Goal: Information Seeking & Learning: Learn about a topic

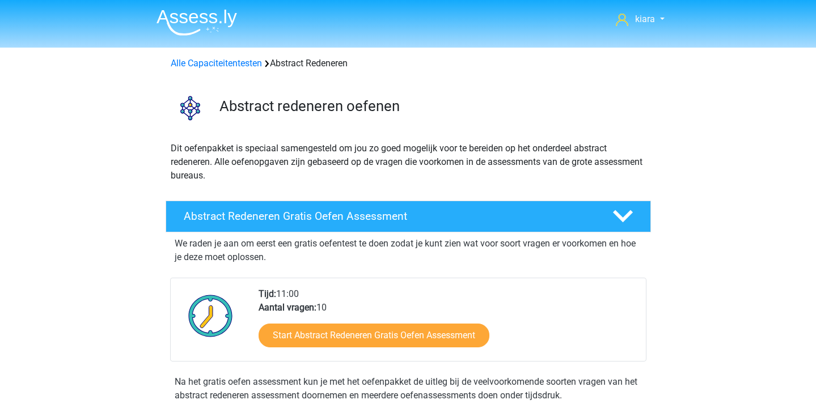
scroll to position [242, 0]
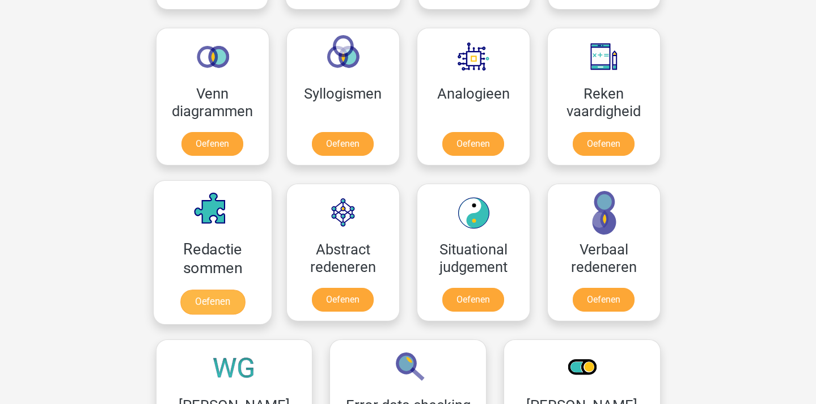
scroll to position [662, 0]
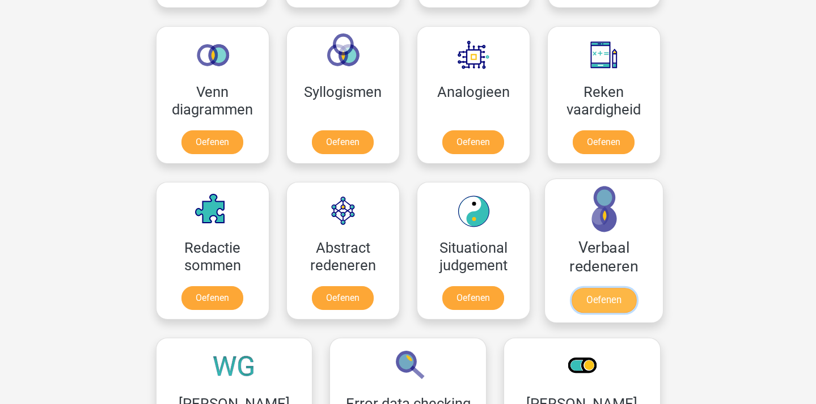
click at [605, 302] on link "Oefenen" at bounding box center [603, 300] width 65 height 25
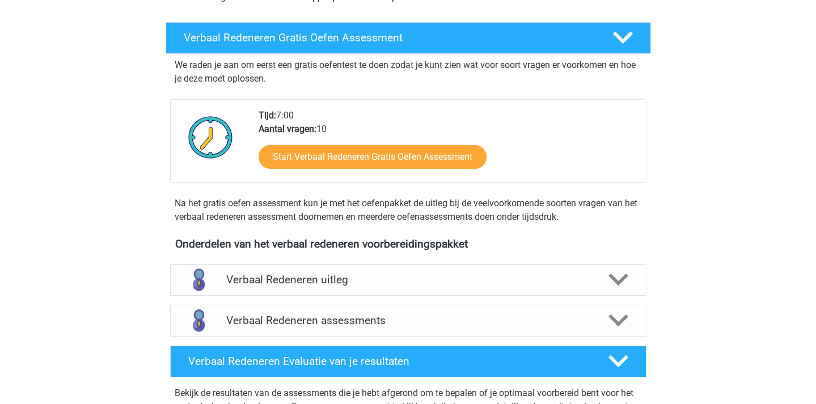
scroll to position [210, 0]
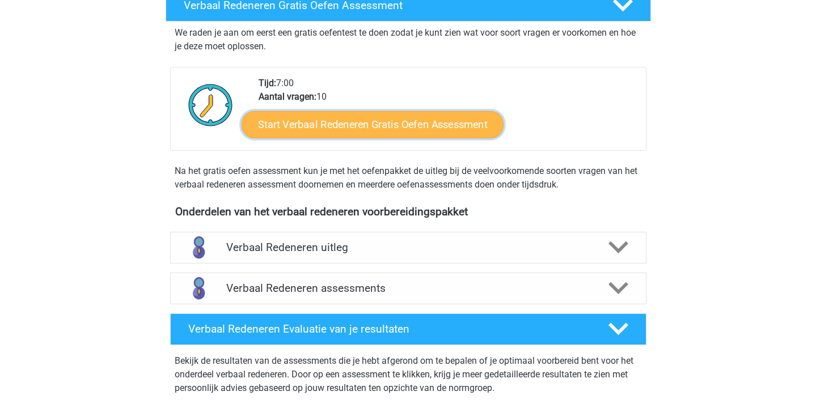
click at [445, 121] on link "Start Verbaal Redeneren Gratis Oefen Assessment" at bounding box center [373, 124] width 262 height 27
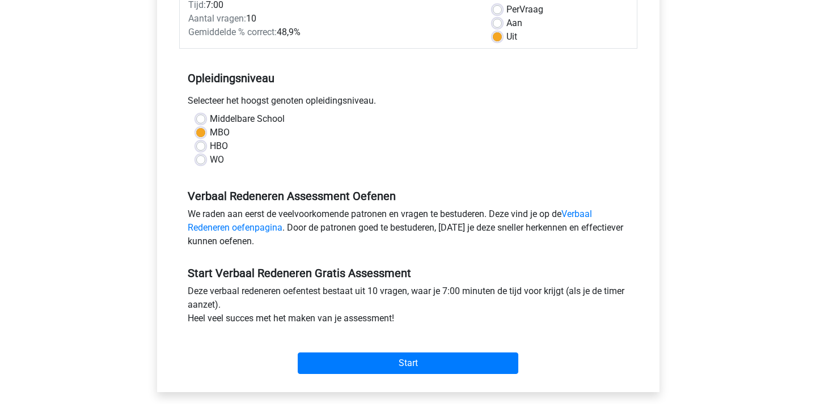
scroll to position [188, 0]
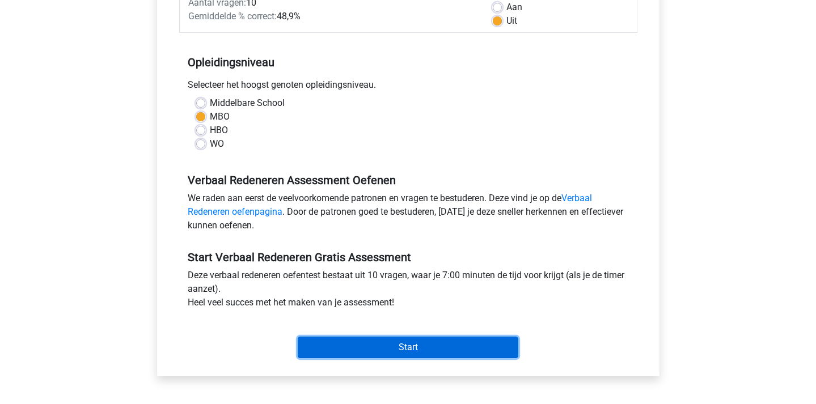
click at [343, 352] on input "Start" at bounding box center [408, 348] width 221 height 22
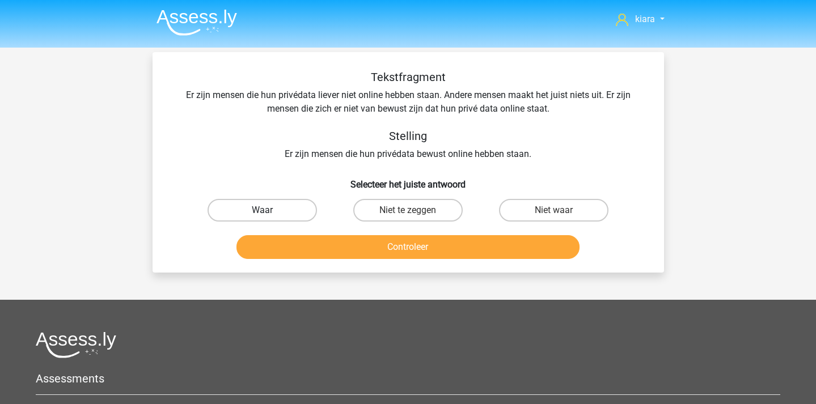
click at [293, 215] on label "Waar" at bounding box center [262, 210] width 109 height 23
click at [269, 215] on input "Waar" at bounding box center [265, 213] width 7 height 7
radio input "true"
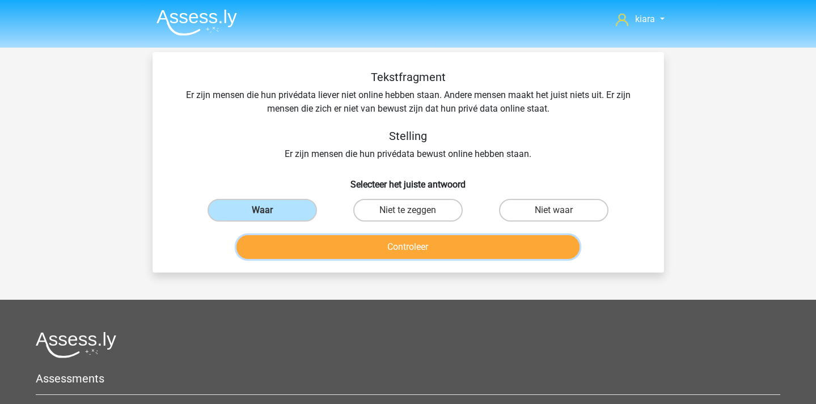
click at [464, 245] on button "Controleer" at bounding box center [408, 247] width 343 height 24
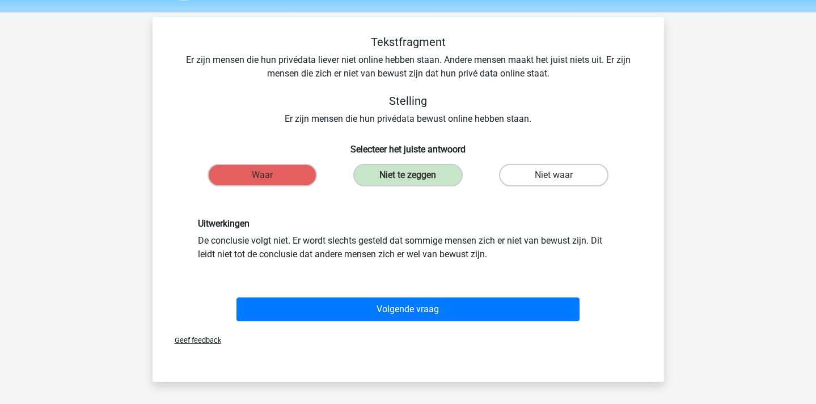
scroll to position [36, 0]
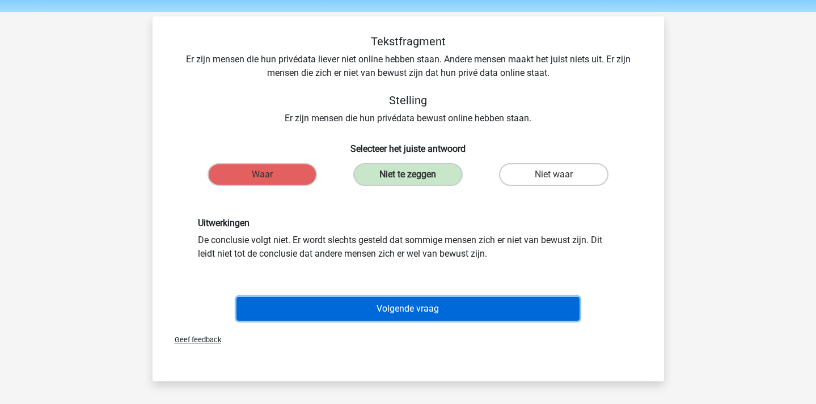
click at [371, 313] on button "Volgende vraag" at bounding box center [408, 309] width 343 height 24
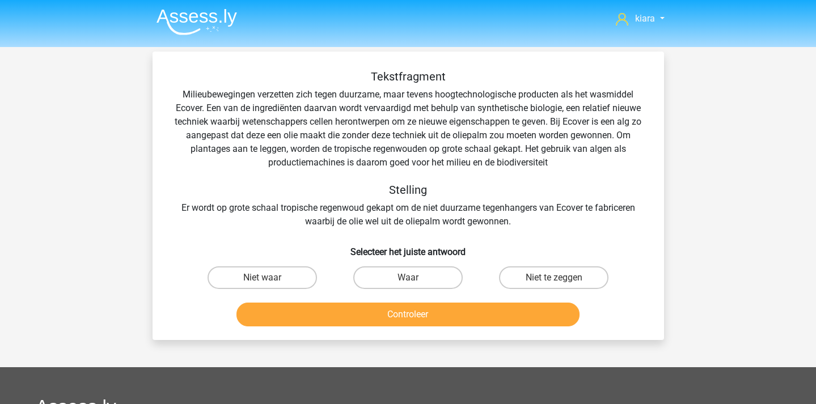
scroll to position [0, 0]
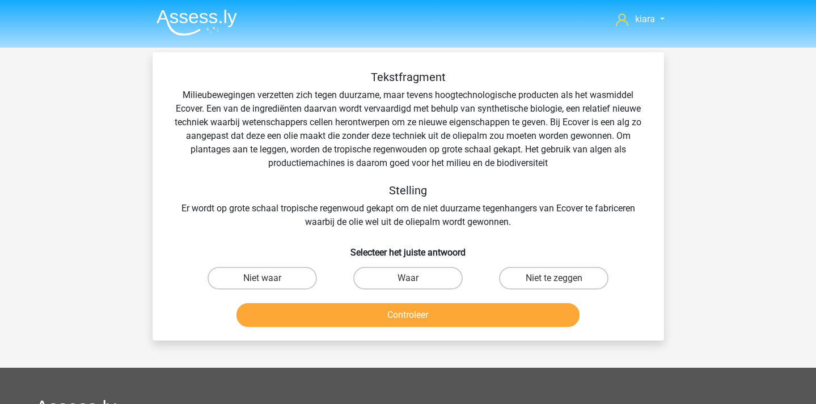
click at [268, 279] on input "Niet waar" at bounding box center [265, 282] width 7 height 7
radio input "true"
click at [290, 323] on button "Controleer" at bounding box center [408, 316] width 343 height 24
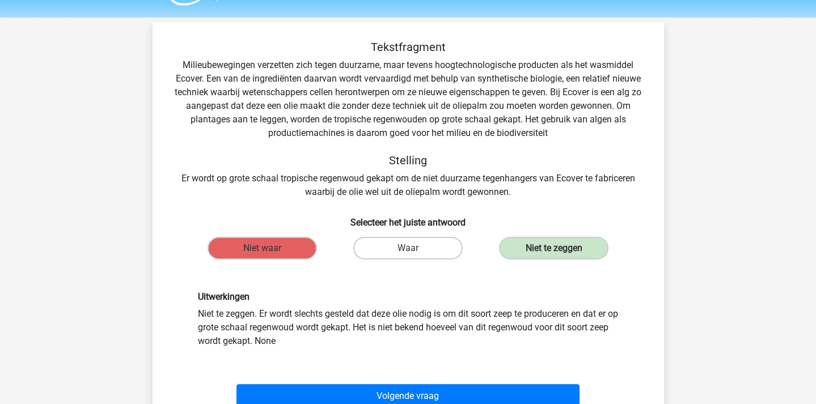
scroll to position [34, 0]
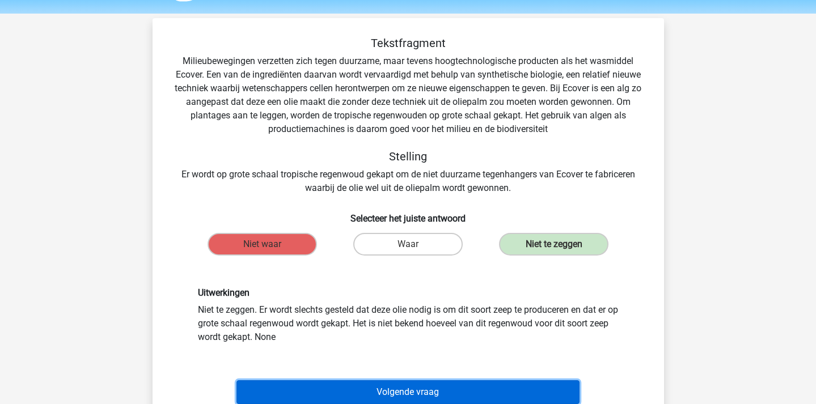
click at [431, 387] on button "Volgende vraag" at bounding box center [408, 393] width 343 height 24
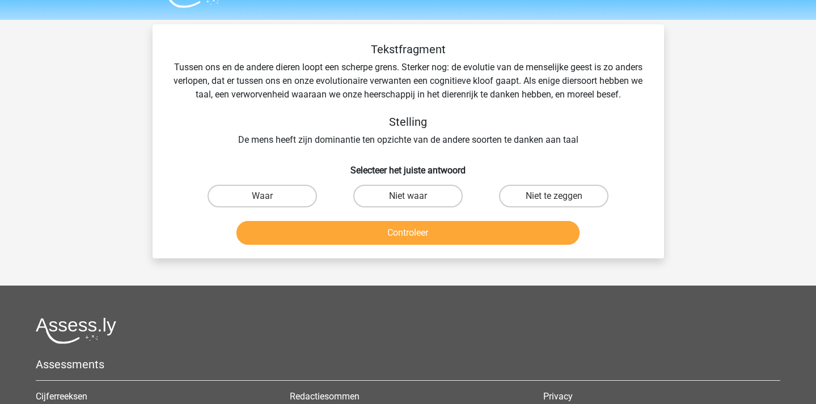
scroll to position [27, 0]
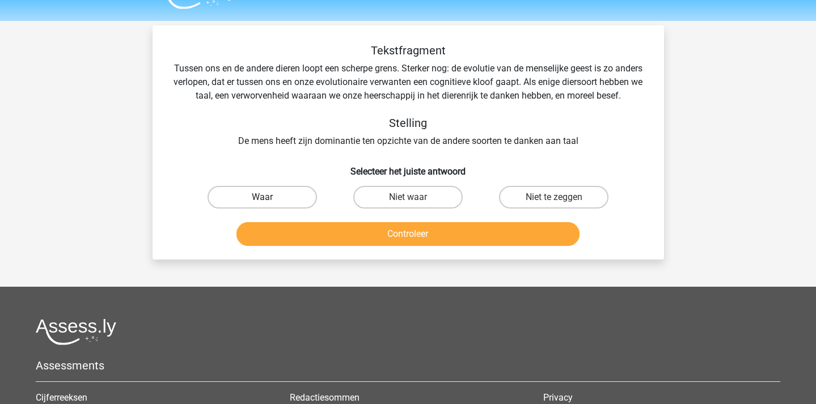
click at [299, 209] on label "Waar" at bounding box center [262, 197] width 109 height 23
click at [269, 205] on input "Waar" at bounding box center [265, 200] width 7 height 7
radio input "true"
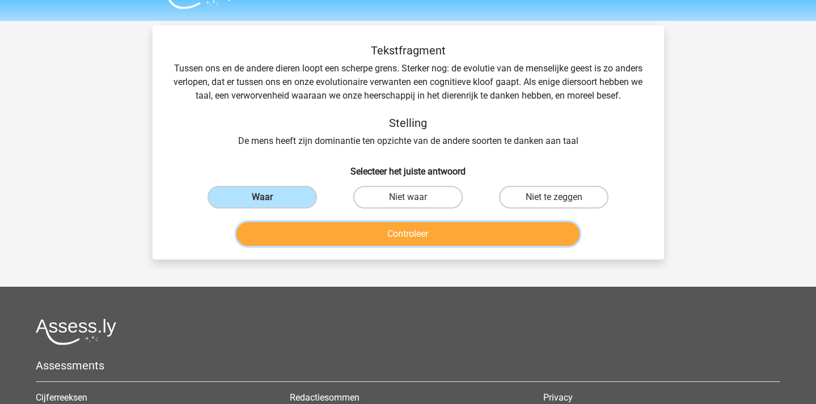
click at [317, 246] on button "Controleer" at bounding box center [408, 234] width 343 height 24
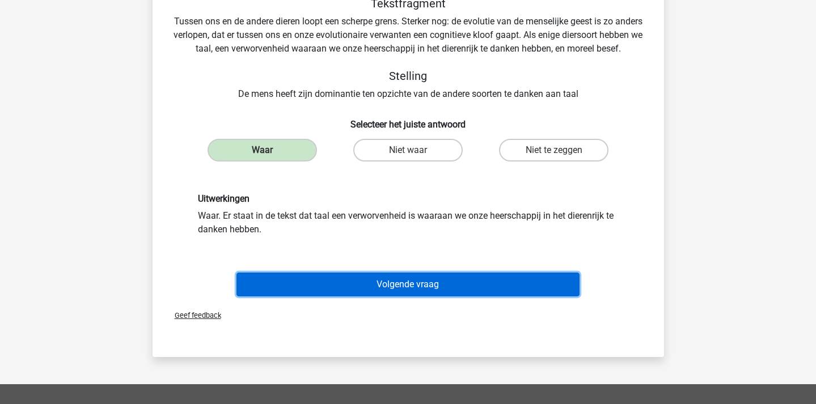
click at [353, 297] on button "Volgende vraag" at bounding box center [408, 285] width 343 height 24
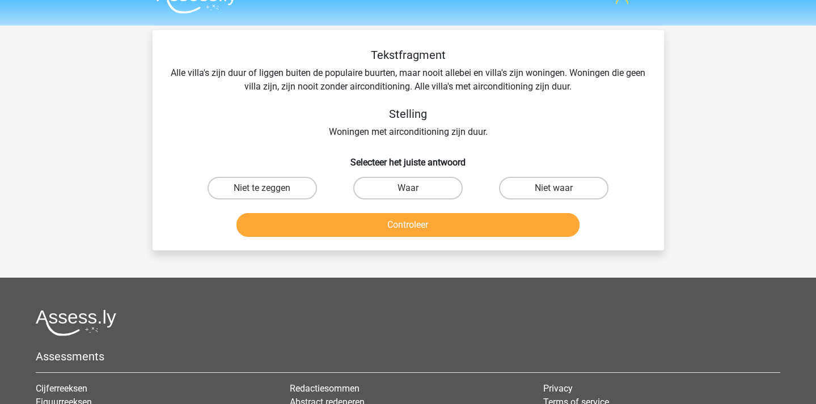
scroll to position [0, 0]
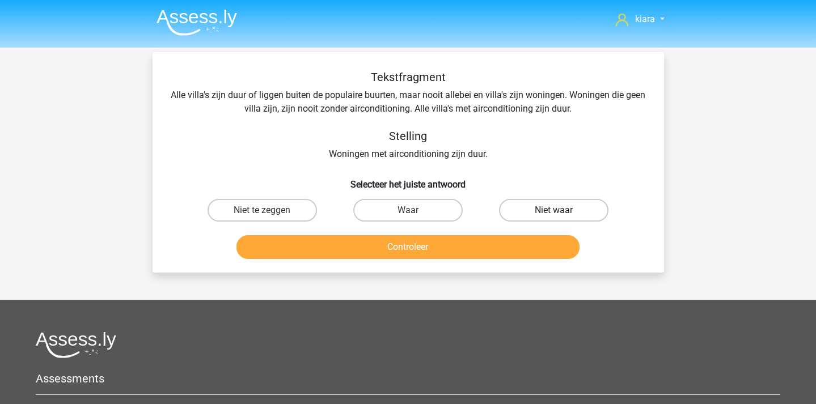
click at [585, 205] on label "Niet waar" at bounding box center [553, 210] width 109 height 23
click at [562, 210] on input "Niet waar" at bounding box center [557, 213] width 7 height 7
radio input "true"
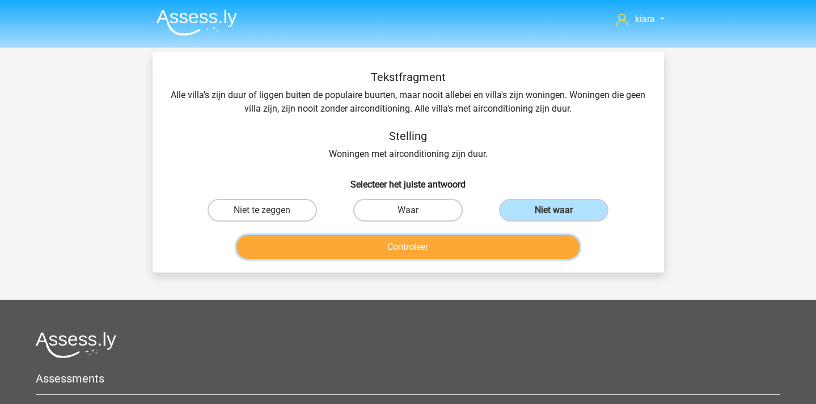
click at [511, 241] on button "Controleer" at bounding box center [408, 247] width 343 height 24
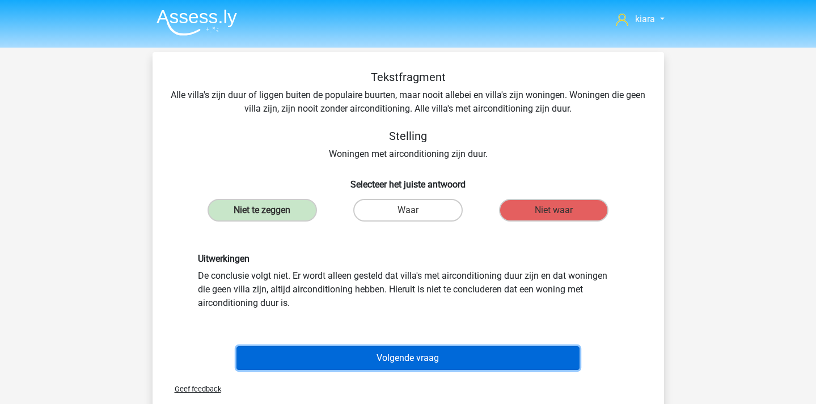
click at [349, 348] on button "Volgende vraag" at bounding box center [408, 359] width 343 height 24
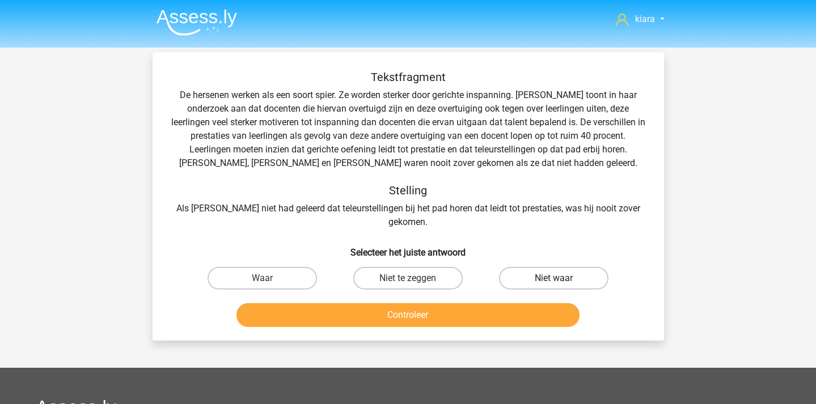
click at [570, 267] on label "Niet waar" at bounding box center [553, 278] width 109 height 23
click at [562, 279] on input "Niet waar" at bounding box center [557, 282] width 7 height 7
radio input "true"
click at [412, 304] on button "Controleer" at bounding box center [408, 316] width 343 height 24
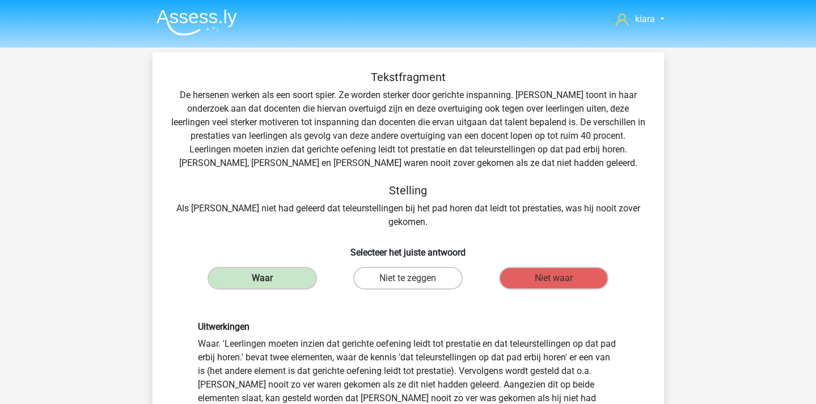
scroll to position [17, 0]
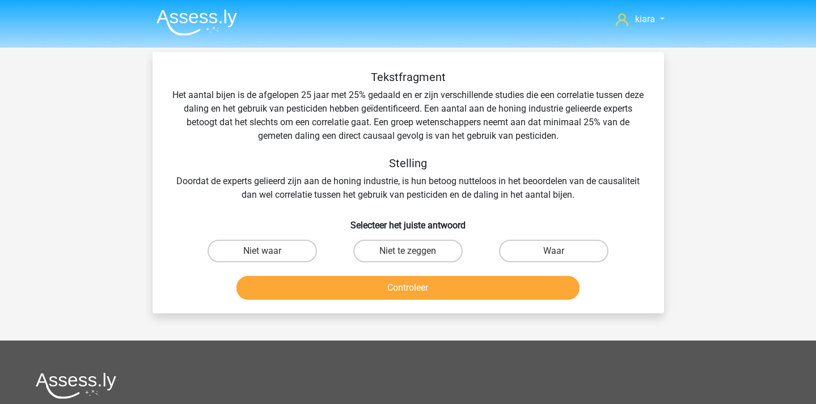
scroll to position [17, 0]
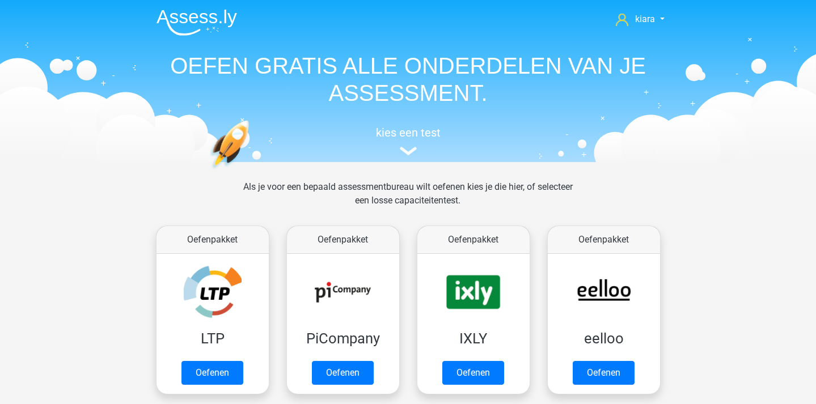
scroll to position [662, 0]
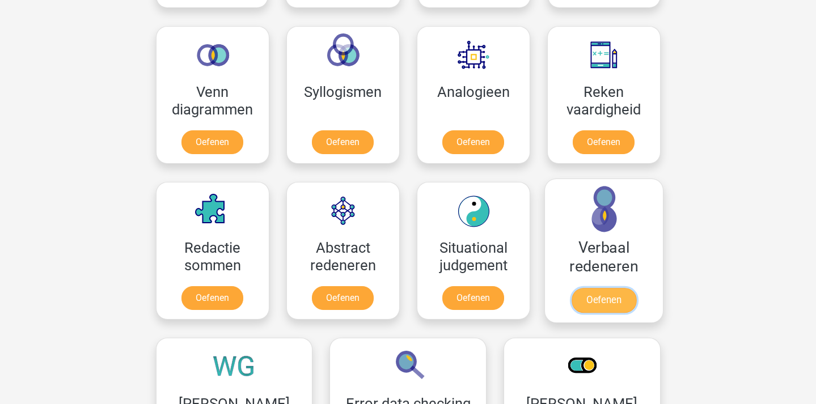
click at [585, 288] on link "Oefenen" at bounding box center [603, 300] width 65 height 25
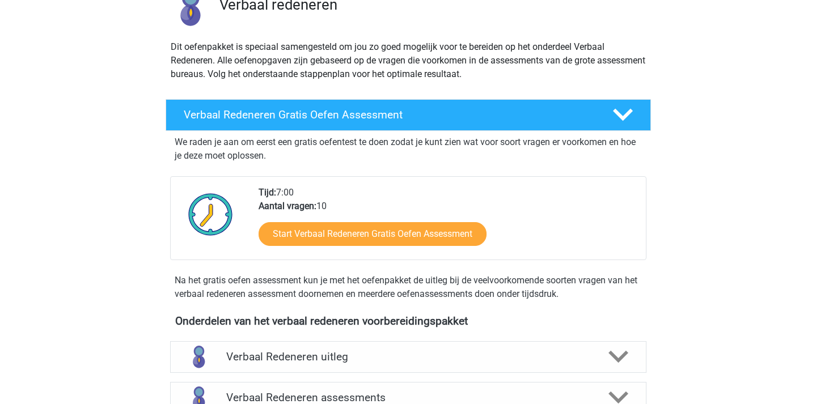
scroll to position [153, 0]
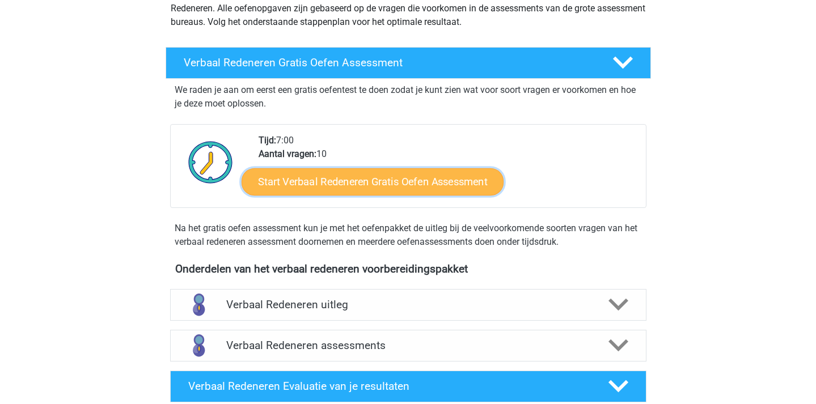
click at [436, 189] on link "Start Verbaal Redeneren Gratis Oefen Assessment" at bounding box center [373, 181] width 262 height 27
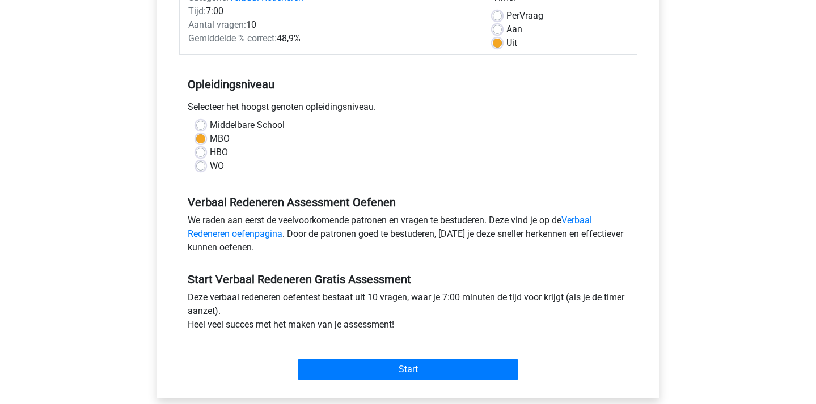
scroll to position [424, 0]
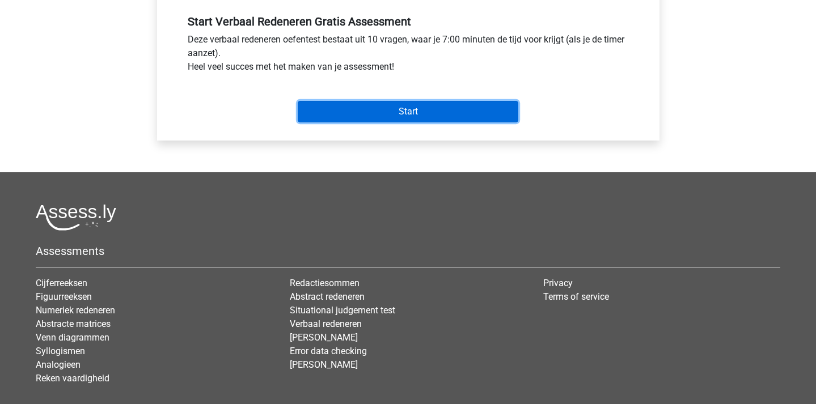
click at [424, 109] on input "Start" at bounding box center [408, 112] width 221 height 22
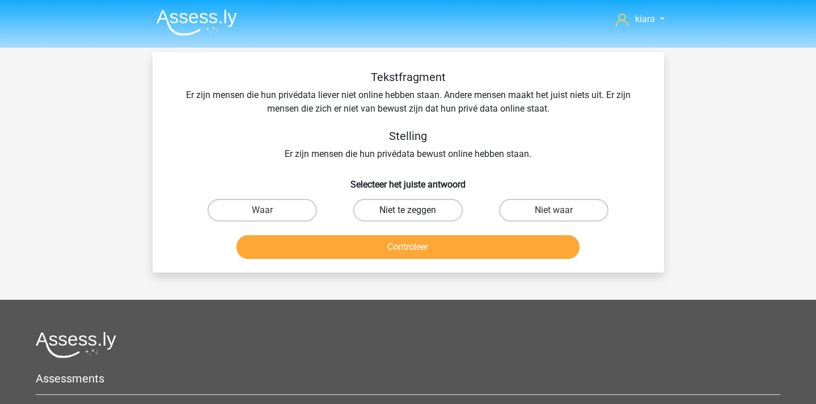
click at [405, 212] on label "Niet te zeggen" at bounding box center [407, 210] width 109 height 23
click at [408, 212] on input "Niet te zeggen" at bounding box center [411, 213] width 7 height 7
radio input "true"
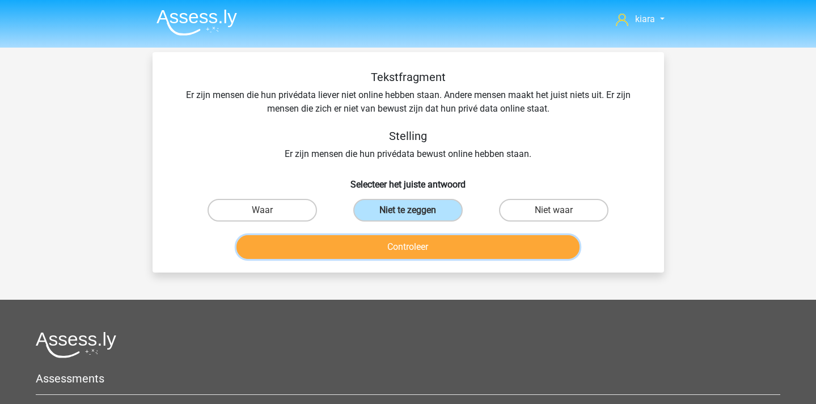
click at [409, 248] on button "Controleer" at bounding box center [408, 247] width 343 height 24
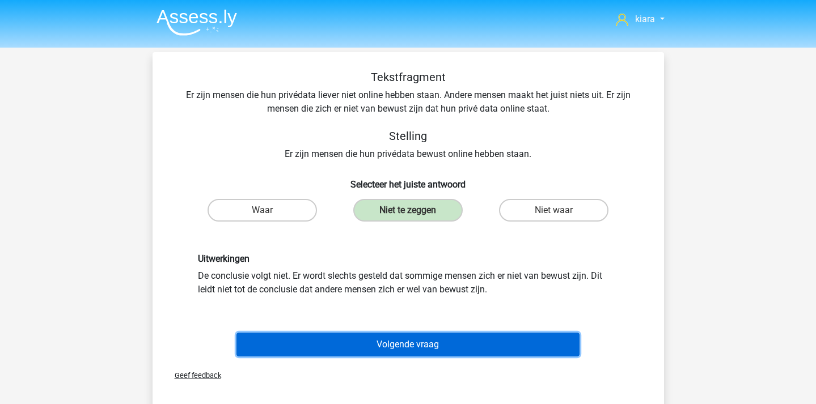
click at [403, 342] on button "Volgende vraag" at bounding box center [408, 345] width 343 height 24
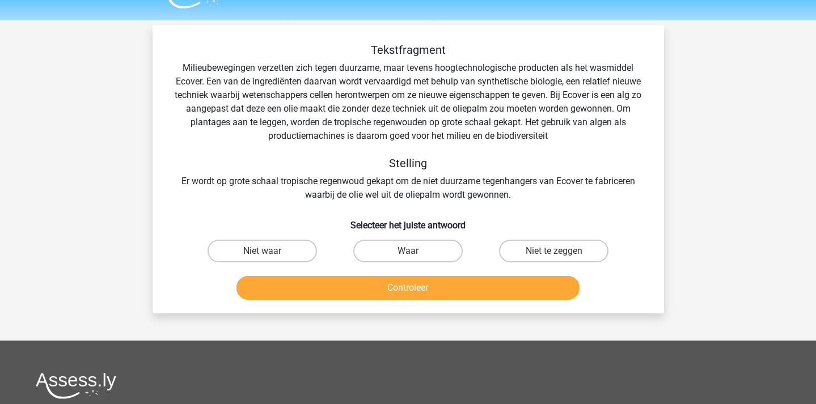
scroll to position [52, 0]
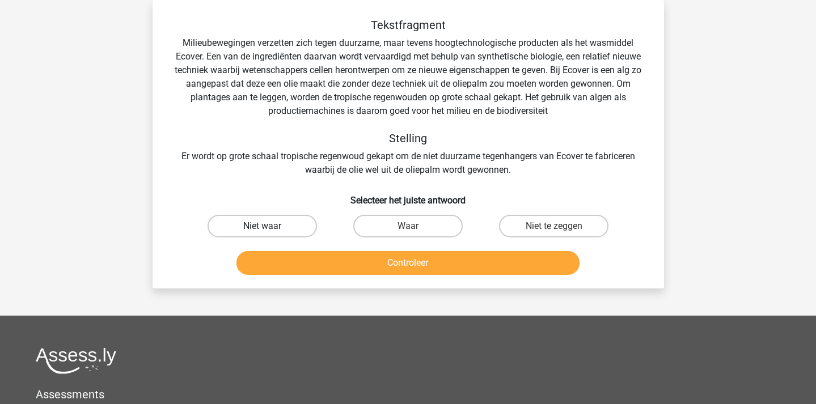
click at [280, 228] on label "Niet waar" at bounding box center [262, 226] width 109 height 23
click at [269, 228] on input "Niet waar" at bounding box center [265, 229] width 7 height 7
radio input "true"
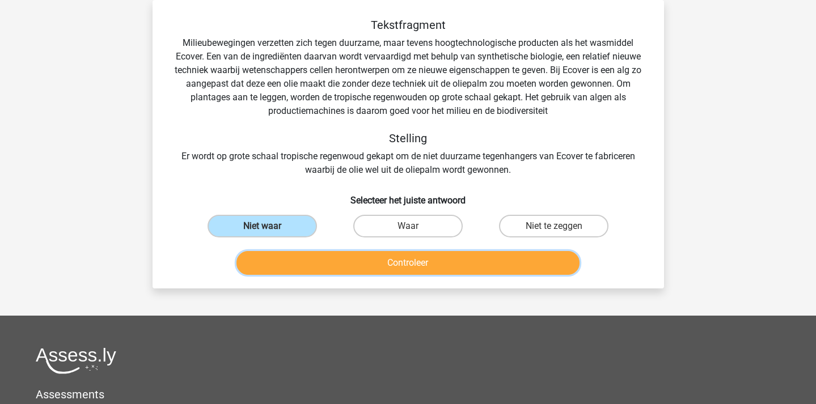
click at [289, 251] on button "Controleer" at bounding box center [408, 263] width 343 height 24
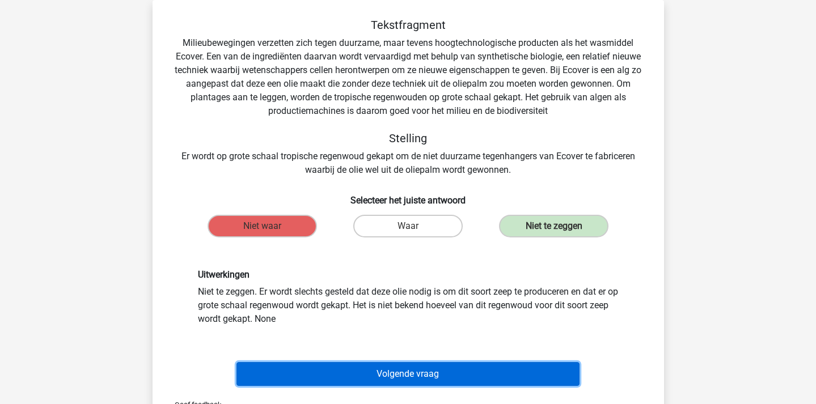
click at [363, 374] on button "Volgende vraag" at bounding box center [408, 375] width 343 height 24
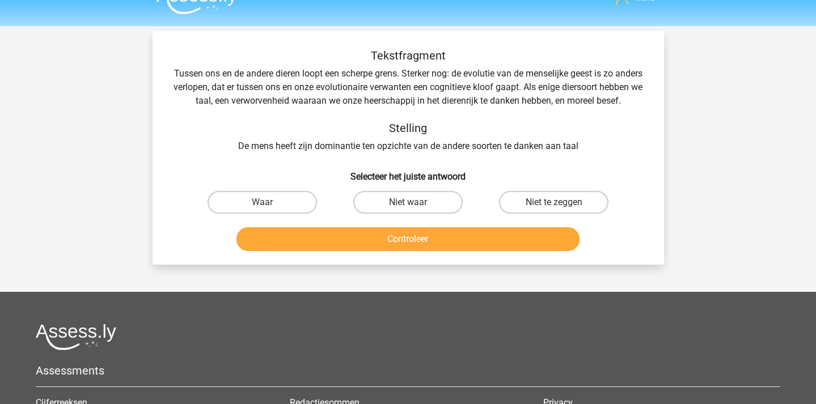
scroll to position [20, 0]
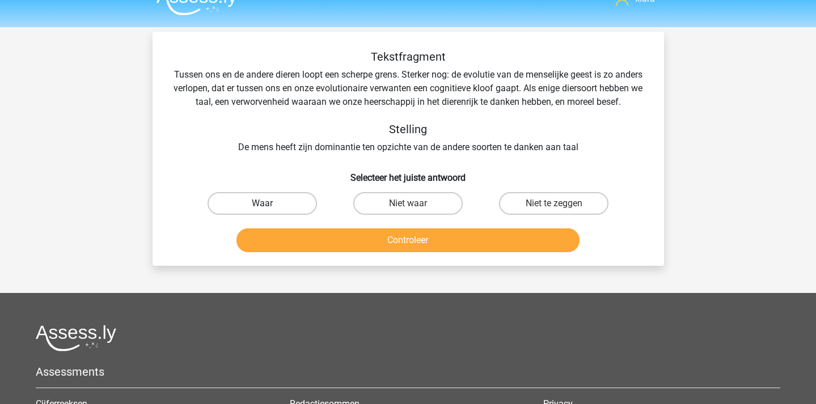
click at [284, 215] on label "Waar" at bounding box center [262, 203] width 109 height 23
click at [269, 211] on input "Waar" at bounding box center [265, 207] width 7 height 7
radio input "true"
click at [301, 248] on button "Controleer" at bounding box center [408, 241] width 343 height 24
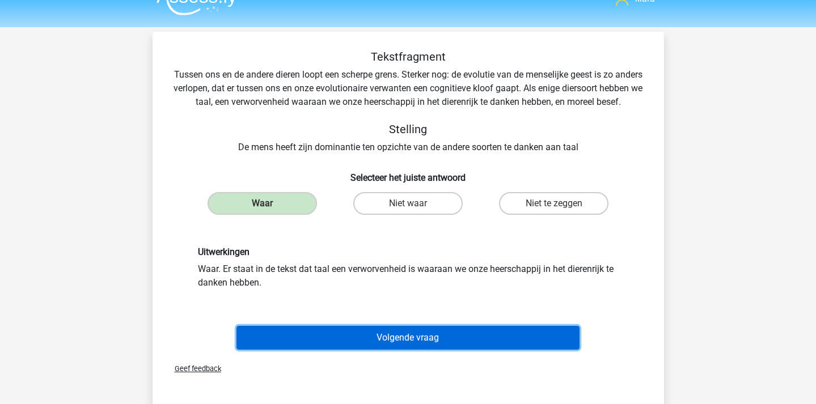
click at [369, 350] on button "Volgende vraag" at bounding box center [408, 338] width 343 height 24
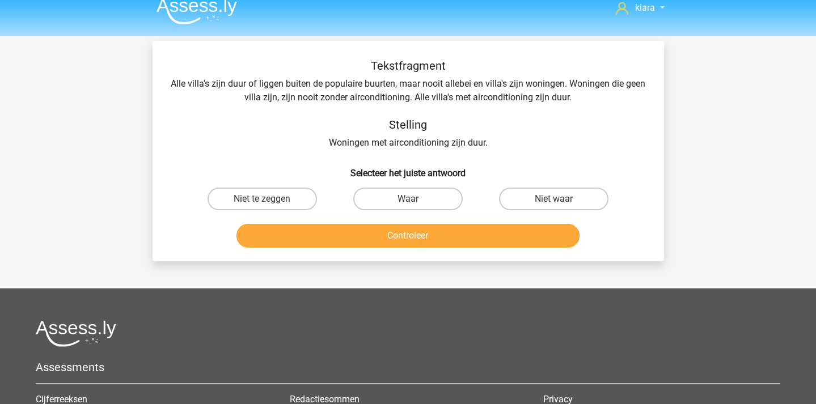
scroll to position [0, 0]
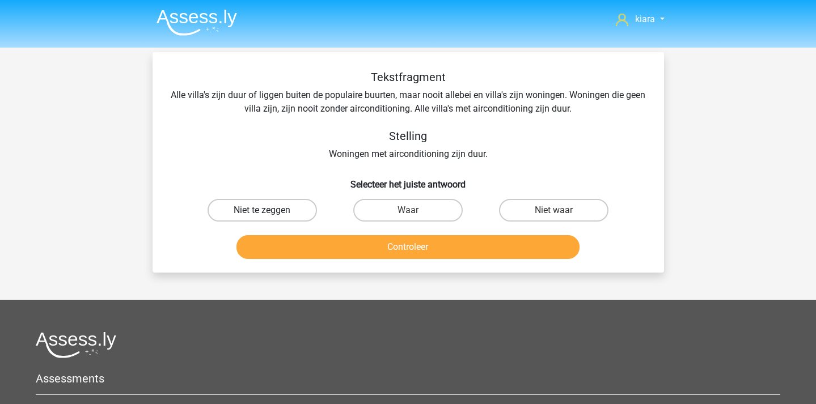
click at [285, 203] on label "Niet te zeggen" at bounding box center [262, 210] width 109 height 23
click at [269, 210] on input "Niet te zeggen" at bounding box center [265, 213] width 7 height 7
radio input "true"
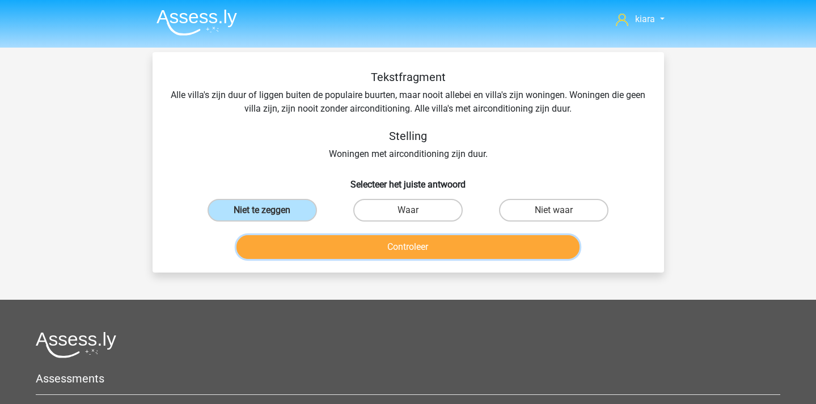
click at [407, 254] on button "Controleer" at bounding box center [408, 247] width 343 height 24
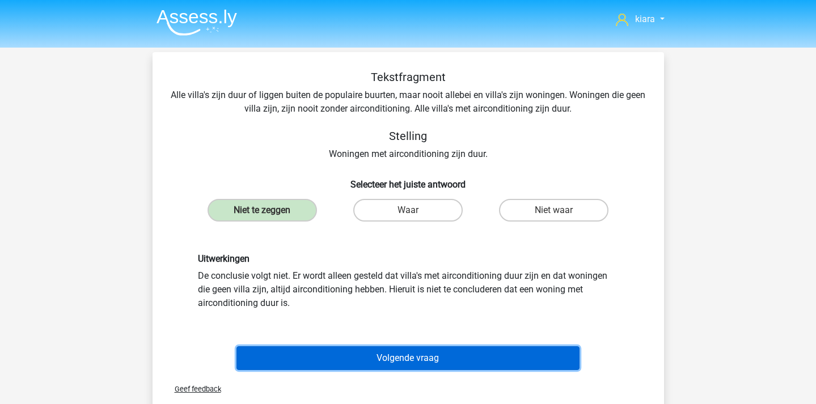
click at [406, 367] on button "Volgende vraag" at bounding box center [408, 359] width 343 height 24
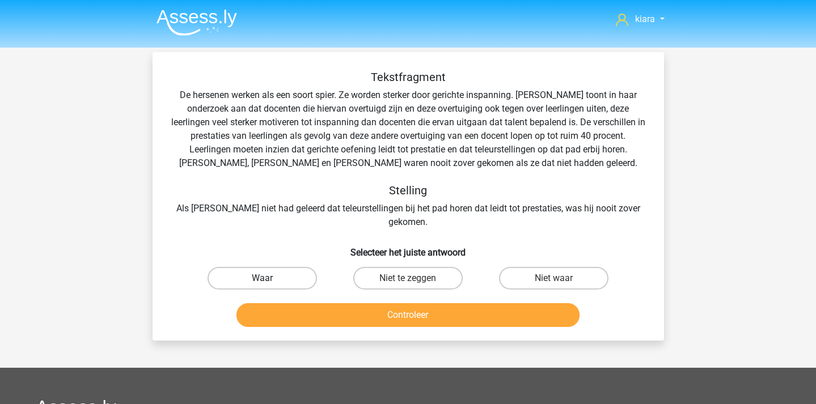
click at [254, 271] on label "Waar" at bounding box center [262, 278] width 109 height 23
click at [262, 279] on input "Waar" at bounding box center [265, 282] width 7 height 7
radio input "true"
click at [285, 304] on button "Controleer" at bounding box center [408, 316] width 343 height 24
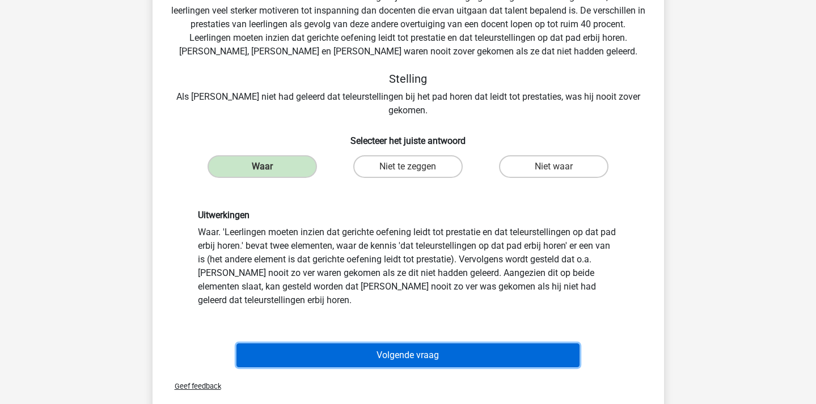
click at [409, 351] on button "Volgende vraag" at bounding box center [408, 356] width 343 height 24
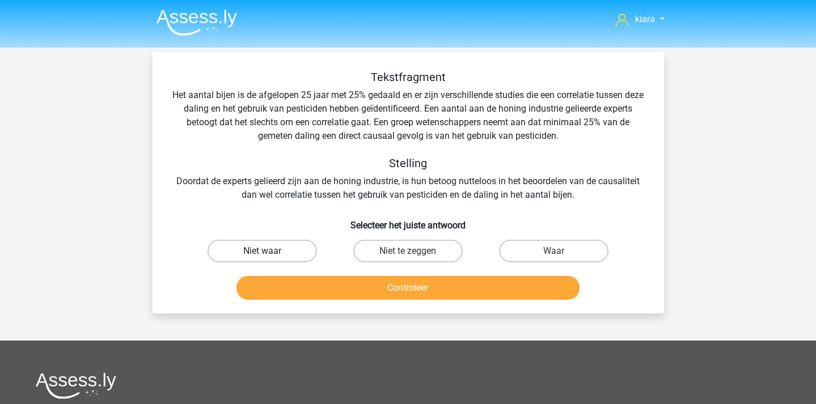
click at [285, 248] on label "Niet waar" at bounding box center [262, 251] width 109 height 23
click at [269, 251] on input "Niet waar" at bounding box center [265, 254] width 7 height 7
radio input "true"
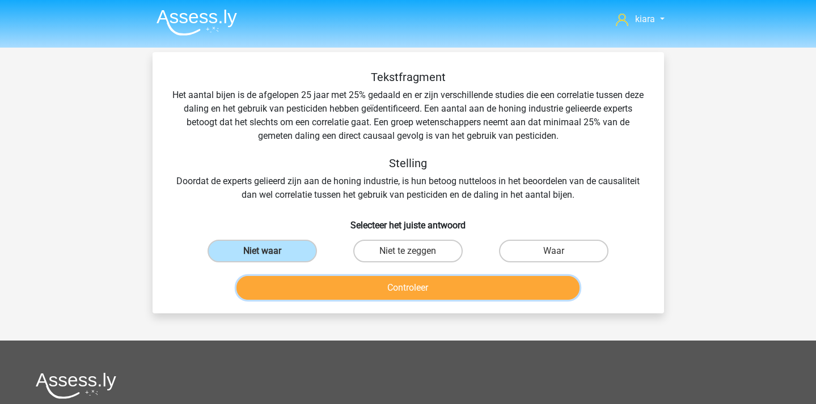
click at [310, 281] on button "Controleer" at bounding box center [408, 288] width 343 height 24
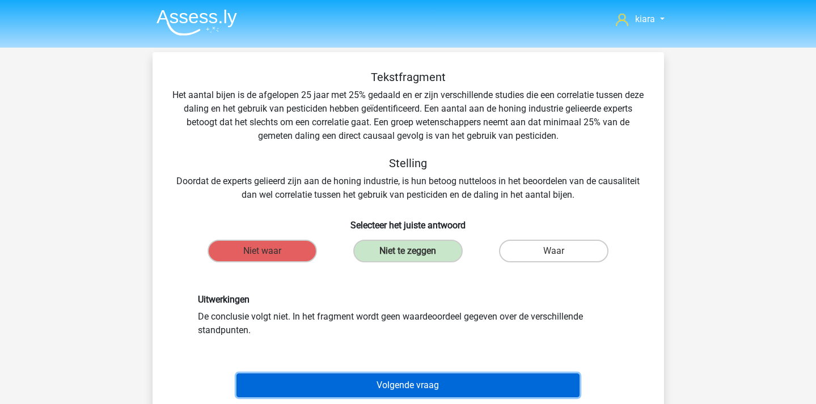
click at [416, 381] on button "Volgende vraag" at bounding box center [408, 386] width 343 height 24
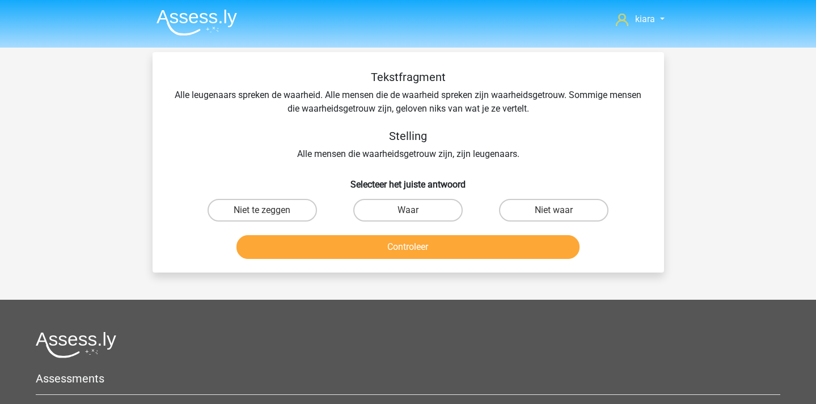
scroll to position [1, 0]
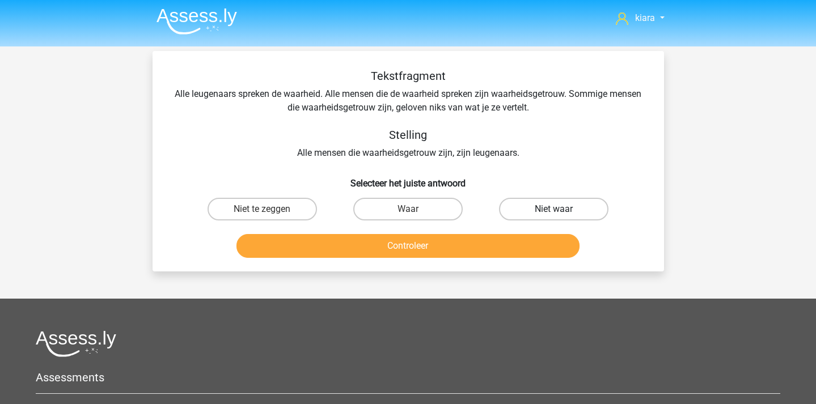
click at [569, 204] on label "Niet waar" at bounding box center [553, 209] width 109 height 23
click at [562, 209] on input "Niet waar" at bounding box center [557, 212] width 7 height 7
radio input "true"
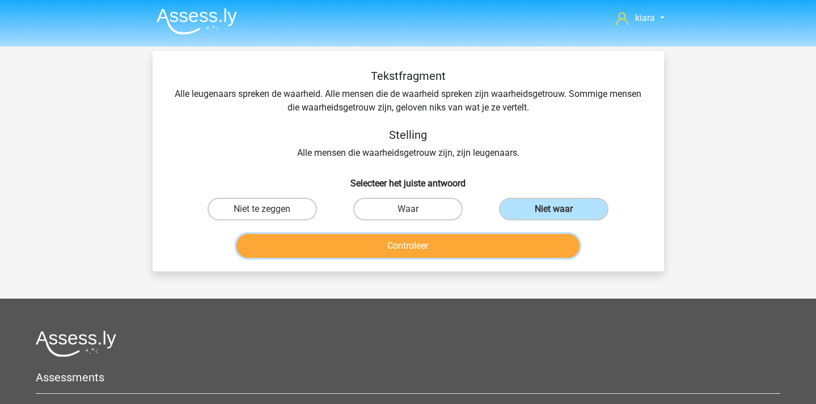
click at [498, 251] on button "Controleer" at bounding box center [408, 246] width 343 height 24
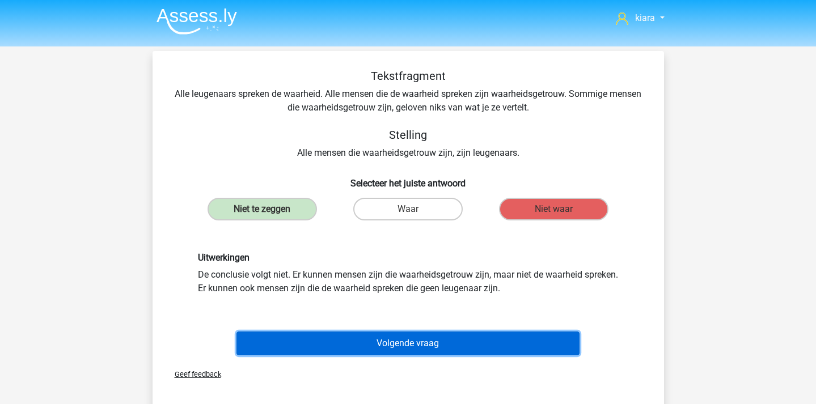
click at [345, 336] on button "Volgende vraag" at bounding box center [408, 344] width 343 height 24
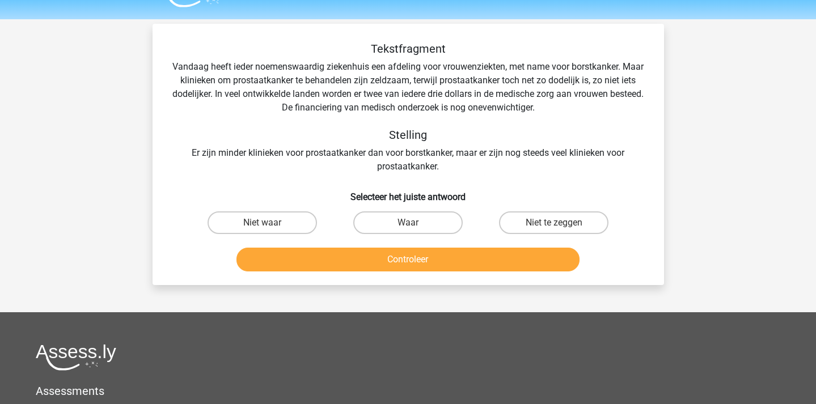
scroll to position [25, 0]
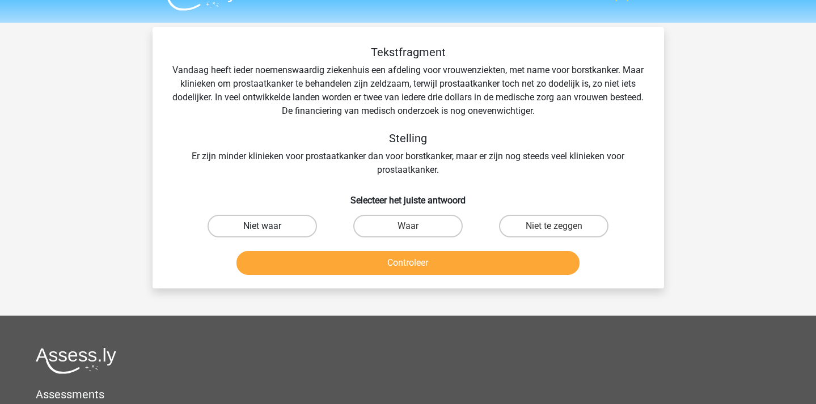
click at [301, 226] on label "Niet waar" at bounding box center [262, 226] width 109 height 23
click at [269, 226] on input "Niet waar" at bounding box center [265, 229] width 7 height 7
radio input "true"
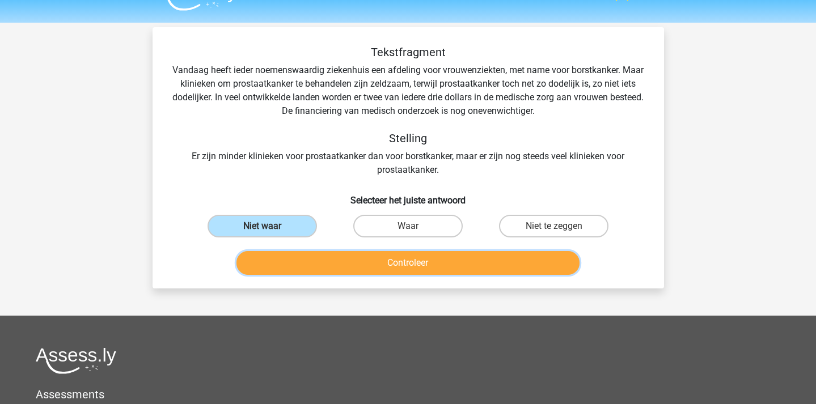
click at [306, 259] on button "Controleer" at bounding box center [408, 263] width 343 height 24
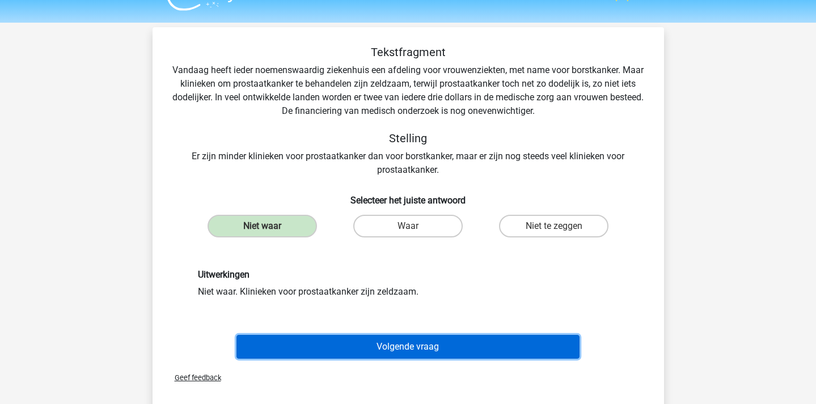
click at [363, 353] on button "Volgende vraag" at bounding box center [408, 347] width 343 height 24
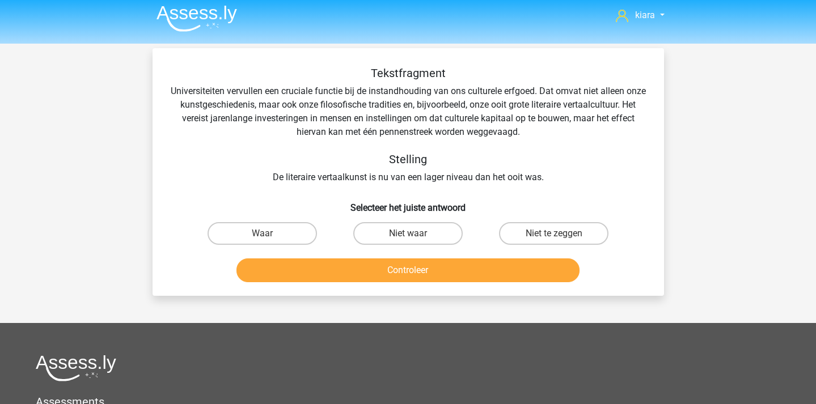
scroll to position [0, 0]
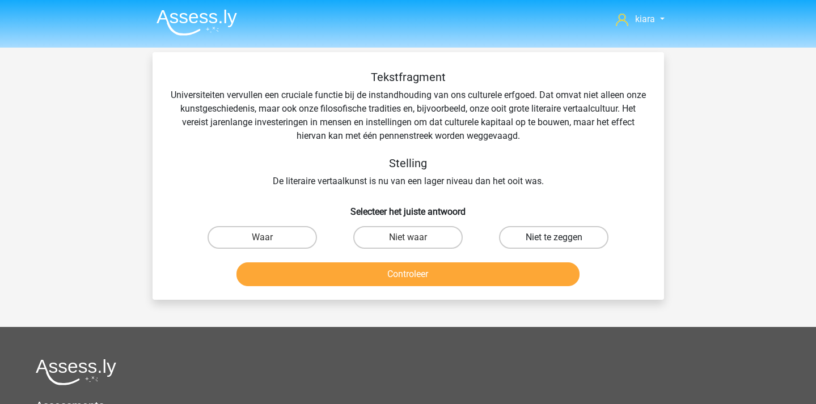
click at [524, 233] on label "Niet te zeggen" at bounding box center [553, 237] width 109 height 23
click at [554, 238] on input "Niet te zeggen" at bounding box center [557, 241] width 7 height 7
radio input "true"
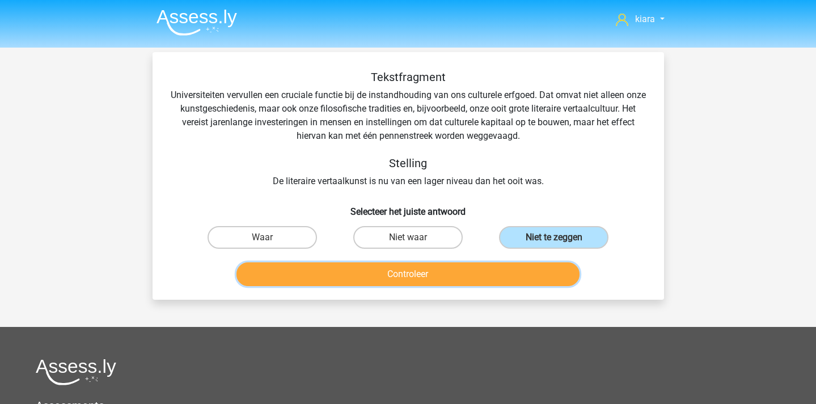
click at [466, 268] on button "Controleer" at bounding box center [408, 275] width 343 height 24
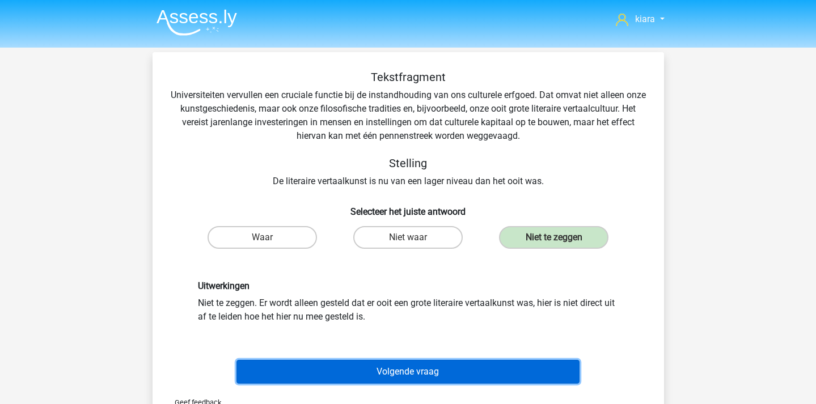
click at [481, 377] on button "Volgende vraag" at bounding box center [408, 372] width 343 height 24
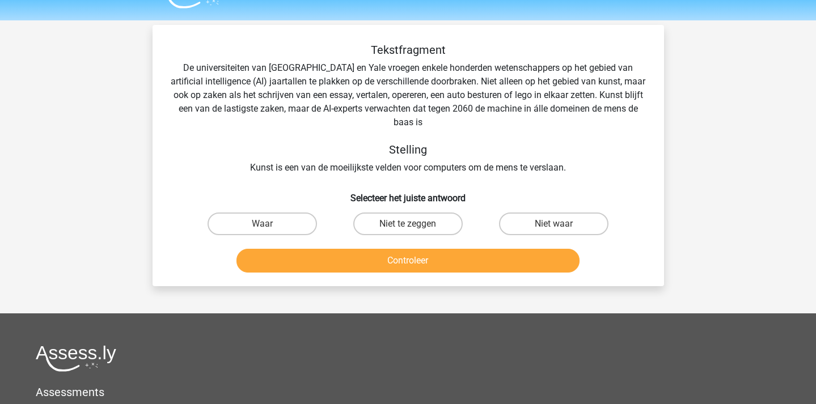
scroll to position [52, 0]
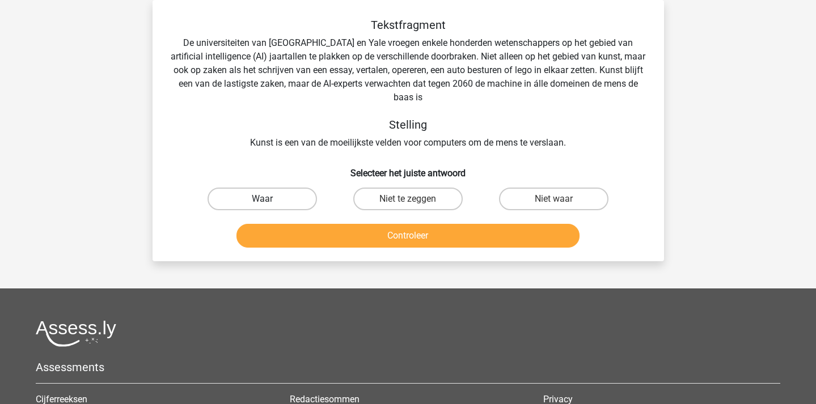
click at [271, 197] on label "Waar" at bounding box center [262, 199] width 109 height 23
click at [269, 199] on input "Waar" at bounding box center [265, 202] width 7 height 7
radio input "true"
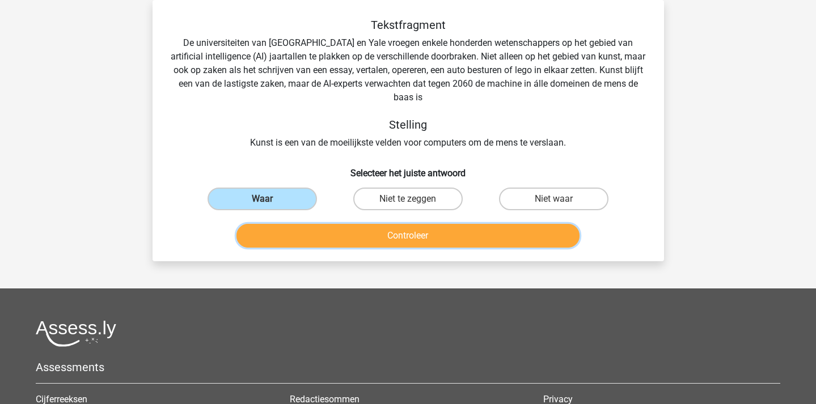
click at [305, 235] on button "Controleer" at bounding box center [408, 236] width 343 height 24
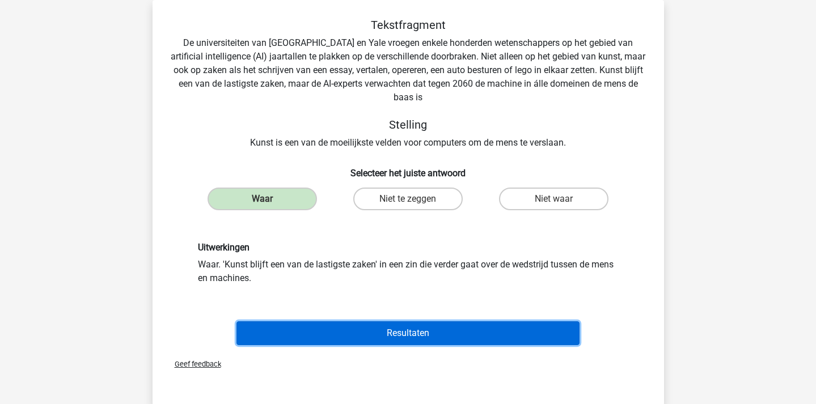
click at [350, 330] on button "Resultaten" at bounding box center [408, 334] width 343 height 24
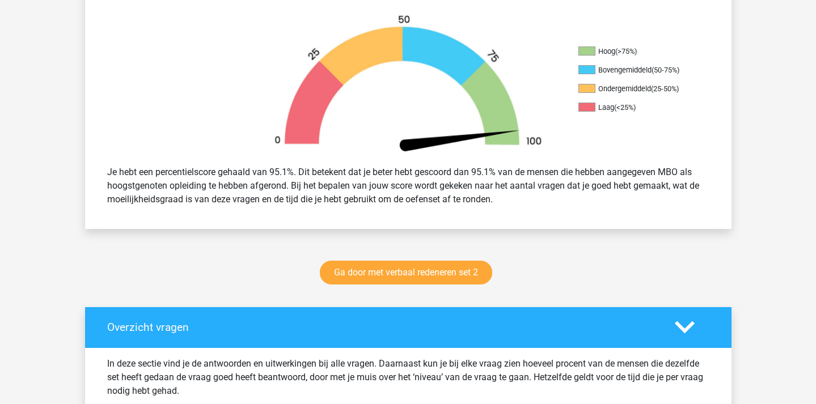
scroll to position [380, 0]
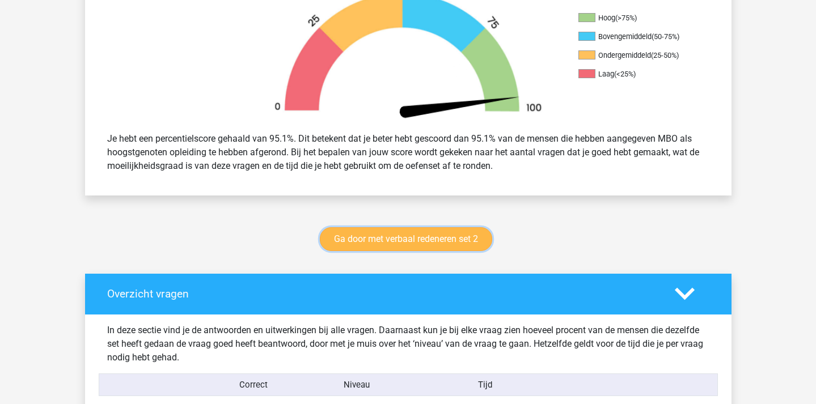
click at [416, 243] on link "Ga door met verbaal redeneren set 2" at bounding box center [406, 239] width 172 height 24
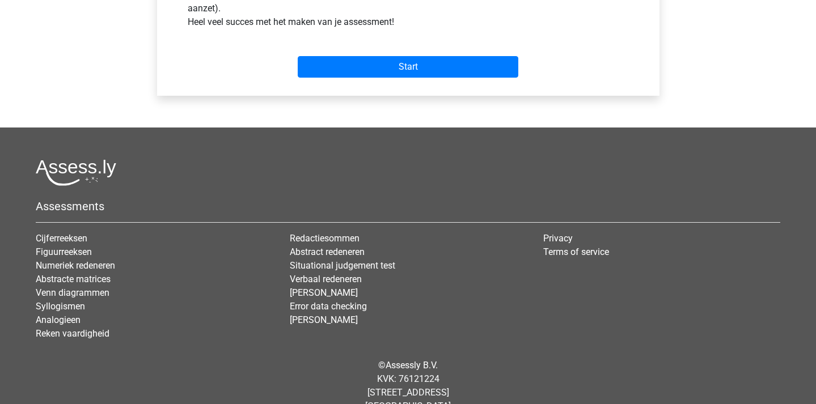
scroll to position [492, 0]
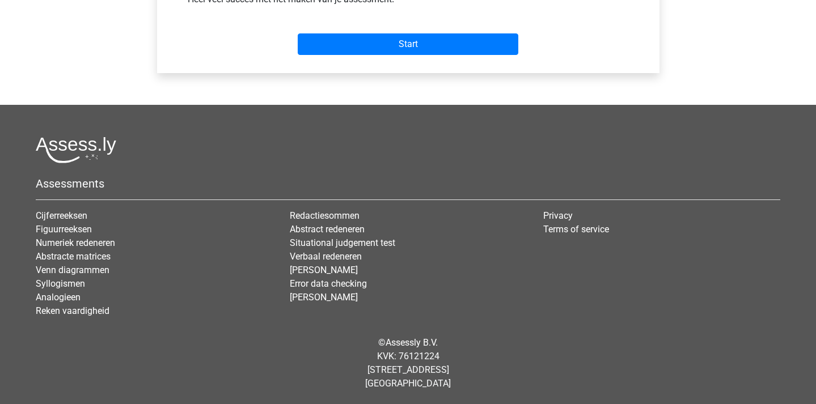
click at [418, 55] on div "Start" at bounding box center [408, 35] width 458 height 49
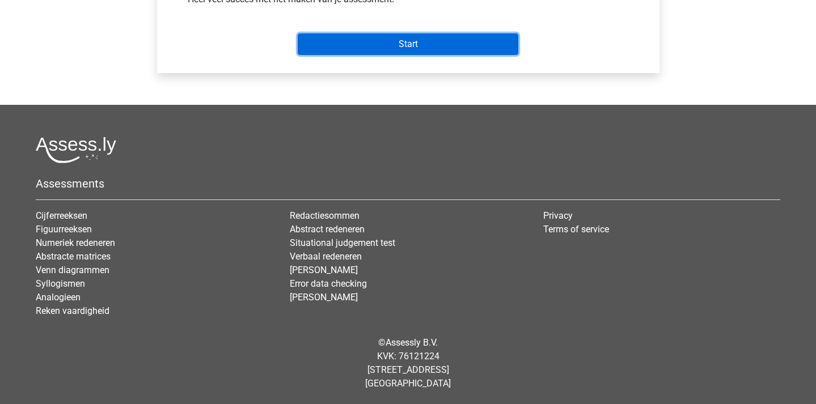
click at [403, 50] on input "Start" at bounding box center [408, 44] width 221 height 22
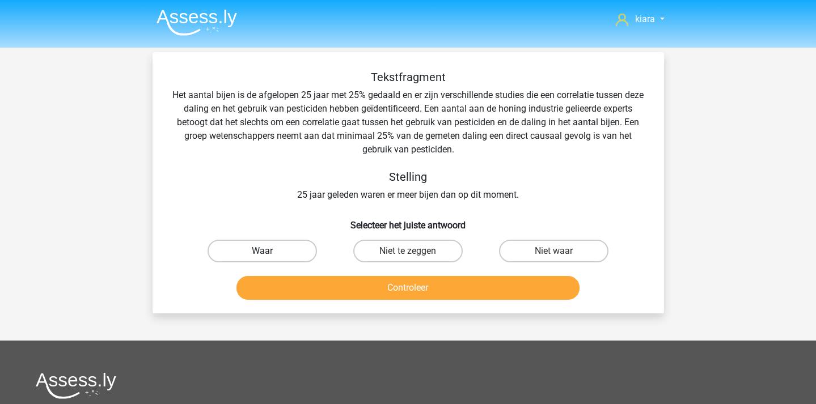
click at [287, 245] on label "Waar" at bounding box center [262, 251] width 109 height 23
click at [269, 251] on input "Waar" at bounding box center [265, 254] width 7 height 7
radio input "true"
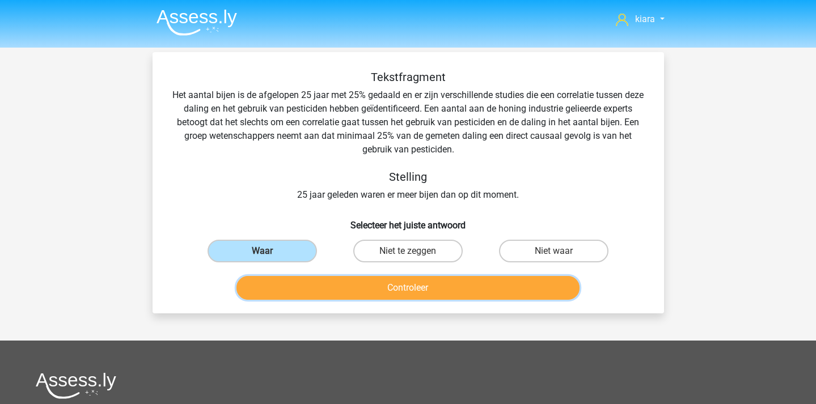
click at [301, 279] on button "Controleer" at bounding box center [408, 288] width 343 height 24
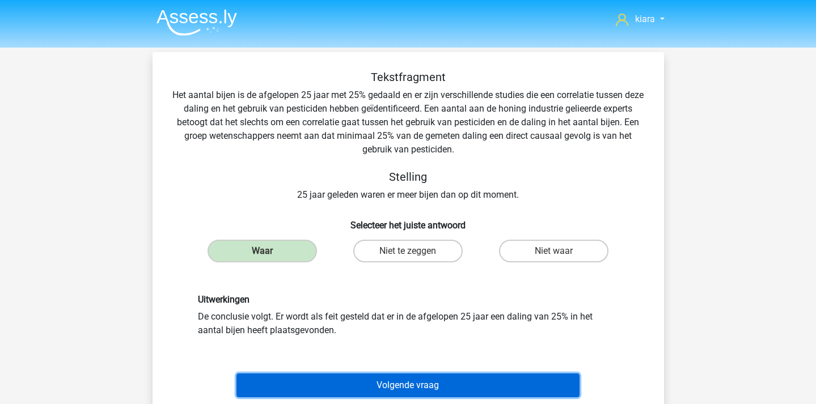
click at [370, 390] on button "Volgende vraag" at bounding box center [408, 386] width 343 height 24
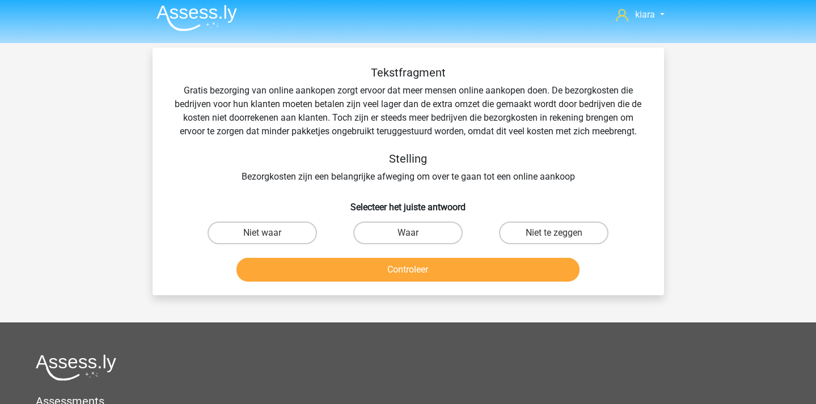
scroll to position [2, 0]
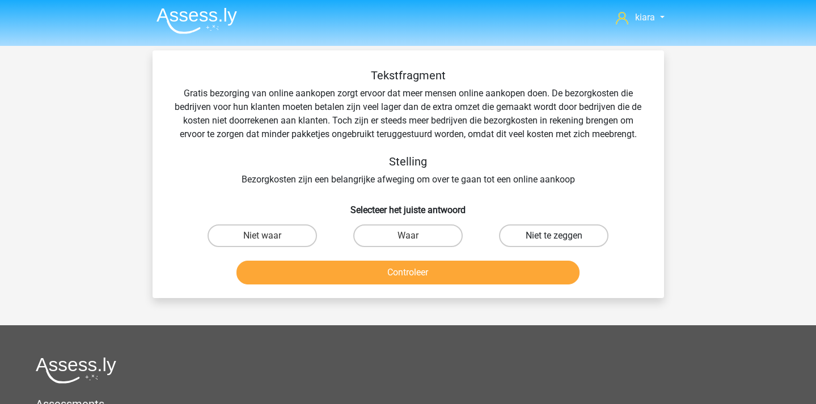
click at [520, 235] on label "Niet te zeggen" at bounding box center [553, 236] width 109 height 23
click at [554, 236] on input "Niet te zeggen" at bounding box center [557, 239] width 7 height 7
radio input "true"
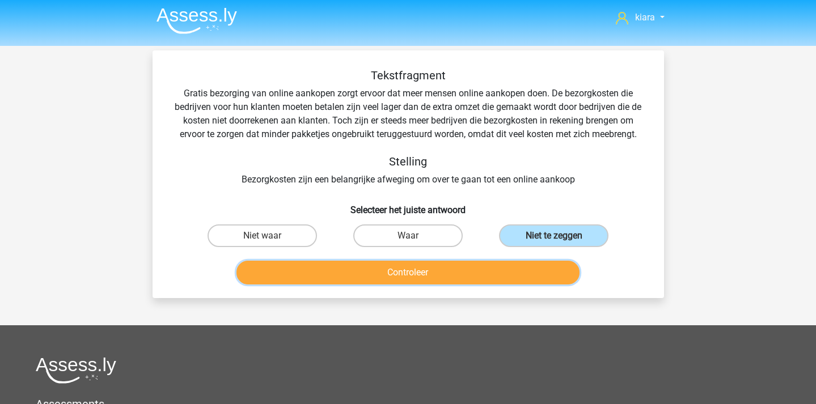
click at [473, 269] on button "Controleer" at bounding box center [408, 273] width 343 height 24
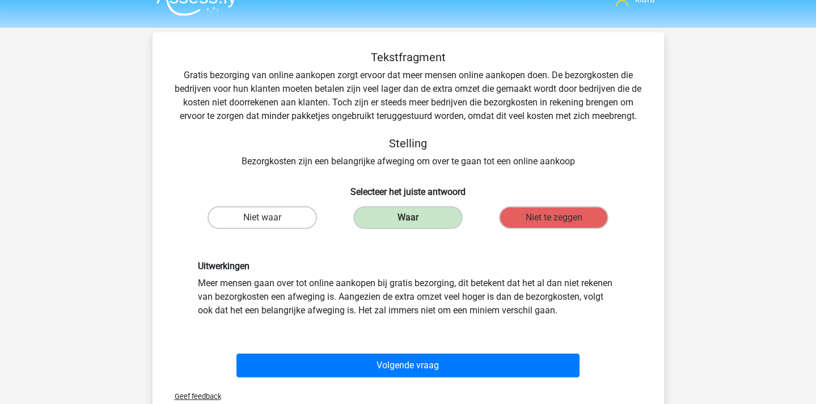
scroll to position [23, 0]
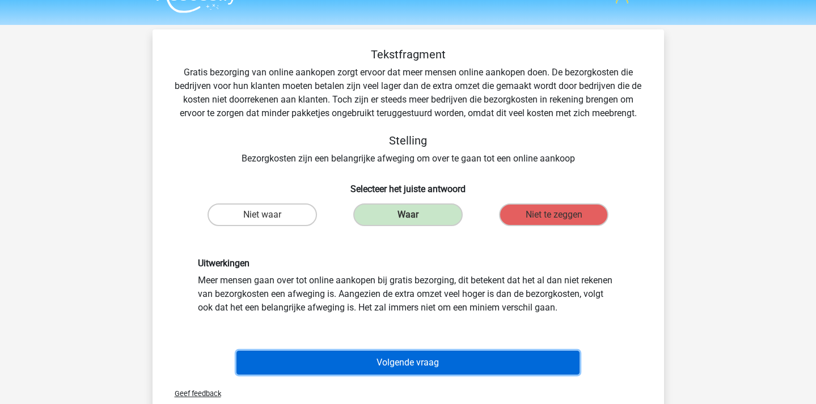
click at [422, 372] on button "Volgende vraag" at bounding box center [408, 363] width 343 height 24
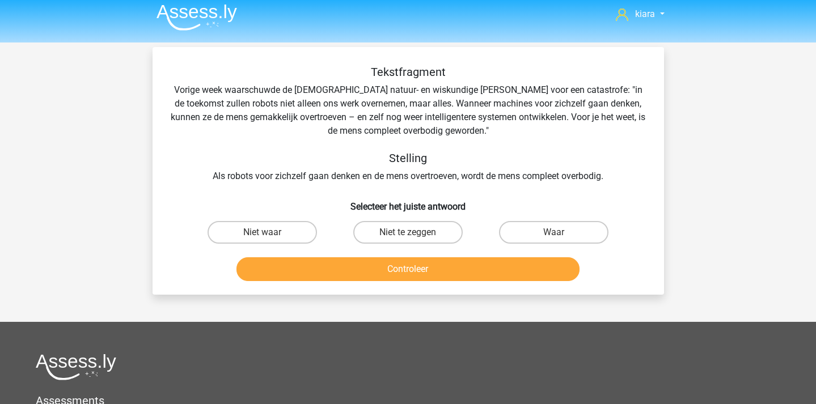
scroll to position [0, 0]
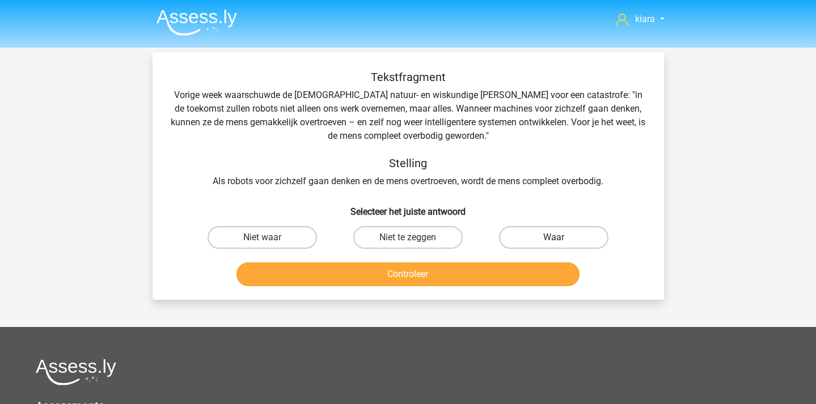
click at [550, 240] on label "Waar" at bounding box center [553, 237] width 109 height 23
click at [554, 240] on input "Waar" at bounding box center [557, 241] width 7 height 7
radio input "true"
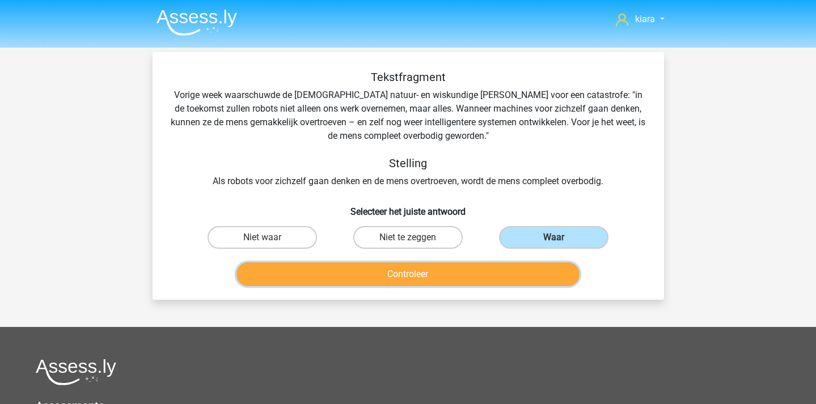
click at [491, 272] on button "Controleer" at bounding box center [408, 275] width 343 height 24
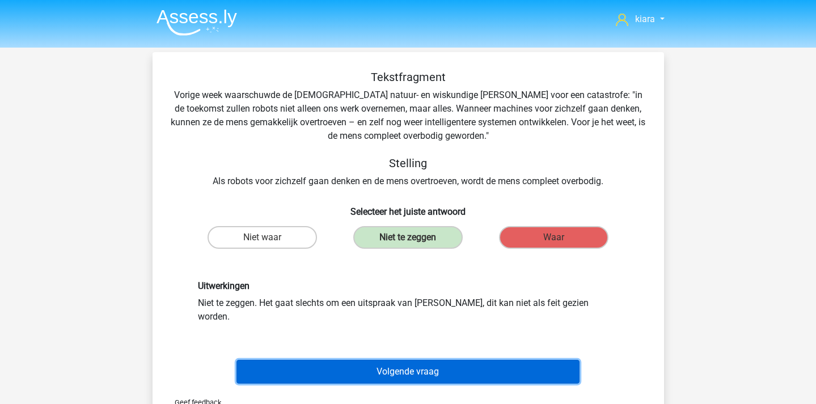
click at [497, 360] on button "Volgende vraag" at bounding box center [408, 372] width 343 height 24
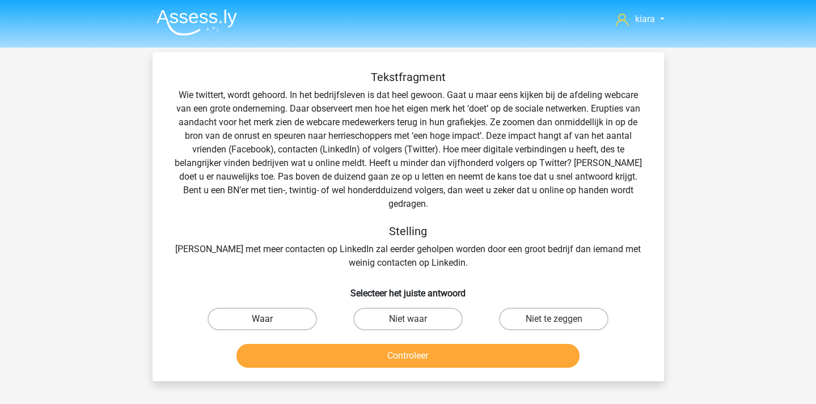
click at [294, 308] on label "Waar" at bounding box center [262, 319] width 109 height 23
click at [269, 319] on input "Waar" at bounding box center [265, 322] width 7 height 7
radio input "true"
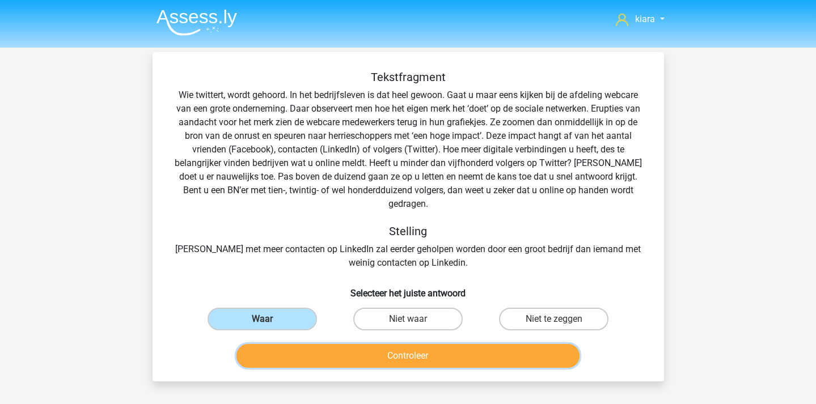
click at [317, 344] on button "Controleer" at bounding box center [408, 356] width 343 height 24
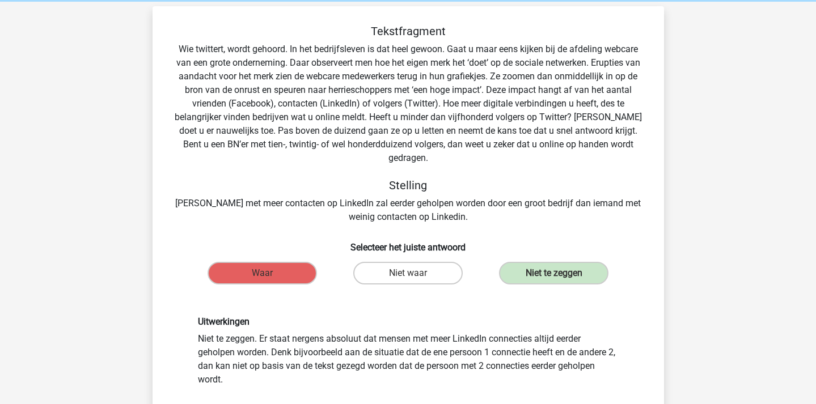
scroll to position [48, 0]
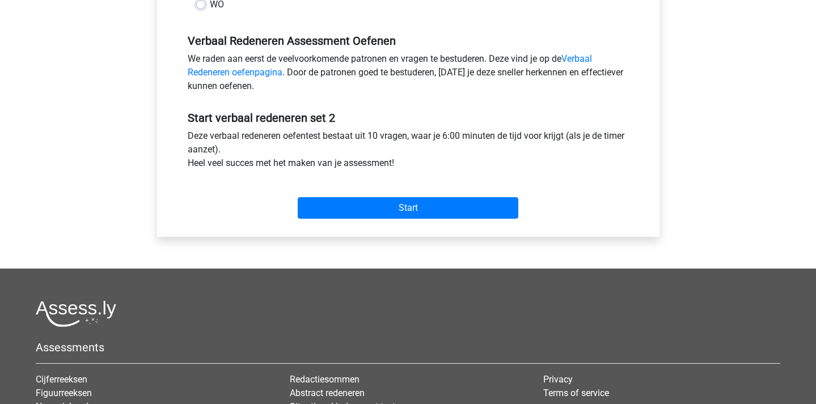
scroll to position [324, 0]
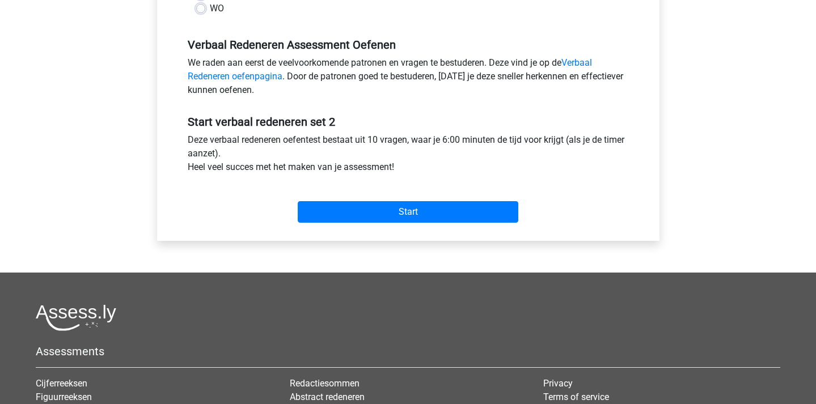
click at [444, 230] on div "Categorie: Verbaal Redeneren Tijd: 6:00 Aantal vragen: 10 Gemiddelde % correct:…" at bounding box center [409, 25] width 486 height 431
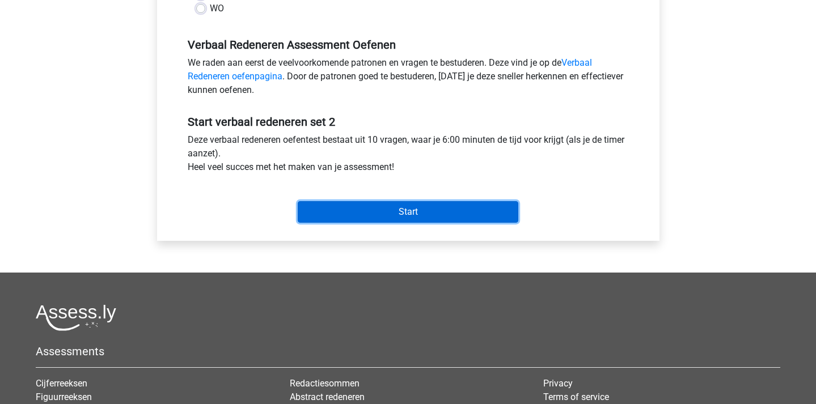
click at [444, 214] on input "Start" at bounding box center [408, 212] width 221 height 22
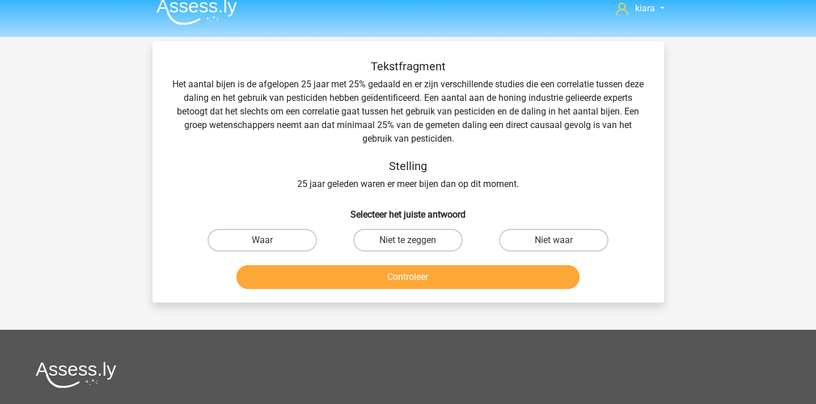
scroll to position [12, 0]
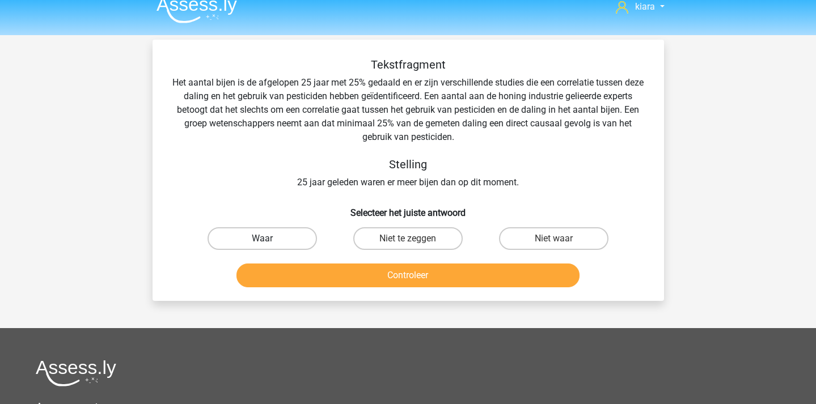
click at [279, 235] on label "Waar" at bounding box center [262, 238] width 109 height 23
click at [269, 239] on input "Waar" at bounding box center [265, 242] width 7 height 7
radio input "true"
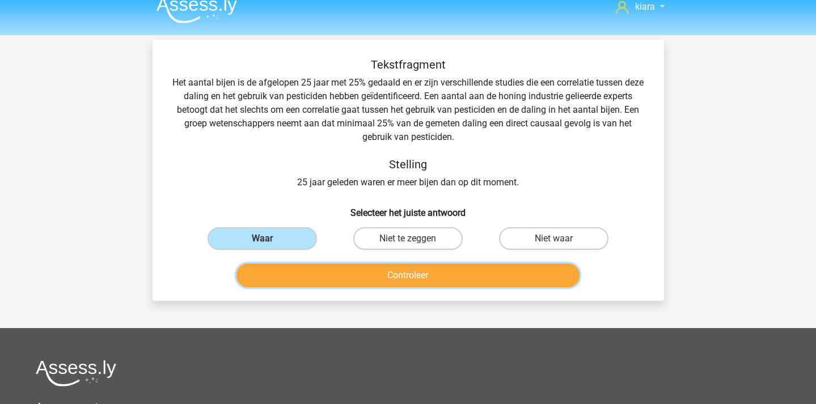
click at [323, 265] on button "Controleer" at bounding box center [408, 276] width 343 height 24
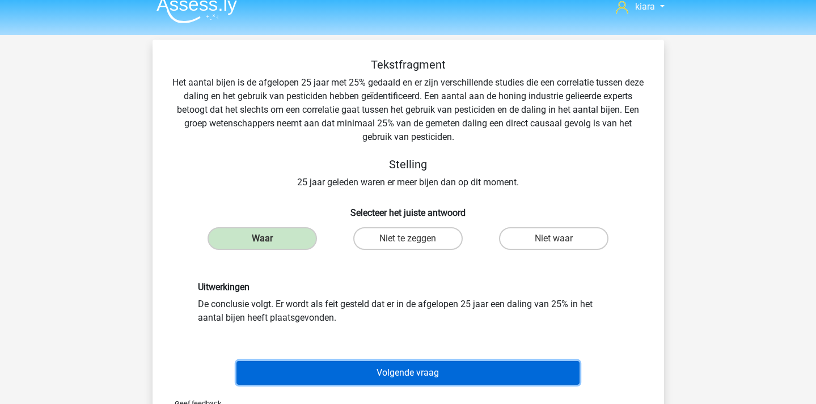
click at [370, 365] on button "Volgende vraag" at bounding box center [408, 373] width 343 height 24
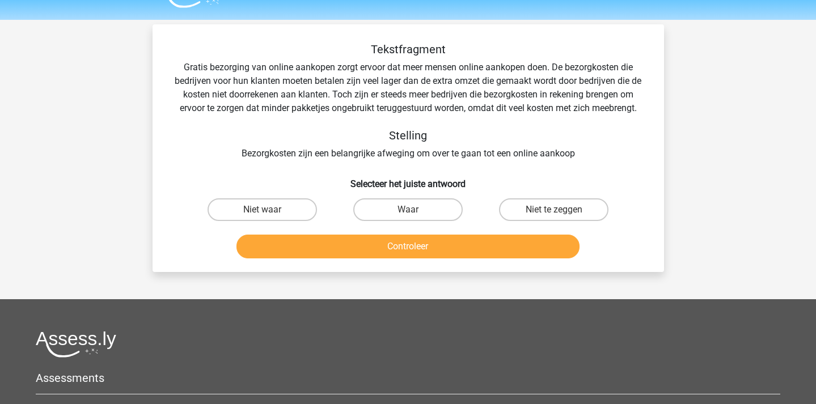
scroll to position [0, 0]
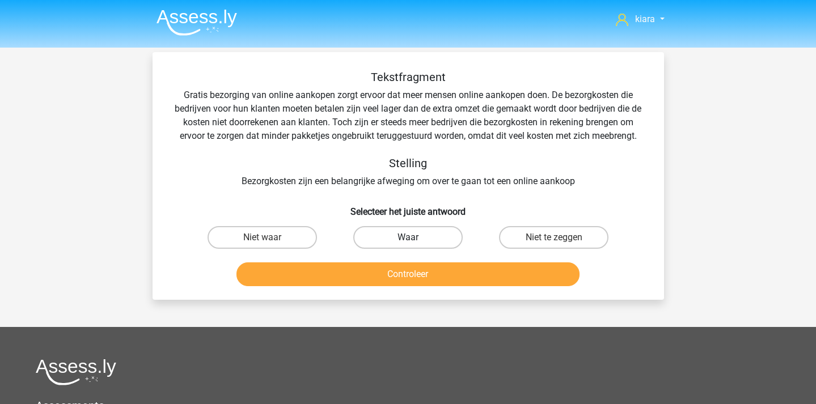
click at [389, 237] on label "Waar" at bounding box center [407, 237] width 109 height 23
click at [408, 238] on input "Waar" at bounding box center [411, 241] width 7 height 7
radio input "true"
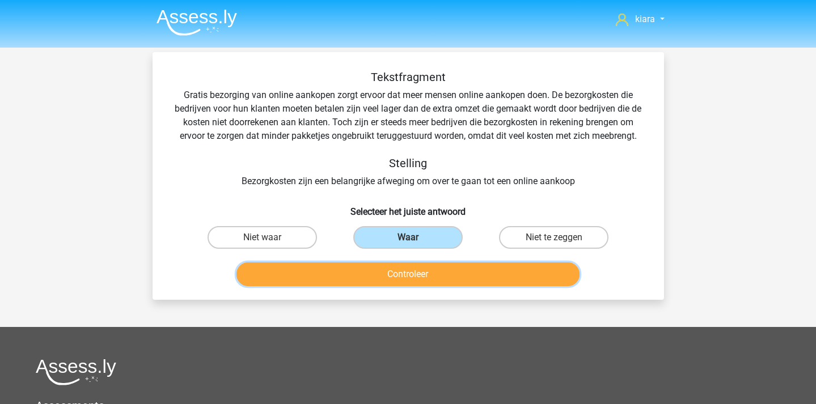
click at [389, 279] on button "Controleer" at bounding box center [408, 275] width 343 height 24
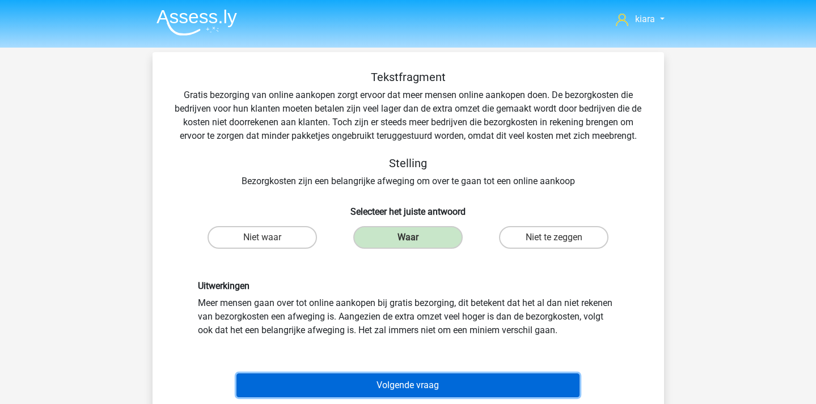
click at [399, 385] on button "Volgende vraag" at bounding box center [408, 386] width 343 height 24
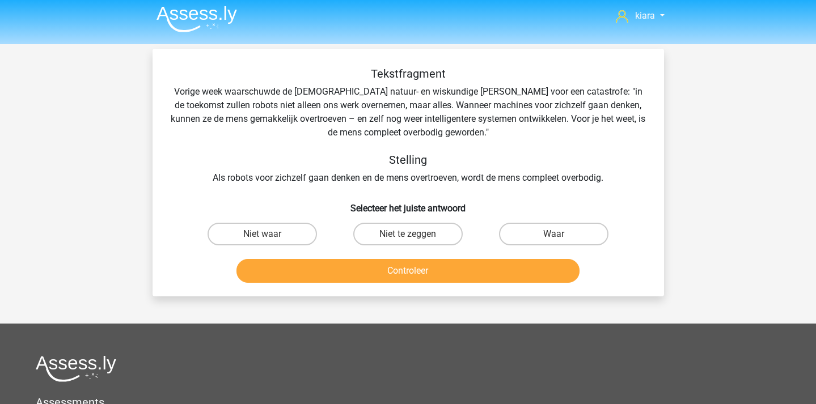
scroll to position [3, 0]
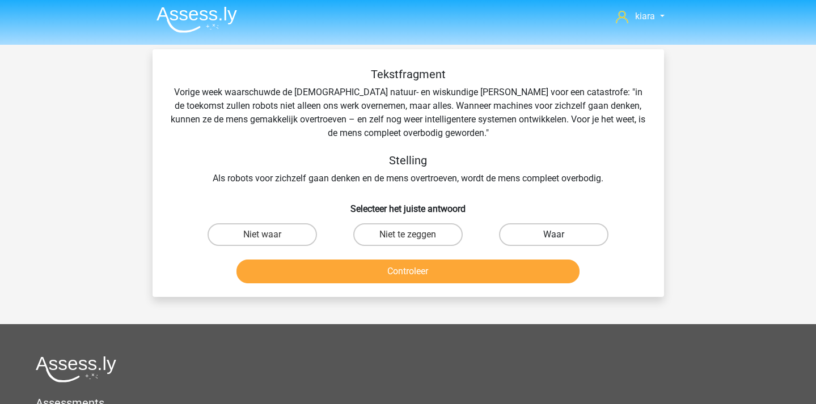
click at [515, 235] on label "Waar" at bounding box center [553, 235] width 109 height 23
click at [554, 235] on input "Waar" at bounding box center [557, 238] width 7 height 7
radio input "true"
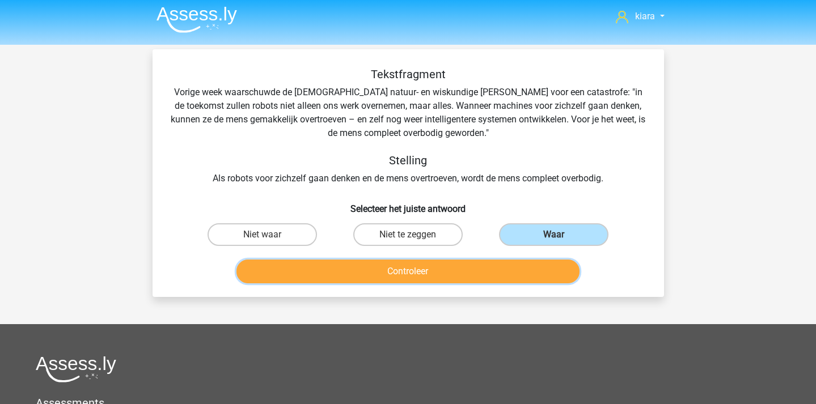
click at [482, 275] on button "Controleer" at bounding box center [408, 272] width 343 height 24
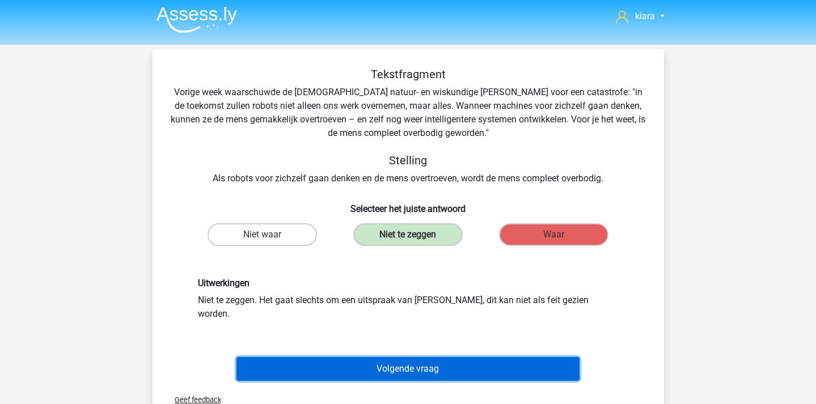
click at [415, 357] on button "Volgende vraag" at bounding box center [408, 369] width 343 height 24
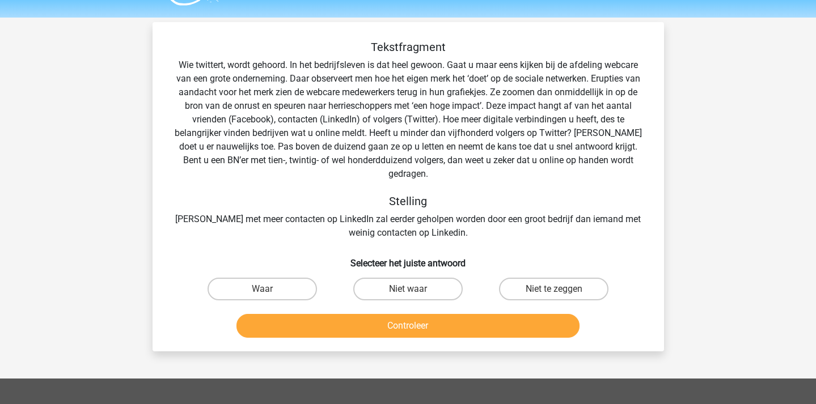
scroll to position [52, 0]
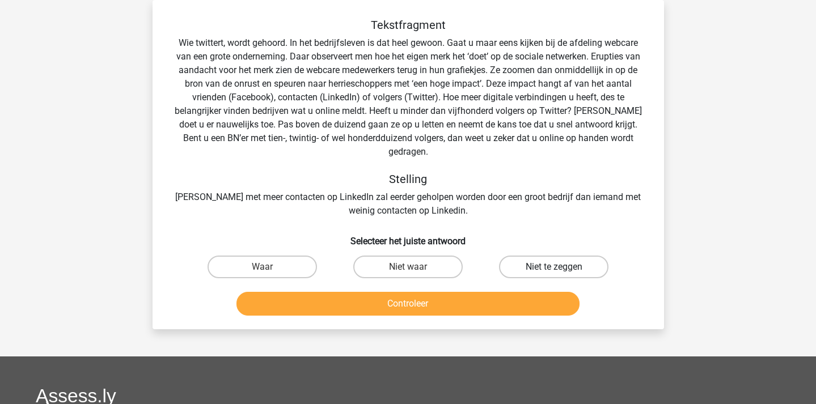
click at [545, 256] on label "Niet te zeggen" at bounding box center [553, 267] width 109 height 23
click at [554, 267] on input "Niet te zeggen" at bounding box center [557, 270] width 7 height 7
radio input "true"
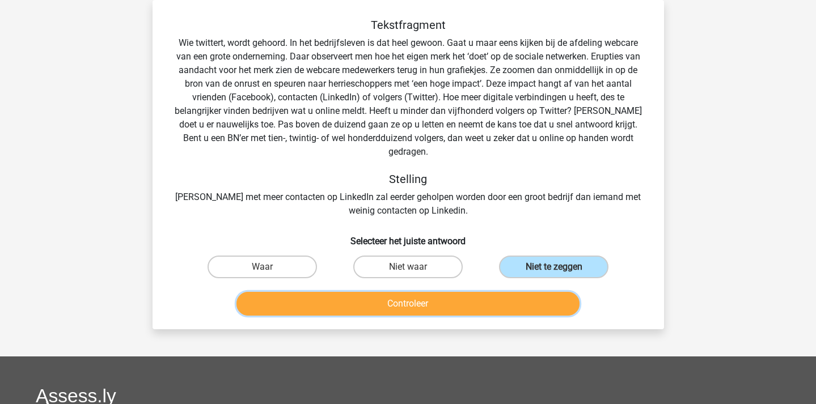
click at [487, 292] on button "Controleer" at bounding box center [408, 304] width 343 height 24
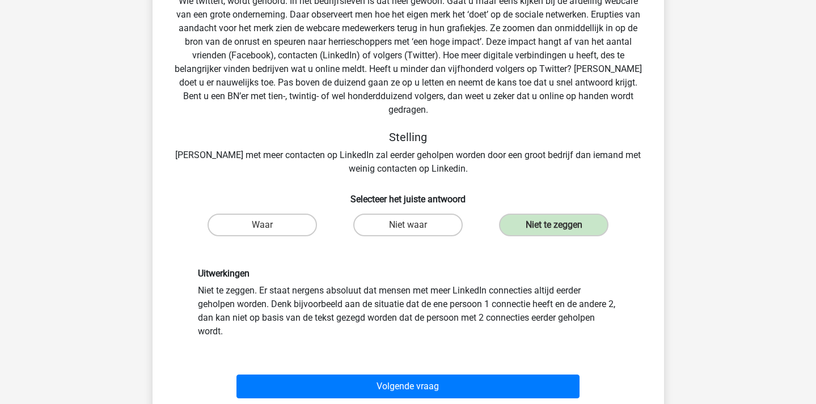
scroll to position [124, 0]
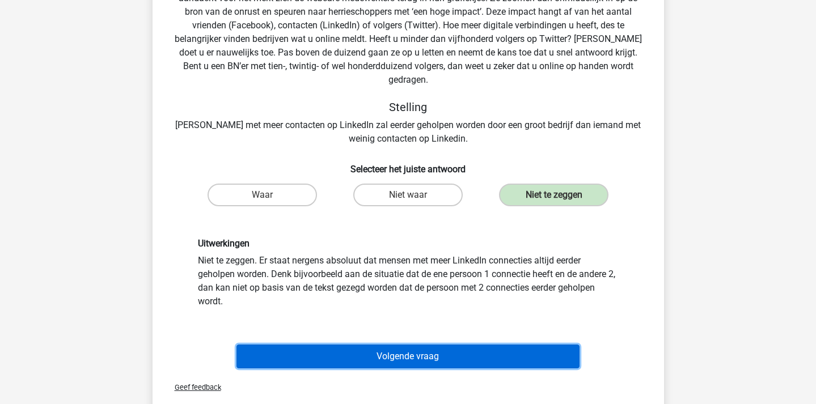
click at [427, 345] on button "Volgende vraag" at bounding box center [408, 357] width 343 height 24
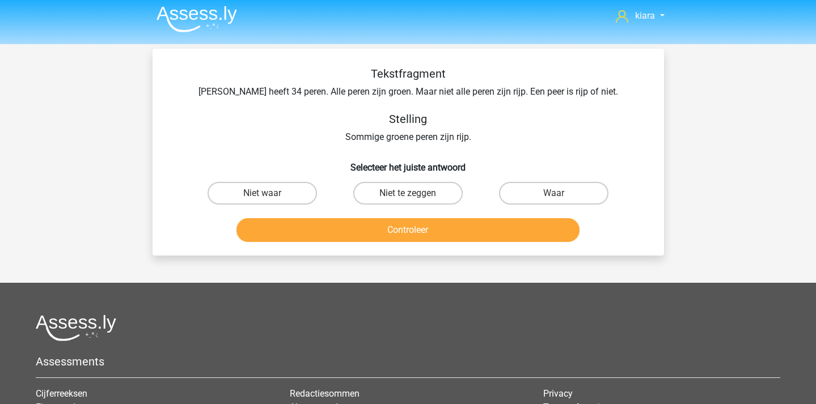
scroll to position [0, 0]
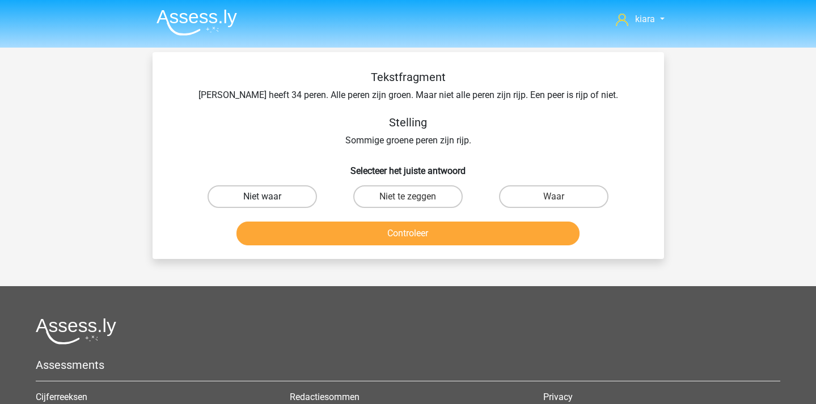
click at [285, 193] on label "Niet waar" at bounding box center [262, 197] width 109 height 23
click at [269, 197] on input "Niet waar" at bounding box center [265, 200] width 7 height 7
radio input "true"
click at [585, 199] on label "Waar" at bounding box center [553, 197] width 109 height 23
click at [562, 199] on input "Waar" at bounding box center [557, 200] width 7 height 7
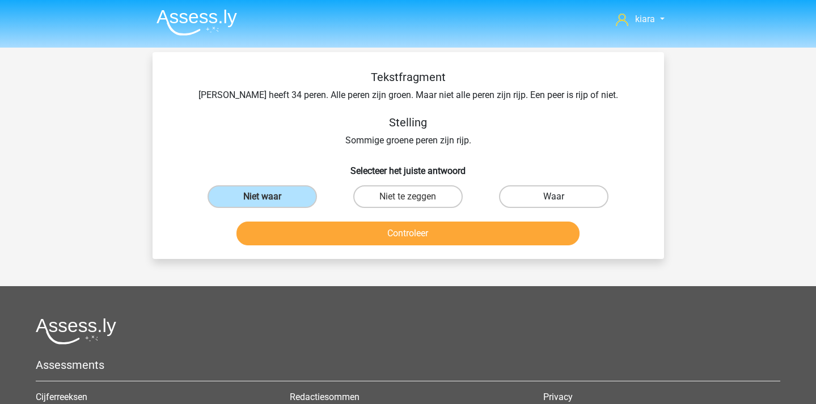
radio input "true"
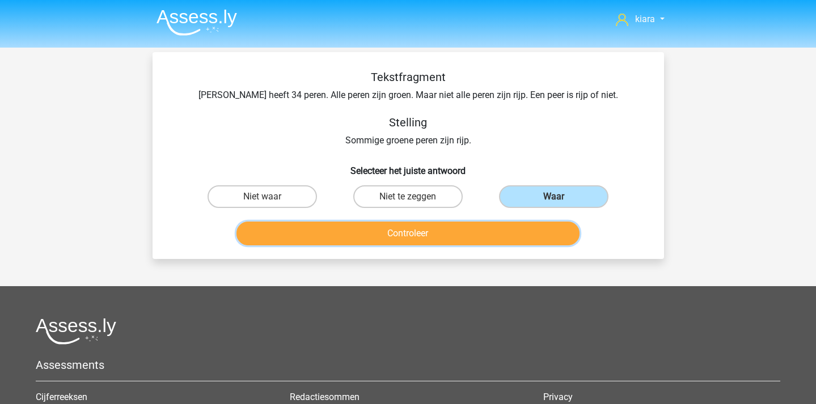
click at [483, 245] on button "Controleer" at bounding box center [408, 234] width 343 height 24
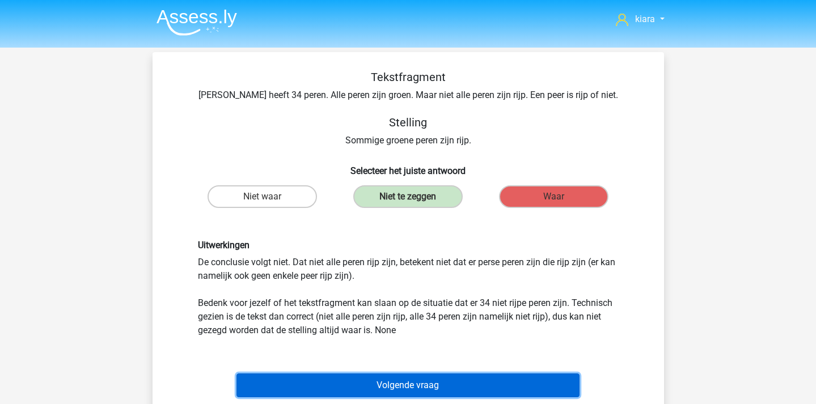
click at [471, 380] on button "Volgende vraag" at bounding box center [408, 386] width 343 height 24
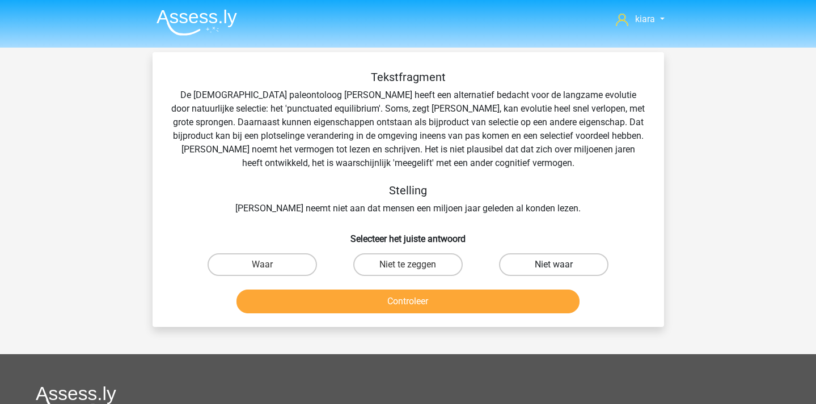
click at [528, 264] on label "Niet waar" at bounding box center [553, 265] width 109 height 23
click at [554, 265] on input "Niet waar" at bounding box center [557, 268] width 7 height 7
radio input "true"
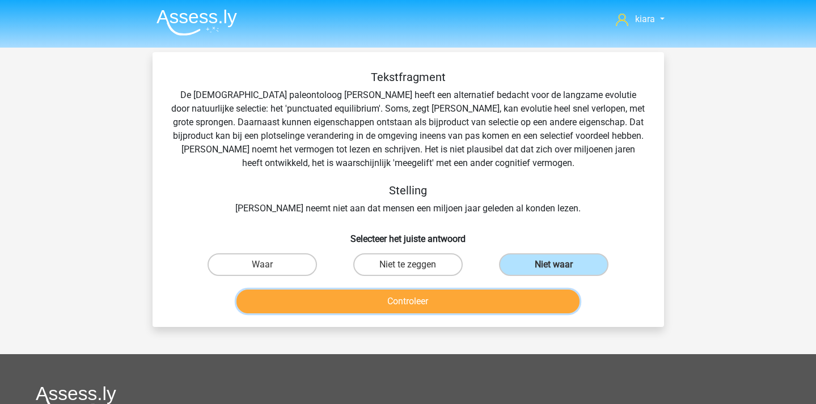
click at [483, 294] on button "Controleer" at bounding box center [408, 302] width 343 height 24
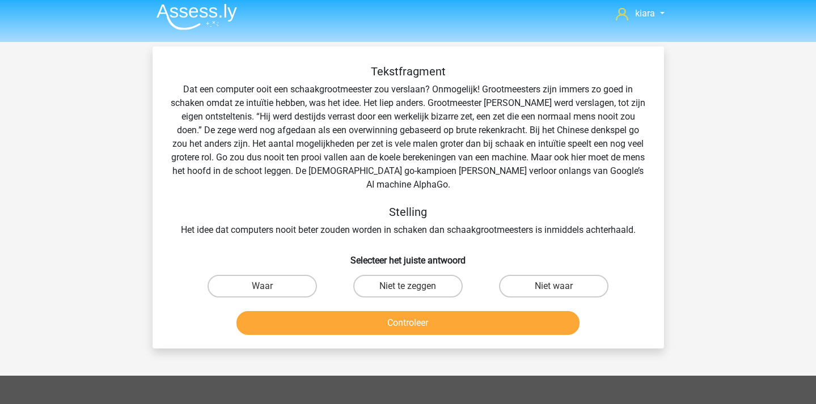
scroll to position [5, 0]
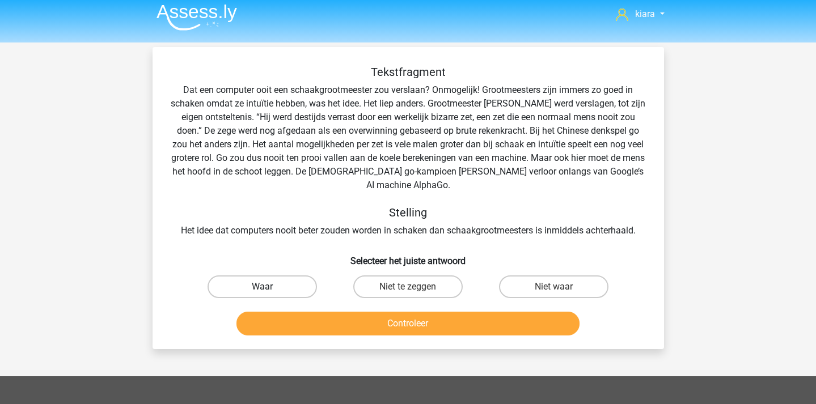
click at [271, 276] on label "Waar" at bounding box center [262, 287] width 109 height 23
click at [269, 287] on input "Waar" at bounding box center [265, 290] width 7 height 7
radio input "true"
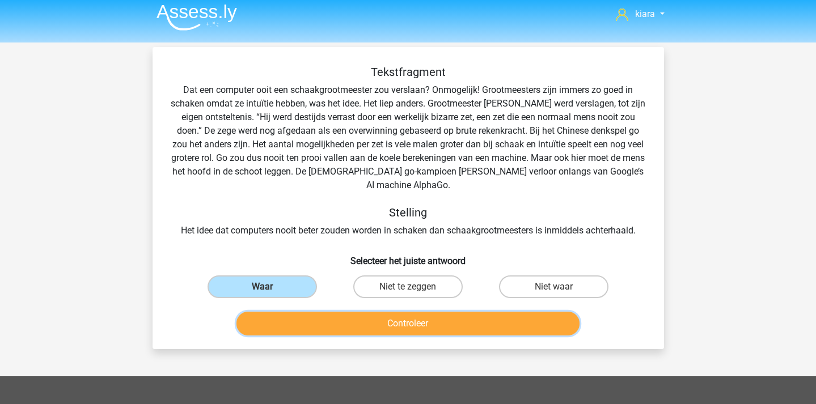
click at [305, 312] on button "Controleer" at bounding box center [408, 324] width 343 height 24
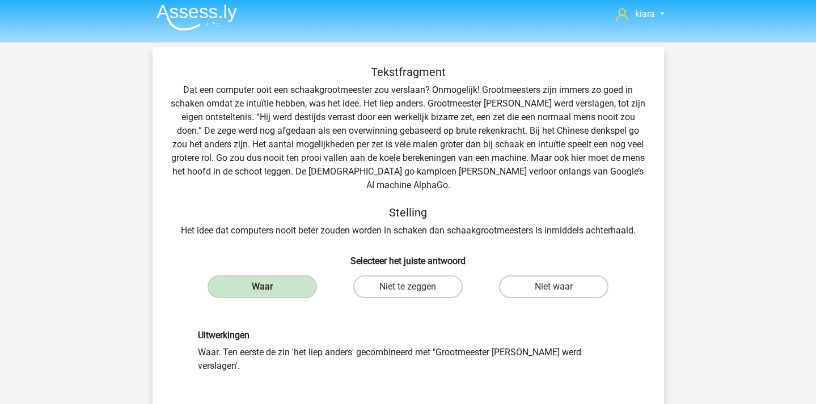
click at [305, 303] on div "Uitwerkingen Waar. Ten eerste de zin 'het liep anders' gecombineerd met "Grootm…" at bounding box center [408, 351] width 475 height 97
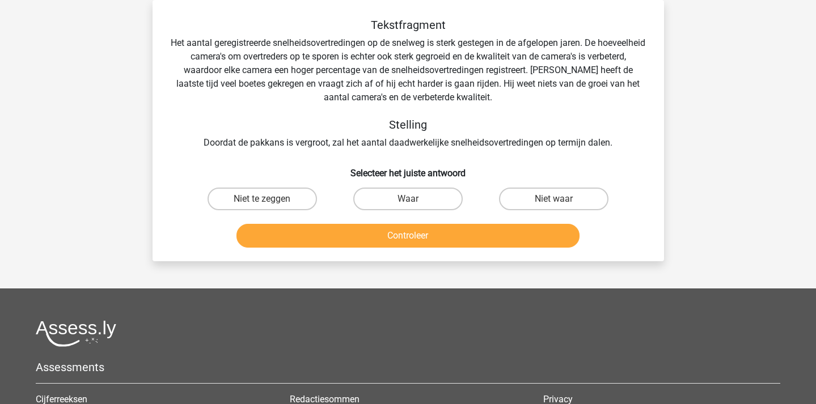
scroll to position [0, 0]
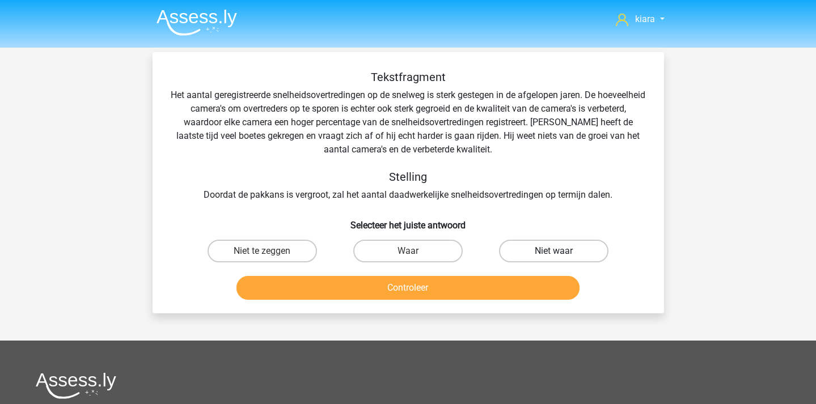
click at [547, 250] on label "Niet waar" at bounding box center [553, 251] width 109 height 23
click at [554, 251] on input "Niet waar" at bounding box center [557, 254] width 7 height 7
radio input "true"
click at [277, 250] on label "Niet te zeggen" at bounding box center [262, 251] width 109 height 23
click at [269, 251] on input "Niet te zeggen" at bounding box center [265, 254] width 7 height 7
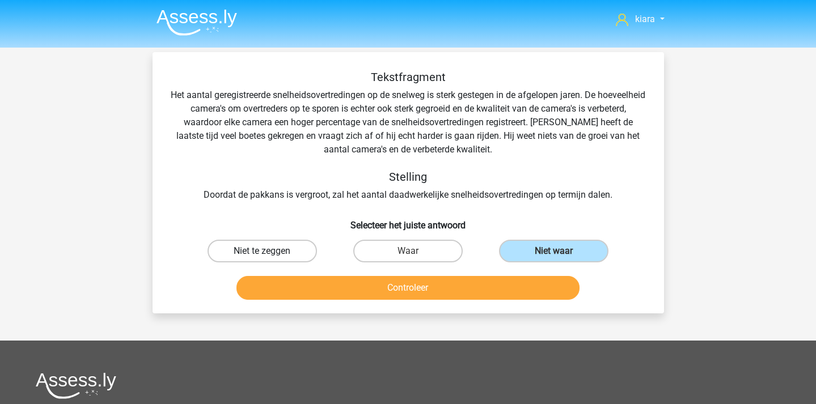
radio input "true"
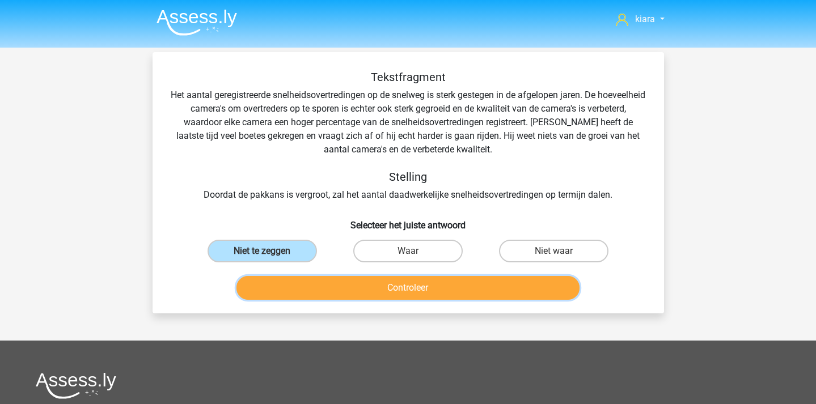
click at [311, 294] on button "Controleer" at bounding box center [408, 288] width 343 height 24
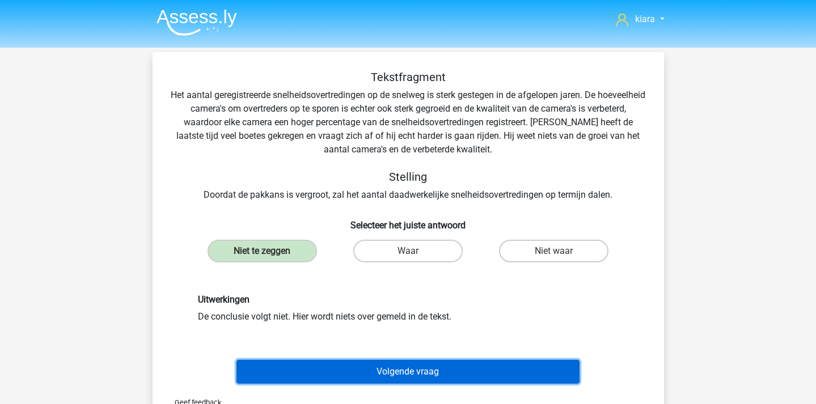
click at [404, 378] on button "Volgende vraag" at bounding box center [408, 372] width 343 height 24
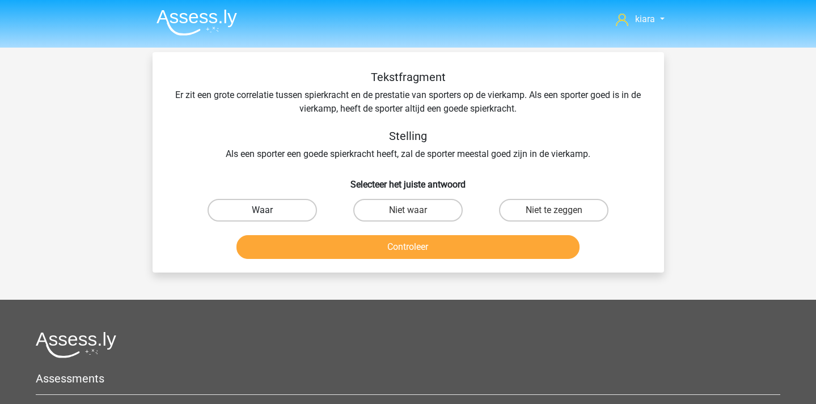
click at [296, 204] on label "Waar" at bounding box center [262, 210] width 109 height 23
click at [269, 210] on input "Waar" at bounding box center [265, 213] width 7 height 7
radio input "true"
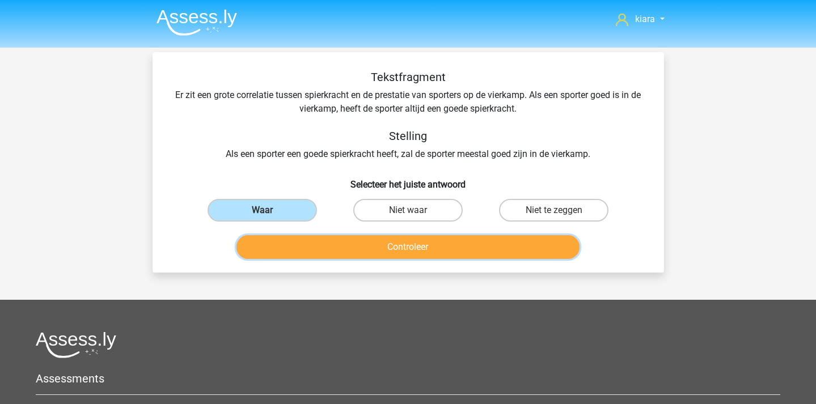
click at [507, 240] on button "Controleer" at bounding box center [408, 247] width 343 height 24
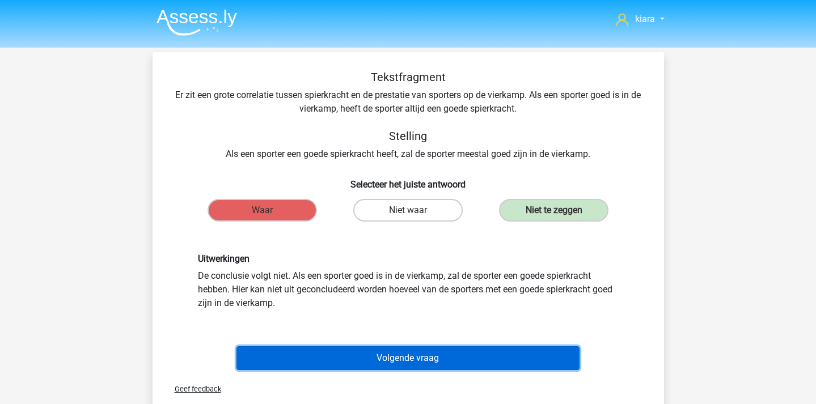
click at [436, 357] on button "Volgende vraag" at bounding box center [408, 359] width 343 height 24
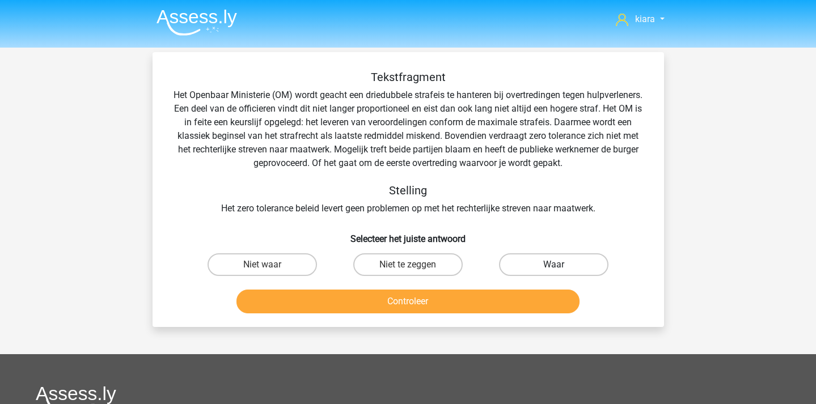
click at [549, 270] on label "Waar" at bounding box center [553, 265] width 109 height 23
click at [554, 270] on input "Waar" at bounding box center [557, 268] width 7 height 7
radio input "true"
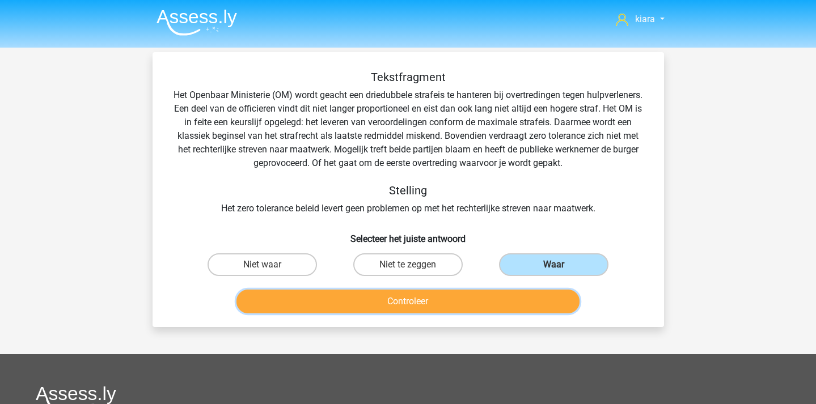
click at [499, 307] on button "Controleer" at bounding box center [408, 302] width 343 height 24
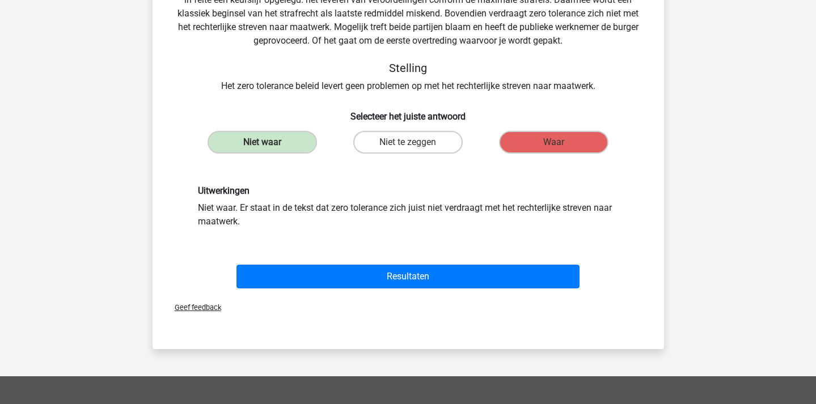
scroll to position [166, 0]
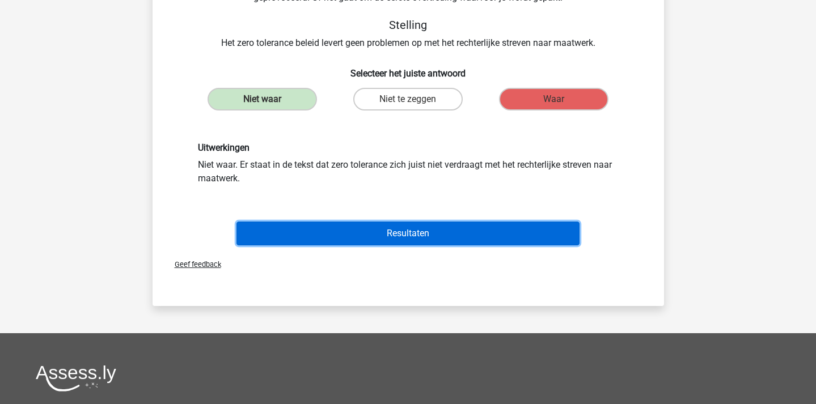
click at [397, 241] on button "Resultaten" at bounding box center [408, 234] width 343 height 24
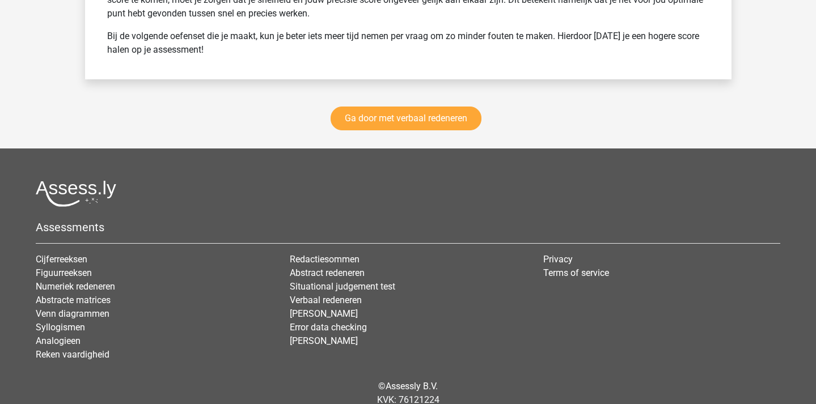
scroll to position [1638, 0]
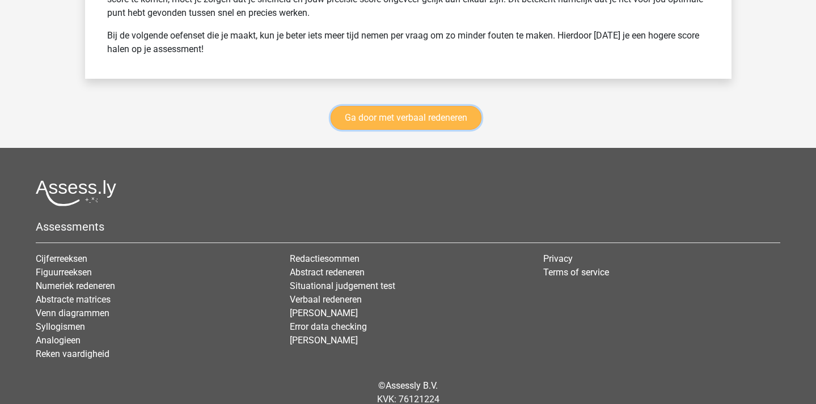
click at [427, 114] on link "Ga door met verbaal redeneren" at bounding box center [406, 118] width 151 height 24
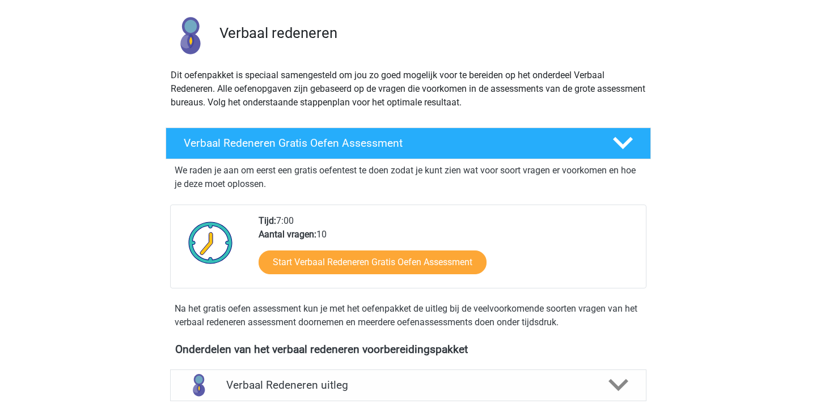
scroll to position [69, 0]
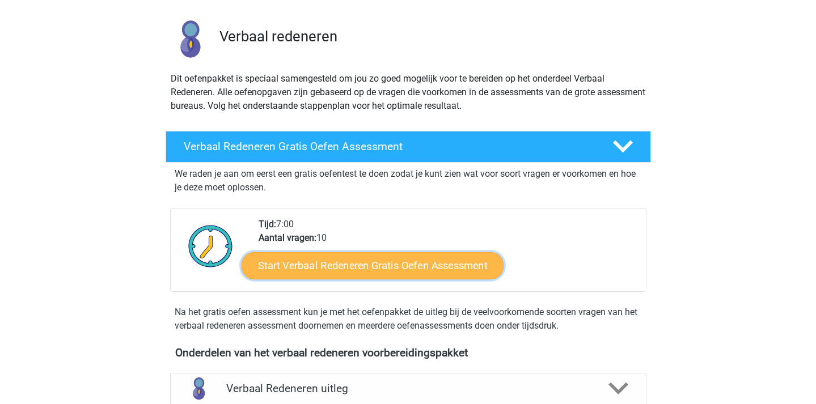
click at [464, 274] on link "Start Verbaal Redeneren Gratis Oefen Assessment" at bounding box center [373, 265] width 262 height 27
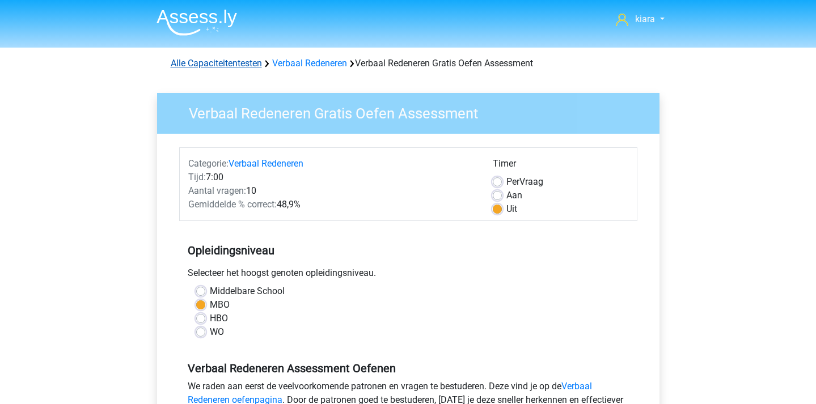
click at [216, 66] on link "Alle Capaciteitentesten" at bounding box center [216, 63] width 91 height 11
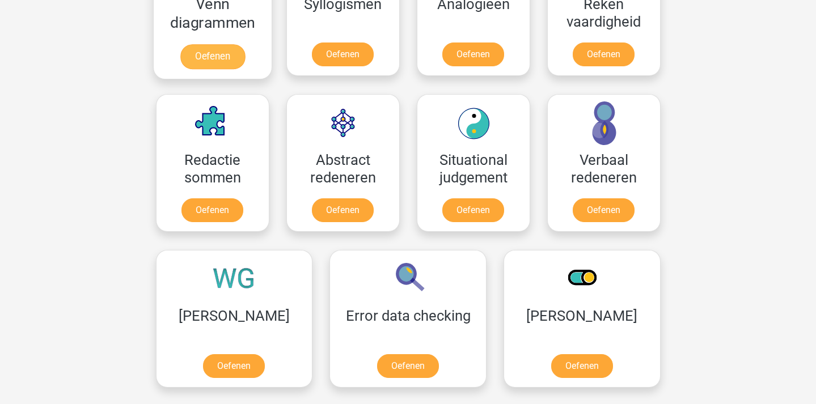
scroll to position [745, 0]
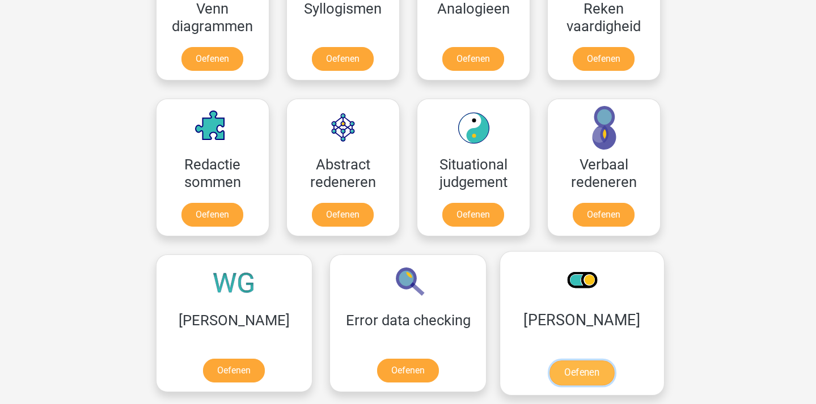
click at [550, 362] on link "Oefenen" at bounding box center [582, 373] width 65 height 25
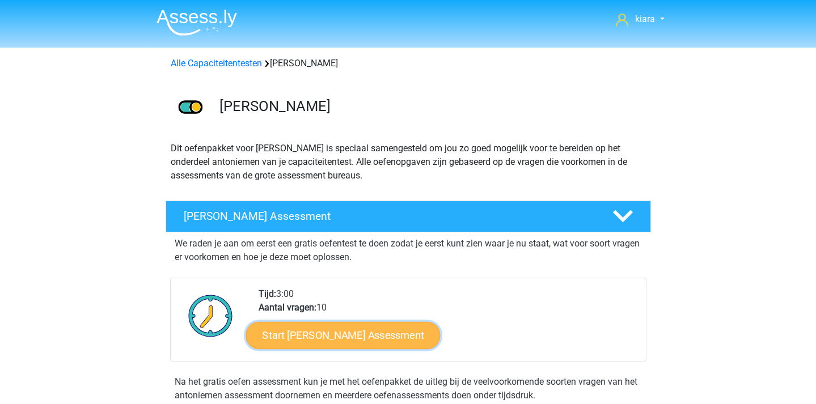
click at [401, 345] on link "Start [PERSON_NAME] Assessment" at bounding box center [343, 335] width 195 height 27
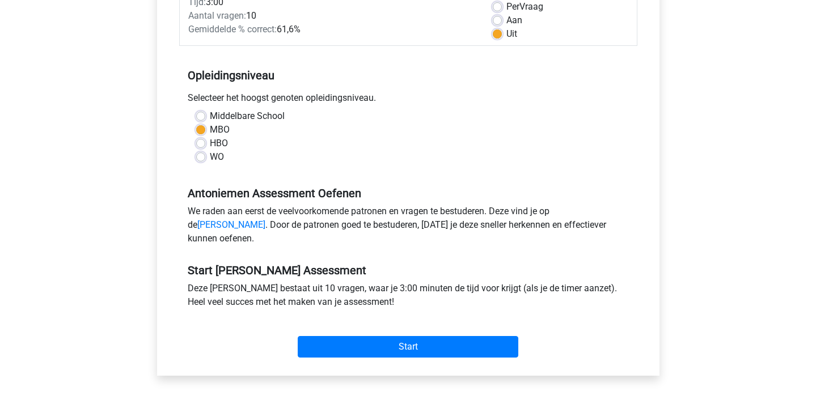
scroll to position [192, 0]
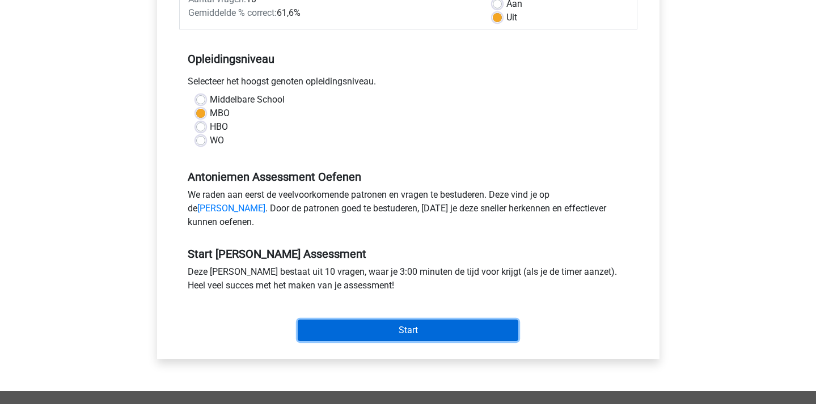
click at [399, 339] on input "Start" at bounding box center [408, 331] width 221 height 22
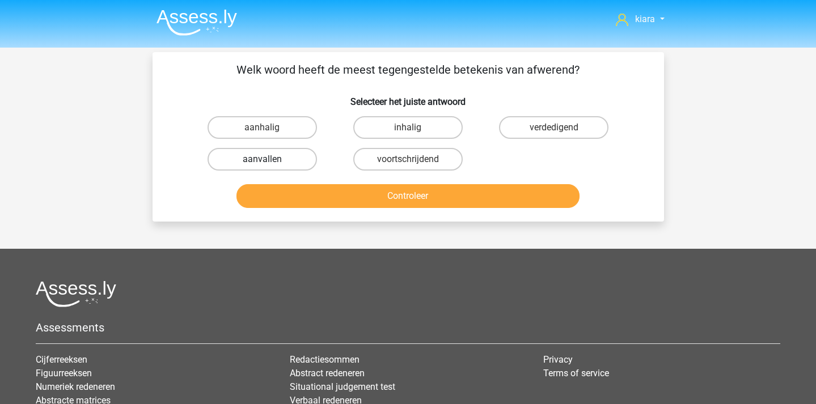
click at [279, 157] on label "aanvallen" at bounding box center [262, 159] width 109 height 23
click at [269, 159] on input "aanvallen" at bounding box center [265, 162] width 7 height 7
radio input "true"
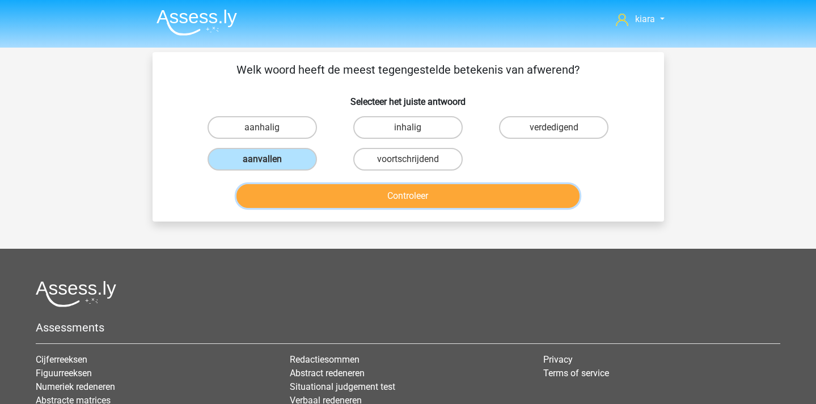
click at [291, 187] on button "Controleer" at bounding box center [408, 196] width 343 height 24
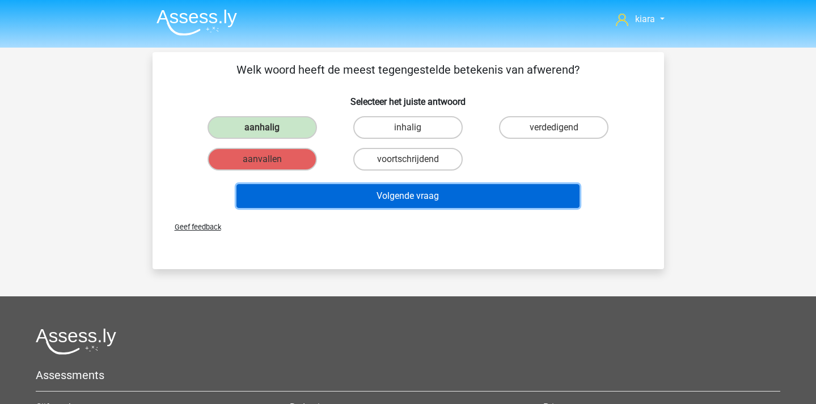
click at [303, 193] on button "Volgende vraag" at bounding box center [408, 196] width 343 height 24
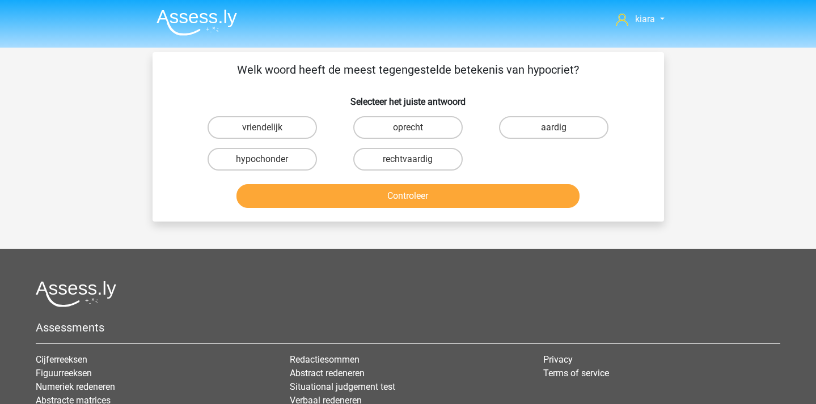
scroll to position [52, 0]
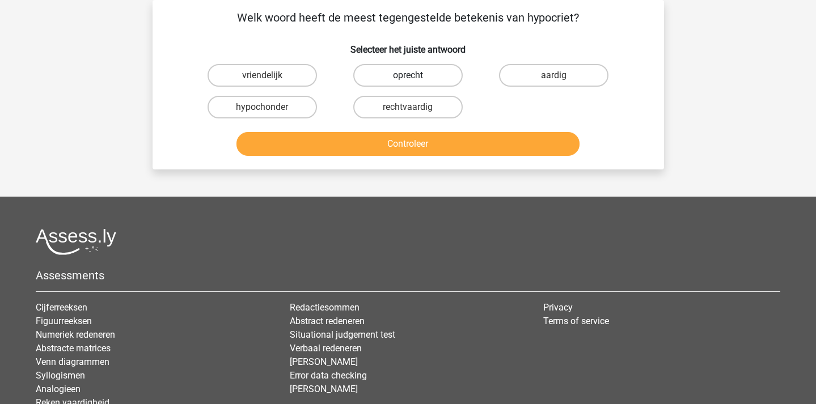
click at [435, 80] on label "oprecht" at bounding box center [407, 75] width 109 height 23
click at [415, 80] on input "oprecht" at bounding box center [411, 78] width 7 height 7
radio input "true"
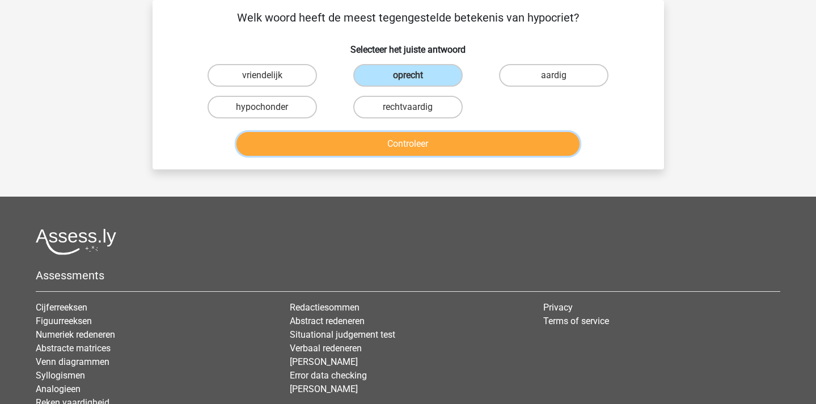
click at [439, 138] on button "Controleer" at bounding box center [408, 144] width 343 height 24
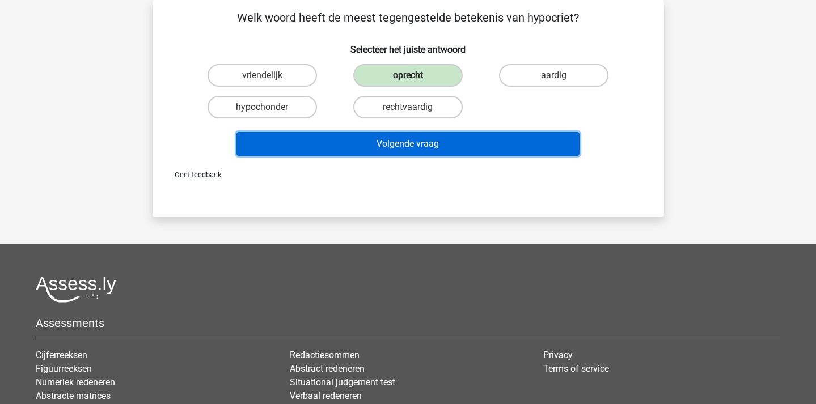
click at [450, 139] on button "Volgende vraag" at bounding box center [408, 144] width 343 height 24
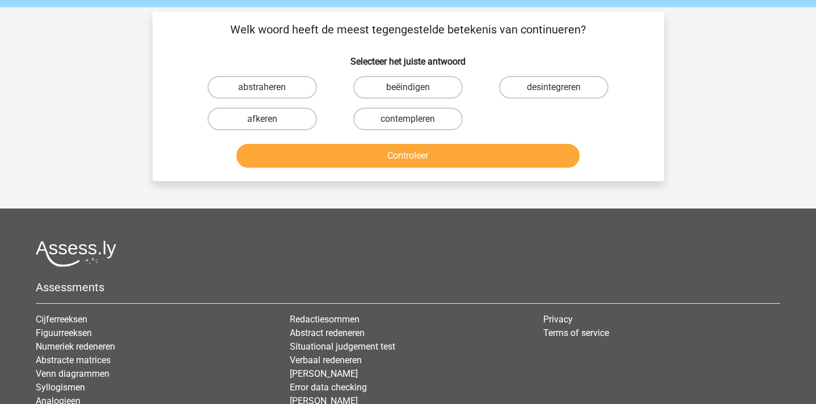
scroll to position [34, 0]
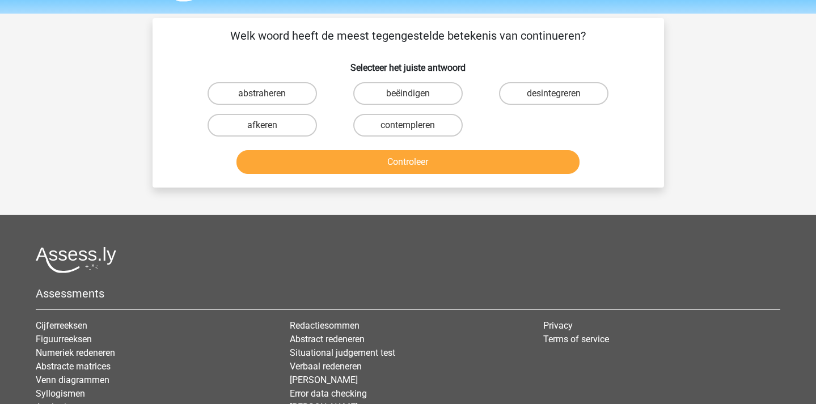
click at [412, 97] on input "beëindigen" at bounding box center [411, 97] width 7 height 7
radio input "true"
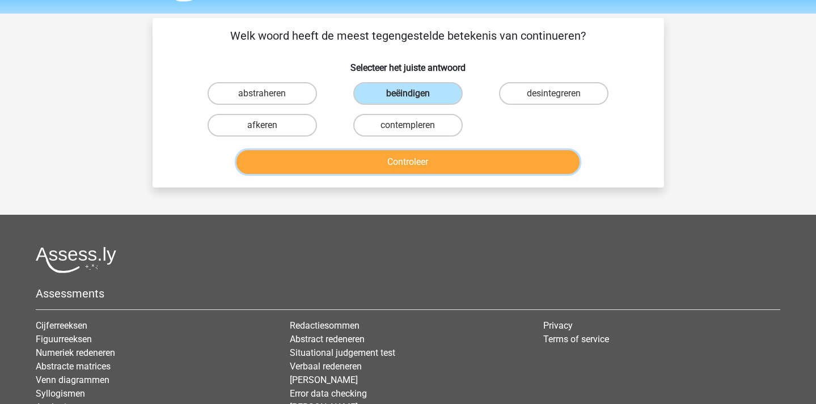
click at [437, 157] on button "Controleer" at bounding box center [408, 162] width 343 height 24
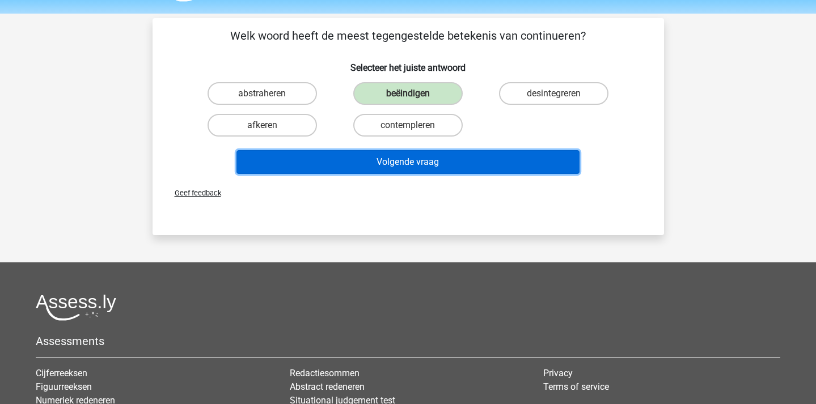
click at [449, 162] on button "Volgende vraag" at bounding box center [408, 162] width 343 height 24
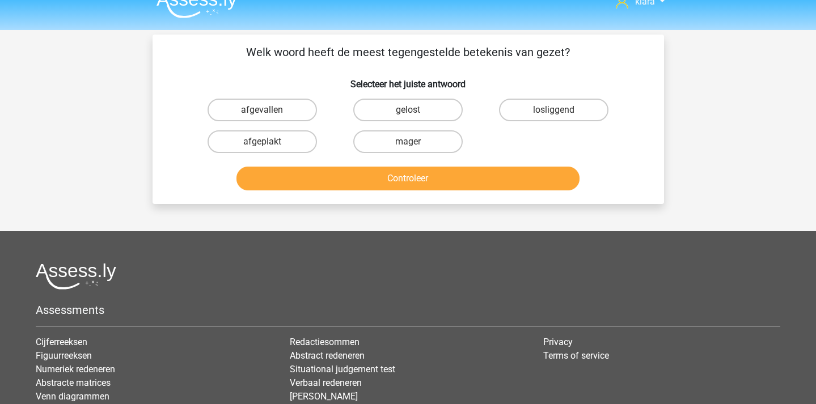
scroll to position [13, 0]
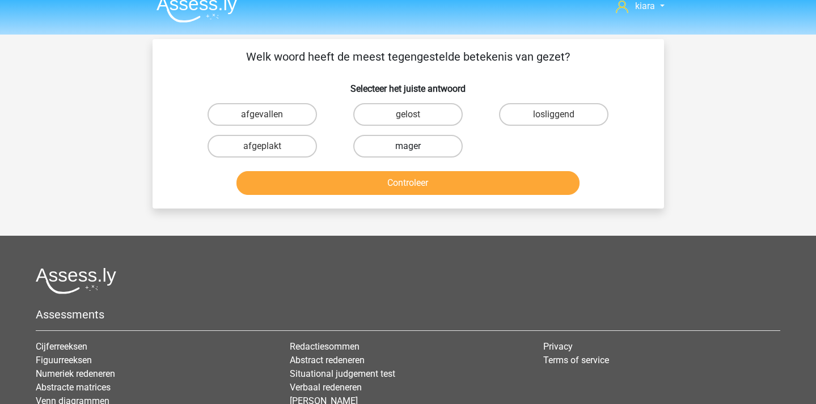
click at [426, 145] on label "mager" at bounding box center [407, 146] width 109 height 23
click at [415, 146] on input "mager" at bounding box center [411, 149] width 7 height 7
radio input "true"
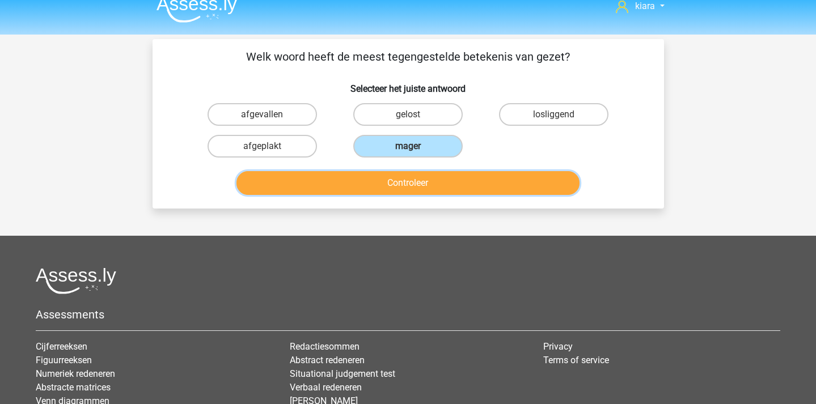
click at [433, 182] on button "Controleer" at bounding box center [408, 183] width 343 height 24
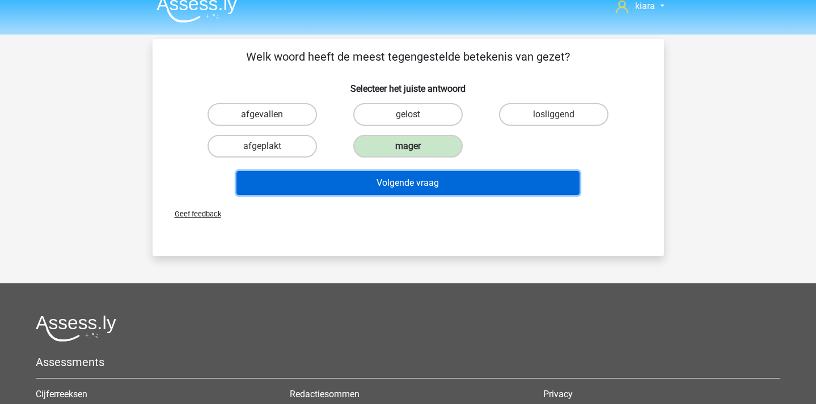
click at [437, 186] on button "Volgende vraag" at bounding box center [408, 183] width 343 height 24
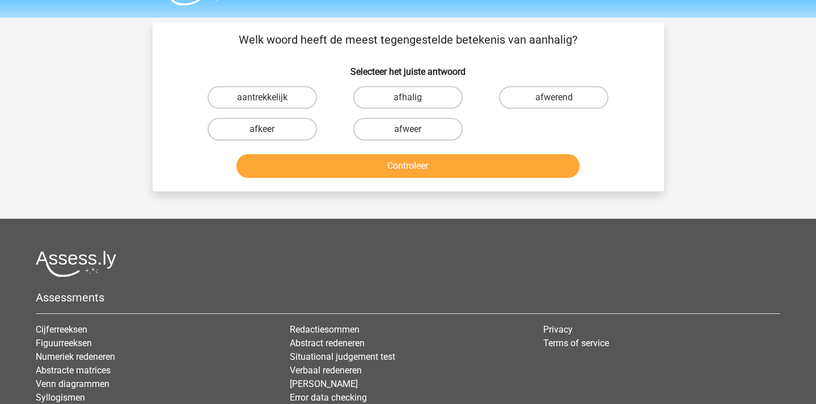
scroll to position [23, 0]
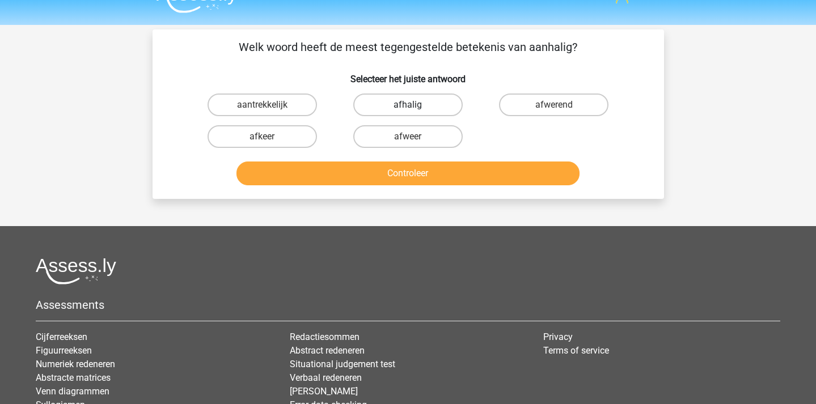
click at [442, 102] on label "afhalig" at bounding box center [407, 105] width 109 height 23
click at [415, 105] on input "afhalig" at bounding box center [411, 108] width 7 height 7
radio input "true"
click at [525, 108] on label "afwerend" at bounding box center [553, 105] width 109 height 23
click at [554, 108] on input "afwerend" at bounding box center [557, 108] width 7 height 7
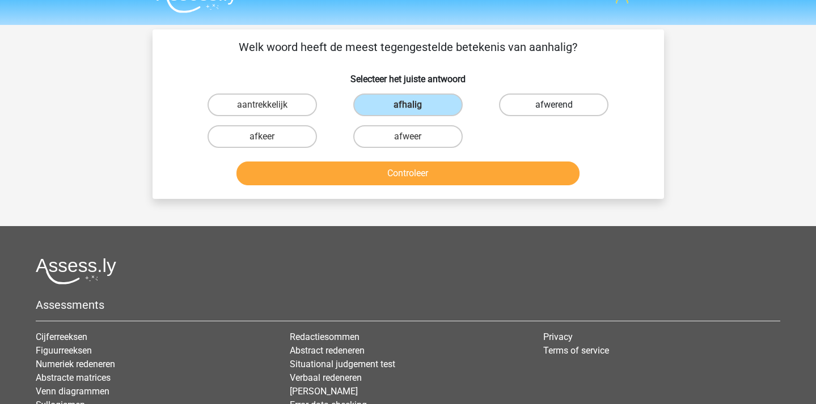
radio input "true"
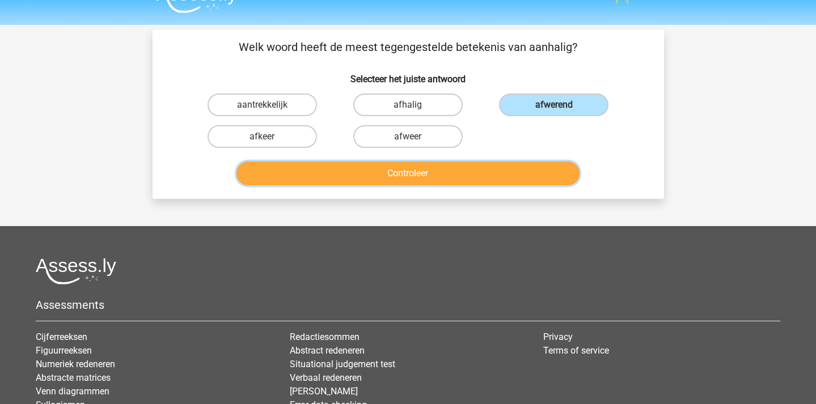
click at [333, 170] on button "Controleer" at bounding box center [408, 174] width 343 height 24
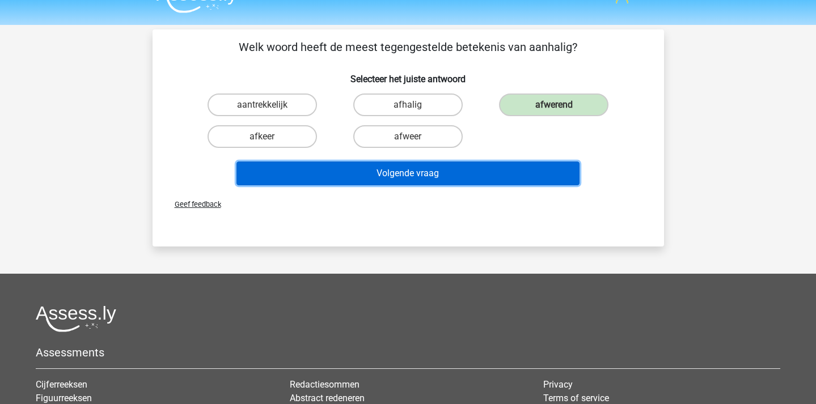
click at [520, 173] on button "Volgende vraag" at bounding box center [408, 174] width 343 height 24
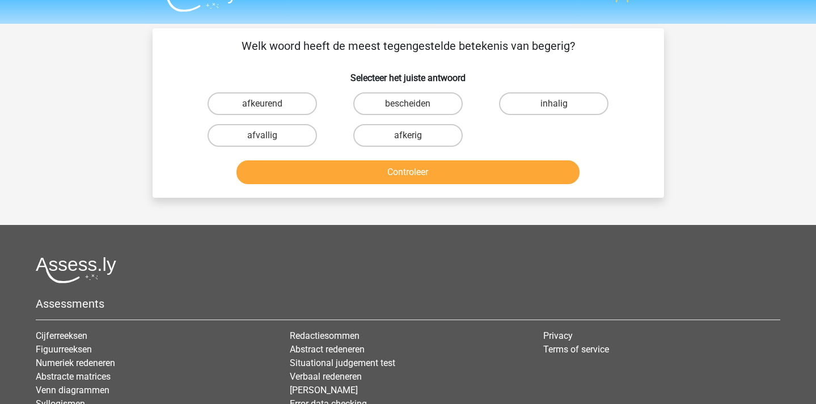
scroll to position [16, 0]
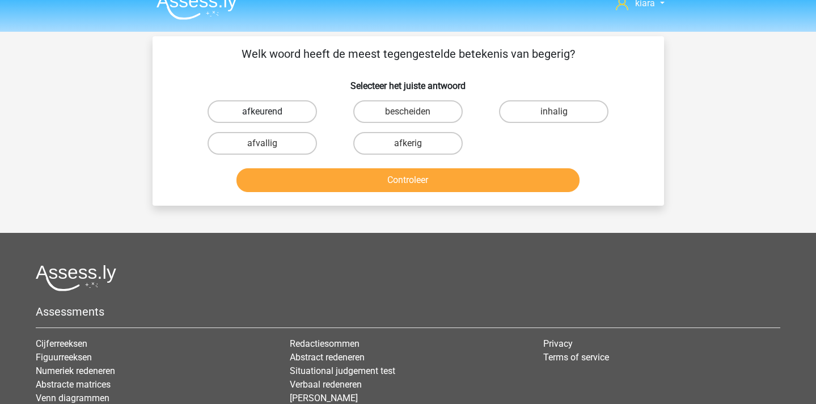
click at [281, 112] on label "afkeurend" at bounding box center [262, 111] width 109 height 23
click at [269, 112] on input "afkeurend" at bounding box center [265, 115] width 7 height 7
radio input "true"
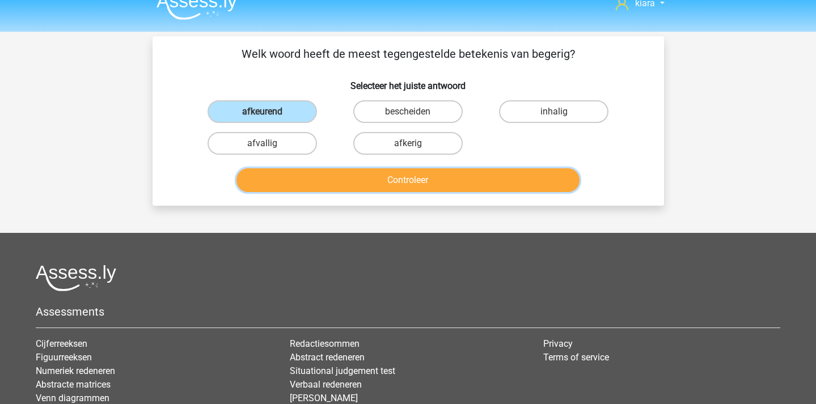
click at [350, 179] on button "Controleer" at bounding box center [408, 180] width 343 height 24
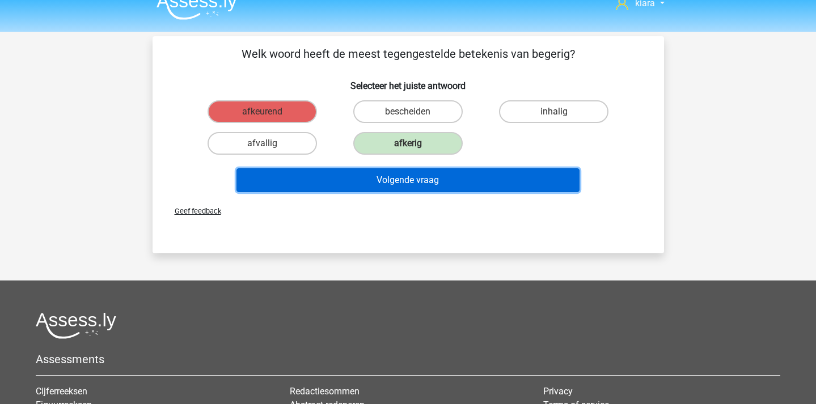
click at [361, 182] on button "Volgende vraag" at bounding box center [408, 180] width 343 height 24
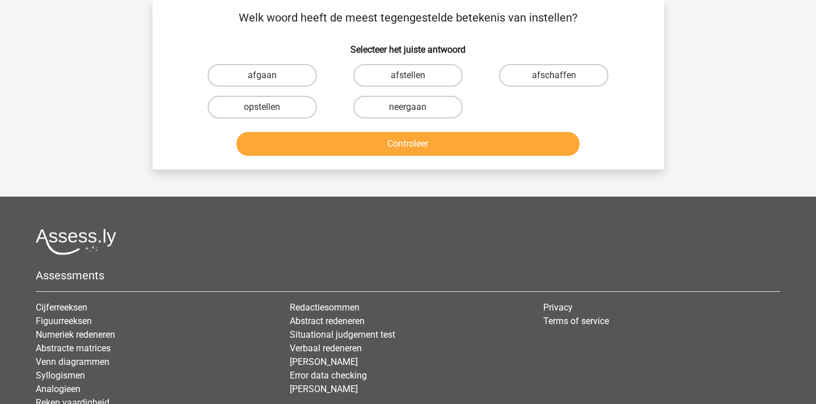
scroll to position [0, 0]
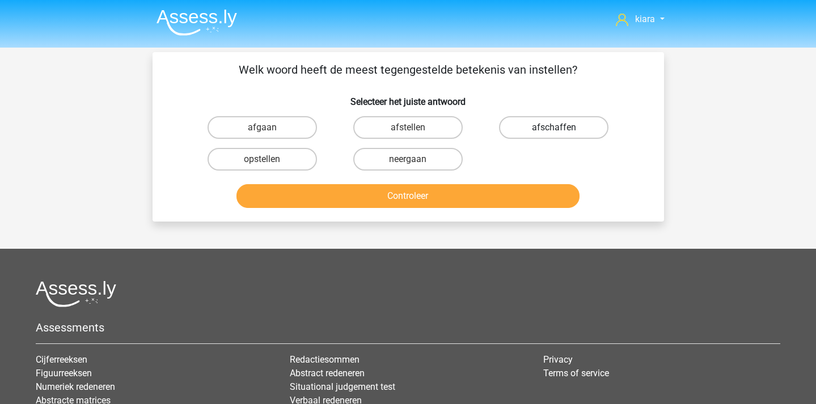
click at [567, 123] on label "afschaffen" at bounding box center [553, 127] width 109 height 23
click at [562, 128] on input "afschaffen" at bounding box center [557, 131] width 7 height 7
radio input "true"
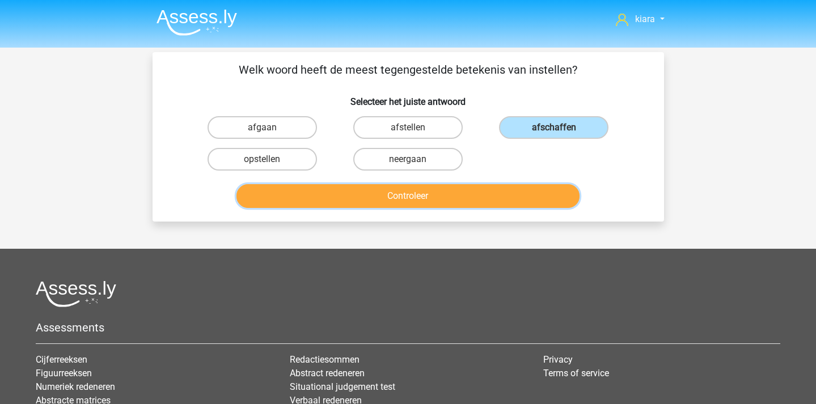
click at [539, 191] on button "Controleer" at bounding box center [408, 196] width 343 height 24
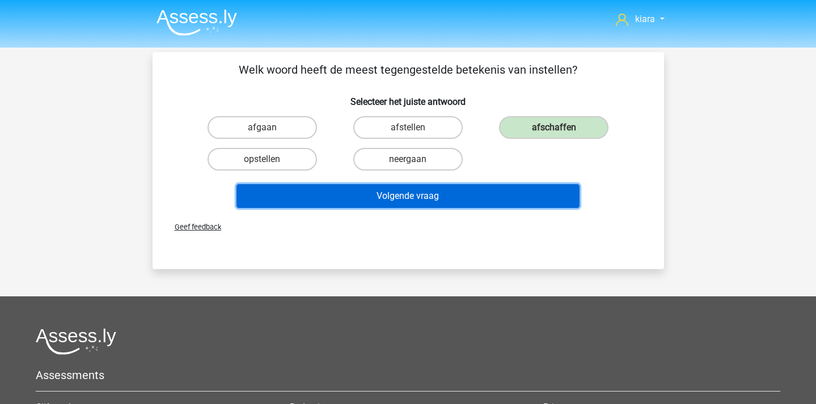
click at [539, 191] on button "Volgende vraag" at bounding box center [408, 196] width 343 height 24
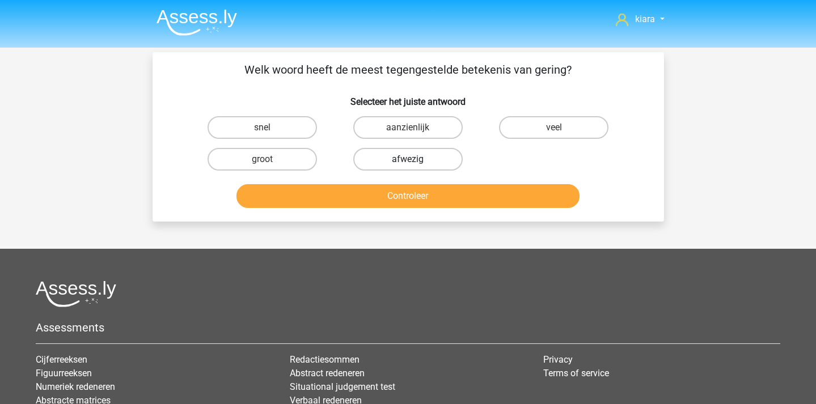
click at [424, 161] on label "afwezig" at bounding box center [407, 159] width 109 height 23
click at [415, 161] on input "afwezig" at bounding box center [411, 162] width 7 height 7
radio input "true"
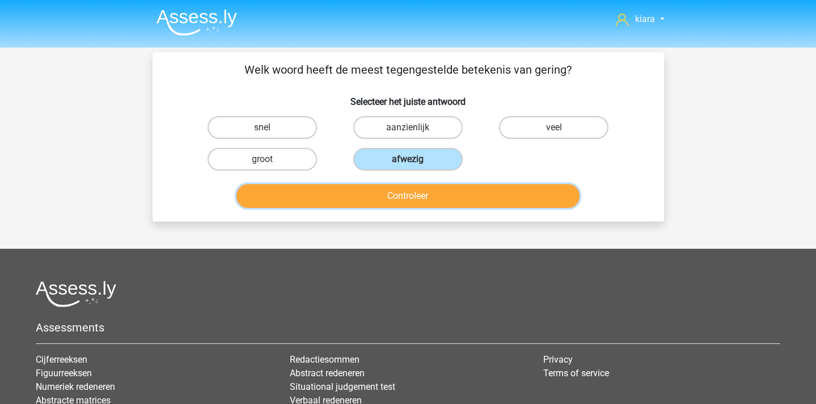
click at [428, 187] on button "Controleer" at bounding box center [408, 196] width 343 height 24
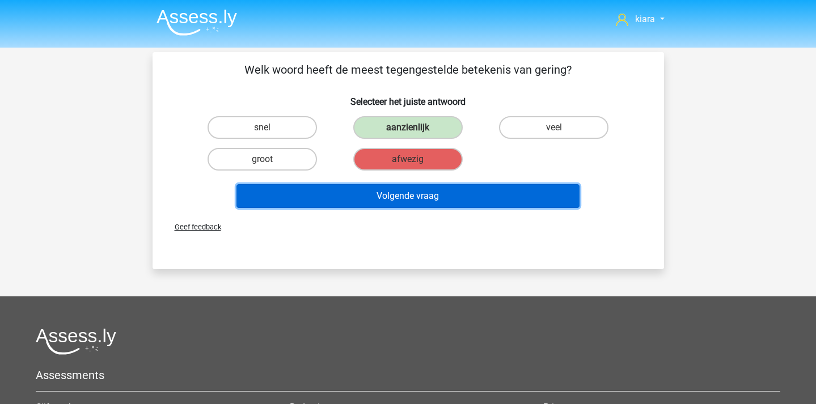
click at [425, 199] on button "Volgende vraag" at bounding box center [408, 196] width 343 height 24
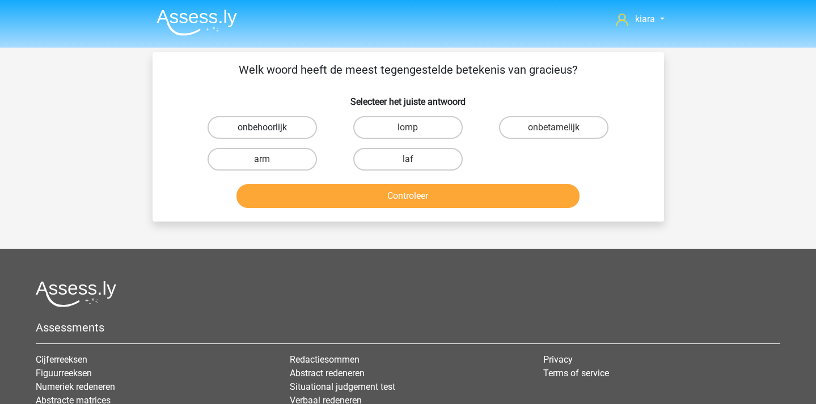
click at [303, 130] on label "onbehoorlijk" at bounding box center [262, 127] width 109 height 23
click at [269, 130] on input "onbehoorlijk" at bounding box center [265, 131] width 7 height 7
radio input "true"
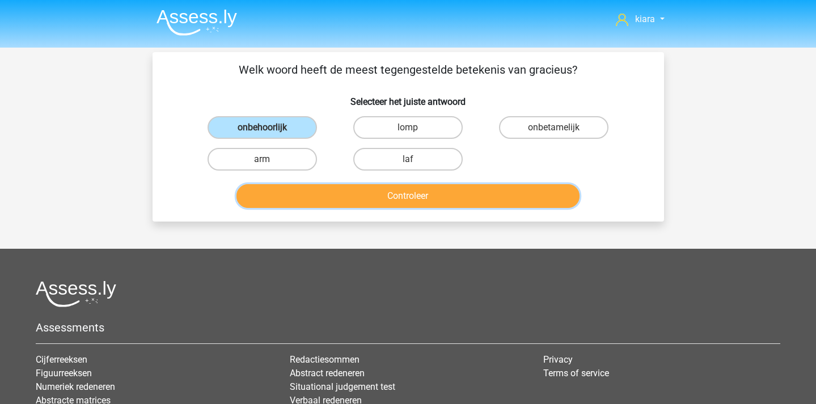
click at [338, 196] on button "Controleer" at bounding box center [408, 196] width 343 height 24
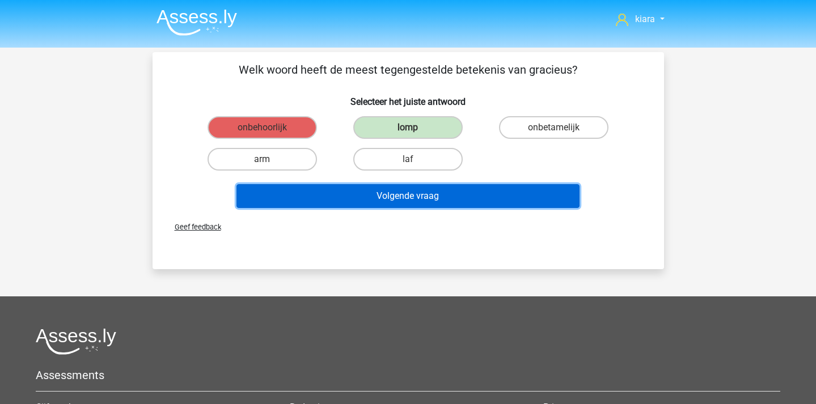
click at [450, 204] on button "Volgende vraag" at bounding box center [408, 196] width 343 height 24
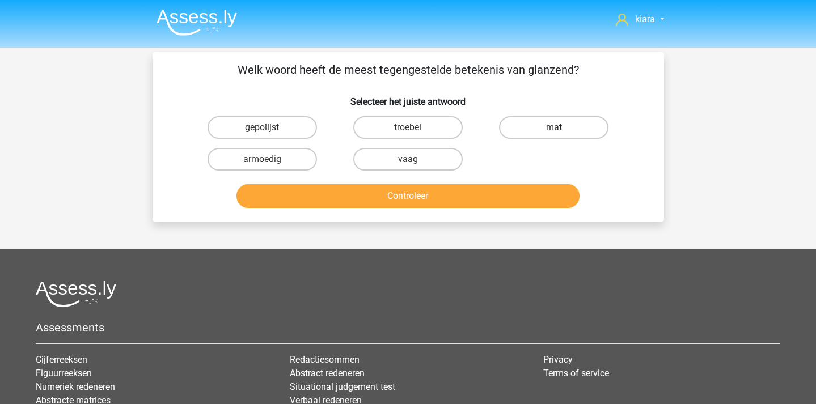
click at [535, 133] on label "mat" at bounding box center [553, 127] width 109 height 23
click at [554, 133] on input "mat" at bounding box center [557, 131] width 7 height 7
radio input "true"
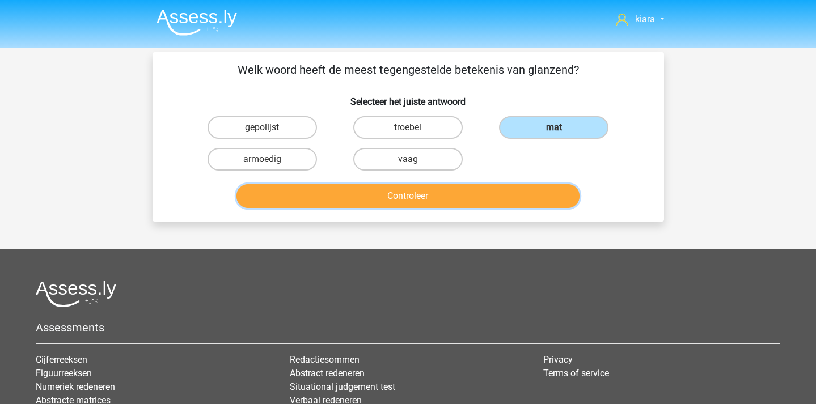
click at [509, 191] on button "Controleer" at bounding box center [408, 196] width 343 height 24
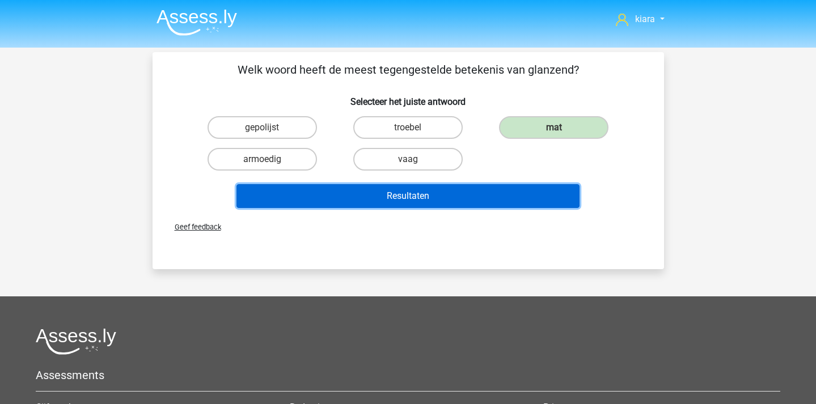
click at [509, 194] on button "Resultaten" at bounding box center [408, 196] width 343 height 24
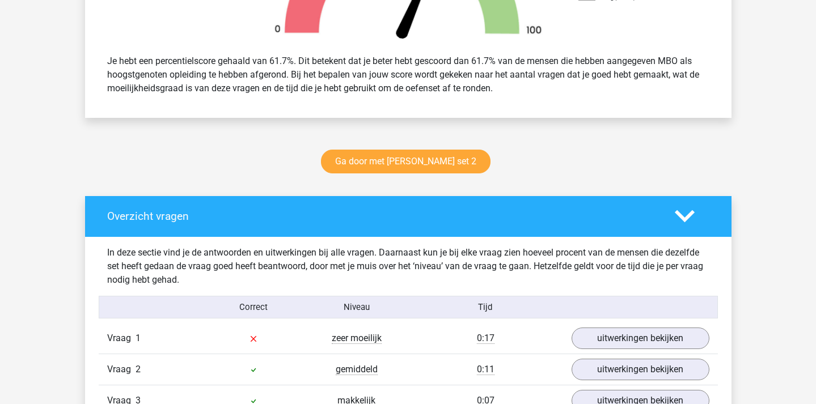
scroll to position [468, 0]
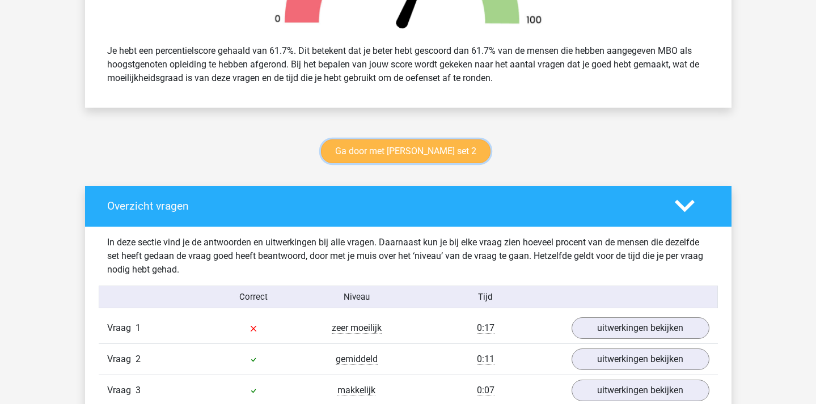
click at [430, 149] on link "Ga door met [PERSON_NAME] set 2" at bounding box center [406, 152] width 170 height 24
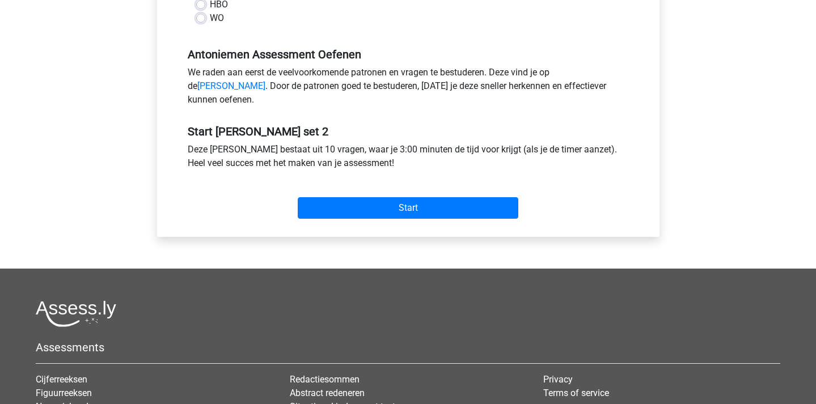
scroll to position [322, 0]
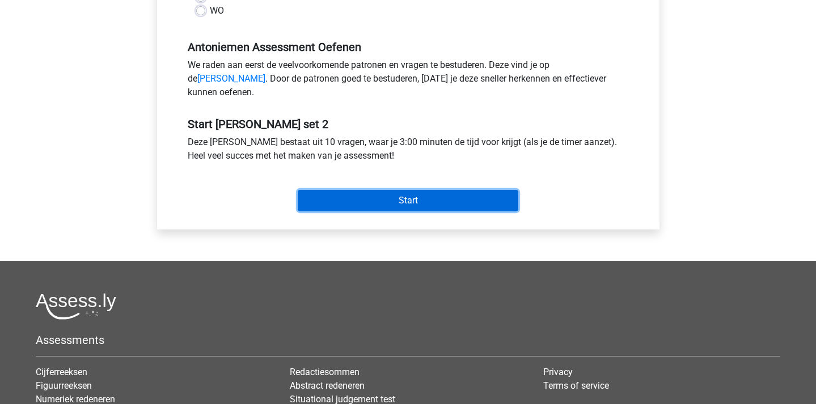
click at [448, 212] on input "Start" at bounding box center [408, 201] width 221 height 22
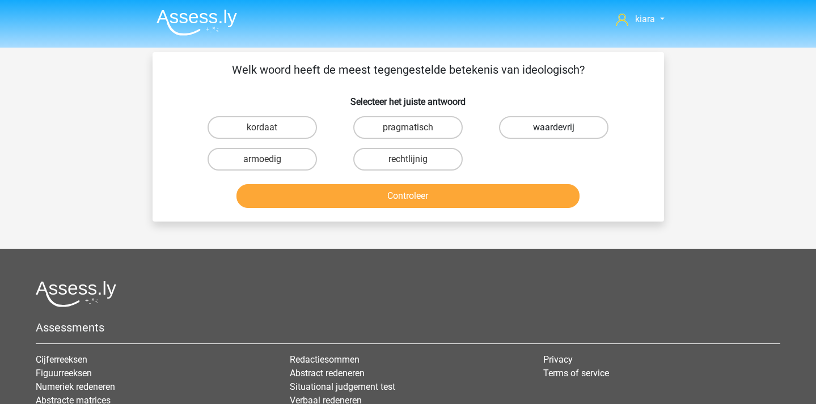
click at [540, 120] on label "waardevrij" at bounding box center [553, 127] width 109 height 23
click at [554, 128] on input "waardevrij" at bounding box center [557, 131] width 7 height 7
radio input "true"
click at [538, 183] on div "Controleer" at bounding box center [408, 193] width 475 height 37
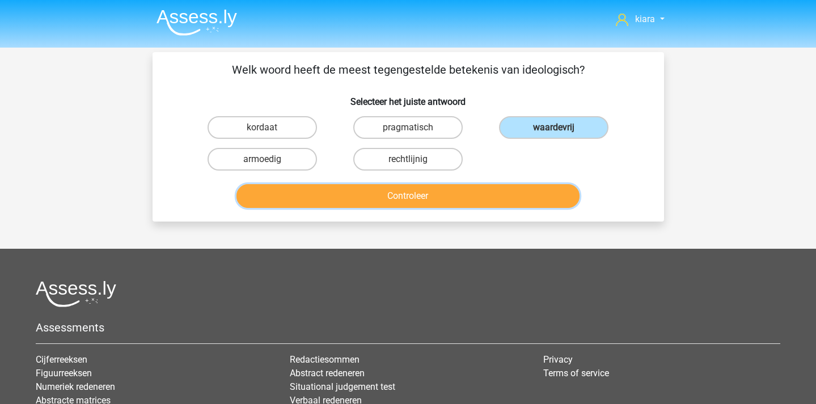
click at [530, 190] on button "Controleer" at bounding box center [408, 196] width 343 height 24
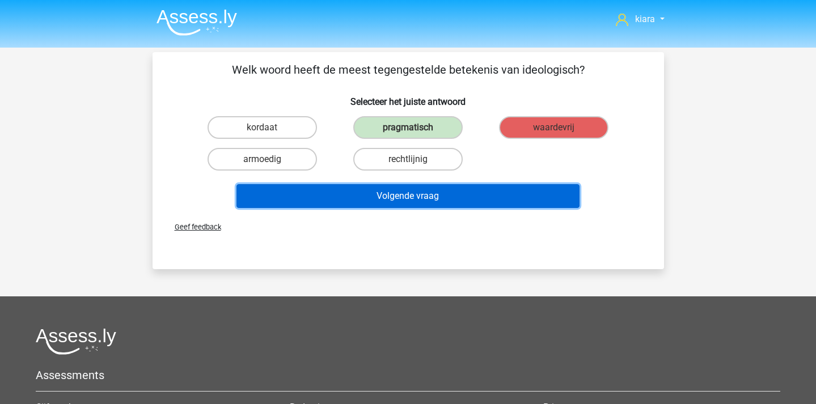
click at [508, 190] on button "Volgende vraag" at bounding box center [408, 196] width 343 height 24
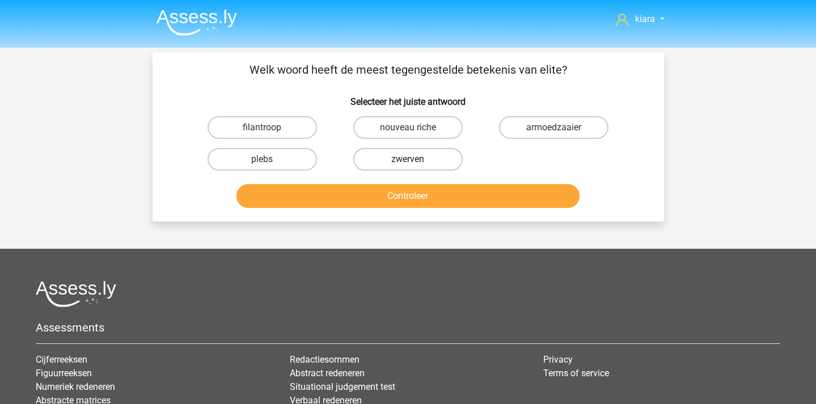
click at [431, 157] on label "zwerven" at bounding box center [407, 159] width 109 height 23
click at [415, 159] on input "zwerven" at bounding box center [411, 162] width 7 height 7
radio input "true"
click at [564, 132] on label "armoedzaaier" at bounding box center [553, 127] width 109 height 23
click at [562, 132] on input "armoedzaaier" at bounding box center [557, 131] width 7 height 7
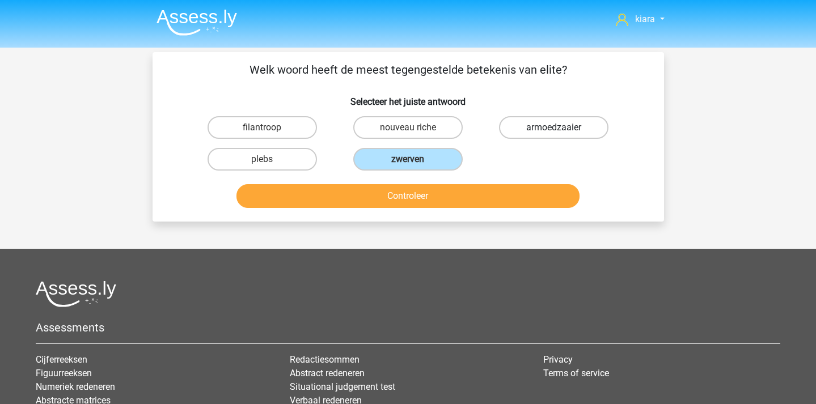
radio input "true"
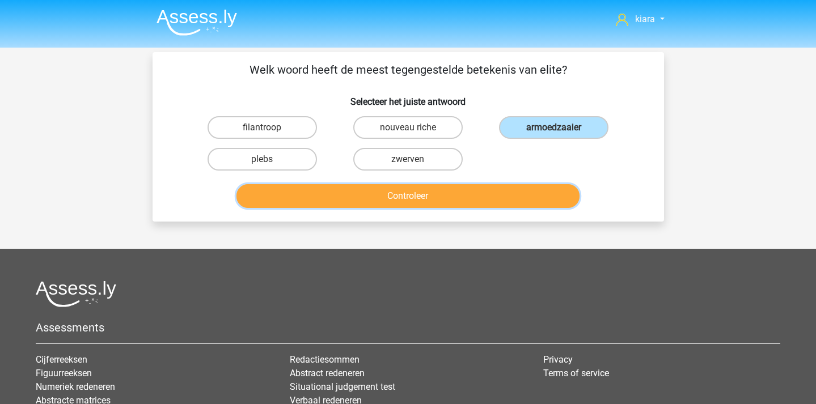
click at [561, 188] on button "Controleer" at bounding box center [408, 196] width 343 height 24
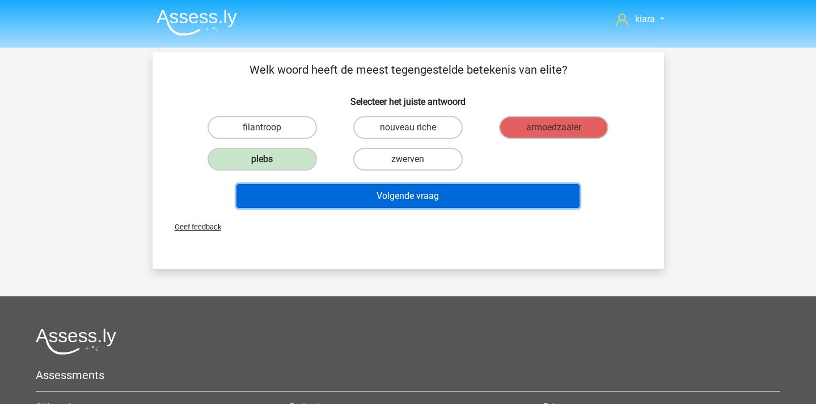
click at [484, 195] on button "Volgende vraag" at bounding box center [408, 196] width 343 height 24
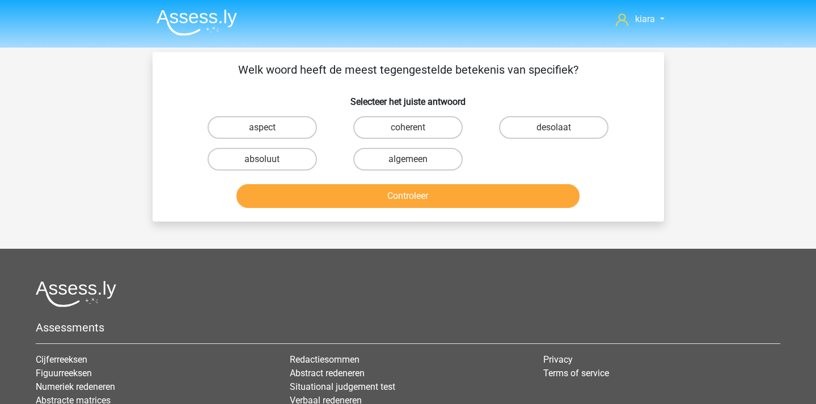
click at [415, 161] on input "algemeen" at bounding box center [411, 162] width 7 height 7
radio input "true"
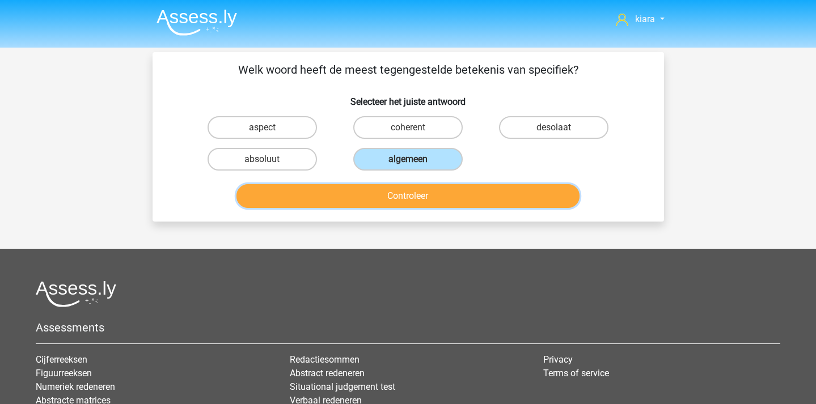
click at [429, 191] on button "Controleer" at bounding box center [408, 196] width 343 height 24
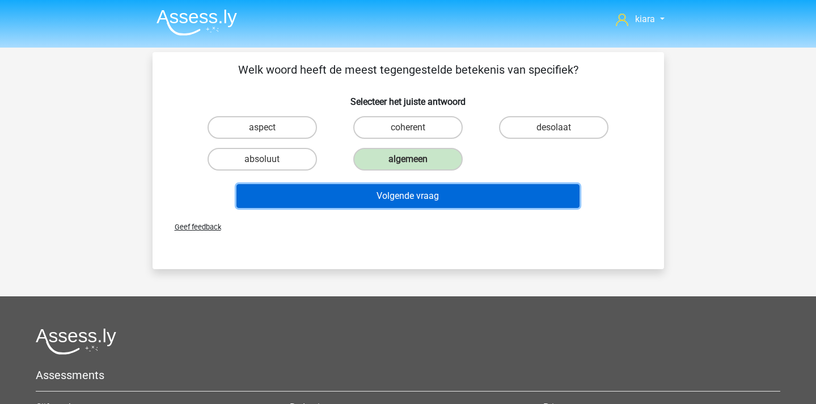
click at [435, 196] on button "Volgende vraag" at bounding box center [408, 196] width 343 height 24
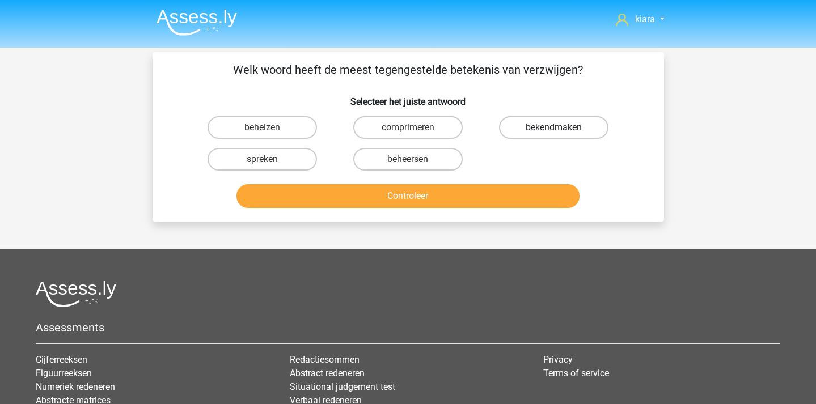
click at [547, 119] on label "bekendmaken" at bounding box center [553, 127] width 109 height 23
click at [554, 128] on input "bekendmaken" at bounding box center [557, 131] width 7 height 7
radio input "true"
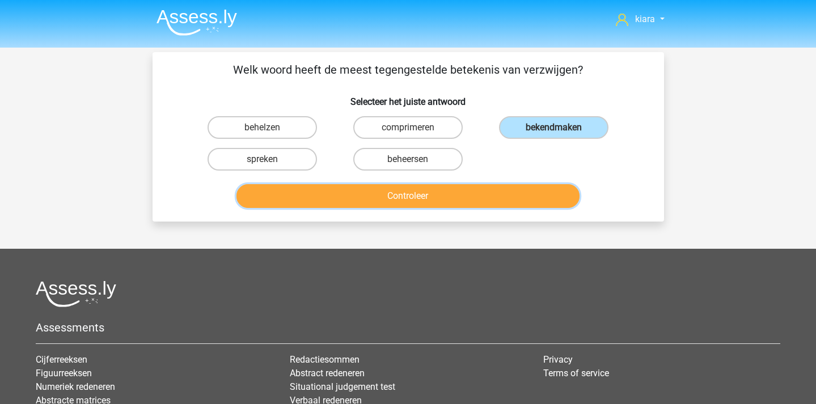
click at [499, 200] on button "Controleer" at bounding box center [408, 196] width 343 height 24
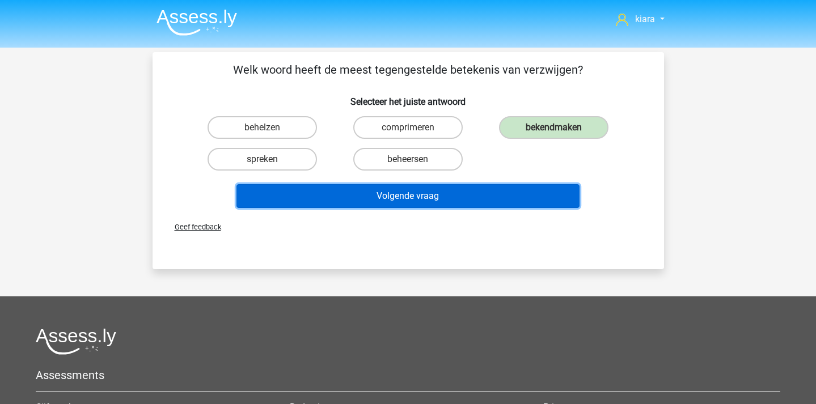
click at [484, 198] on button "Volgende vraag" at bounding box center [408, 196] width 343 height 24
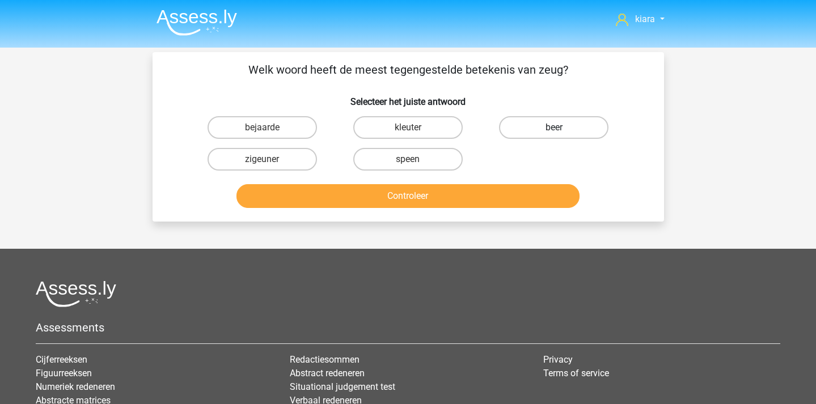
click at [542, 127] on label "beer" at bounding box center [553, 127] width 109 height 23
click at [554, 128] on input "beer" at bounding box center [557, 131] width 7 height 7
radio input "true"
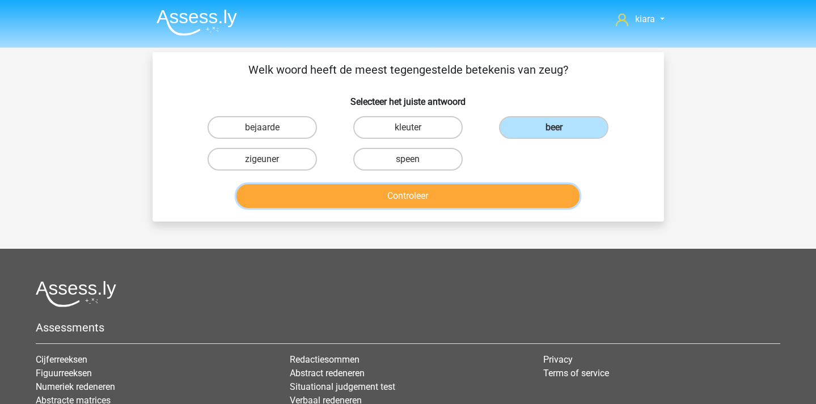
click at [515, 199] on button "Controleer" at bounding box center [408, 196] width 343 height 24
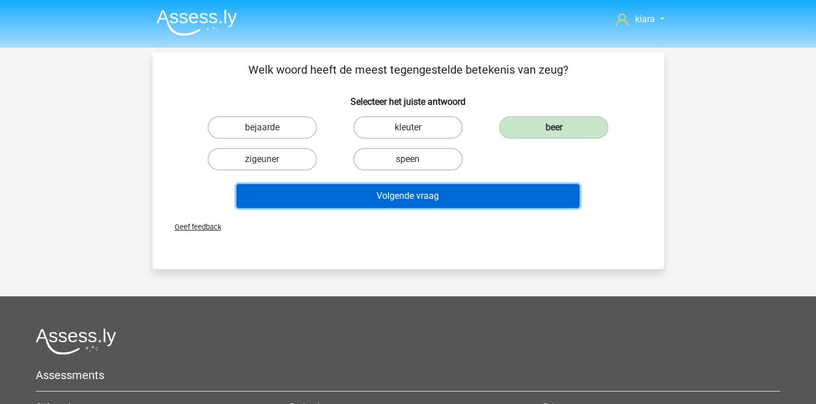
click at [515, 199] on button "Volgende vraag" at bounding box center [408, 196] width 343 height 24
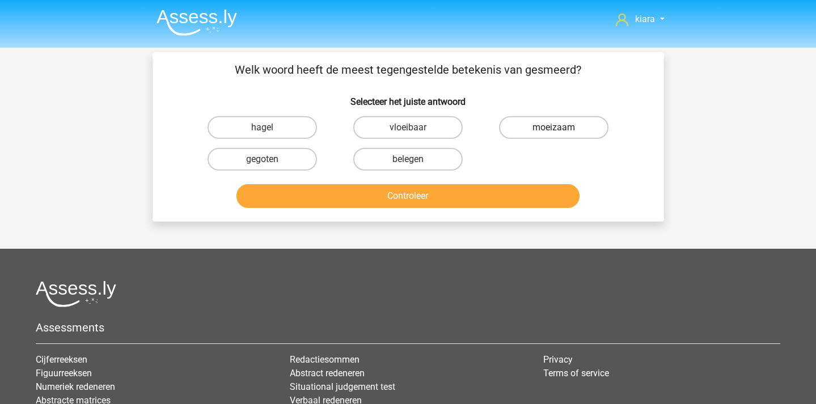
click at [550, 128] on label "moeizaam" at bounding box center [553, 127] width 109 height 23
click at [554, 128] on input "moeizaam" at bounding box center [557, 131] width 7 height 7
radio input "true"
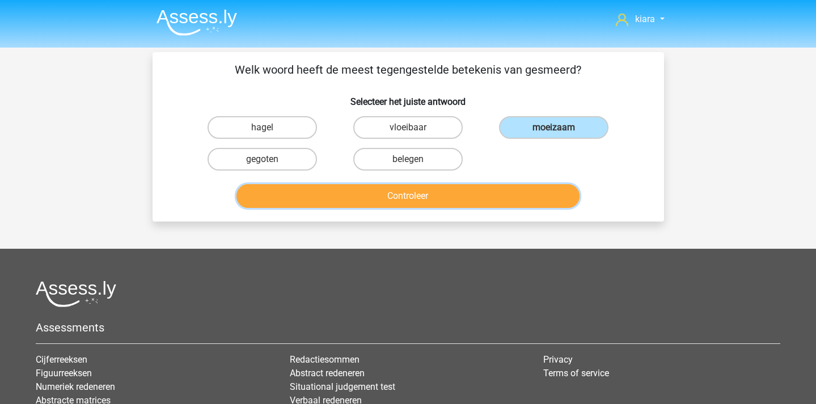
click at [515, 199] on button "Controleer" at bounding box center [408, 196] width 343 height 24
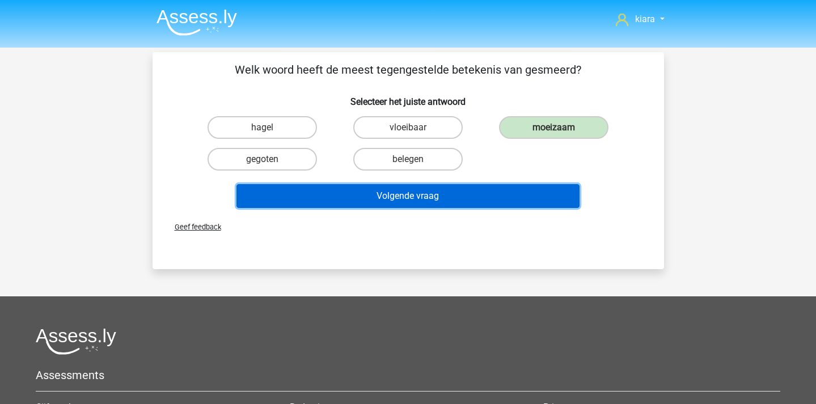
click at [510, 197] on button "Volgende vraag" at bounding box center [408, 196] width 343 height 24
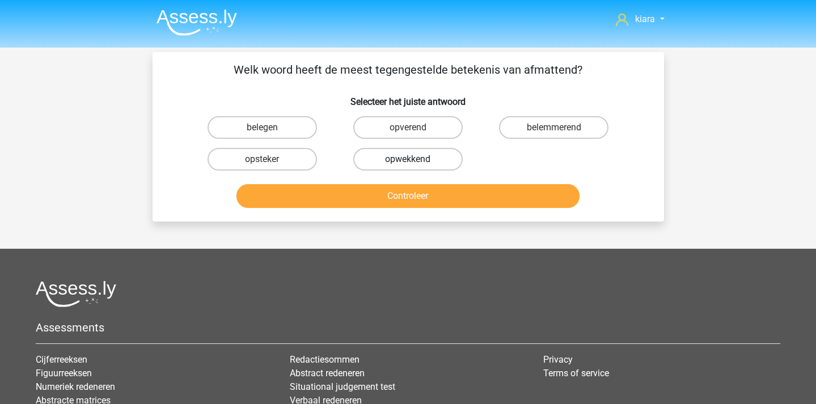
click at [450, 157] on label "opwekkend" at bounding box center [407, 159] width 109 height 23
click at [415, 159] on input "opwekkend" at bounding box center [411, 162] width 7 height 7
radio input "true"
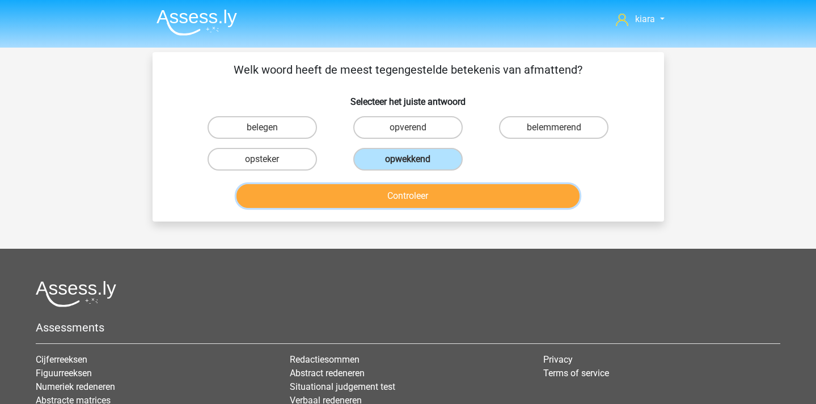
click at [500, 199] on button "Controleer" at bounding box center [408, 196] width 343 height 24
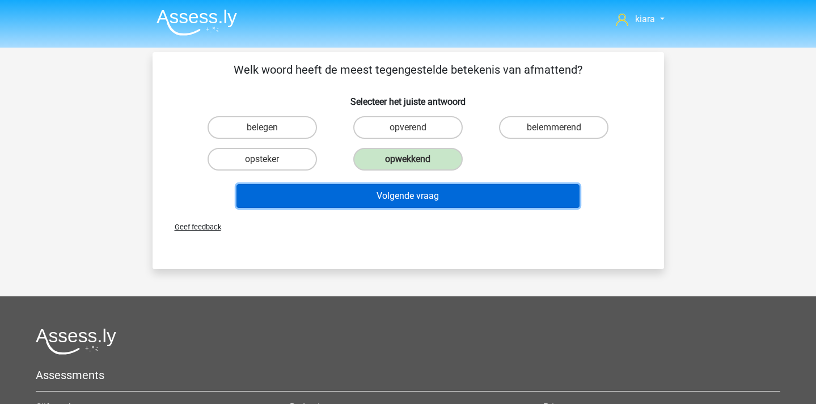
click at [469, 200] on button "Volgende vraag" at bounding box center [408, 196] width 343 height 24
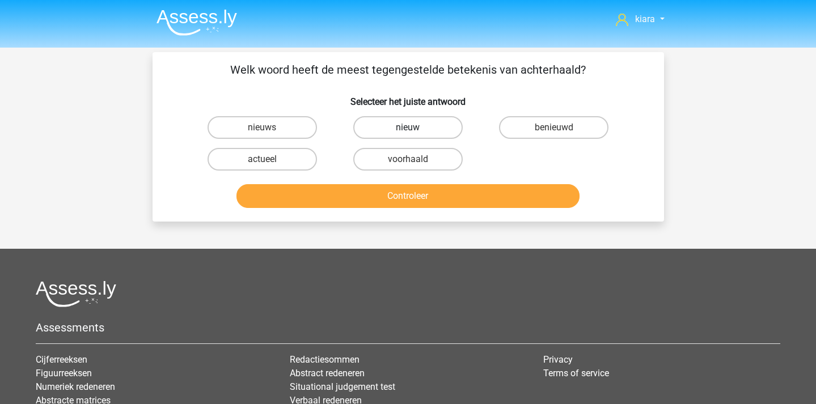
click at [371, 125] on label "nieuw" at bounding box center [407, 127] width 109 height 23
click at [408, 128] on input "nieuw" at bounding box center [411, 131] width 7 height 7
radio input "true"
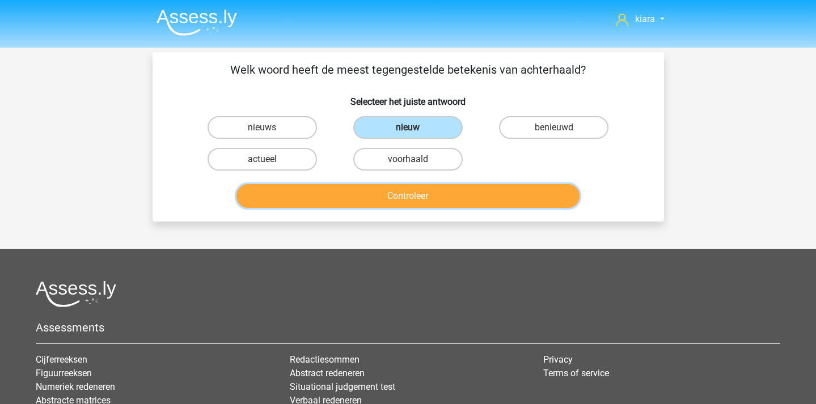
click at [390, 195] on button "Controleer" at bounding box center [408, 196] width 343 height 24
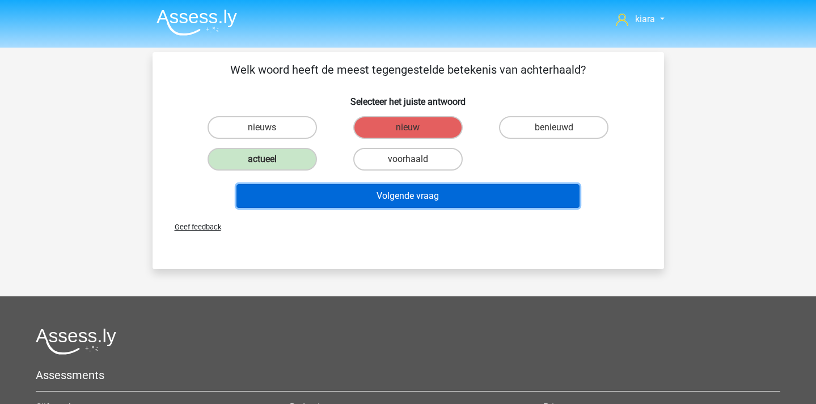
click at [389, 195] on button "Volgende vraag" at bounding box center [408, 196] width 343 height 24
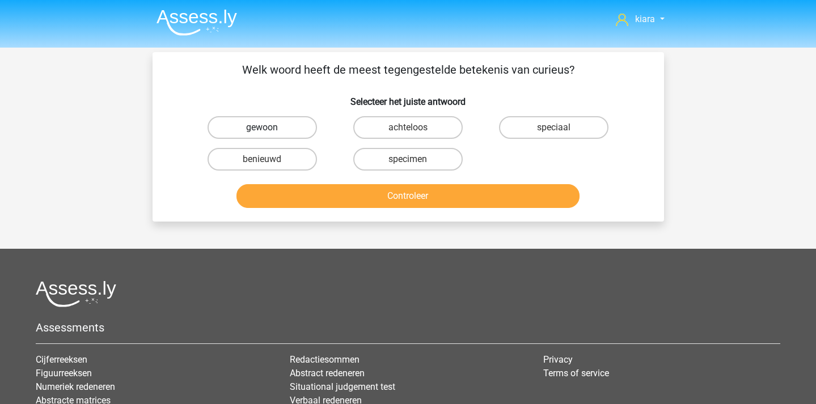
click at [306, 129] on label "gewoon" at bounding box center [262, 127] width 109 height 23
click at [269, 129] on input "gewoon" at bounding box center [265, 131] width 7 height 7
radio input "true"
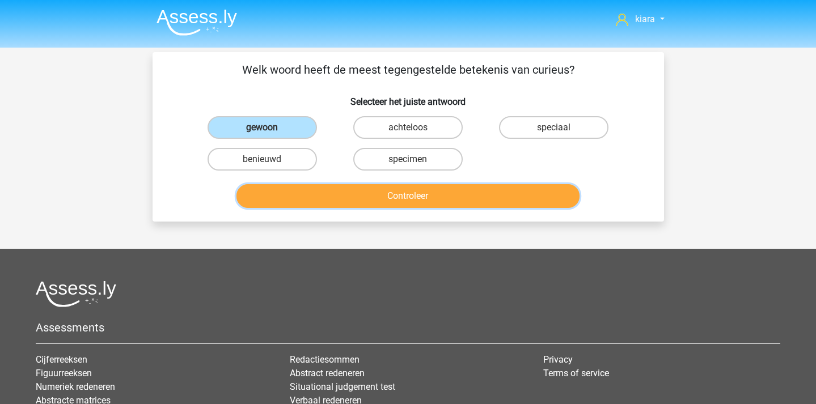
click at [340, 192] on button "Controleer" at bounding box center [408, 196] width 343 height 24
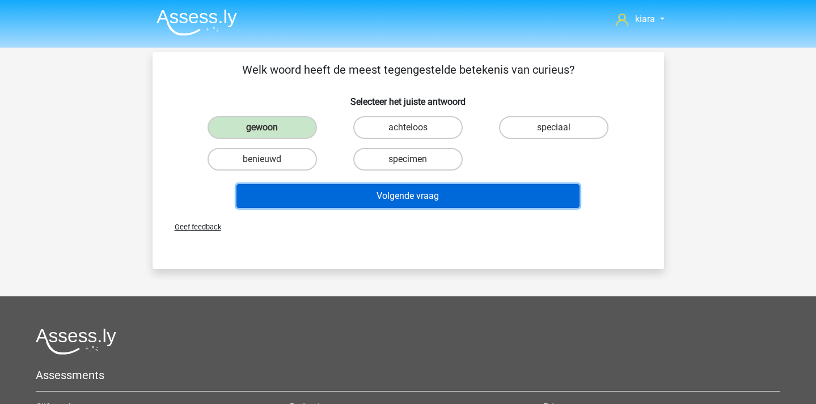
click at [374, 195] on button "Volgende vraag" at bounding box center [408, 196] width 343 height 24
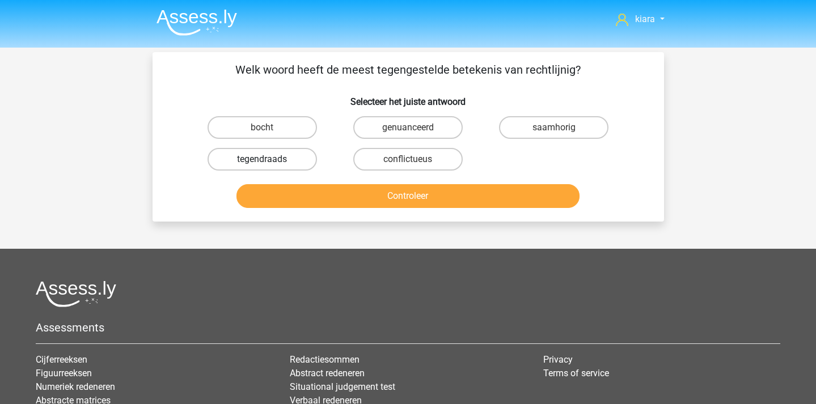
click at [304, 154] on label "tegendraads" at bounding box center [262, 159] width 109 height 23
click at [269, 159] on input "tegendraads" at bounding box center [265, 162] width 7 height 7
radio input "true"
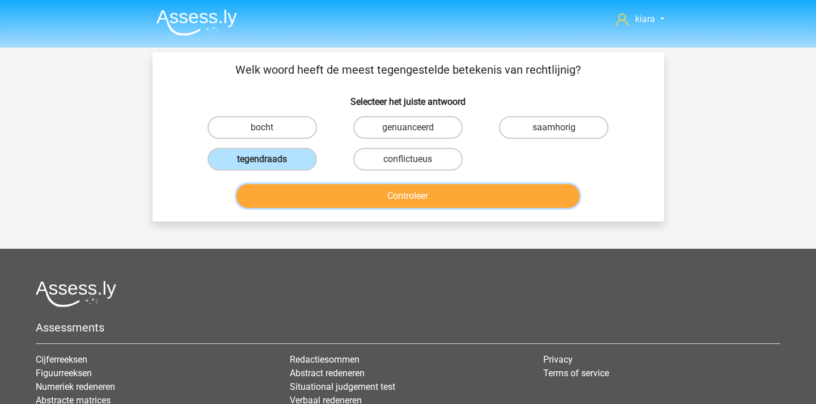
click at [342, 195] on button "Controleer" at bounding box center [408, 196] width 343 height 24
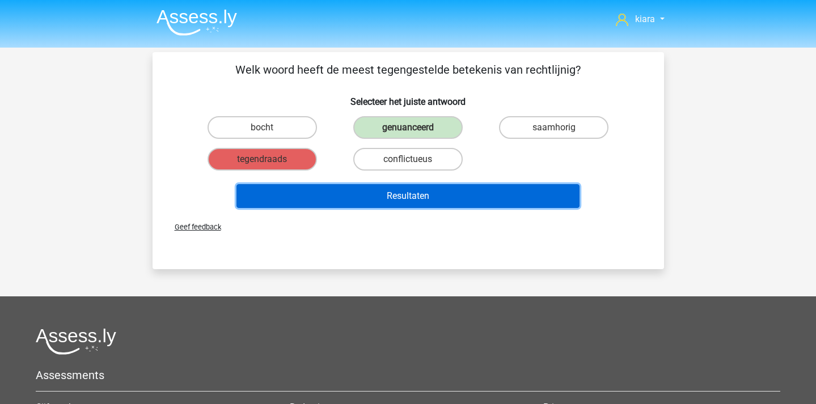
click at [464, 198] on button "Resultaten" at bounding box center [408, 196] width 343 height 24
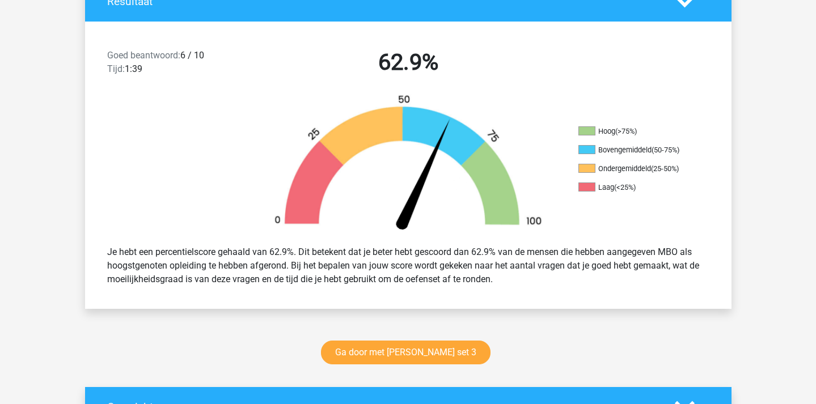
scroll to position [271, 0]
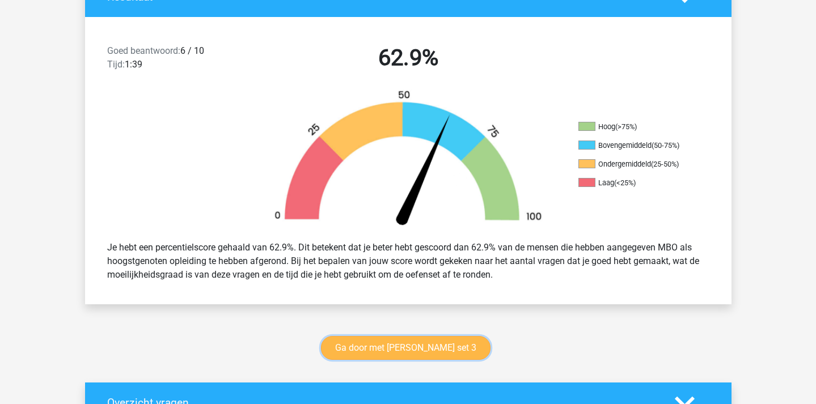
click at [439, 338] on link "Ga door met [PERSON_NAME] set 3" at bounding box center [406, 348] width 170 height 24
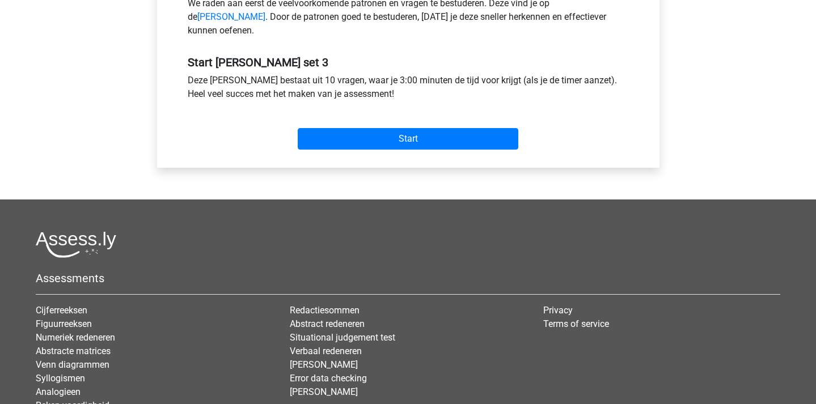
scroll to position [382, 0]
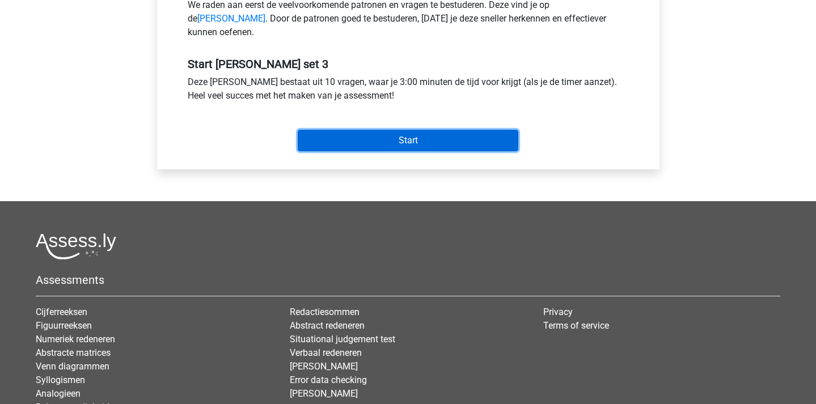
click at [467, 147] on input "Start" at bounding box center [408, 141] width 221 height 22
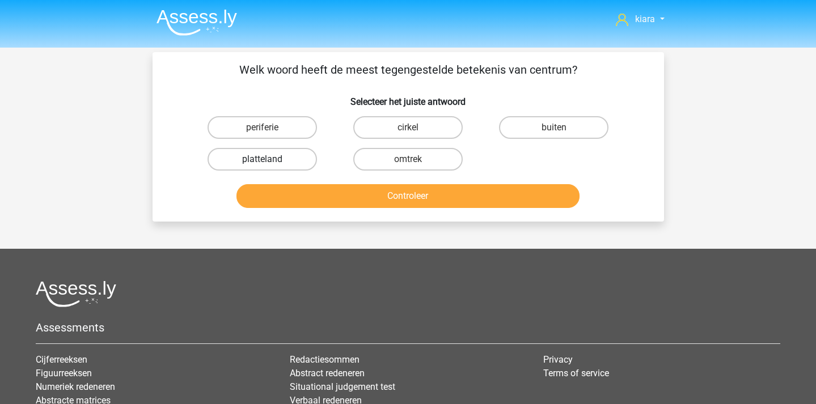
click at [302, 160] on label "platteland" at bounding box center [262, 159] width 109 height 23
click at [269, 160] on input "platteland" at bounding box center [265, 162] width 7 height 7
radio input "true"
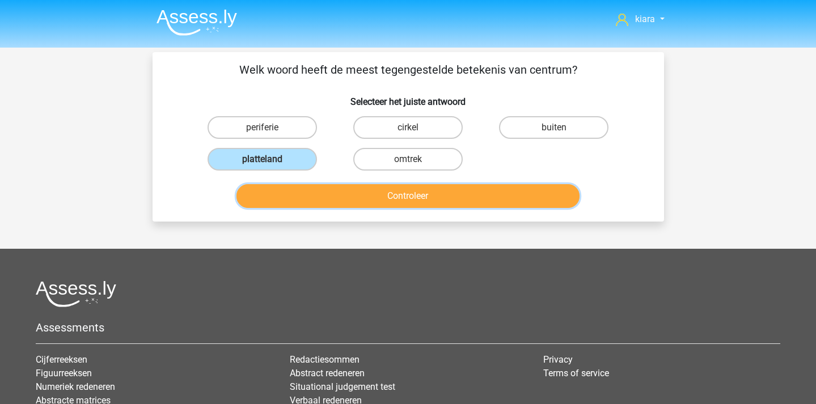
click at [340, 200] on button "Controleer" at bounding box center [408, 196] width 343 height 24
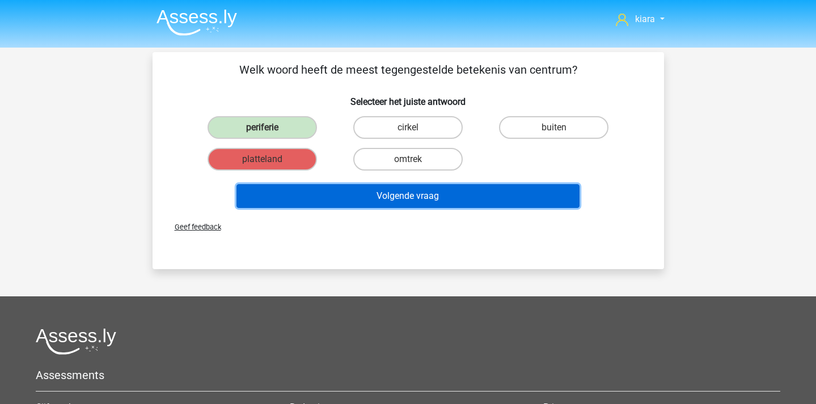
click at [371, 193] on button "Volgende vraag" at bounding box center [408, 196] width 343 height 24
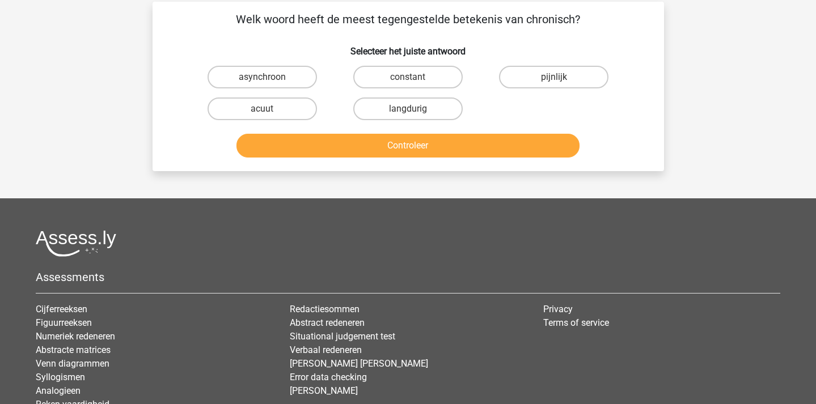
scroll to position [52, 0]
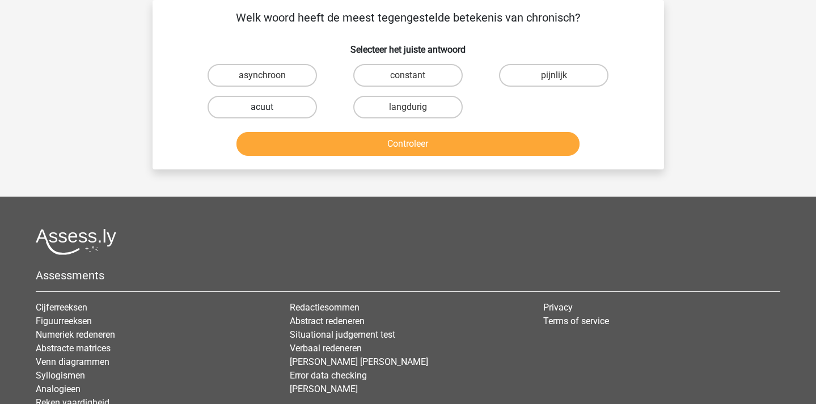
click at [281, 97] on label "acuut" at bounding box center [262, 107] width 109 height 23
click at [269, 107] on input "acuut" at bounding box center [265, 110] width 7 height 7
radio input "true"
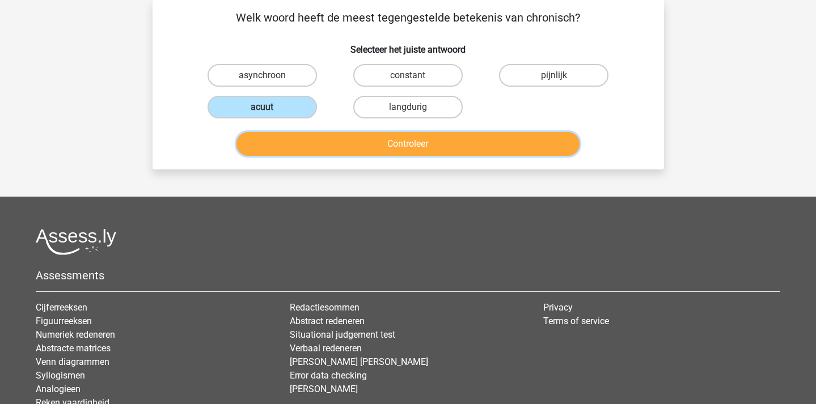
click at [309, 141] on button "Controleer" at bounding box center [408, 144] width 343 height 24
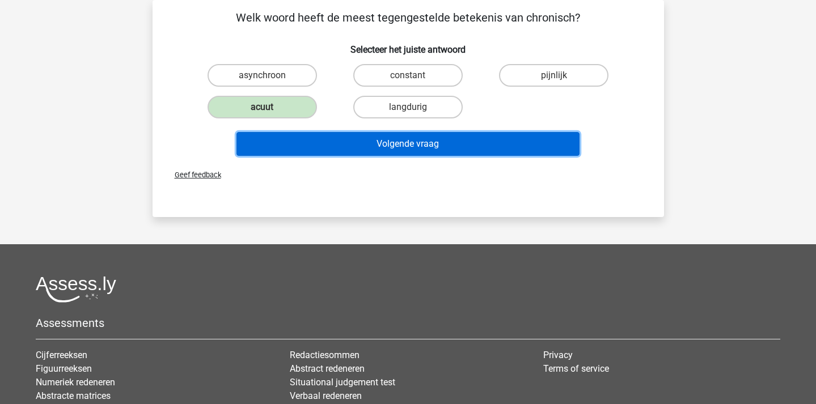
click at [309, 141] on button "Volgende vraag" at bounding box center [408, 144] width 343 height 24
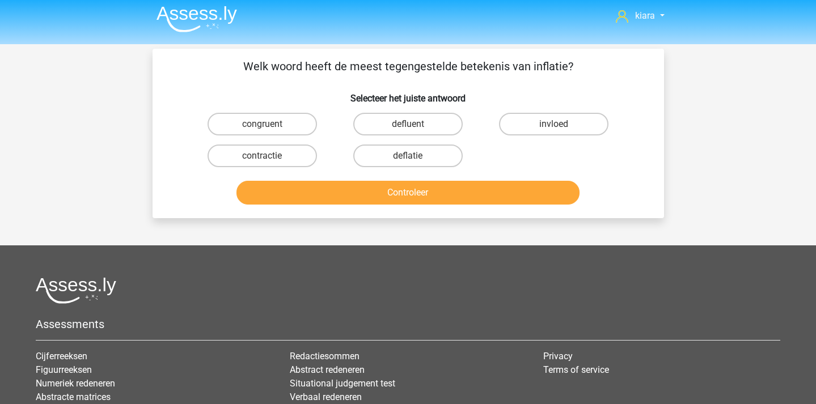
scroll to position [0, 0]
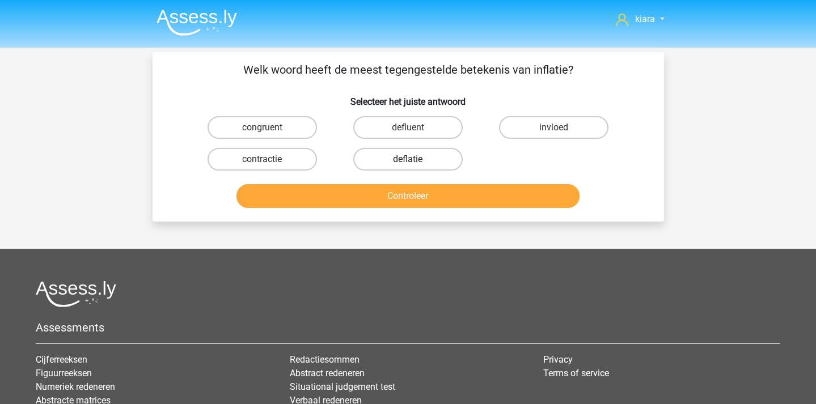
click at [431, 162] on label "deflatie" at bounding box center [407, 159] width 109 height 23
click at [415, 162] on input "deflatie" at bounding box center [411, 162] width 7 height 7
radio input "true"
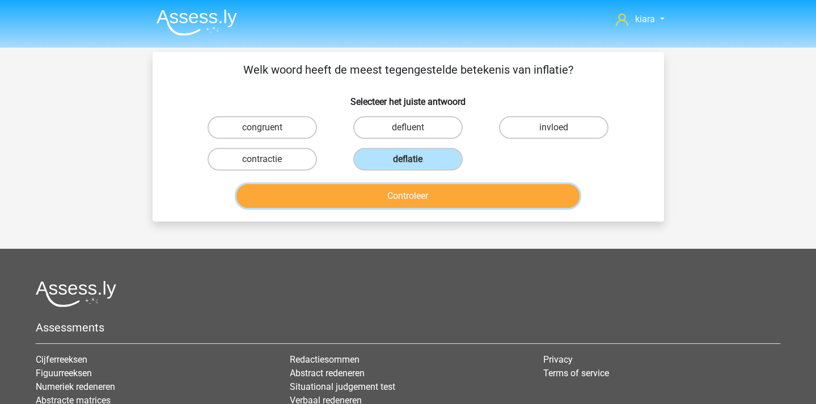
click at [442, 196] on button "Controleer" at bounding box center [408, 196] width 343 height 24
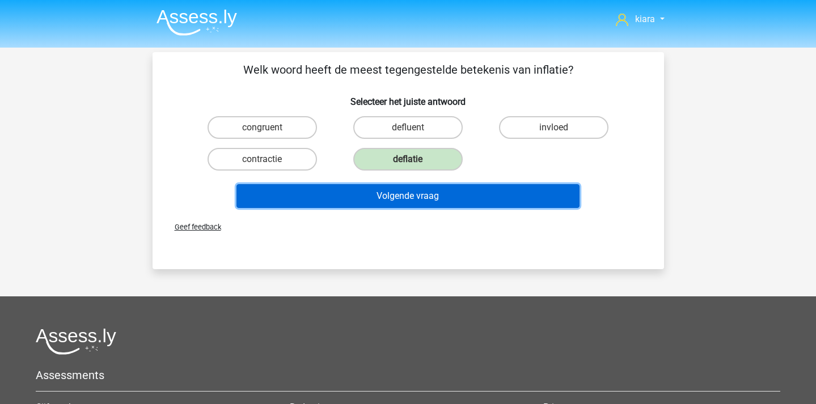
click at [442, 196] on button "Volgende vraag" at bounding box center [408, 196] width 343 height 24
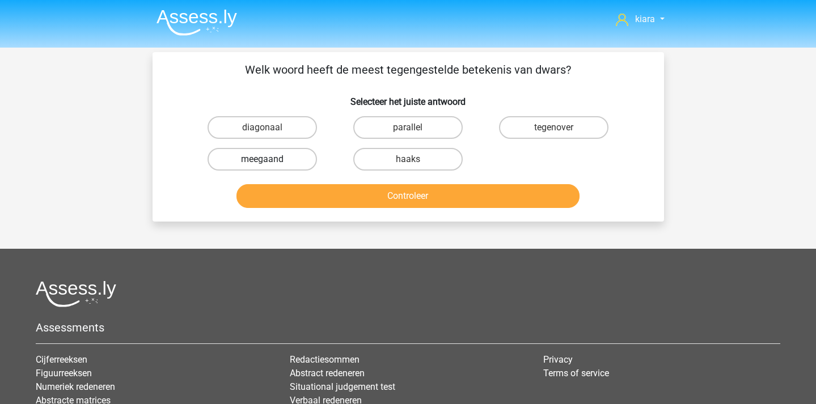
click at [304, 159] on label "meegaand" at bounding box center [262, 159] width 109 height 23
click at [269, 159] on input "meegaand" at bounding box center [265, 162] width 7 height 7
radio input "true"
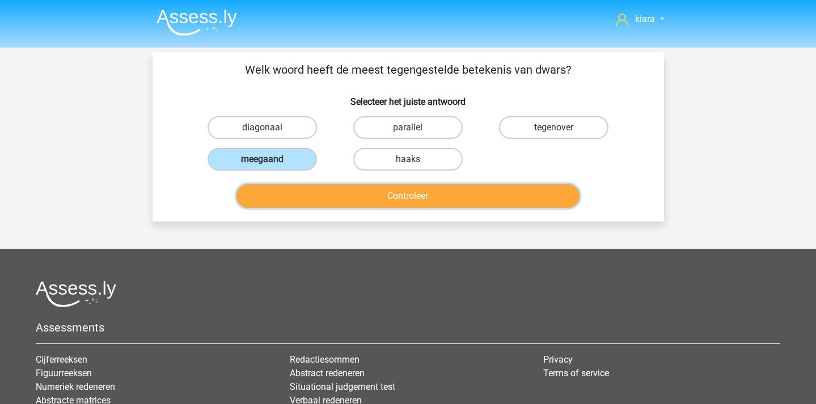
click at [316, 197] on button "Controleer" at bounding box center [408, 196] width 343 height 24
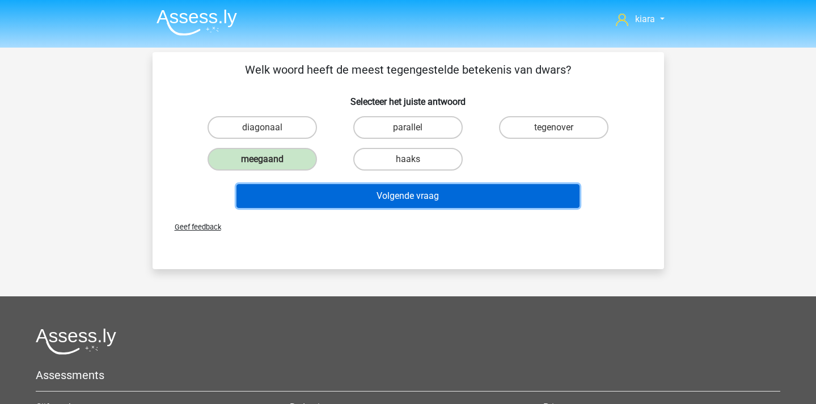
click at [326, 197] on button "Volgende vraag" at bounding box center [408, 196] width 343 height 24
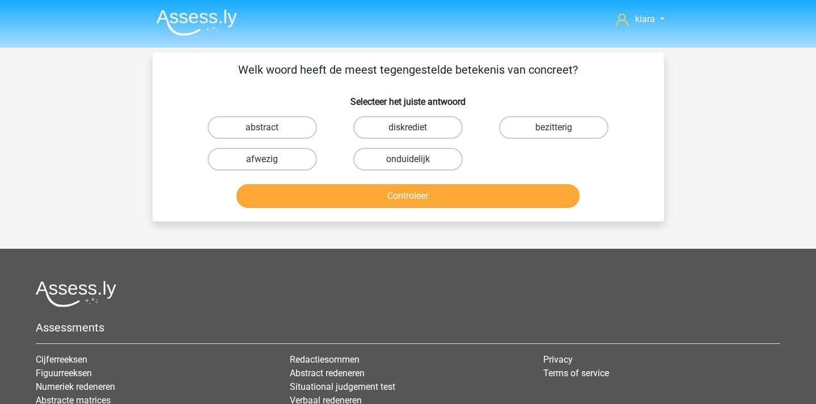
click at [410, 162] on input "onduidelijk" at bounding box center [411, 162] width 7 height 7
radio input "true"
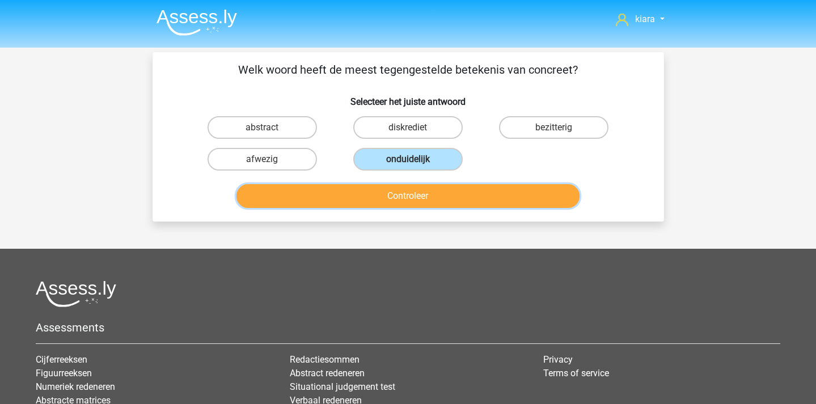
click at [416, 198] on button "Controleer" at bounding box center [408, 196] width 343 height 24
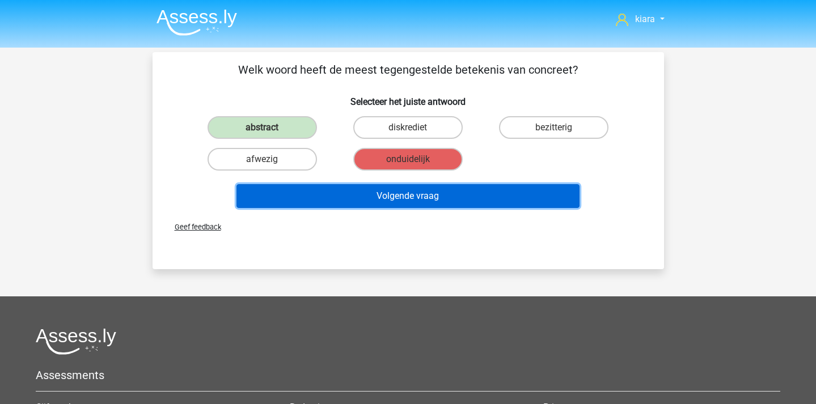
click at [420, 201] on button "Volgende vraag" at bounding box center [408, 196] width 343 height 24
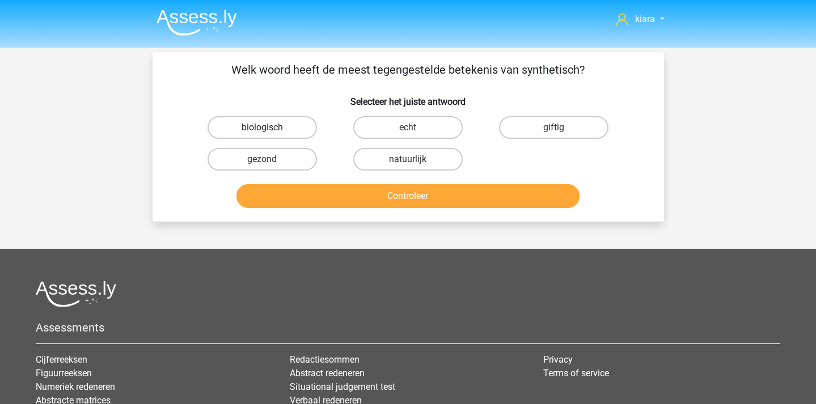
click at [264, 124] on label "biologisch" at bounding box center [262, 127] width 109 height 23
click at [264, 128] on input "biologisch" at bounding box center [265, 131] width 7 height 7
radio input "true"
click at [426, 159] on label "natuurlijk" at bounding box center [407, 159] width 109 height 23
click at [415, 159] on input "natuurlijk" at bounding box center [411, 162] width 7 height 7
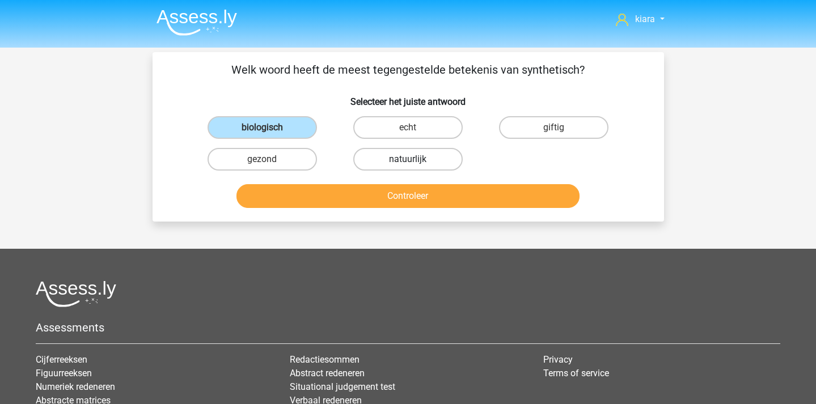
radio input "true"
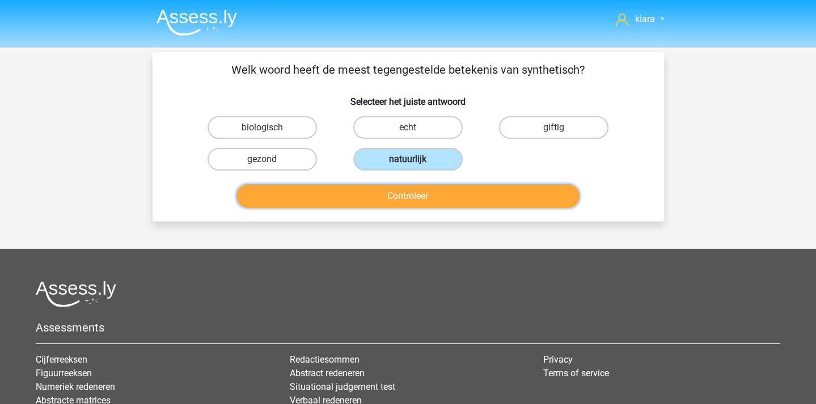
click at [419, 186] on button "Controleer" at bounding box center [408, 196] width 343 height 24
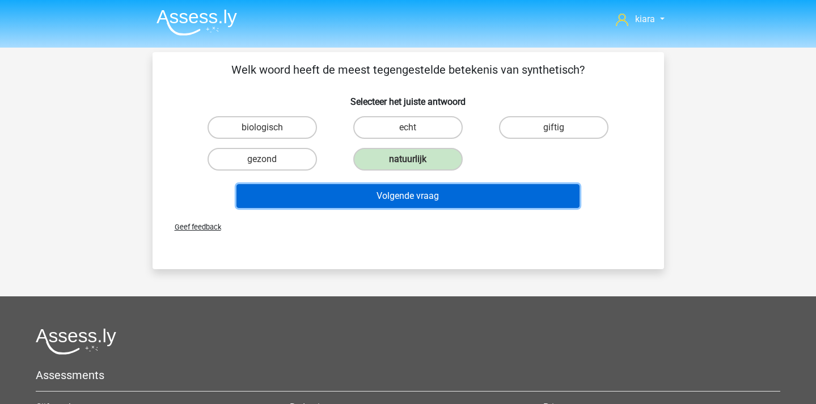
click at [410, 203] on button "Volgende vraag" at bounding box center [408, 196] width 343 height 24
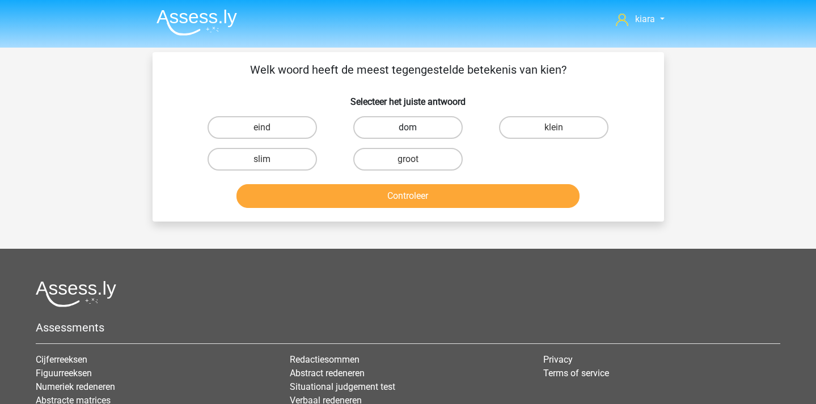
click at [411, 127] on label "dom" at bounding box center [407, 127] width 109 height 23
click at [411, 128] on input "dom" at bounding box center [411, 131] width 7 height 7
radio input "true"
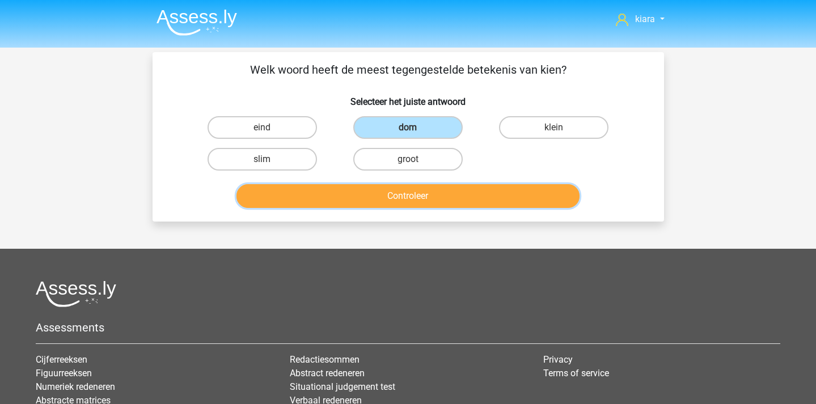
click at [406, 199] on button "Controleer" at bounding box center [408, 196] width 343 height 24
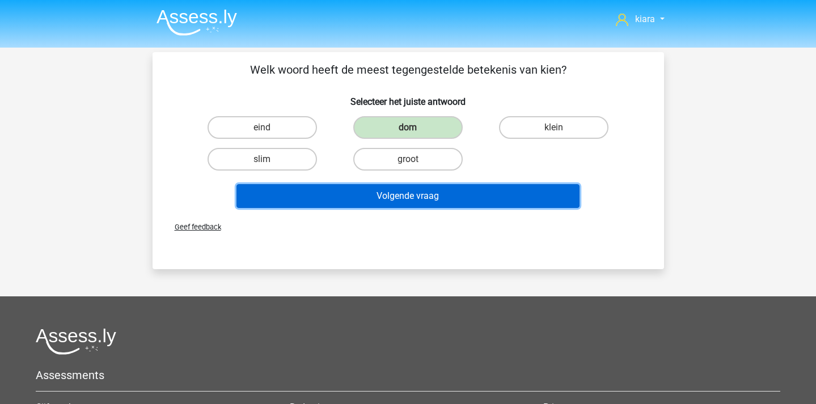
click at [406, 199] on button "Volgende vraag" at bounding box center [408, 196] width 343 height 24
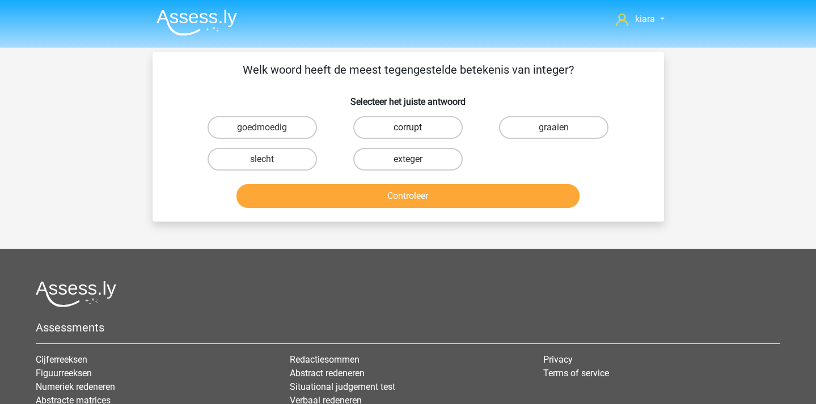
click at [429, 132] on label "corrupt" at bounding box center [407, 127] width 109 height 23
click at [415, 132] on input "corrupt" at bounding box center [411, 131] width 7 height 7
radio input "true"
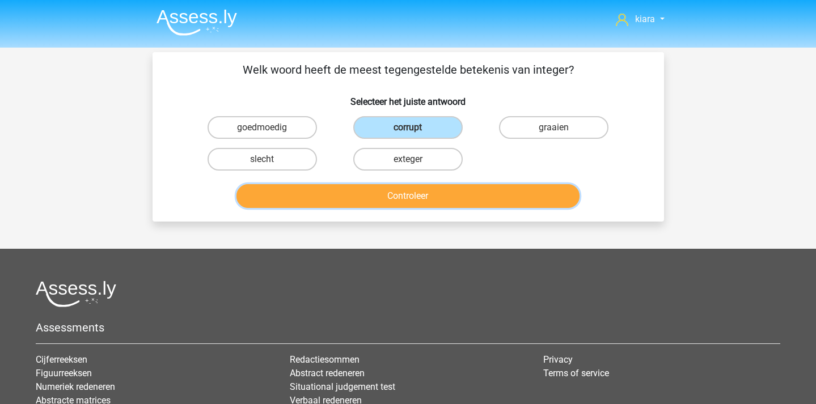
click at [435, 200] on button "Controleer" at bounding box center [408, 196] width 343 height 24
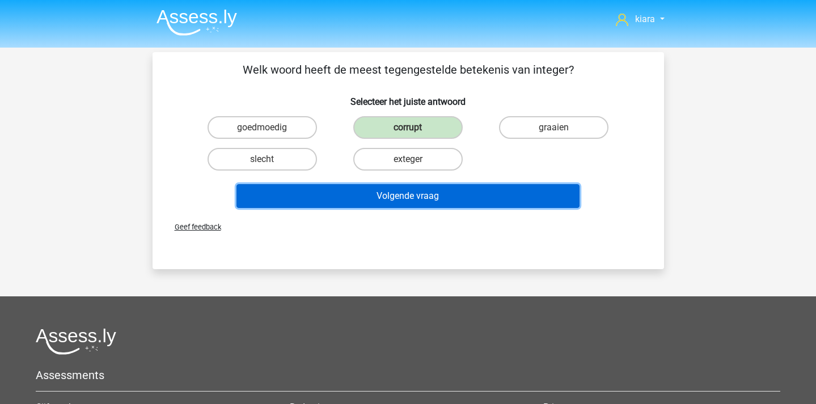
click at [435, 200] on button "Volgende vraag" at bounding box center [408, 196] width 343 height 24
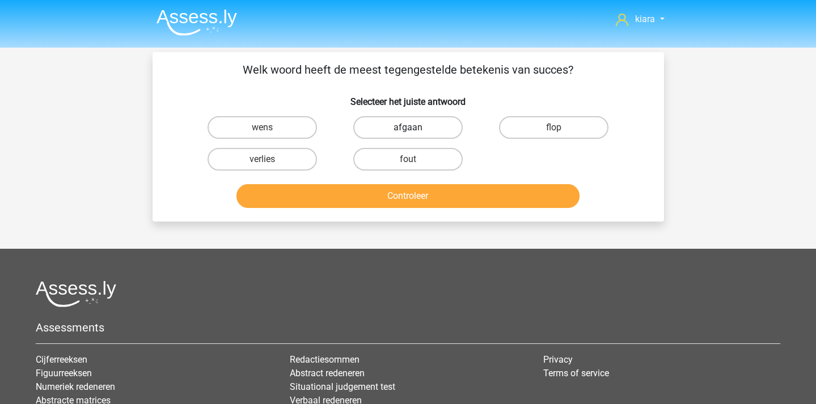
click at [445, 130] on label "afgaan" at bounding box center [407, 127] width 109 height 23
click at [415, 130] on input "afgaan" at bounding box center [411, 131] width 7 height 7
radio input "true"
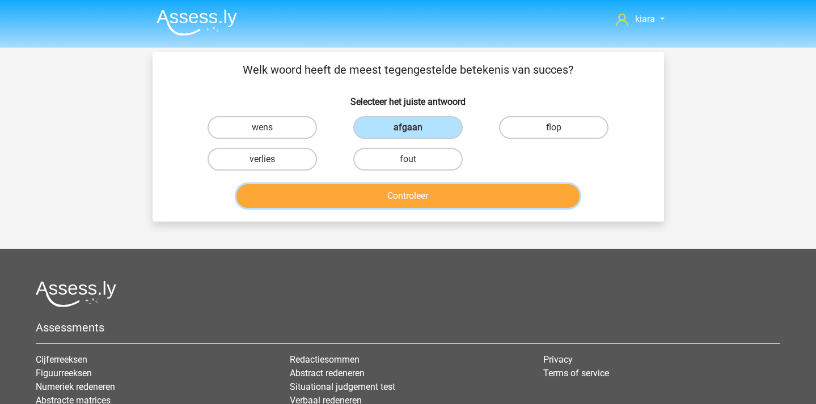
click at [444, 195] on button "Controleer" at bounding box center [408, 196] width 343 height 24
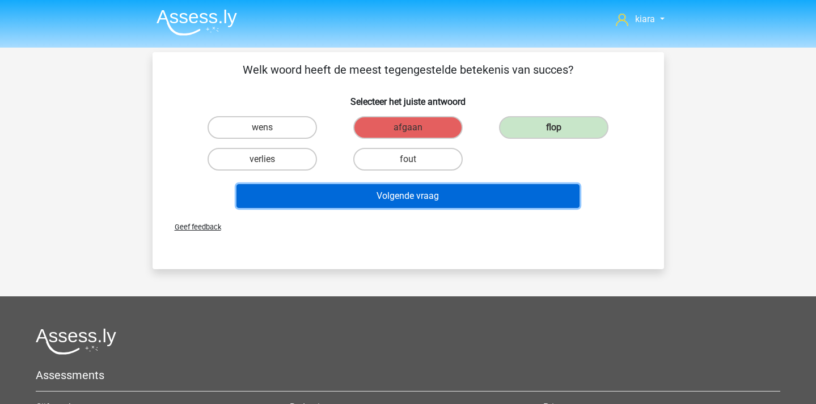
click at [505, 201] on button "Volgende vraag" at bounding box center [408, 196] width 343 height 24
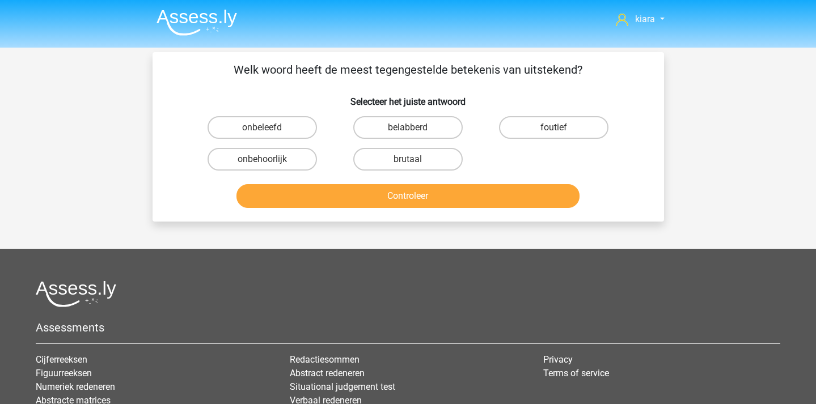
click at [566, 115] on div "foutief" at bounding box center [554, 128] width 146 height 32
click at [516, 132] on label "foutief" at bounding box center [553, 127] width 109 height 23
click at [554, 132] on input "foutief" at bounding box center [557, 131] width 7 height 7
radio input "true"
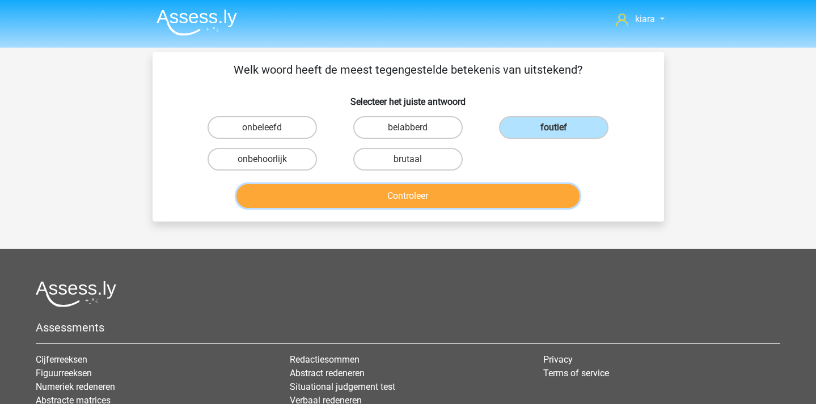
click at [422, 186] on button "Controleer" at bounding box center [408, 196] width 343 height 24
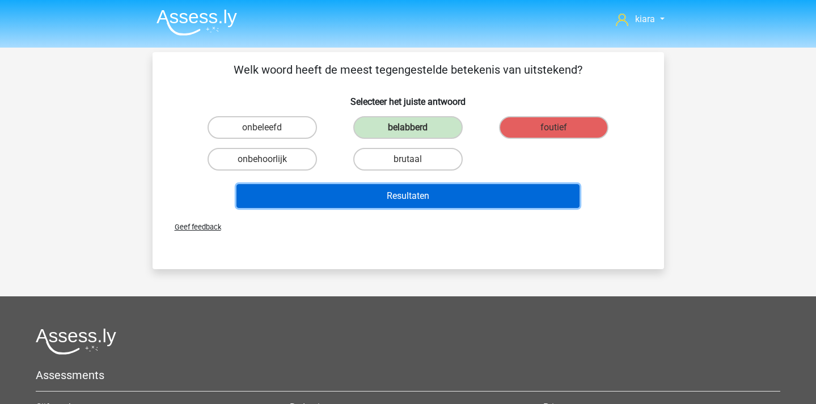
click at [421, 193] on button "Resultaten" at bounding box center [408, 196] width 343 height 24
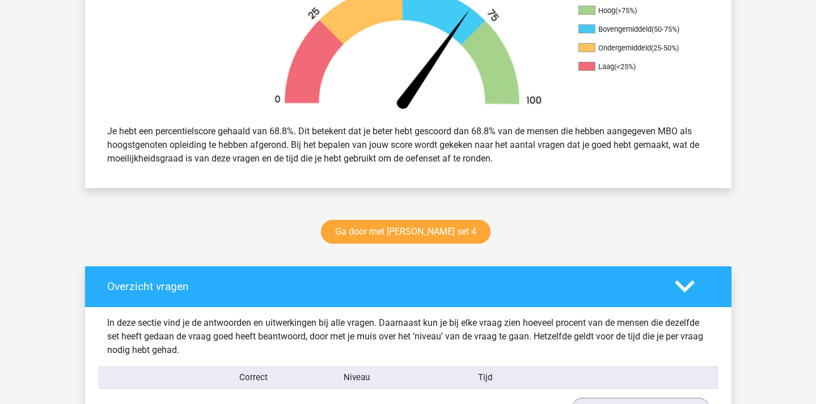
scroll to position [390, 0]
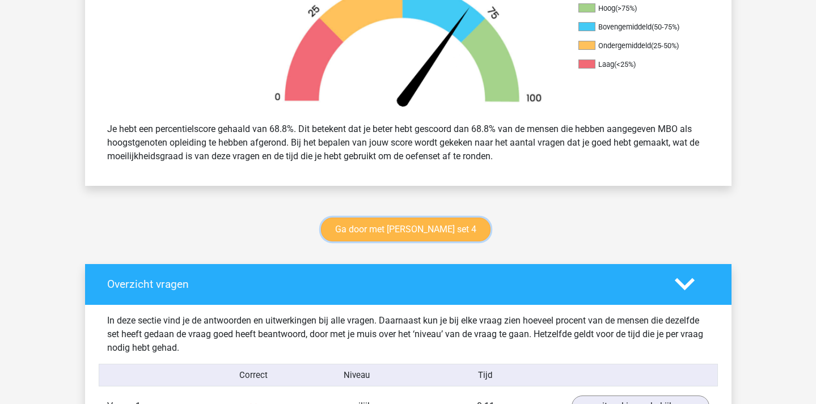
click at [422, 230] on link "Ga door met [PERSON_NAME] set 4" at bounding box center [406, 230] width 170 height 24
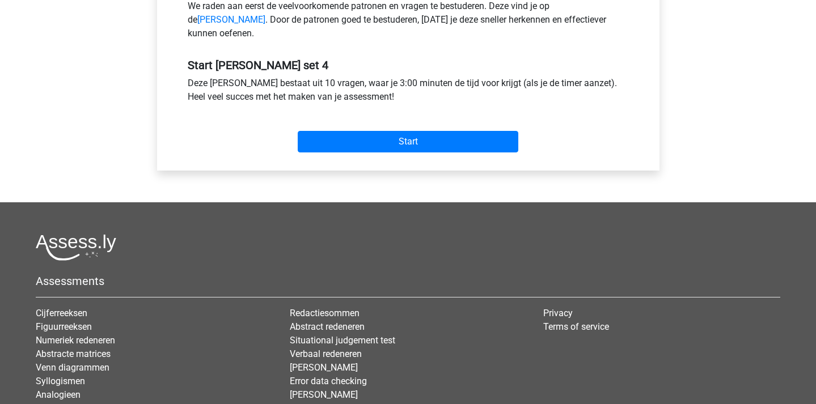
scroll to position [385, 0]
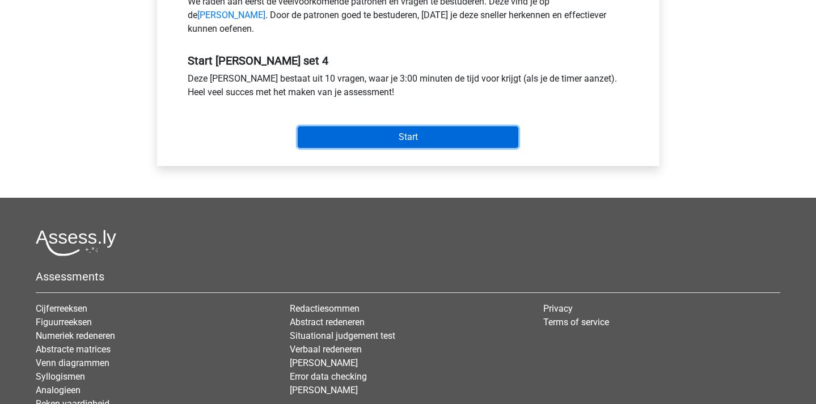
click at [440, 148] on input "Start" at bounding box center [408, 138] width 221 height 22
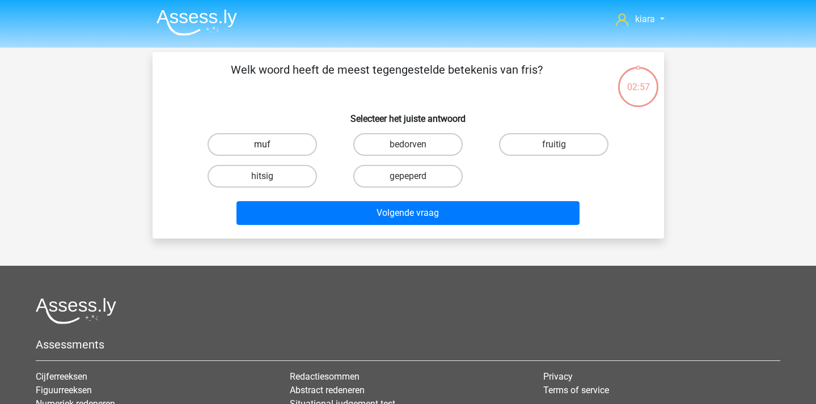
click at [288, 148] on label "muf" at bounding box center [262, 144] width 109 height 23
click at [269, 148] on input "muf" at bounding box center [265, 148] width 7 height 7
radio input "true"
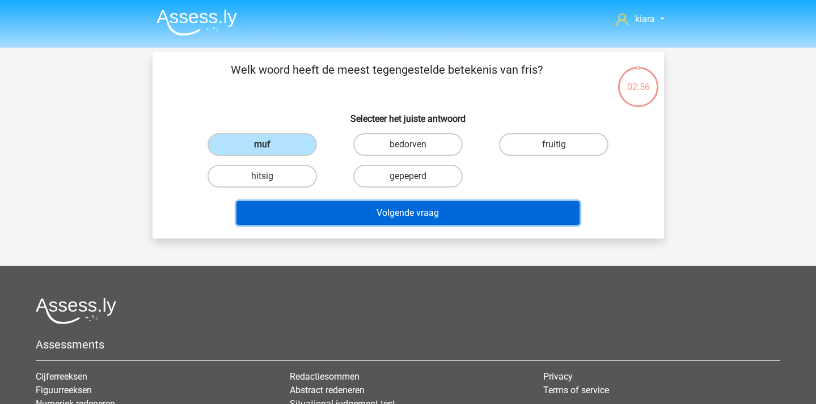
click at [296, 212] on button "Volgende vraag" at bounding box center [408, 213] width 343 height 24
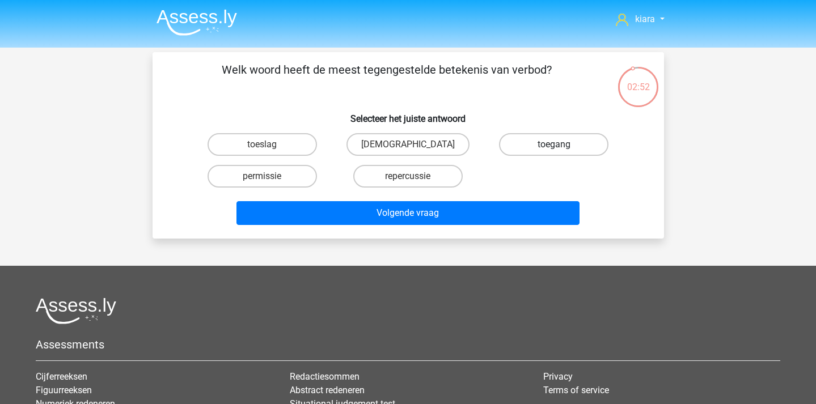
click at [530, 146] on label "toegang" at bounding box center [553, 144] width 109 height 23
click at [554, 146] on input "toegang" at bounding box center [557, 148] width 7 height 7
radio input "true"
click at [269, 182] on div "permissie" at bounding box center [262, 176] width 137 height 23
click at [269, 182] on label "permissie" at bounding box center [262, 176] width 109 height 23
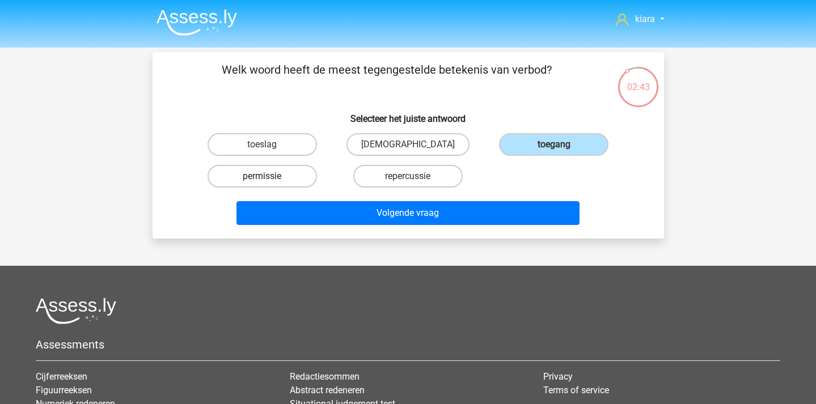
click at [269, 182] on input "permissie" at bounding box center [265, 179] width 7 height 7
radio input "true"
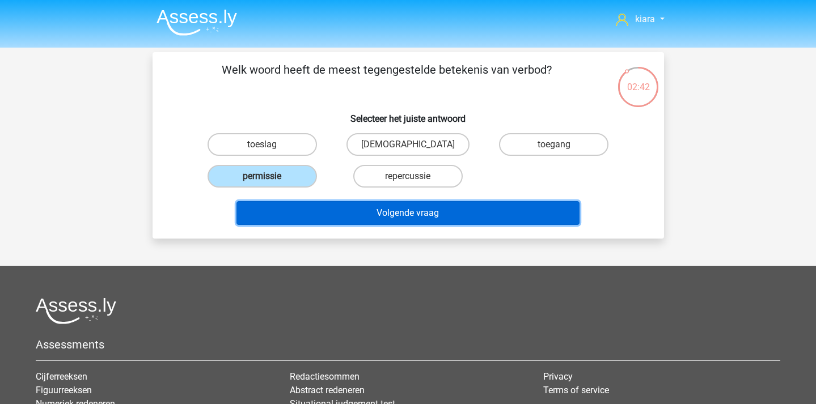
click at [349, 216] on button "Volgende vraag" at bounding box center [408, 213] width 343 height 24
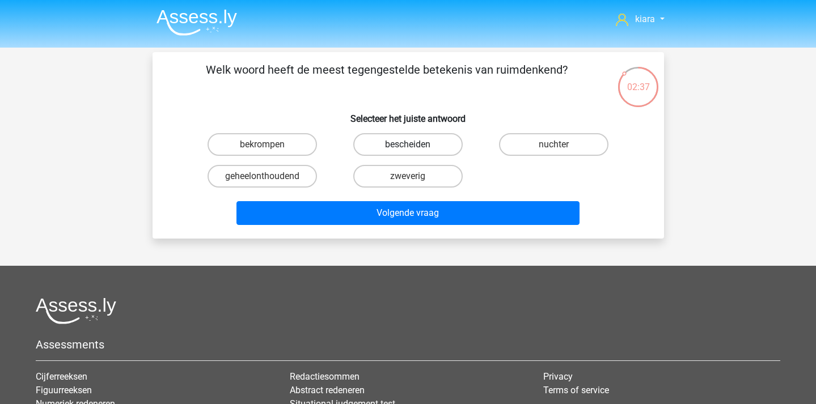
click at [422, 145] on label "bescheiden" at bounding box center [407, 144] width 109 height 23
click at [415, 145] on input "bescheiden" at bounding box center [411, 148] width 7 height 7
radio input "true"
click at [279, 137] on label "bekrompen" at bounding box center [262, 144] width 109 height 23
click at [269, 145] on input "bekrompen" at bounding box center [265, 148] width 7 height 7
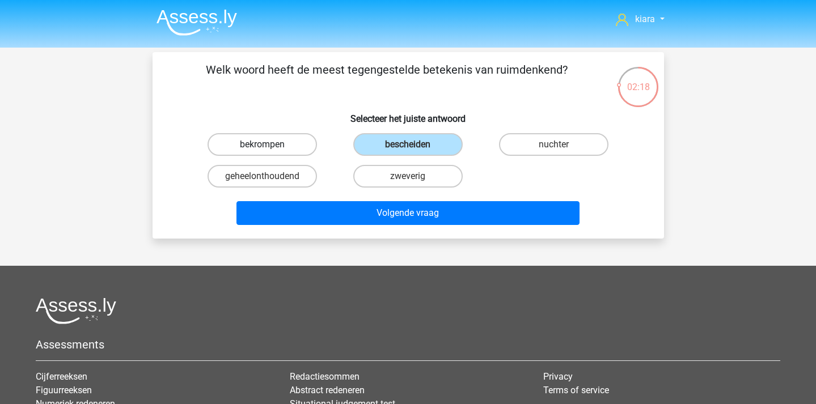
radio input "true"
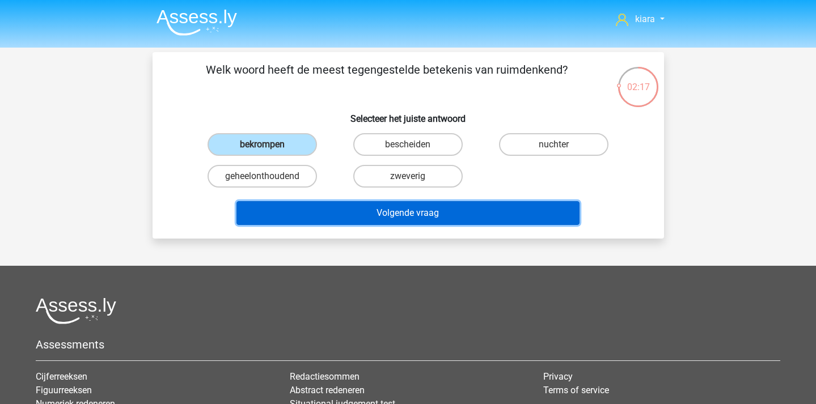
click at [345, 210] on button "Volgende vraag" at bounding box center [408, 213] width 343 height 24
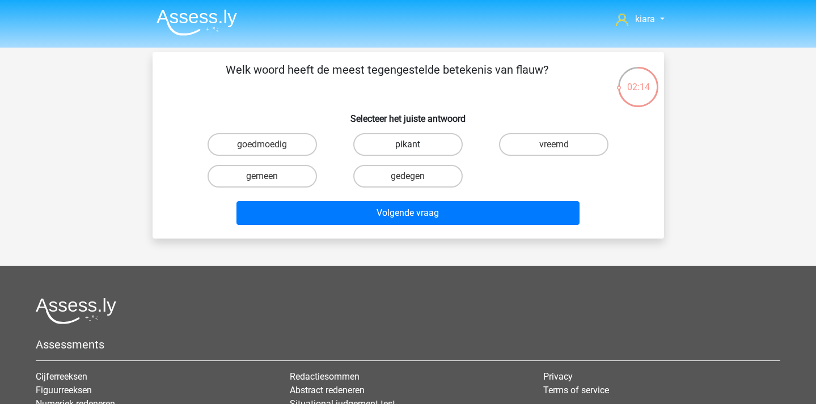
click at [396, 145] on label "pikant" at bounding box center [407, 144] width 109 height 23
click at [408, 145] on input "pikant" at bounding box center [411, 148] width 7 height 7
radio input "true"
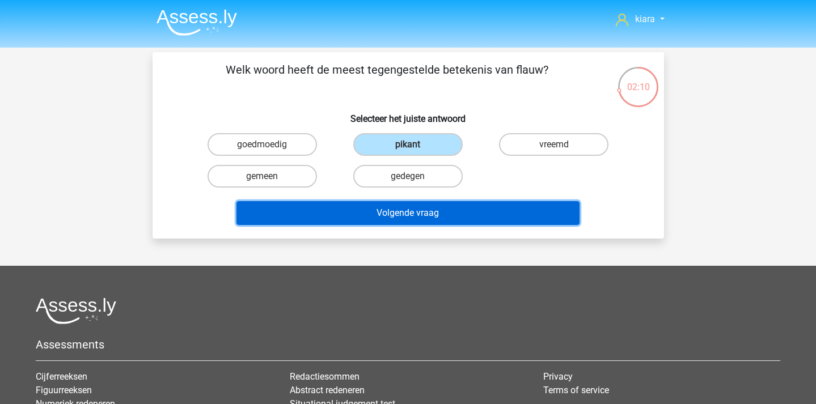
click at [460, 204] on button "Volgende vraag" at bounding box center [408, 213] width 343 height 24
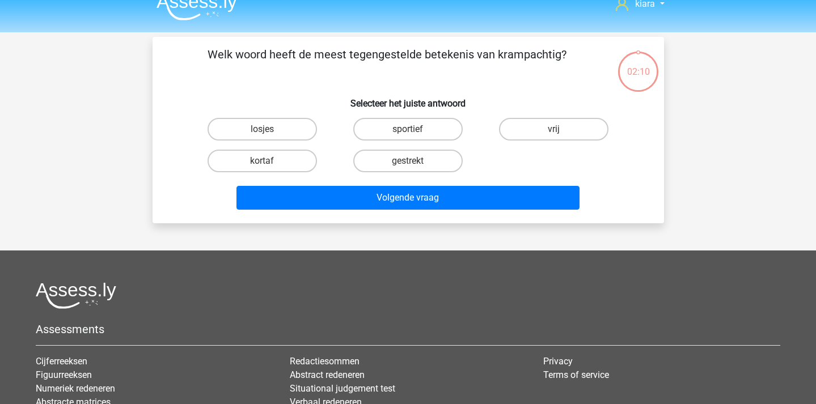
scroll to position [7, 0]
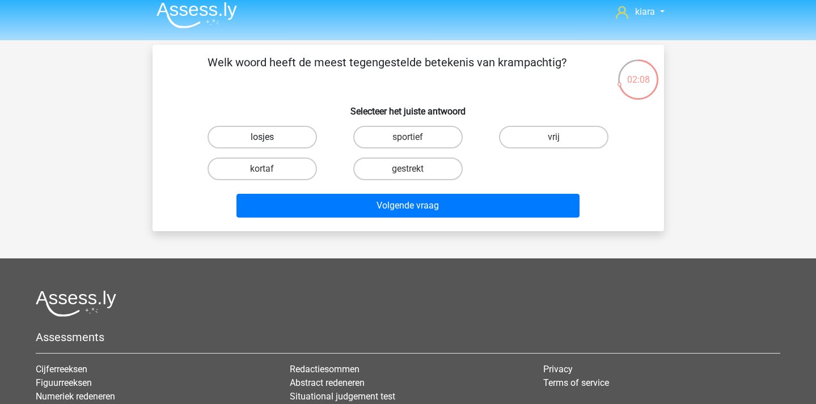
click at [302, 141] on label "losjes" at bounding box center [262, 137] width 109 height 23
click at [269, 141] on input "losjes" at bounding box center [265, 140] width 7 height 7
radio input "true"
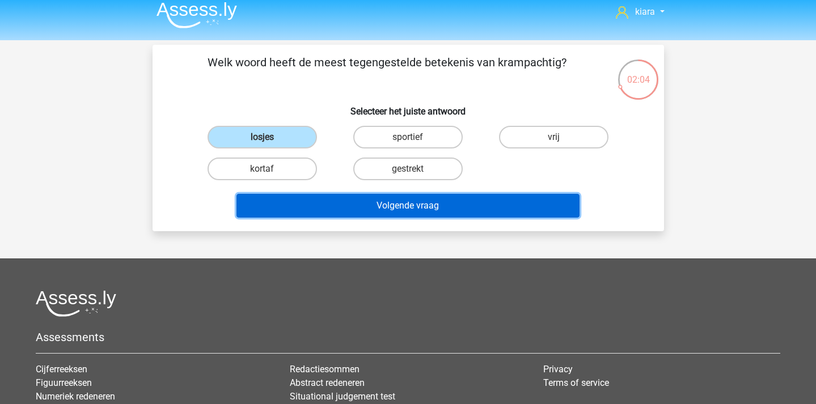
click at [416, 204] on button "Volgende vraag" at bounding box center [408, 206] width 343 height 24
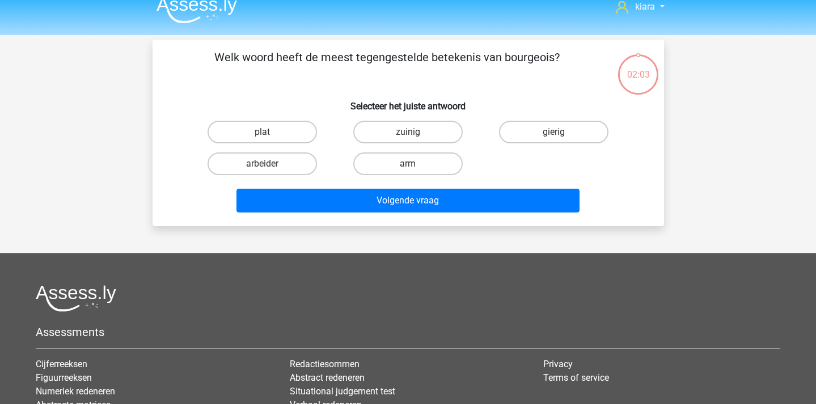
scroll to position [0, 0]
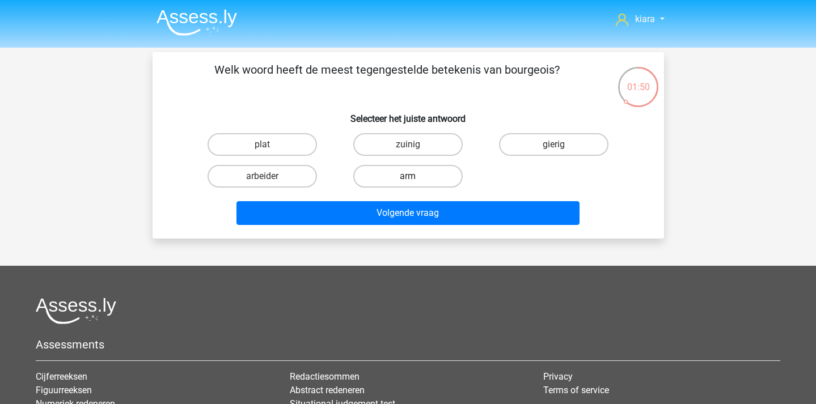
click at [435, 174] on label "arm" at bounding box center [407, 176] width 109 height 23
click at [415, 176] on input "arm" at bounding box center [411, 179] width 7 height 7
radio input "true"
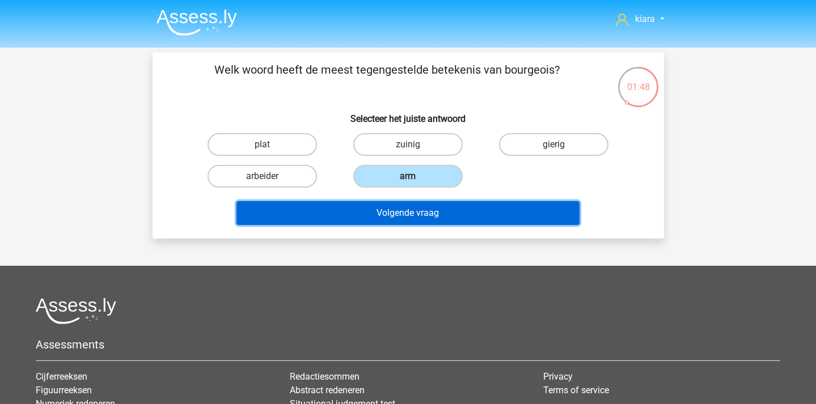
click at [332, 212] on button "Volgende vraag" at bounding box center [408, 213] width 343 height 24
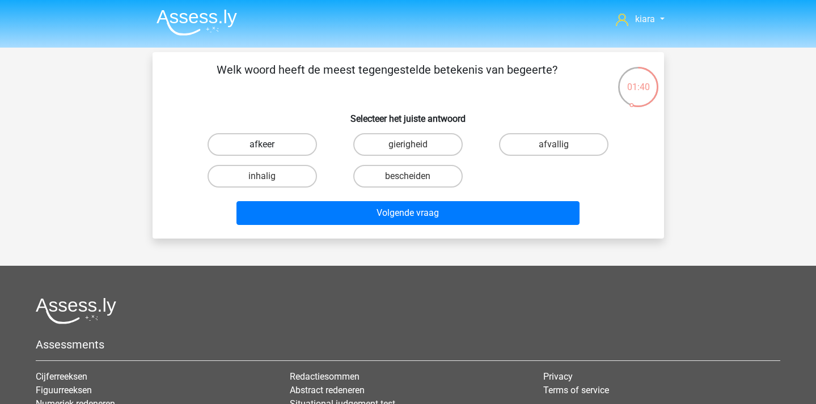
click at [280, 138] on label "afkeer" at bounding box center [262, 144] width 109 height 23
click at [269, 145] on input "afkeer" at bounding box center [265, 148] width 7 height 7
radio input "true"
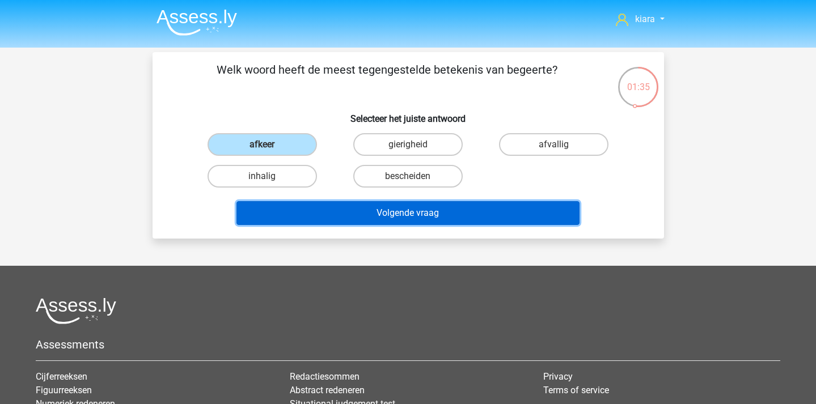
click at [363, 215] on button "Volgende vraag" at bounding box center [408, 213] width 343 height 24
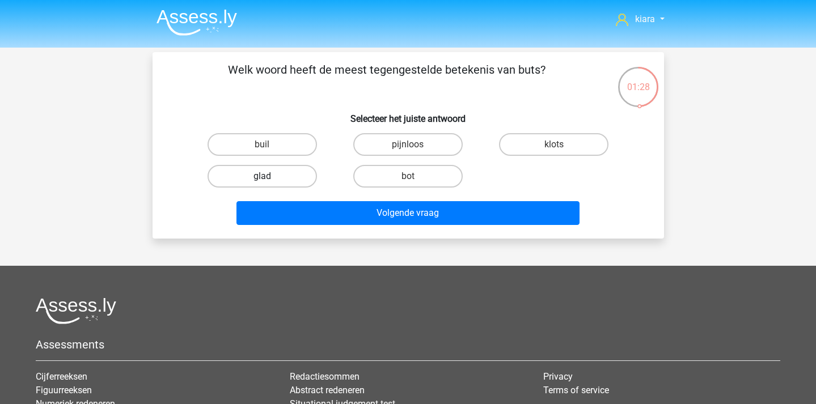
click at [293, 171] on label "glad" at bounding box center [262, 176] width 109 height 23
click at [269, 176] on input "glad" at bounding box center [265, 179] width 7 height 7
radio input "true"
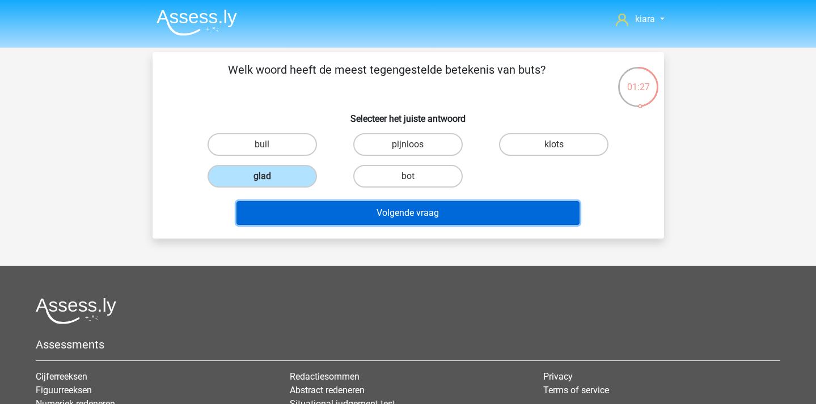
click at [332, 216] on button "Volgende vraag" at bounding box center [408, 213] width 343 height 24
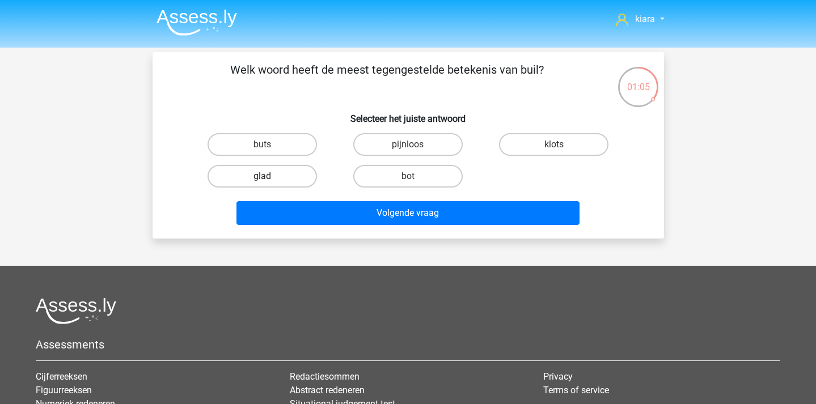
click at [284, 175] on label "glad" at bounding box center [262, 176] width 109 height 23
click at [269, 176] on input "glad" at bounding box center [265, 179] width 7 height 7
radio input "true"
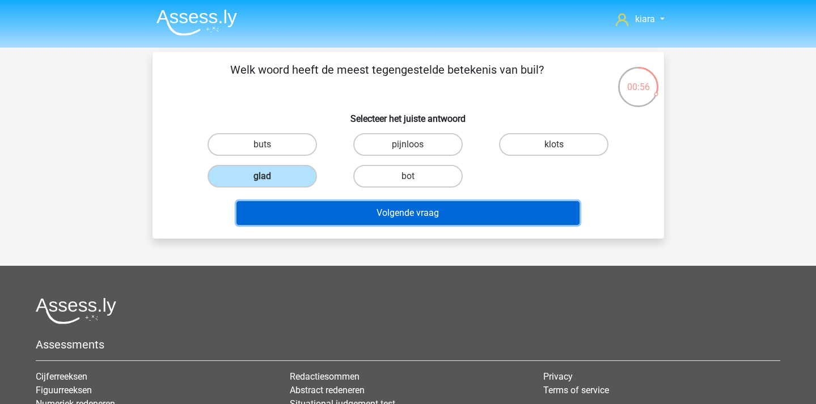
click at [334, 208] on button "Volgende vraag" at bounding box center [408, 213] width 343 height 24
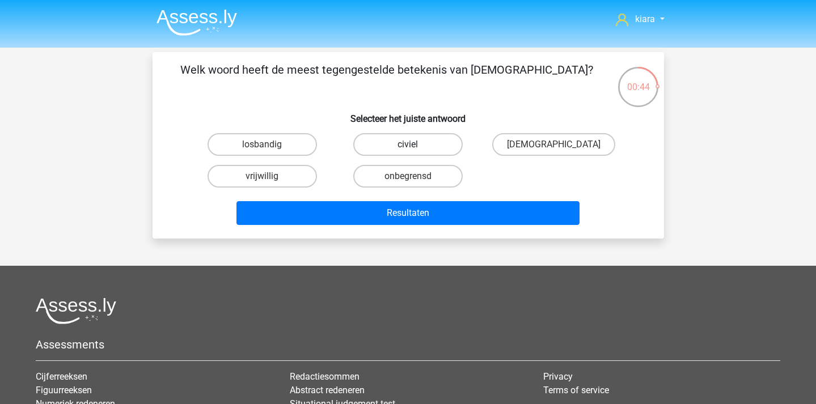
click at [412, 143] on label "civiel" at bounding box center [407, 144] width 109 height 23
click at [412, 145] on input "civiel" at bounding box center [411, 148] width 7 height 7
radio input "true"
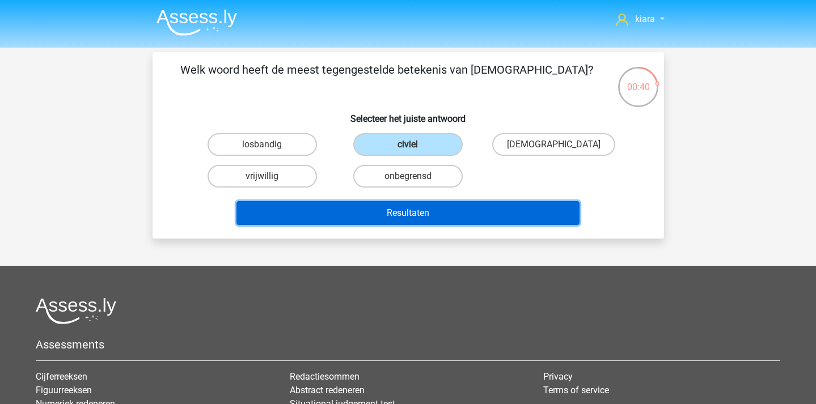
click at [393, 214] on button "Resultaten" at bounding box center [408, 213] width 343 height 24
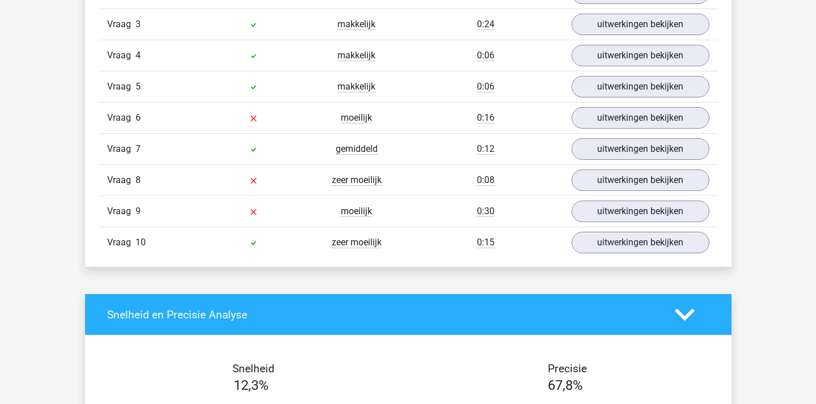
scroll to position [819, 0]
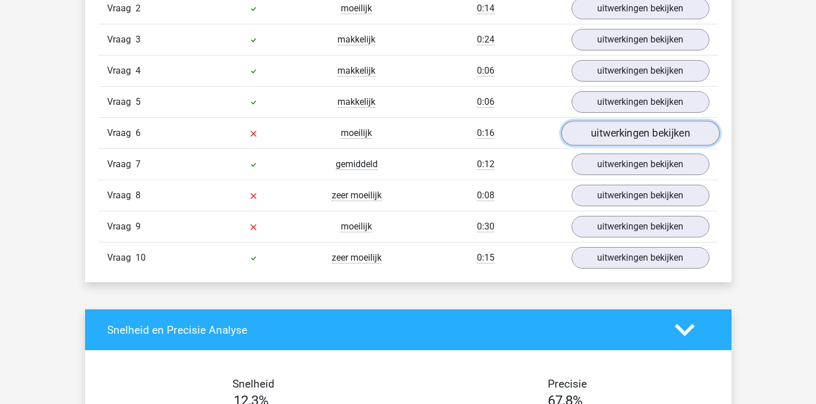
click at [600, 132] on link "uitwerkingen bekijken" at bounding box center [640, 133] width 158 height 25
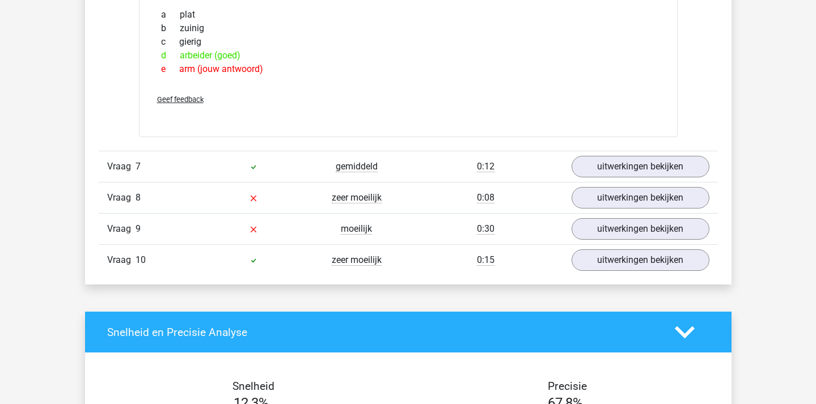
scroll to position [1048, 0]
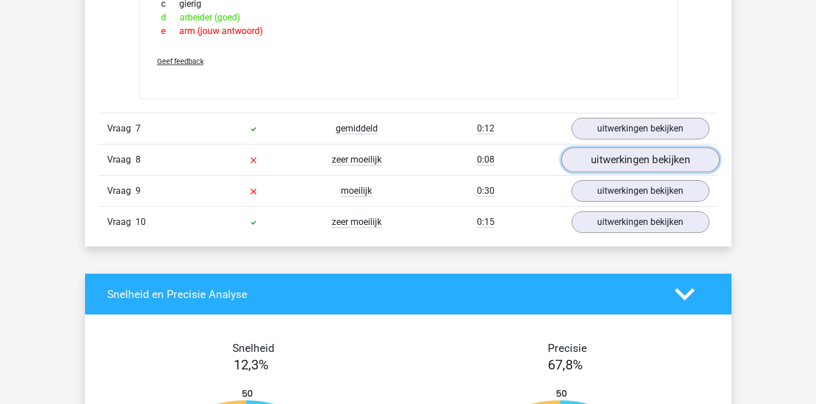
click at [610, 164] on link "uitwerkingen bekijken" at bounding box center [640, 160] width 158 height 25
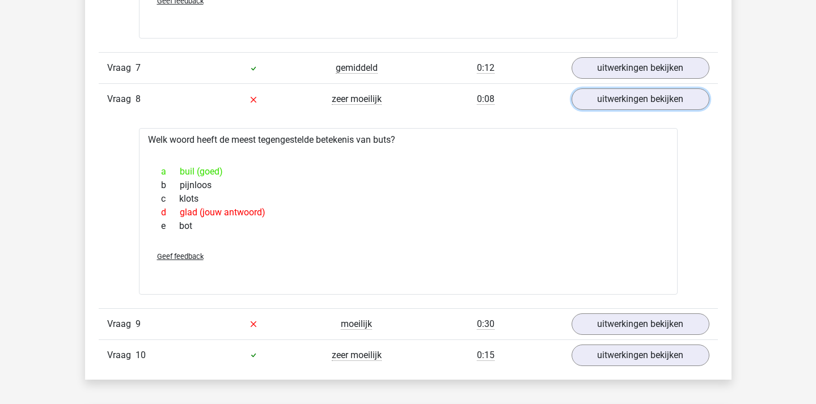
scroll to position [1122, 0]
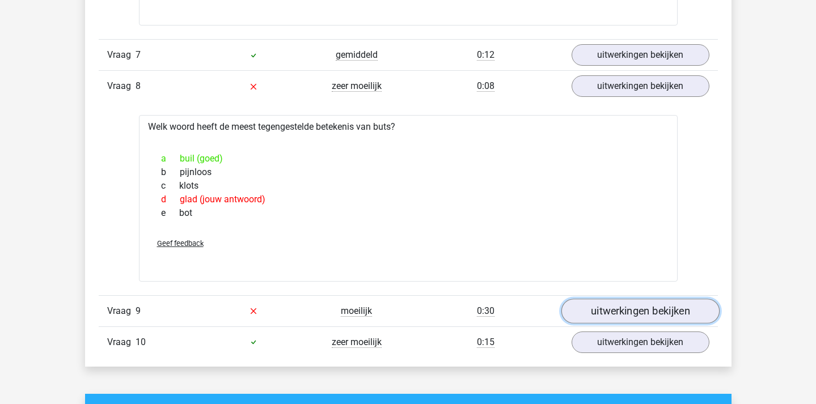
click at [609, 320] on link "uitwerkingen bekijken" at bounding box center [640, 311] width 158 height 25
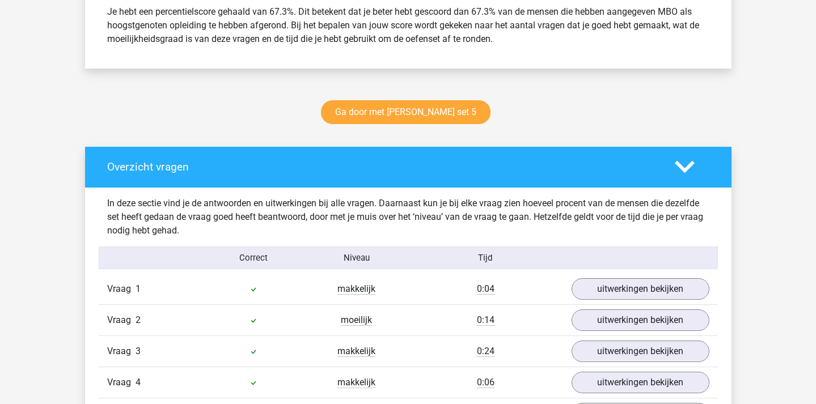
scroll to position [505, 0]
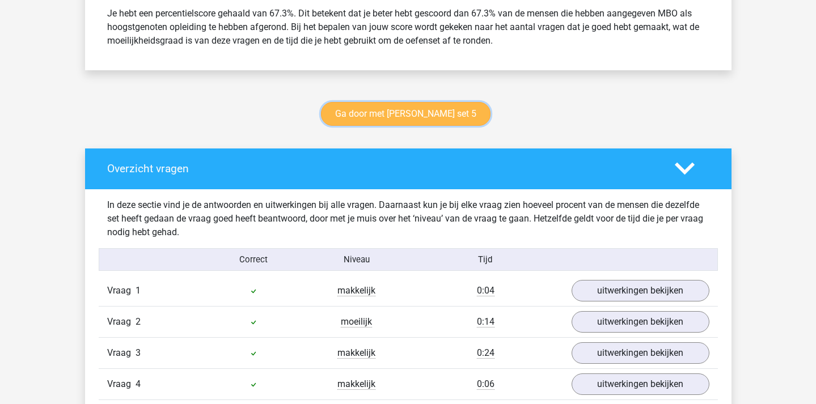
click at [431, 111] on link "Ga door met antoniemen set 5" at bounding box center [406, 114] width 170 height 24
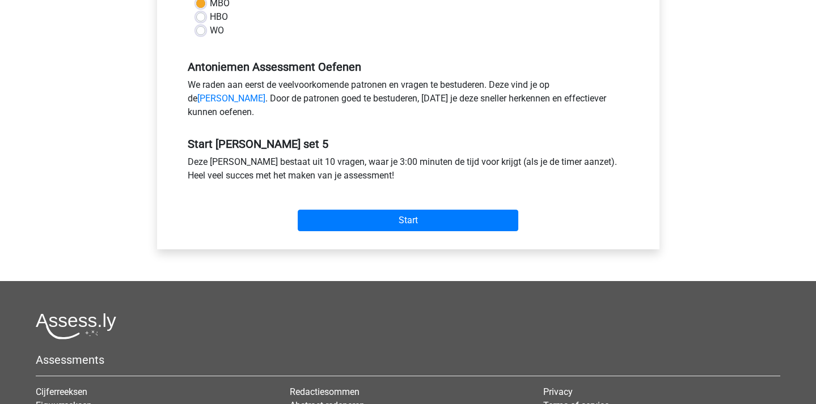
scroll to position [303, 0]
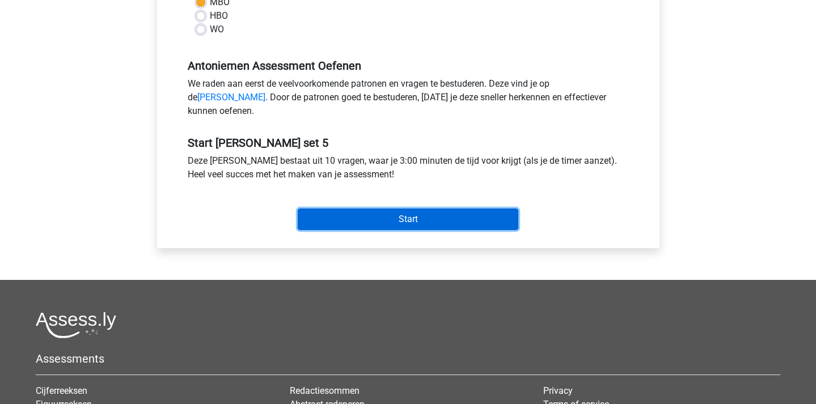
click at [466, 230] on input "Start" at bounding box center [408, 220] width 221 height 22
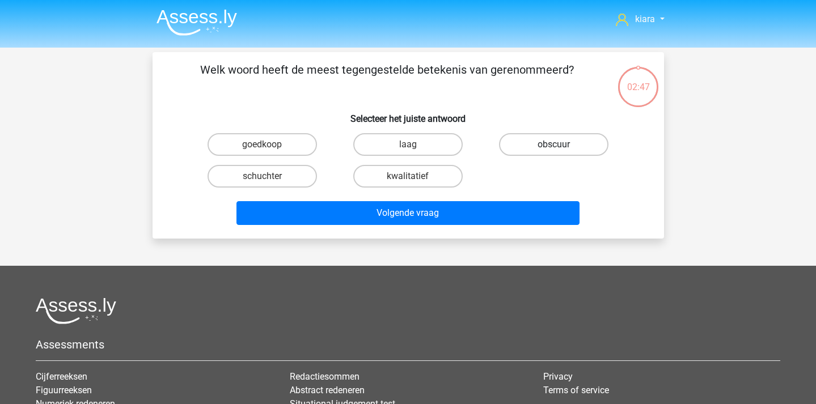
click at [588, 142] on label "obscuur" at bounding box center [553, 144] width 109 height 23
click at [562, 145] on input "obscuur" at bounding box center [557, 148] width 7 height 7
radio input "true"
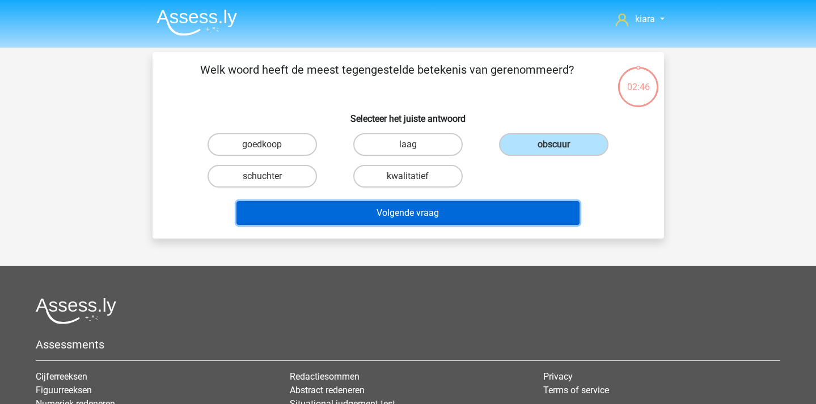
click at [511, 210] on button "Volgende vraag" at bounding box center [408, 213] width 343 height 24
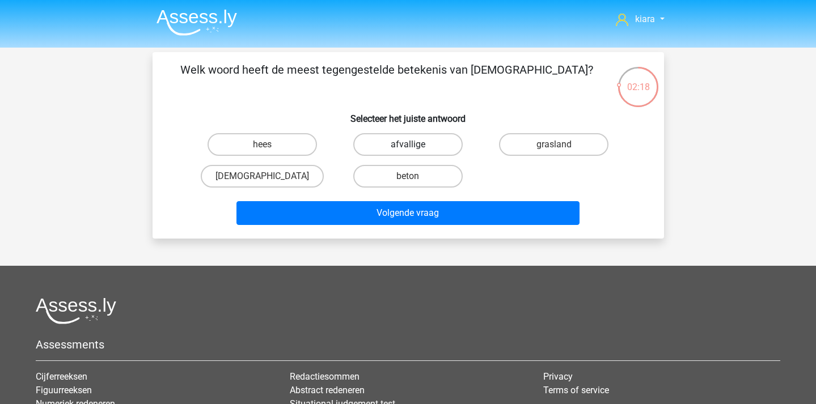
click at [428, 138] on label "afvallige" at bounding box center [407, 144] width 109 height 23
click at [415, 145] on input "afvallige" at bounding box center [411, 148] width 7 height 7
radio input "true"
click at [288, 175] on label "gelovige" at bounding box center [262, 176] width 123 height 23
click at [269, 176] on input "gelovige" at bounding box center [265, 179] width 7 height 7
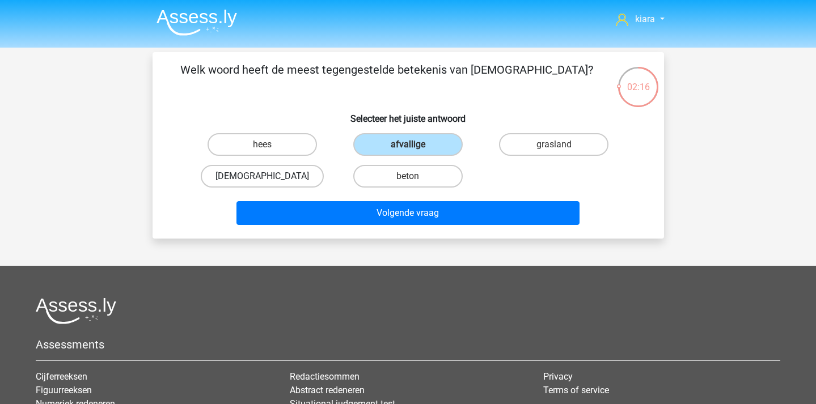
radio input "true"
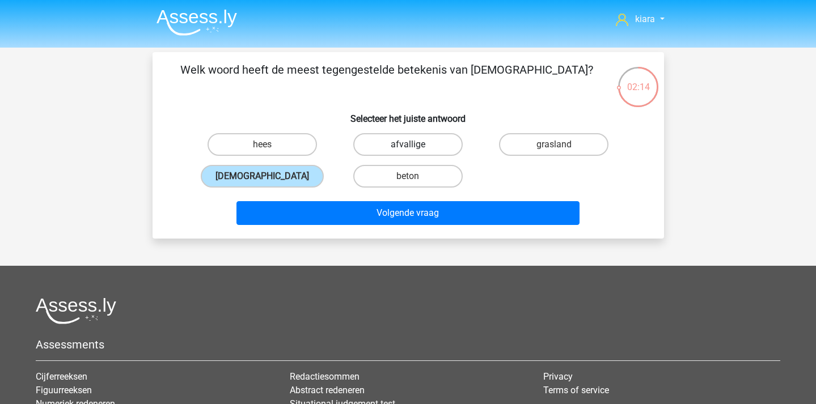
click at [417, 140] on label "afvallige" at bounding box center [407, 144] width 109 height 23
click at [415, 145] on input "afvallige" at bounding box center [411, 148] width 7 height 7
radio input "true"
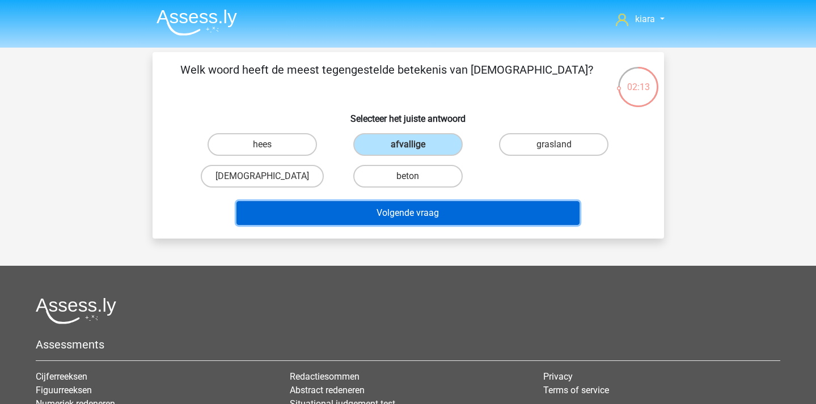
click at [453, 216] on button "Volgende vraag" at bounding box center [408, 213] width 343 height 24
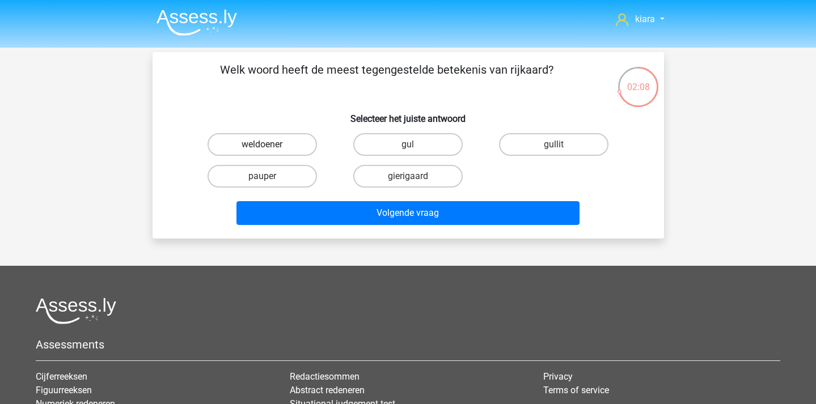
click at [294, 142] on label "weldoener" at bounding box center [262, 144] width 109 height 23
click at [269, 145] on input "weldoener" at bounding box center [265, 148] width 7 height 7
radio input "true"
click at [435, 139] on label "gul" at bounding box center [407, 144] width 109 height 23
click at [415, 145] on input "gul" at bounding box center [411, 148] width 7 height 7
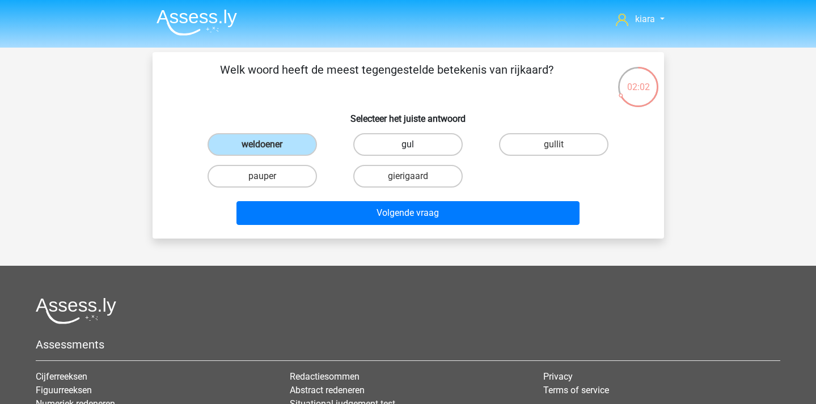
radio input "true"
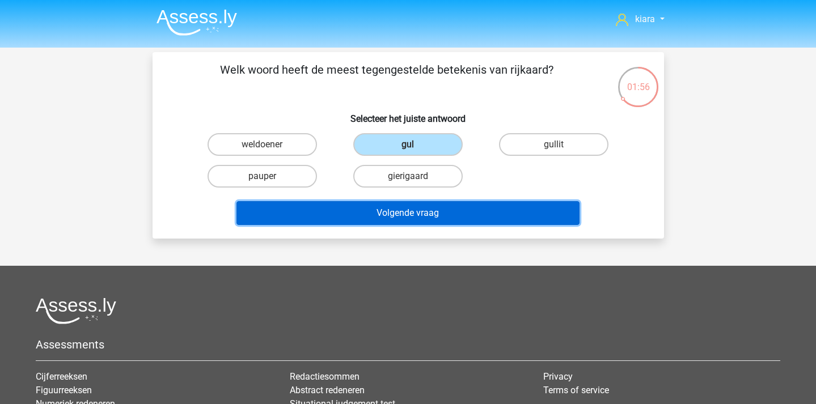
click at [452, 211] on button "Volgende vraag" at bounding box center [408, 213] width 343 height 24
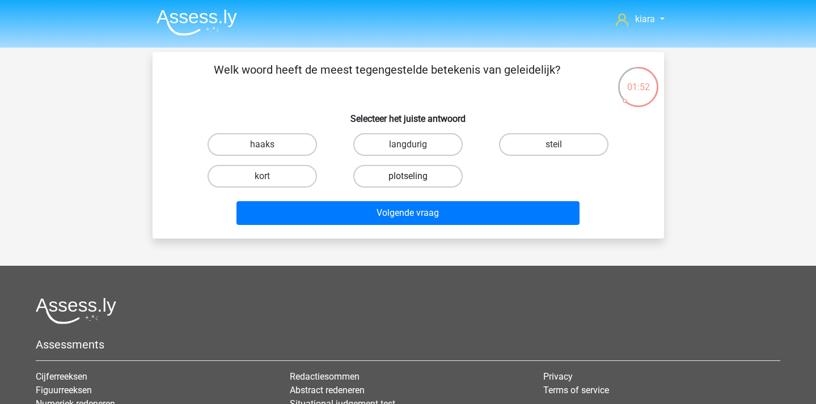
click at [438, 177] on label "plotseling" at bounding box center [407, 176] width 109 height 23
click at [415, 177] on input "plotseling" at bounding box center [411, 179] width 7 height 7
radio input "true"
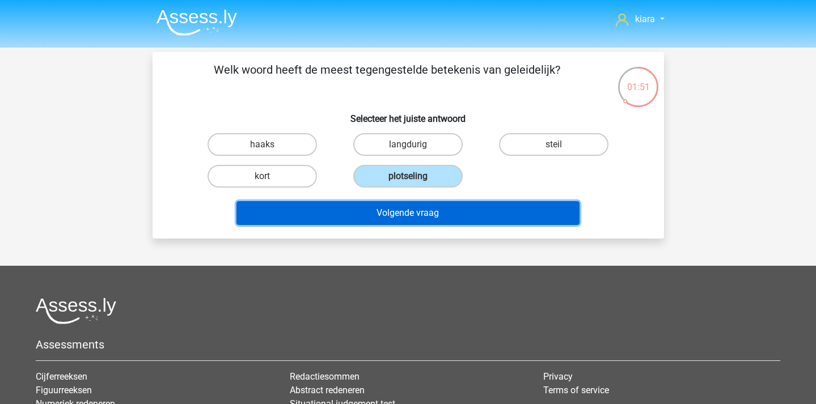
click at [461, 214] on button "Volgende vraag" at bounding box center [408, 213] width 343 height 24
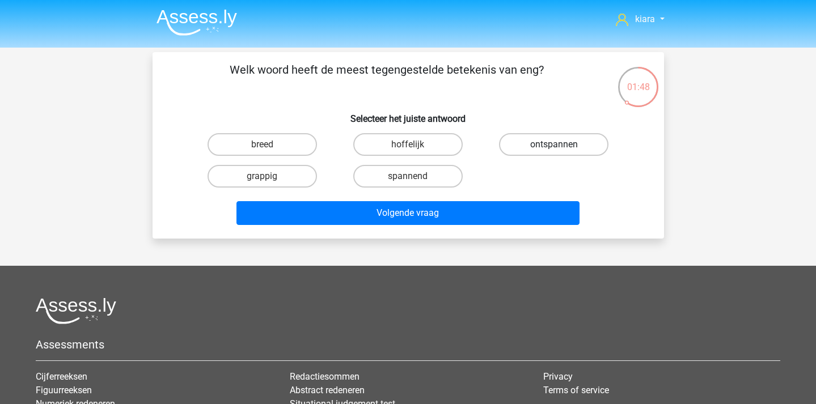
click at [529, 145] on label "ontspannen" at bounding box center [553, 144] width 109 height 23
click at [554, 145] on input "ontspannen" at bounding box center [557, 148] width 7 height 7
radio input "true"
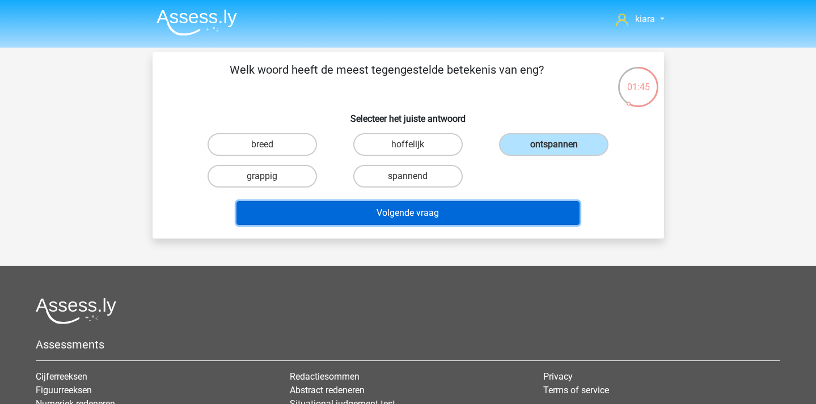
click at [447, 216] on button "Volgende vraag" at bounding box center [408, 213] width 343 height 24
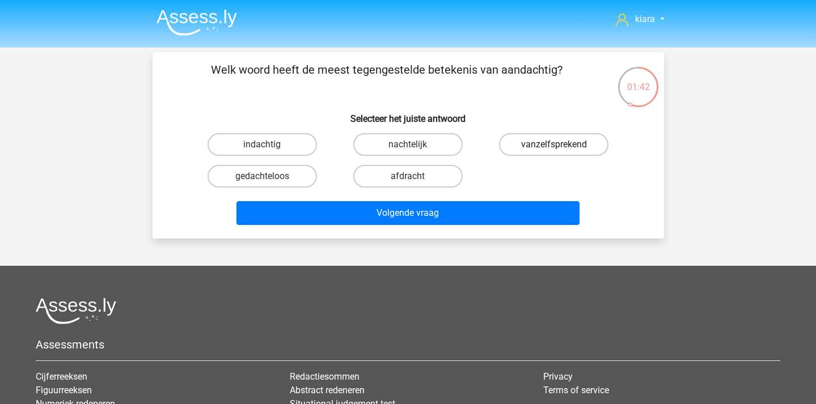
click at [526, 142] on label "vanzelfsprekend" at bounding box center [553, 144] width 109 height 23
click at [554, 145] on input "vanzelfsprekend" at bounding box center [557, 148] width 7 height 7
radio input "true"
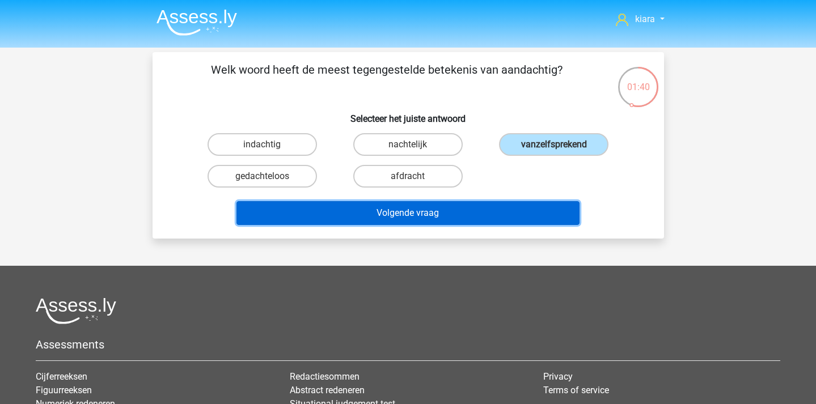
click at [388, 216] on button "Volgende vraag" at bounding box center [408, 213] width 343 height 24
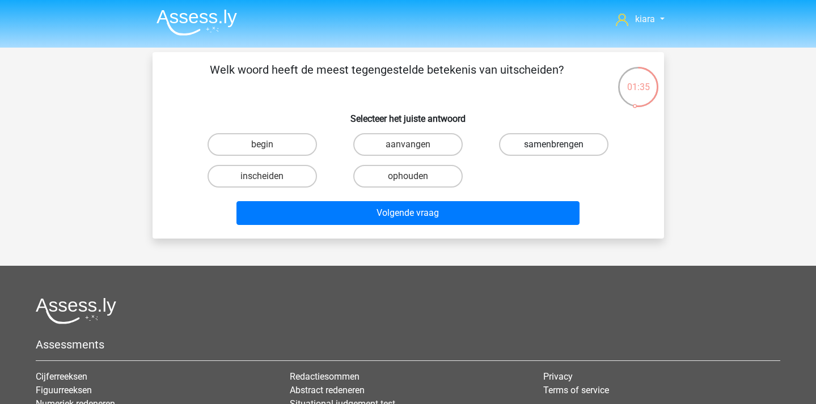
click at [574, 146] on label "samenbrengen" at bounding box center [553, 144] width 109 height 23
click at [562, 146] on input "samenbrengen" at bounding box center [557, 148] width 7 height 7
radio input "true"
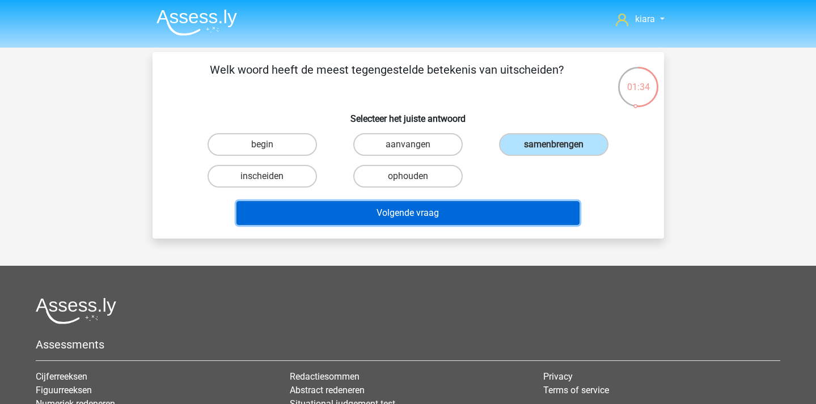
click at [494, 217] on button "Volgende vraag" at bounding box center [408, 213] width 343 height 24
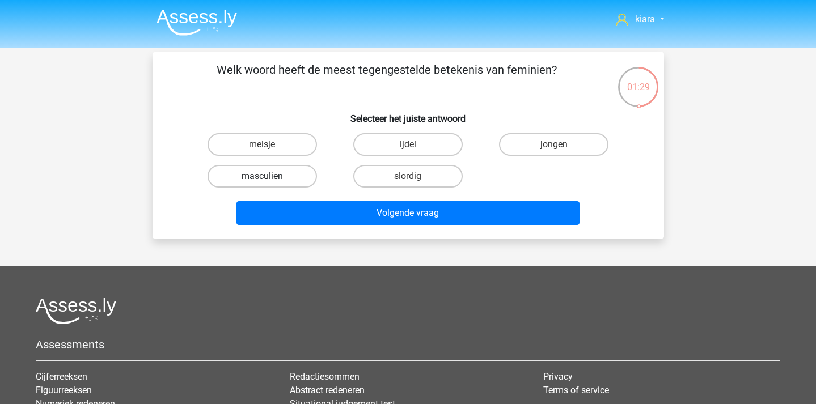
click at [259, 175] on label "masculien" at bounding box center [262, 176] width 109 height 23
click at [262, 176] on input "masculien" at bounding box center [265, 179] width 7 height 7
radio input "true"
click at [538, 142] on label "jongen" at bounding box center [553, 144] width 109 height 23
click at [554, 145] on input "jongen" at bounding box center [557, 148] width 7 height 7
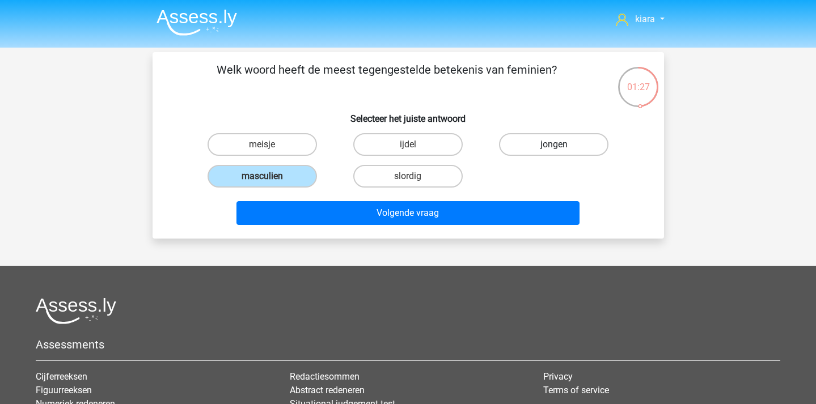
radio input "true"
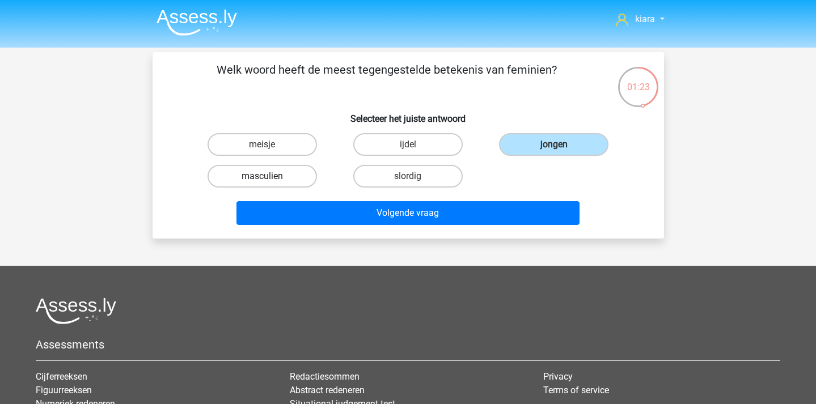
click at [310, 172] on label "masculien" at bounding box center [262, 176] width 109 height 23
click at [269, 176] on input "masculien" at bounding box center [265, 179] width 7 height 7
radio input "true"
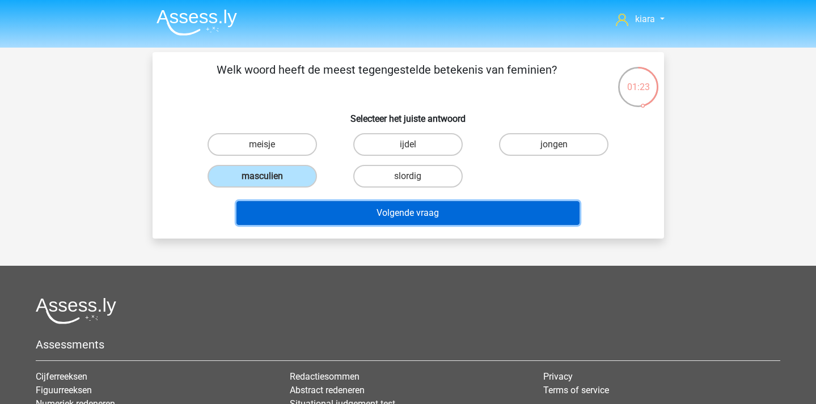
click at [349, 208] on button "Volgende vraag" at bounding box center [408, 213] width 343 height 24
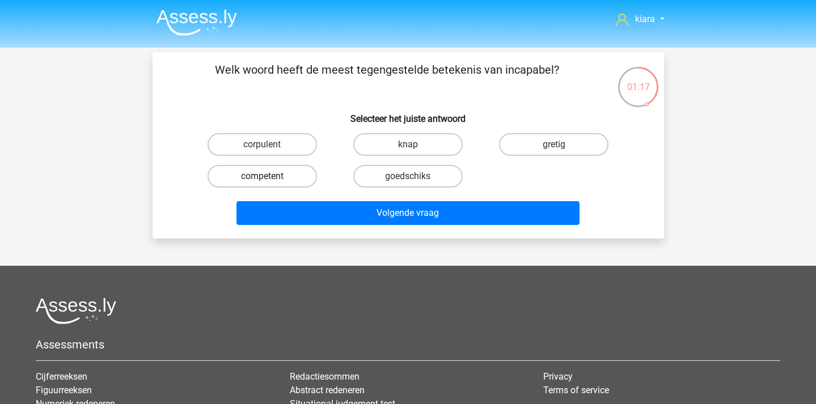
click at [294, 170] on label "competent" at bounding box center [262, 176] width 109 height 23
click at [269, 176] on input "competent" at bounding box center [265, 179] width 7 height 7
radio input "true"
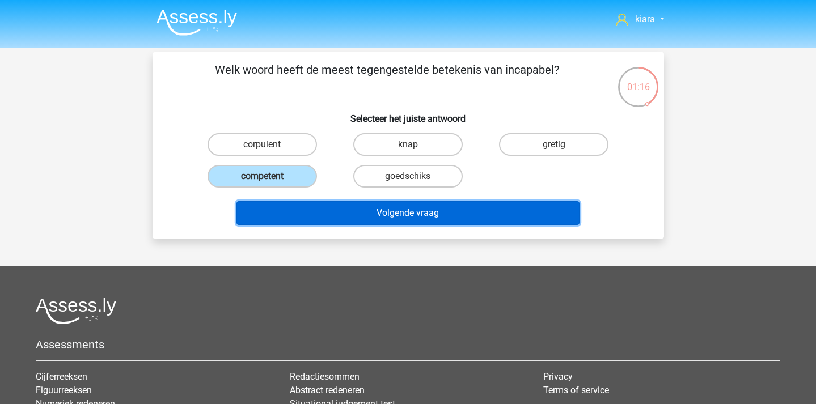
click at [313, 214] on button "Volgende vraag" at bounding box center [408, 213] width 343 height 24
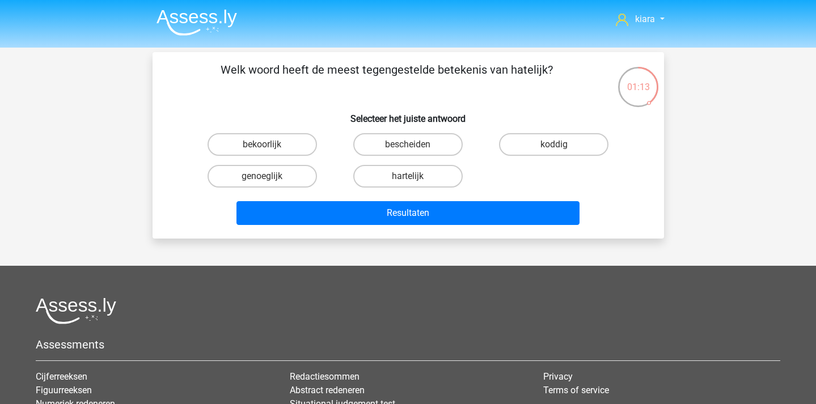
click at [411, 180] on input "hartelijk" at bounding box center [411, 179] width 7 height 7
radio input "true"
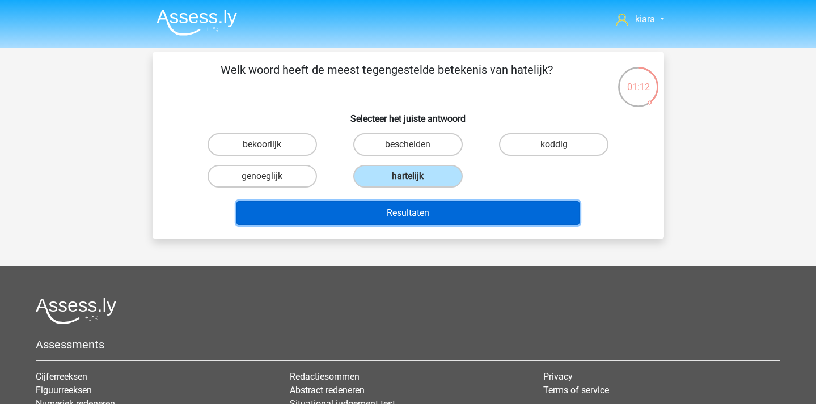
click at [415, 210] on button "Resultaten" at bounding box center [408, 213] width 343 height 24
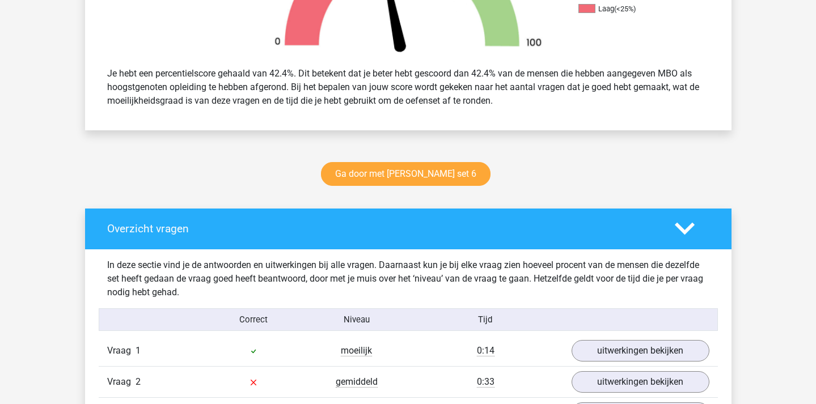
scroll to position [542, 0]
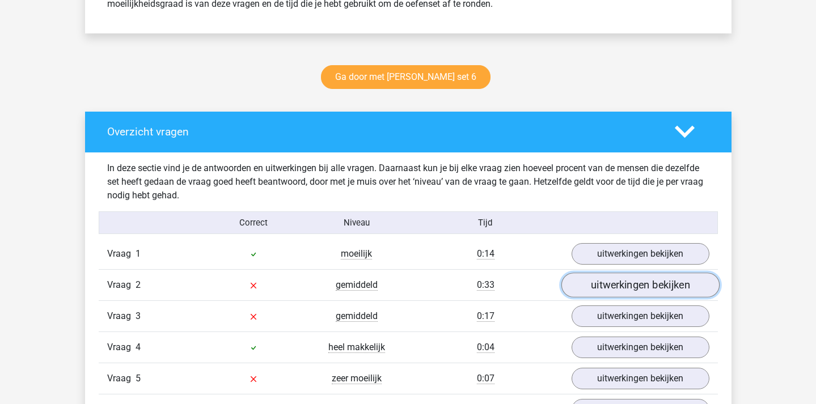
click at [575, 288] on link "uitwerkingen bekijken" at bounding box center [640, 285] width 158 height 25
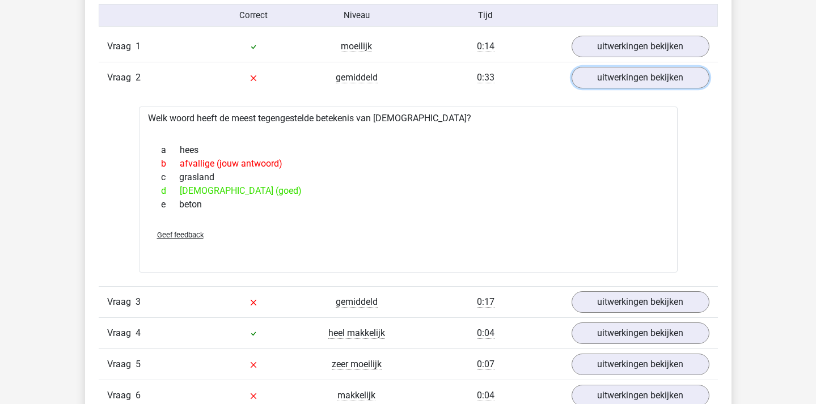
scroll to position [761, 0]
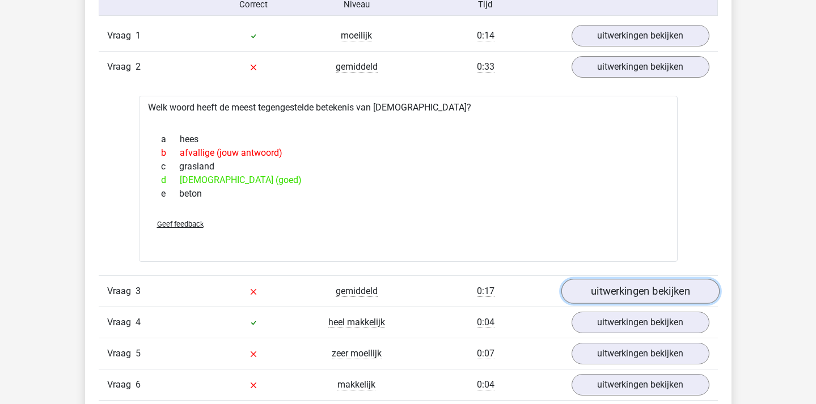
click at [604, 296] on link "uitwerkingen bekijken" at bounding box center [640, 292] width 158 height 25
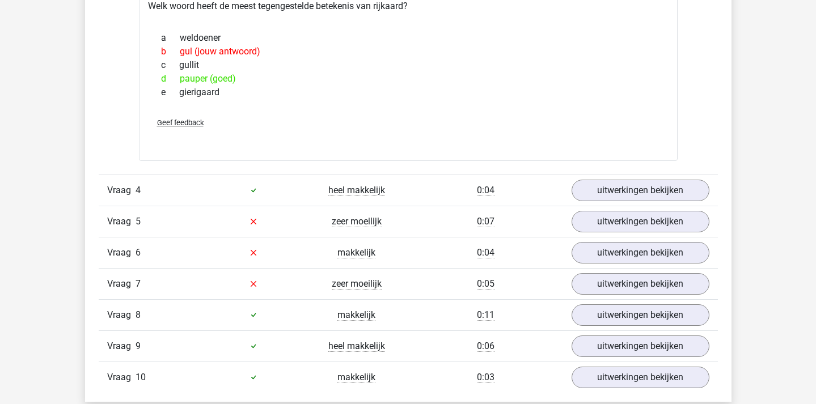
scroll to position [1095, 0]
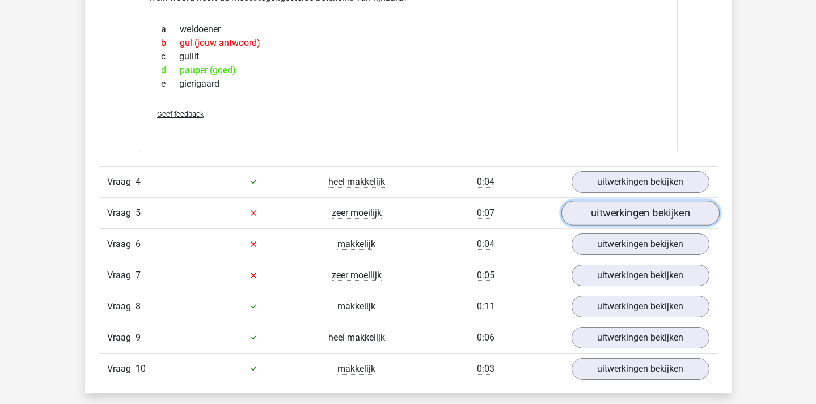
click at [652, 210] on link "uitwerkingen bekijken" at bounding box center [640, 213] width 158 height 25
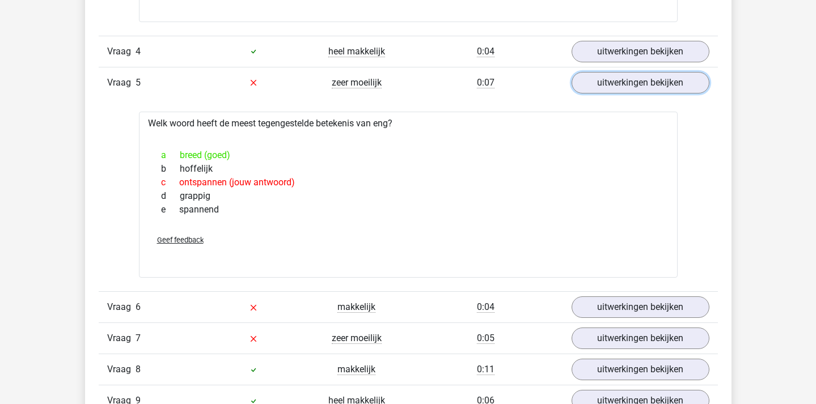
scroll to position [1225, 0]
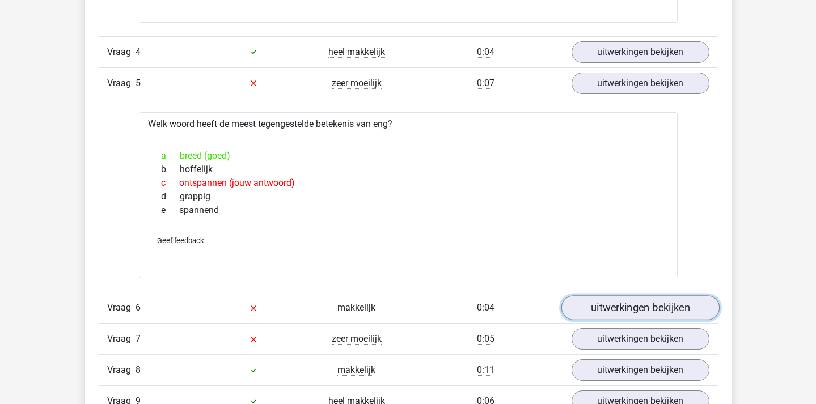
click at [599, 304] on link "uitwerkingen bekijken" at bounding box center [640, 308] width 158 height 25
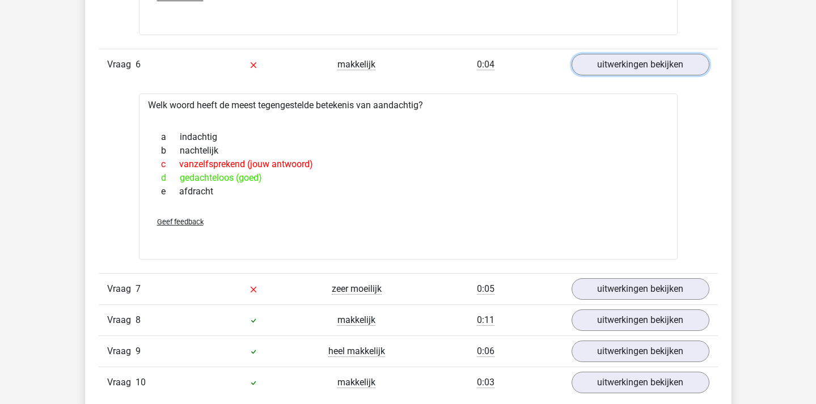
scroll to position [1466, 0]
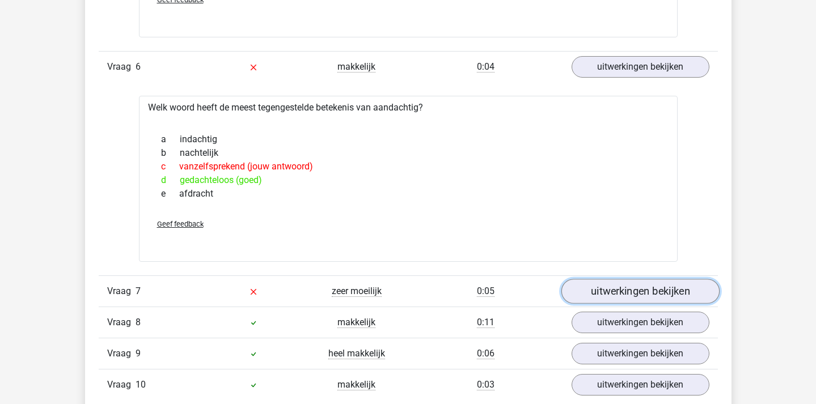
click at [610, 293] on link "uitwerkingen bekijken" at bounding box center [640, 291] width 158 height 25
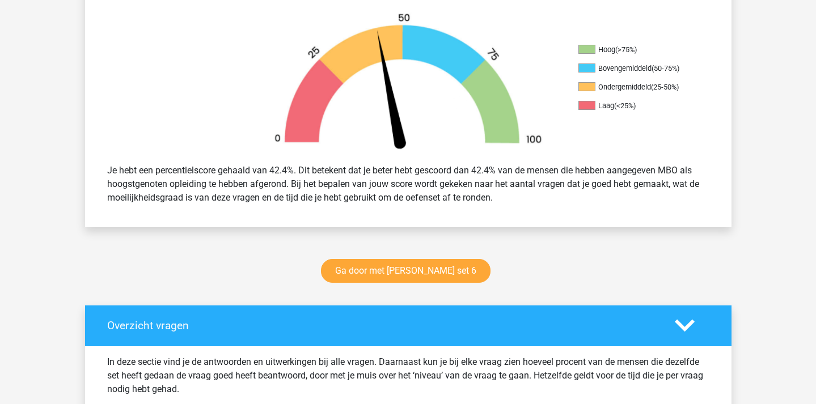
scroll to position [336, 0]
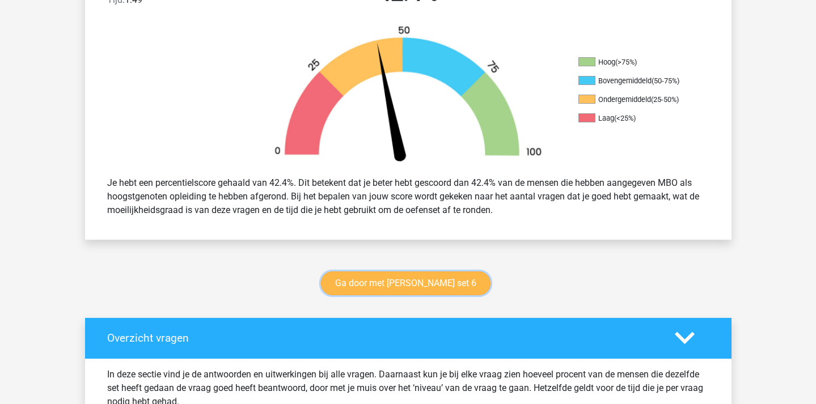
click at [444, 279] on link "Ga door met [PERSON_NAME] set 6" at bounding box center [406, 284] width 170 height 24
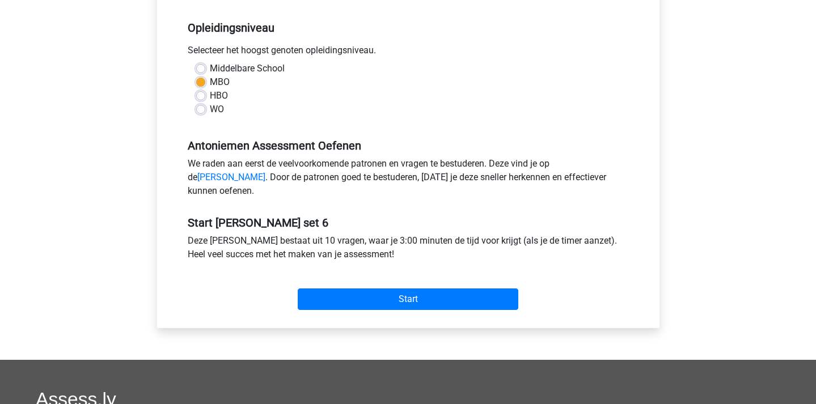
scroll to position [225, 0]
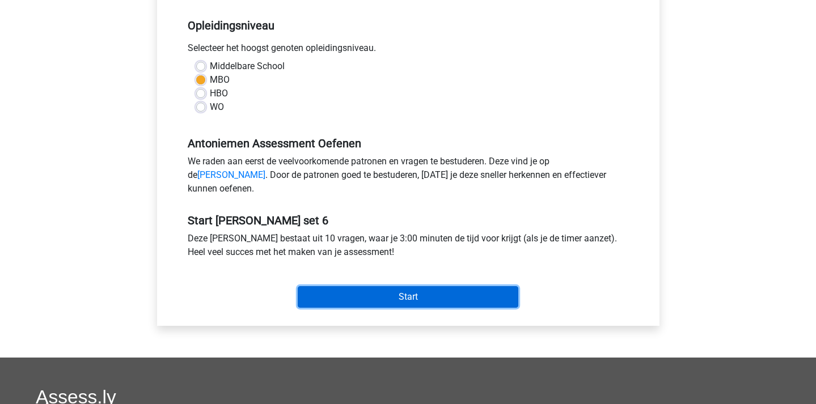
click at [406, 308] on input "Start" at bounding box center [408, 297] width 221 height 22
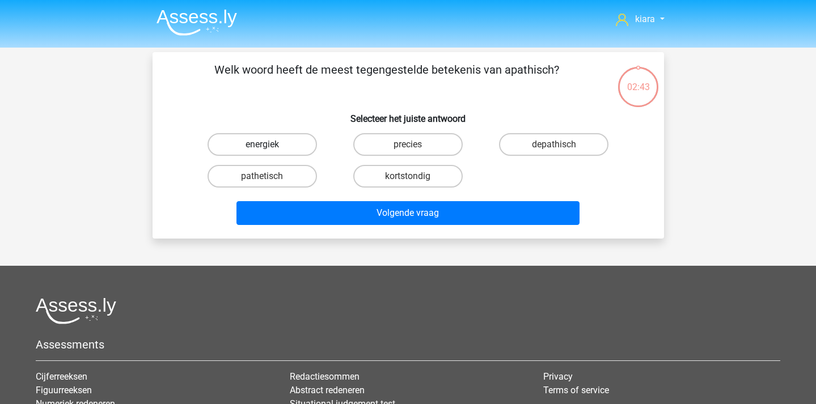
click at [298, 134] on label "energiek" at bounding box center [262, 144] width 109 height 23
click at [269, 145] on input "energiek" at bounding box center [265, 148] width 7 height 7
radio input "true"
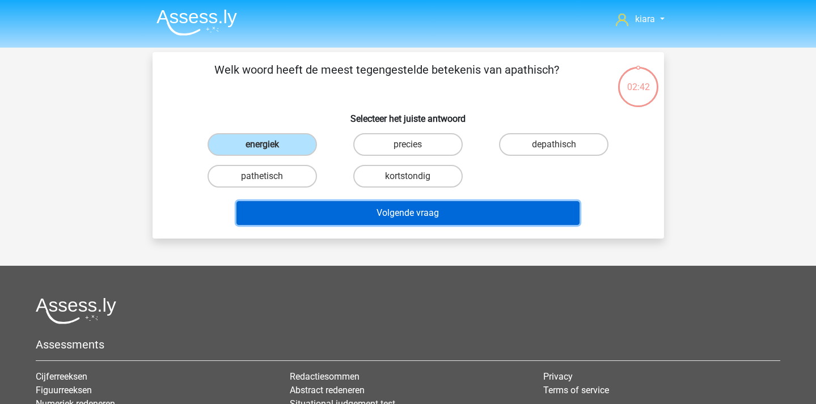
click at [342, 218] on button "Volgende vraag" at bounding box center [408, 213] width 343 height 24
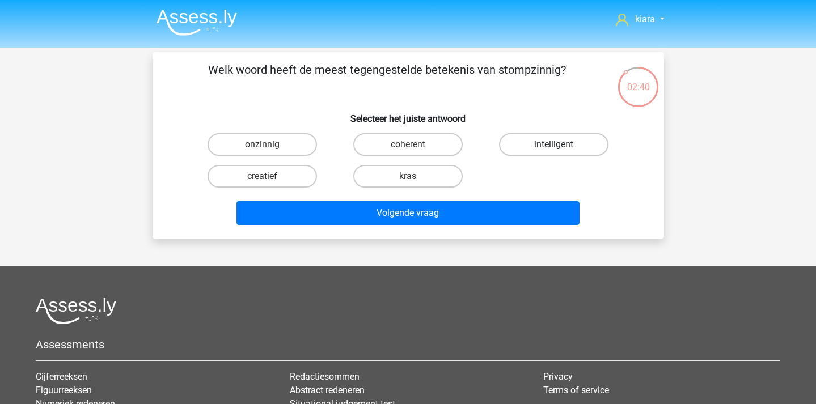
click at [579, 141] on label "intelligent" at bounding box center [553, 144] width 109 height 23
click at [562, 145] on input "intelligent" at bounding box center [557, 148] width 7 height 7
radio input "true"
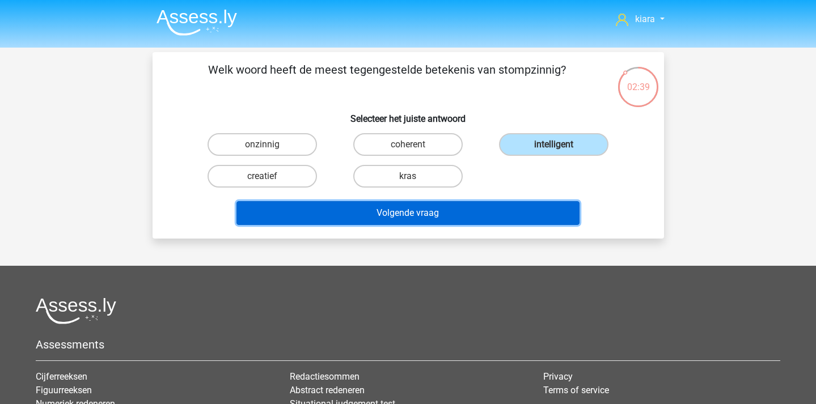
click at [450, 214] on button "Volgende vraag" at bounding box center [408, 213] width 343 height 24
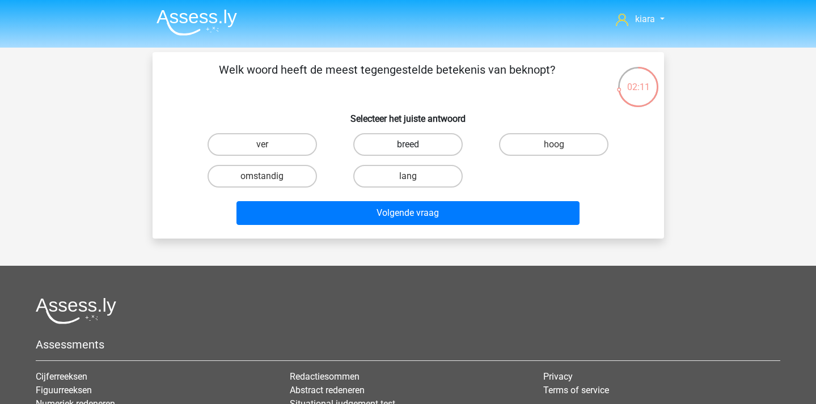
click at [407, 151] on label "breed" at bounding box center [407, 144] width 109 height 23
click at [408, 151] on input "breed" at bounding box center [411, 148] width 7 height 7
radio input "true"
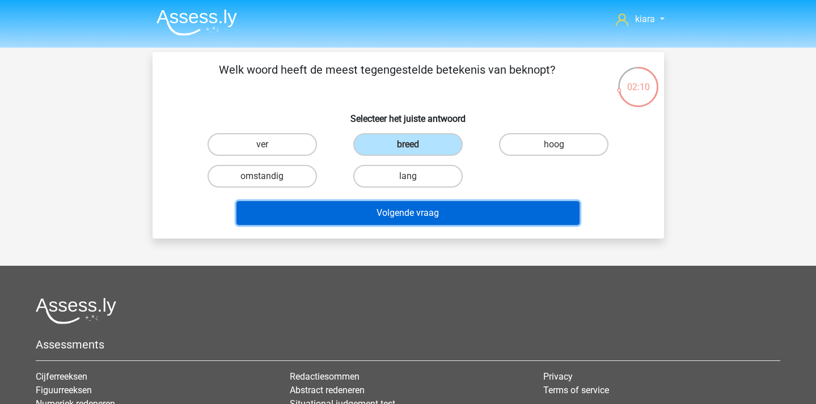
click at [420, 218] on button "Volgende vraag" at bounding box center [408, 213] width 343 height 24
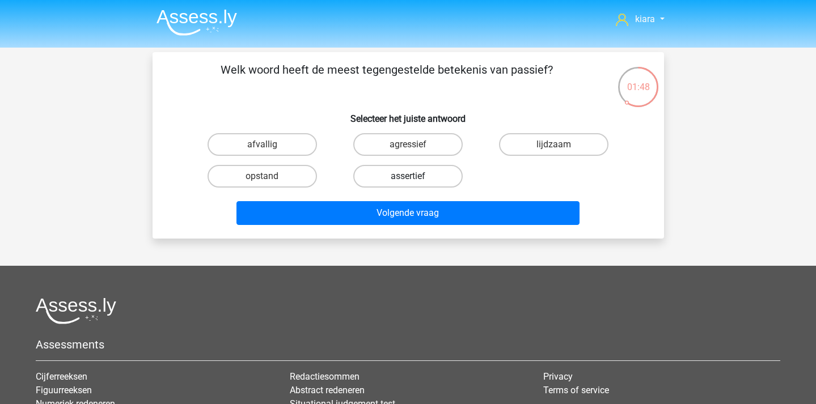
click at [417, 176] on label "assertief" at bounding box center [407, 176] width 109 height 23
click at [415, 176] on input "assertief" at bounding box center [411, 179] width 7 height 7
radio input "true"
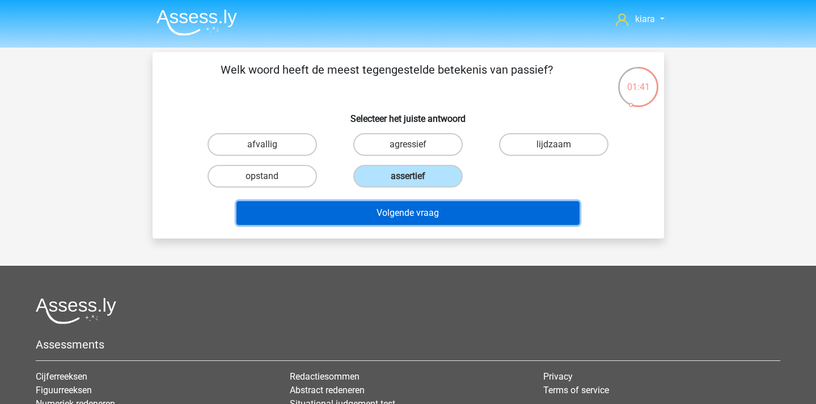
click at [483, 208] on button "Volgende vraag" at bounding box center [408, 213] width 343 height 24
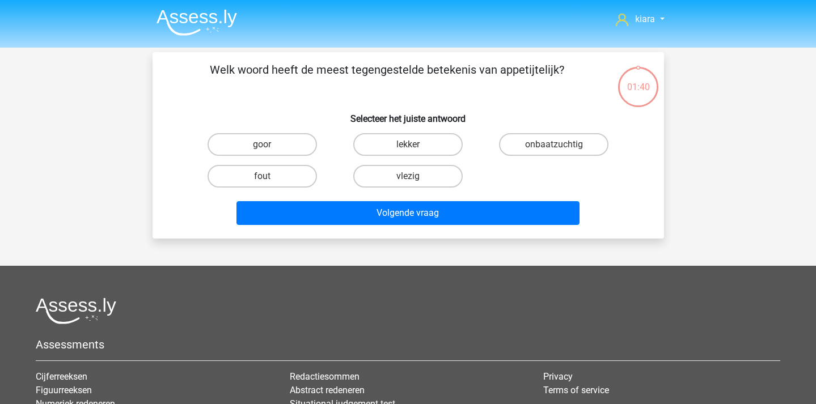
scroll to position [52, 0]
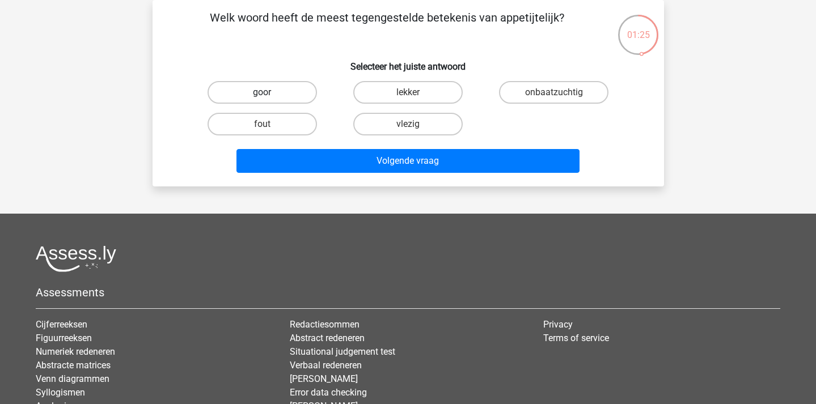
click at [286, 83] on label "goor" at bounding box center [262, 92] width 109 height 23
click at [269, 92] on input "goor" at bounding box center [265, 95] width 7 height 7
radio input "true"
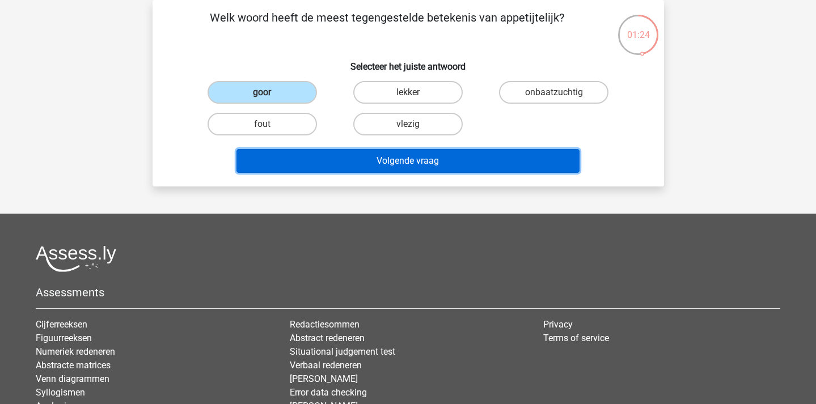
click at [337, 155] on button "Volgende vraag" at bounding box center [408, 161] width 343 height 24
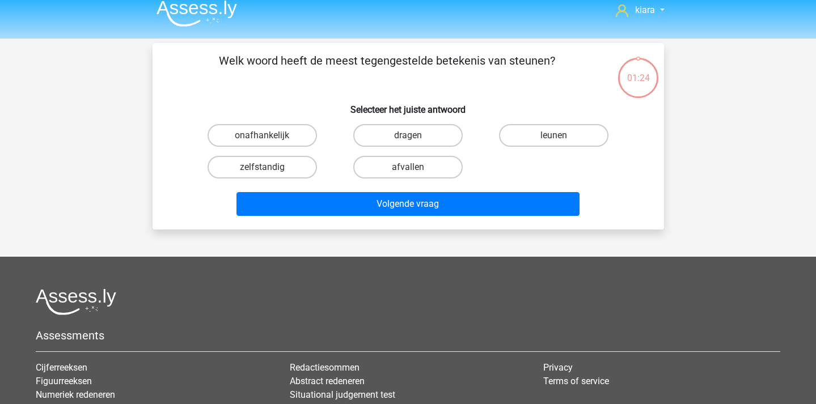
scroll to position [0, 0]
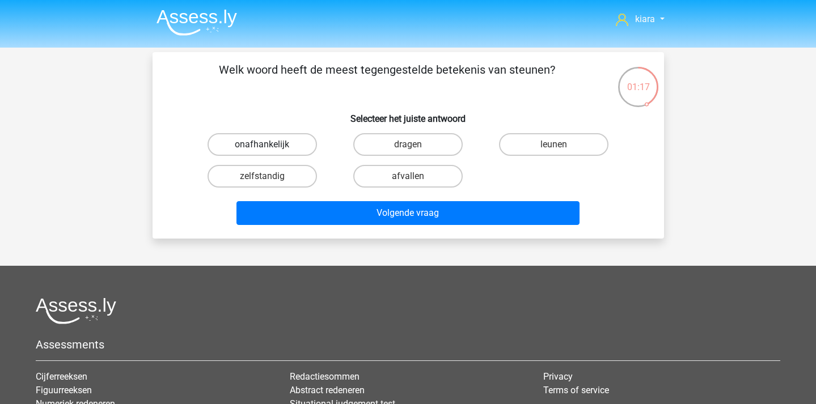
click at [291, 149] on label "onafhankelijk" at bounding box center [262, 144] width 109 height 23
click at [269, 149] on input "onafhankelijk" at bounding box center [265, 148] width 7 height 7
radio input "true"
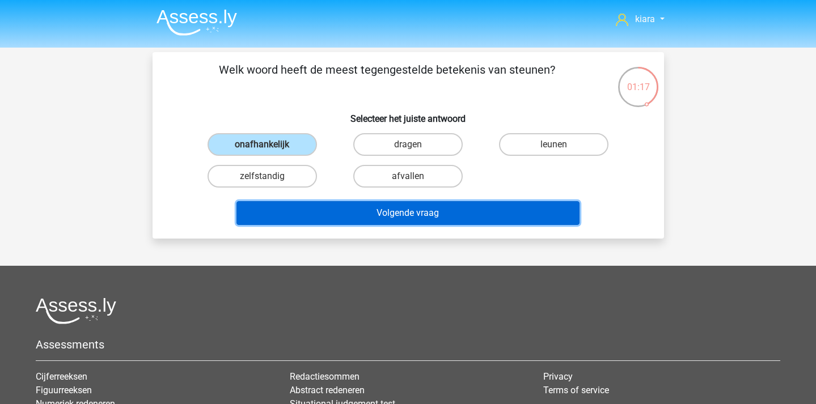
click at [353, 220] on button "Volgende vraag" at bounding box center [408, 213] width 343 height 24
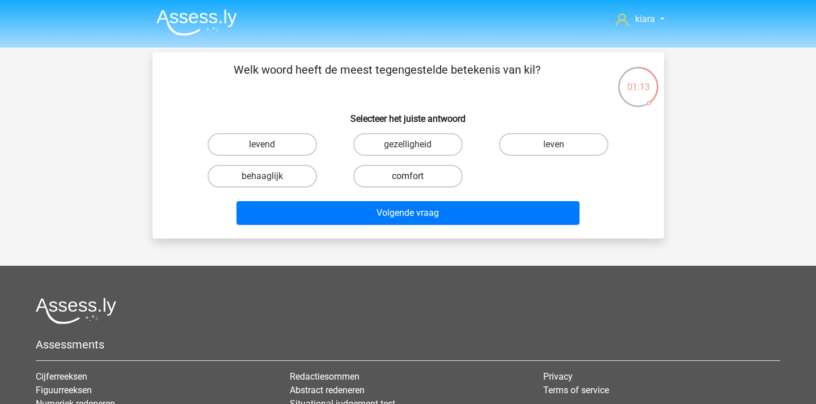
click at [433, 175] on label "comfort" at bounding box center [407, 176] width 109 height 23
click at [415, 176] on input "comfort" at bounding box center [411, 179] width 7 height 7
radio input "true"
click at [423, 143] on label "gezelligheid" at bounding box center [407, 144] width 109 height 23
click at [415, 145] on input "gezelligheid" at bounding box center [411, 148] width 7 height 7
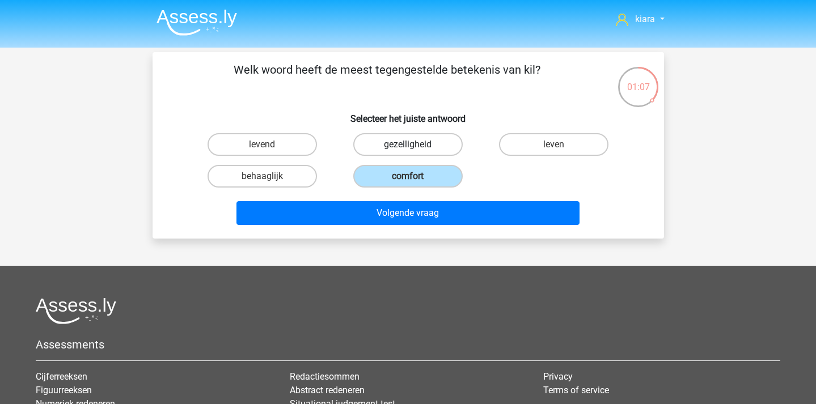
radio input "true"
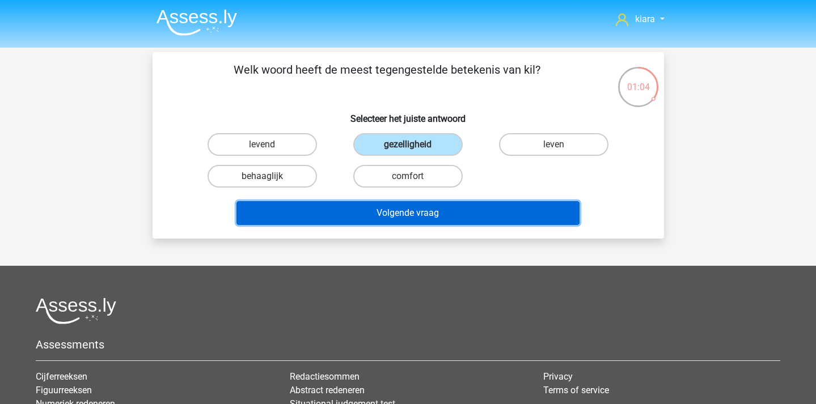
click at [418, 212] on button "Volgende vraag" at bounding box center [408, 213] width 343 height 24
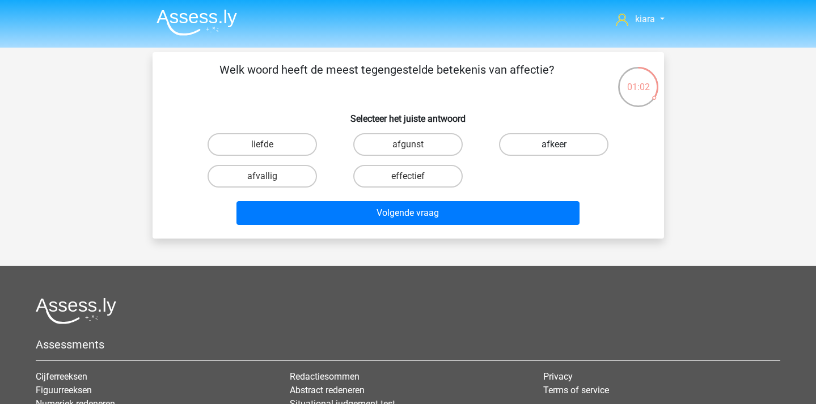
click at [605, 138] on label "afkeer" at bounding box center [553, 144] width 109 height 23
click at [562, 145] on input "afkeer" at bounding box center [557, 148] width 7 height 7
radio input "true"
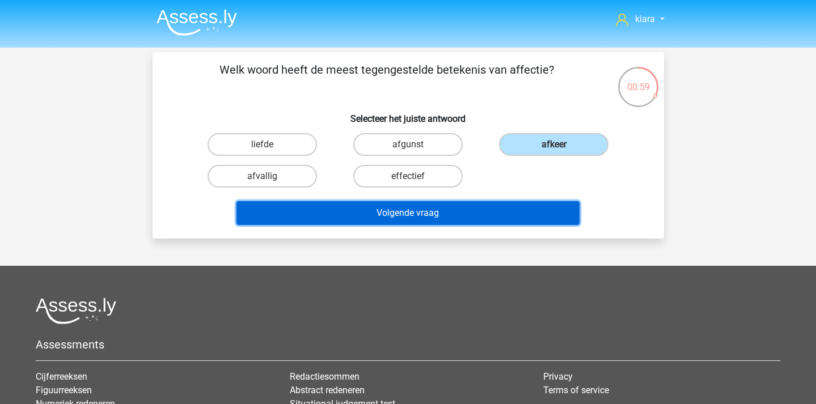
click at [450, 213] on button "Volgende vraag" at bounding box center [408, 213] width 343 height 24
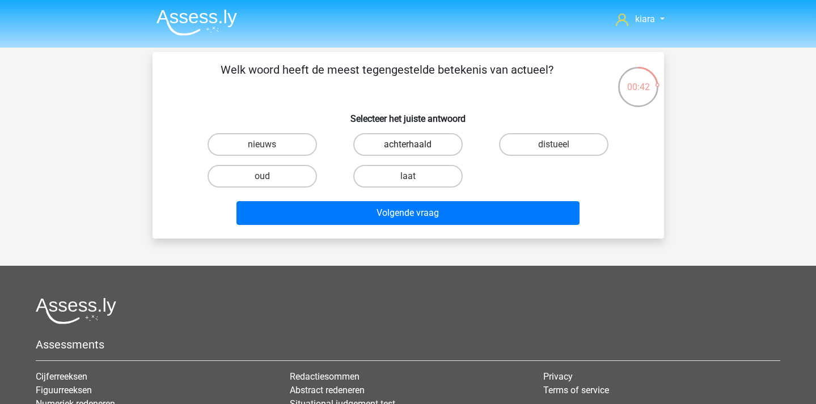
click at [447, 143] on label "achterhaald" at bounding box center [407, 144] width 109 height 23
click at [415, 145] on input "achterhaald" at bounding box center [411, 148] width 7 height 7
radio input "true"
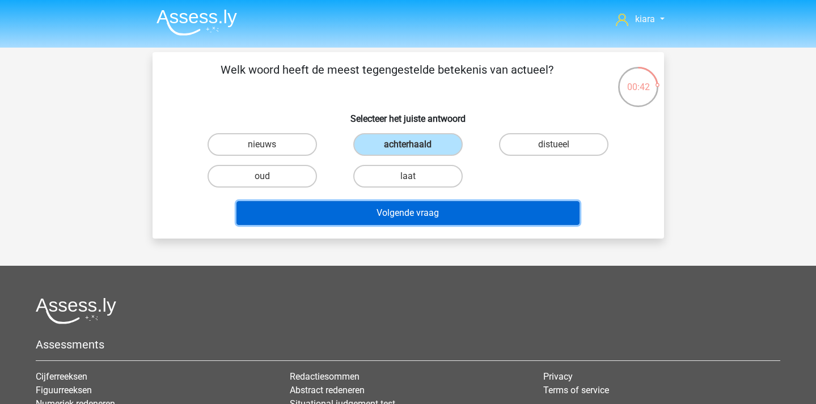
click at [489, 218] on button "Volgende vraag" at bounding box center [408, 213] width 343 height 24
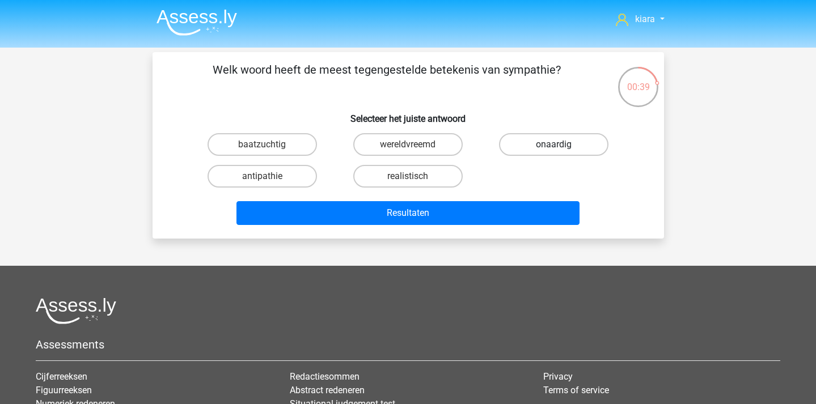
click at [539, 139] on label "onaardig" at bounding box center [553, 144] width 109 height 23
click at [554, 145] on input "onaardig" at bounding box center [557, 148] width 7 height 7
radio input "true"
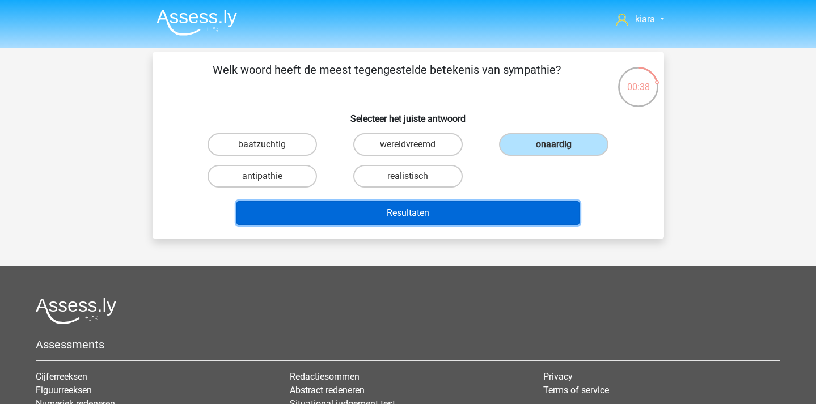
click at [474, 215] on button "Resultaten" at bounding box center [408, 213] width 343 height 24
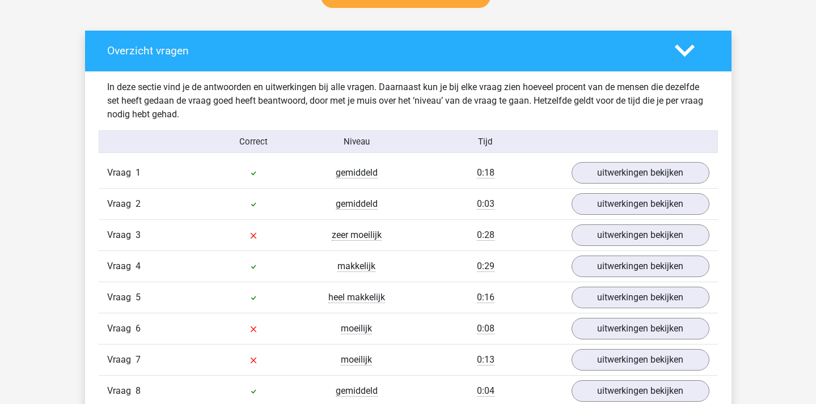
scroll to position [635, 0]
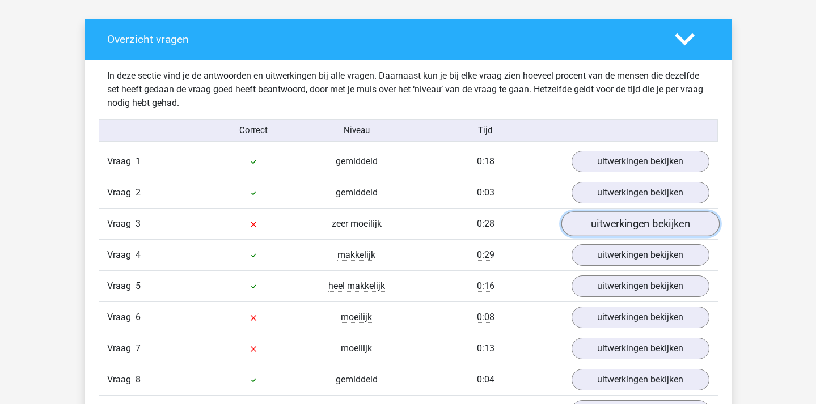
click at [608, 221] on link "uitwerkingen bekijken" at bounding box center [640, 224] width 158 height 25
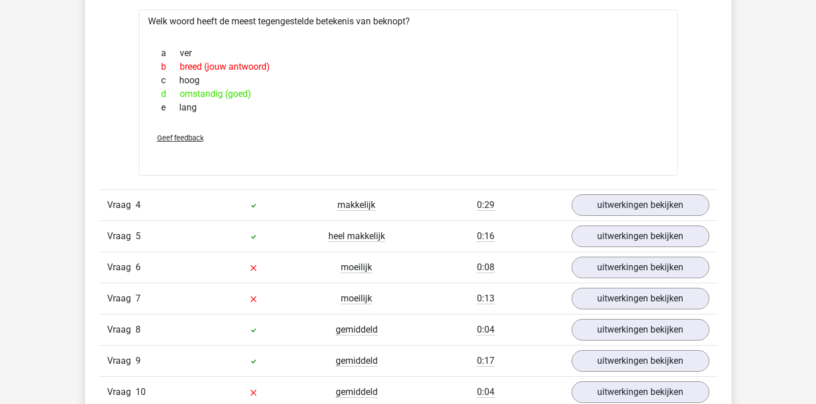
scroll to position [884, 0]
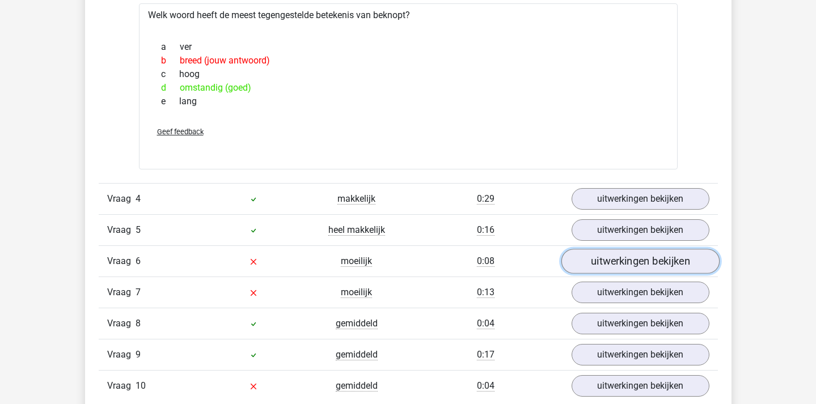
click at [619, 258] on link "uitwerkingen bekijken" at bounding box center [640, 262] width 158 height 25
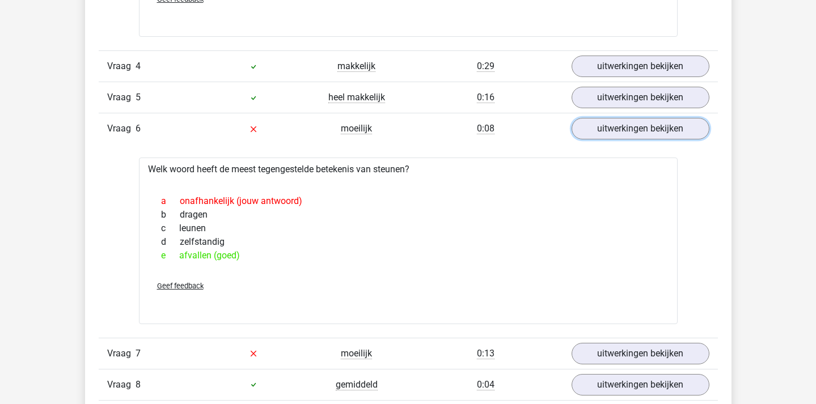
scroll to position [1085, 0]
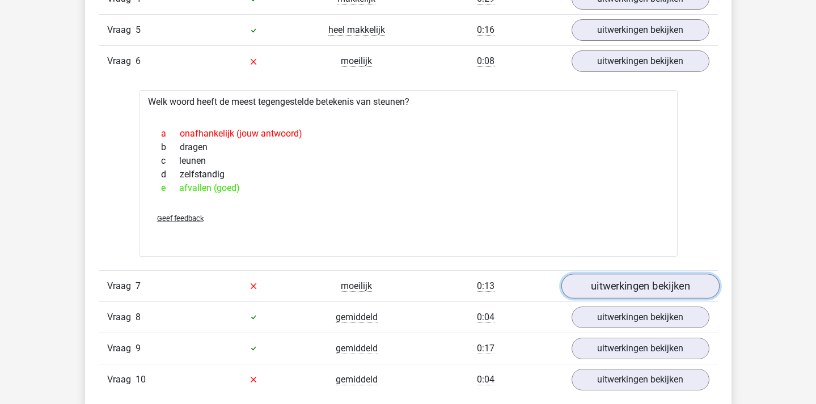
click at [597, 292] on link "uitwerkingen bekijken" at bounding box center [640, 286] width 158 height 25
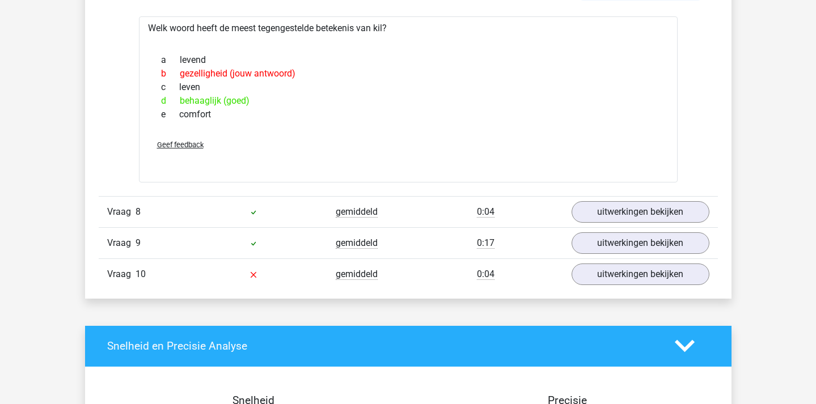
scroll to position [1388, 0]
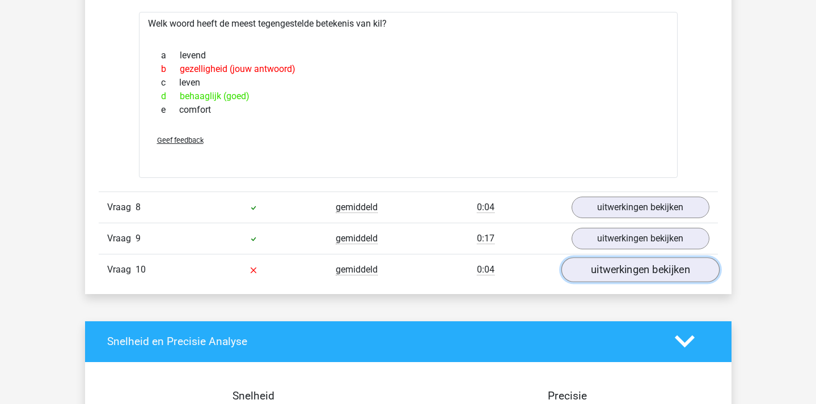
click at [641, 263] on link "uitwerkingen bekijken" at bounding box center [640, 270] width 158 height 25
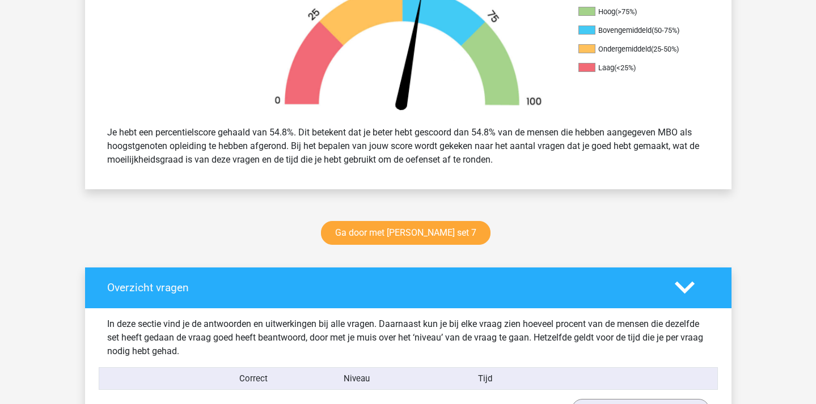
scroll to position [365, 0]
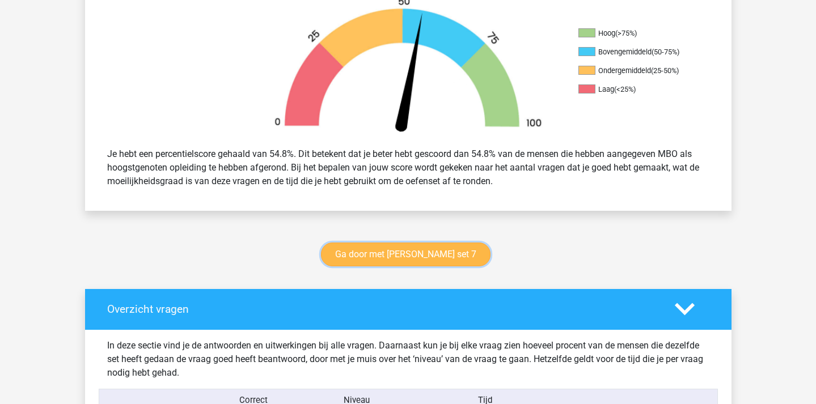
click at [464, 258] on link "Ga door met [PERSON_NAME] set 7" at bounding box center [406, 255] width 170 height 24
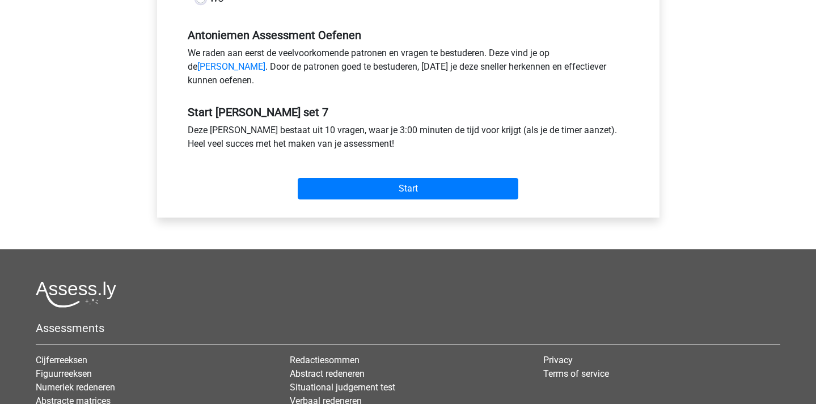
scroll to position [311, 0]
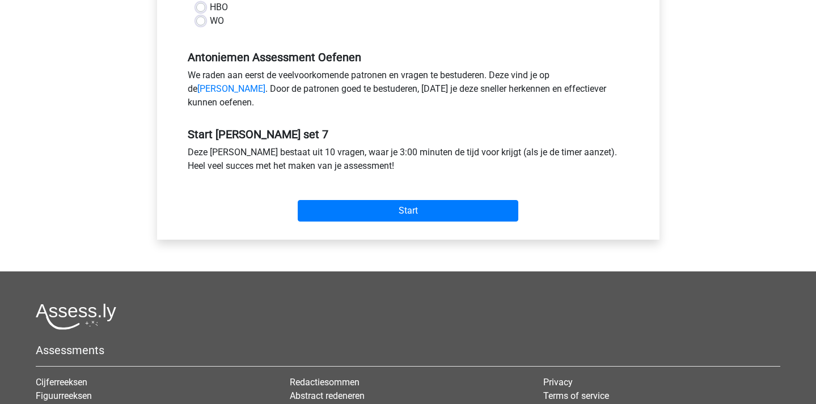
click at [442, 226] on div "Start" at bounding box center [408, 202] width 458 height 49
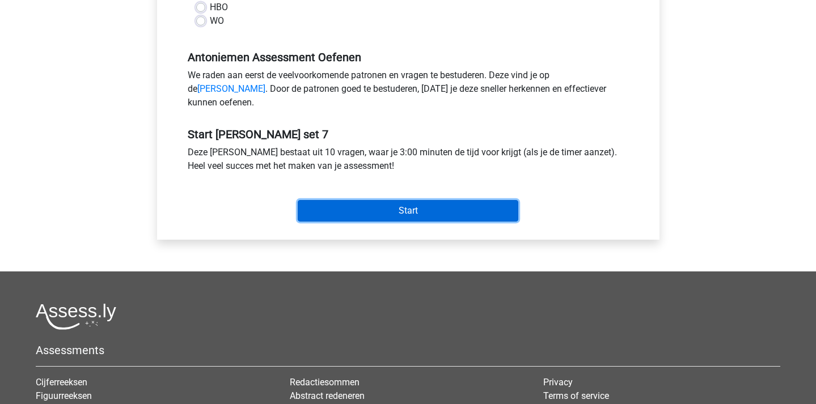
click at [444, 222] on input "Start" at bounding box center [408, 211] width 221 height 22
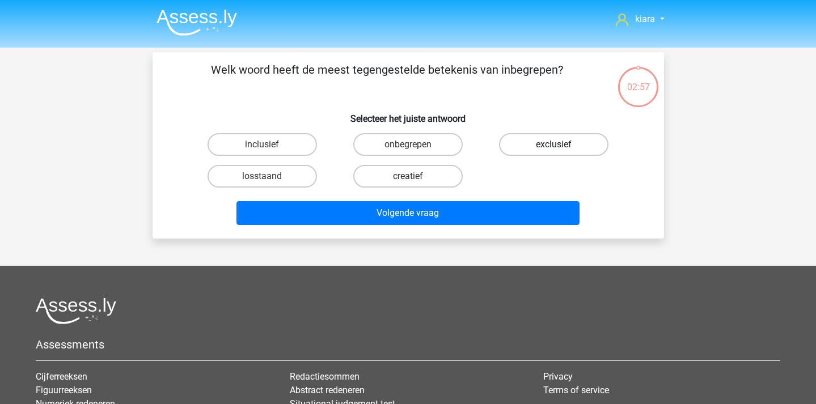
click at [547, 142] on label "exclusief" at bounding box center [553, 144] width 109 height 23
click at [554, 145] on input "exclusief" at bounding box center [557, 148] width 7 height 7
radio input "true"
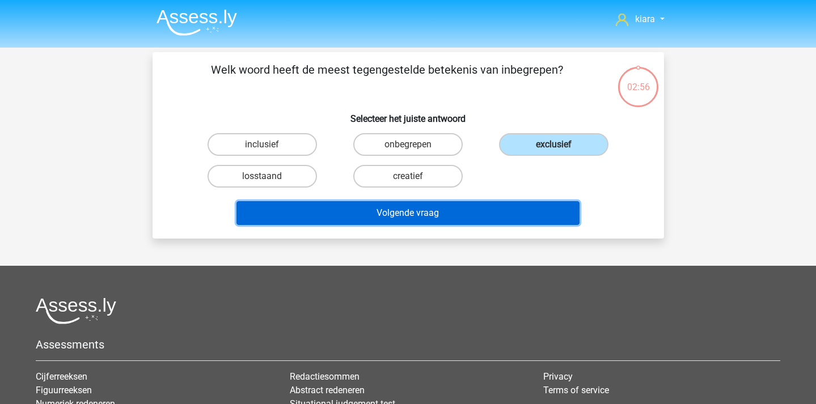
click at [471, 212] on button "Volgende vraag" at bounding box center [408, 213] width 343 height 24
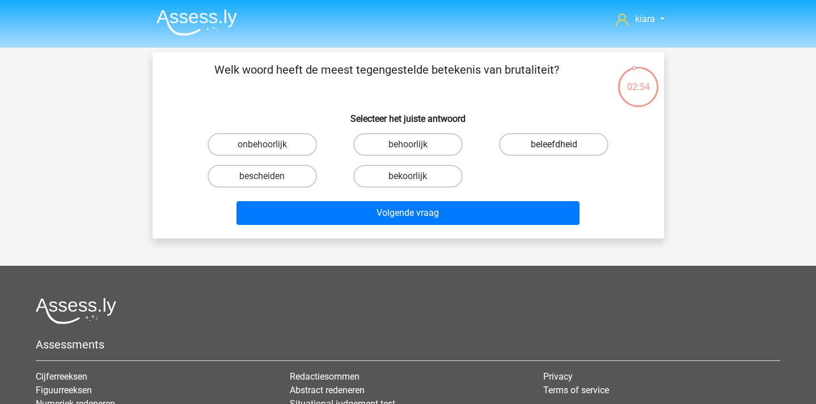
click at [567, 144] on label "beleefdheid" at bounding box center [553, 144] width 109 height 23
click at [562, 145] on input "beleefdheid" at bounding box center [557, 148] width 7 height 7
radio input "true"
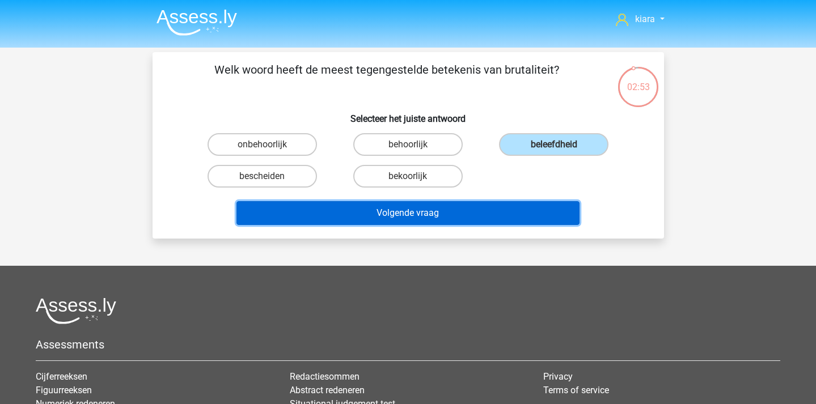
click at [499, 223] on button "Volgende vraag" at bounding box center [408, 213] width 343 height 24
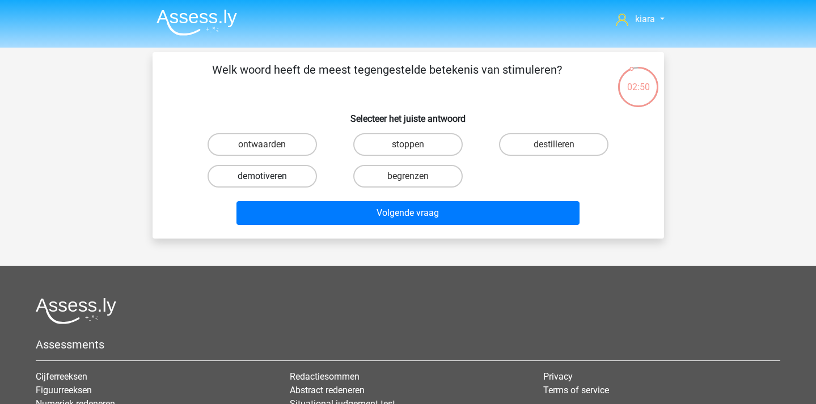
click at [309, 178] on label "demotiveren" at bounding box center [262, 176] width 109 height 23
click at [269, 178] on input "demotiveren" at bounding box center [265, 179] width 7 height 7
radio input "true"
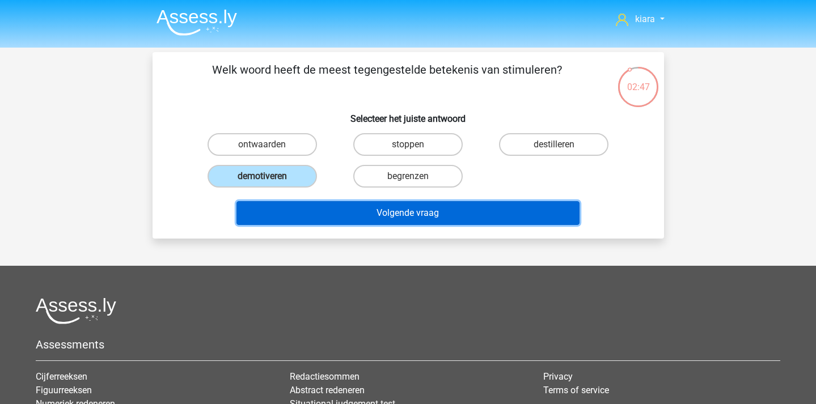
click at [352, 217] on button "Volgende vraag" at bounding box center [408, 213] width 343 height 24
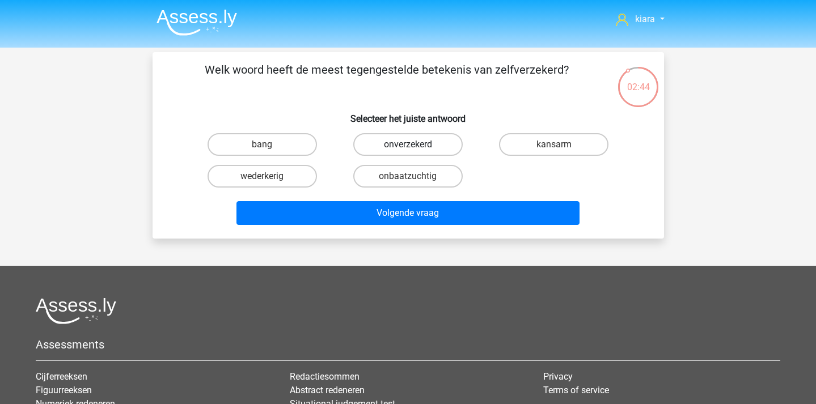
click at [417, 146] on label "onverzekerd" at bounding box center [407, 144] width 109 height 23
click at [415, 146] on input "onverzekerd" at bounding box center [411, 148] width 7 height 7
radio input "true"
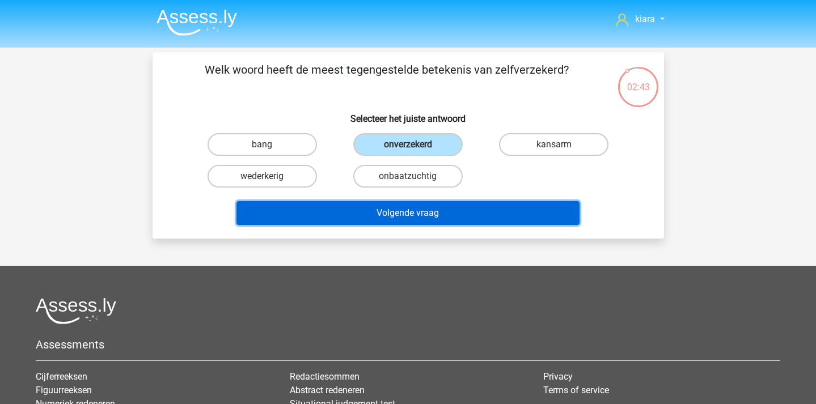
click at [477, 216] on button "Volgende vraag" at bounding box center [408, 213] width 343 height 24
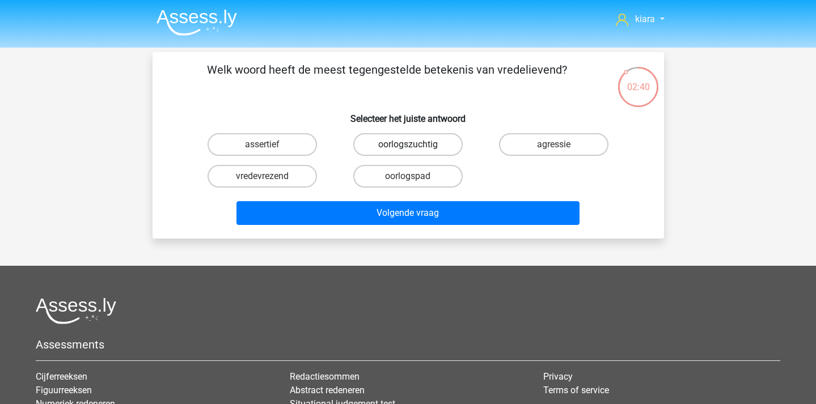
click at [428, 141] on label "oorlogszuchtig" at bounding box center [407, 144] width 109 height 23
click at [415, 145] on input "oorlogszuchtig" at bounding box center [411, 148] width 7 height 7
radio input "true"
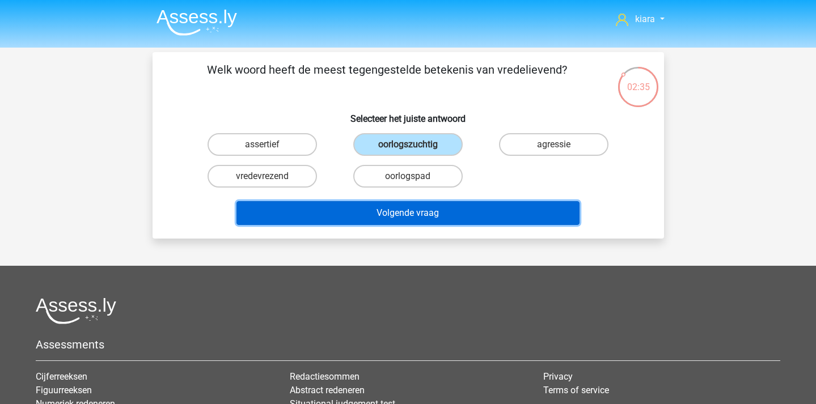
click at [454, 213] on button "Volgende vraag" at bounding box center [408, 213] width 343 height 24
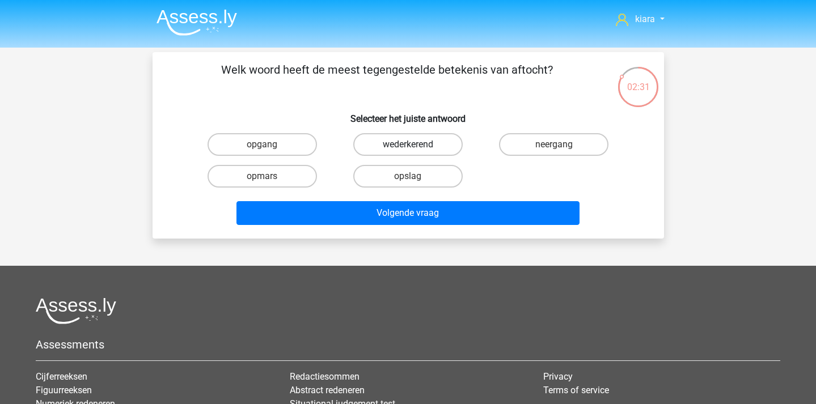
click at [389, 141] on label "wederkerend" at bounding box center [407, 144] width 109 height 23
click at [408, 145] on input "wederkerend" at bounding box center [411, 148] width 7 height 7
radio input "true"
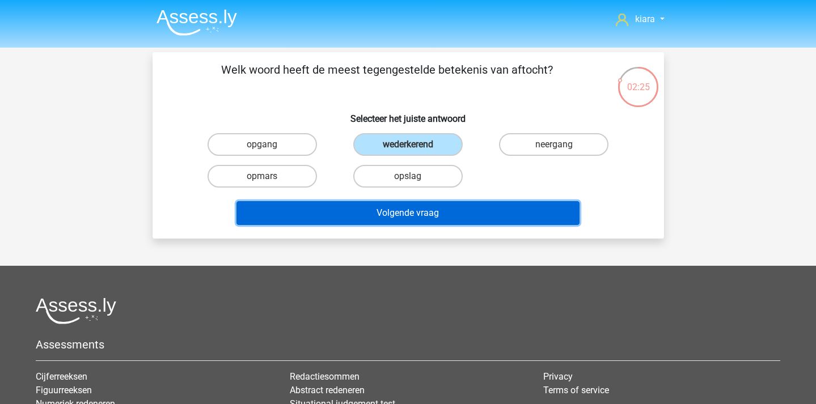
click at [365, 212] on button "Volgende vraag" at bounding box center [408, 213] width 343 height 24
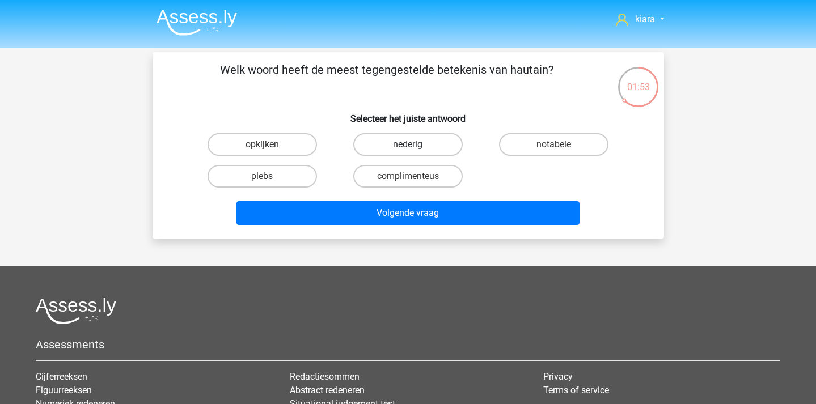
click at [433, 146] on label "nederig" at bounding box center [407, 144] width 109 height 23
click at [415, 146] on input "nederig" at bounding box center [411, 148] width 7 height 7
radio input "true"
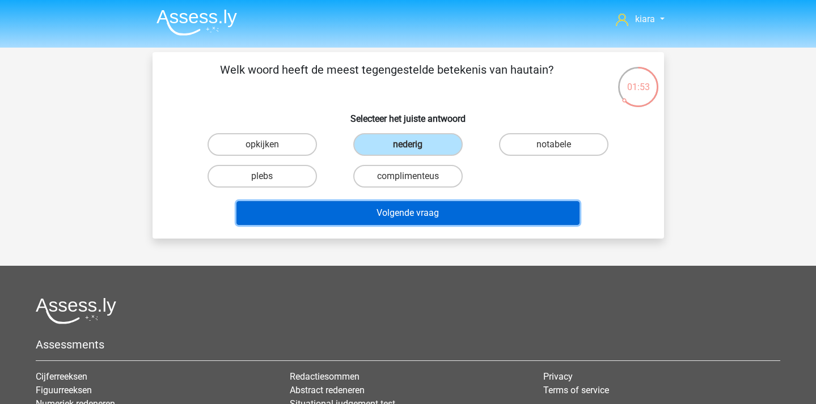
click at [458, 217] on button "Volgende vraag" at bounding box center [408, 213] width 343 height 24
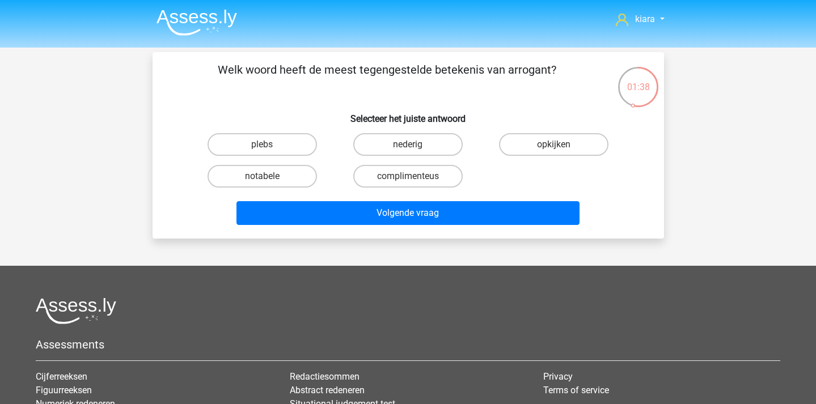
click at [411, 145] on input "nederig" at bounding box center [411, 148] width 7 height 7
radio input "true"
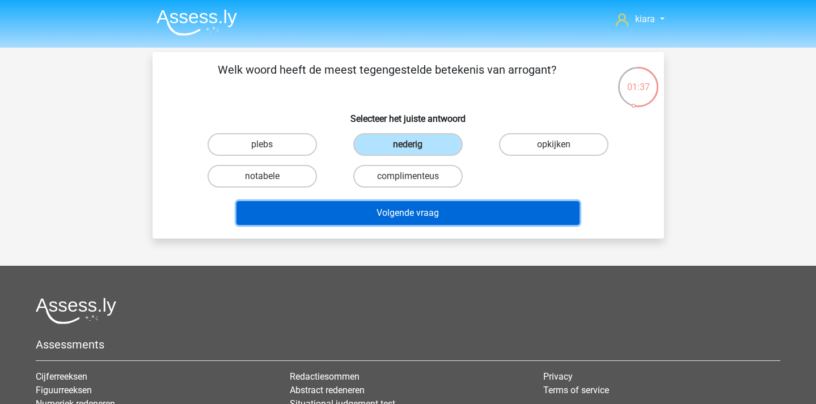
click at [454, 217] on button "Volgende vraag" at bounding box center [408, 213] width 343 height 24
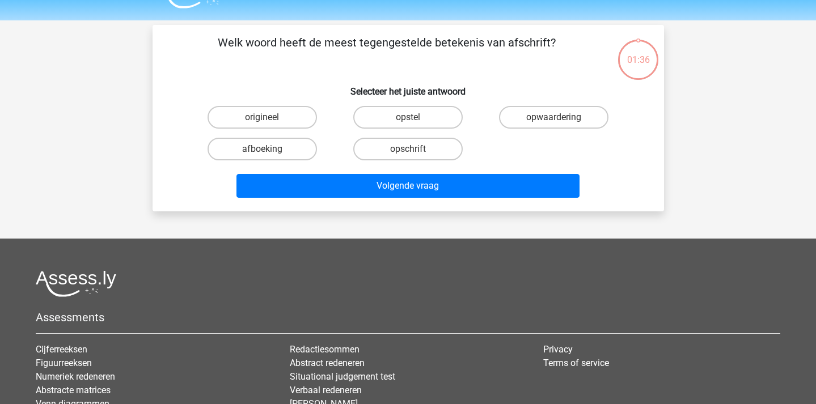
scroll to position [52, 0]
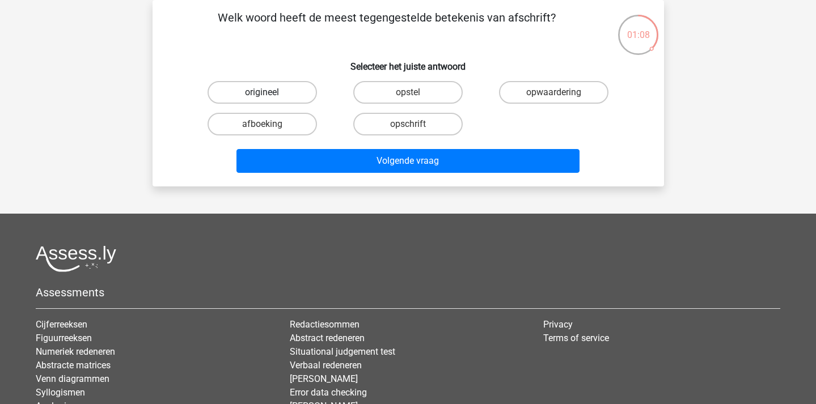
click at [301, 99] on label "origineel" at bounding box center [262, 92] width 109 height 23
click at [269, 99] on input "origineel" at bounding box center [265, 95] width 7 height 7
radio input "true"
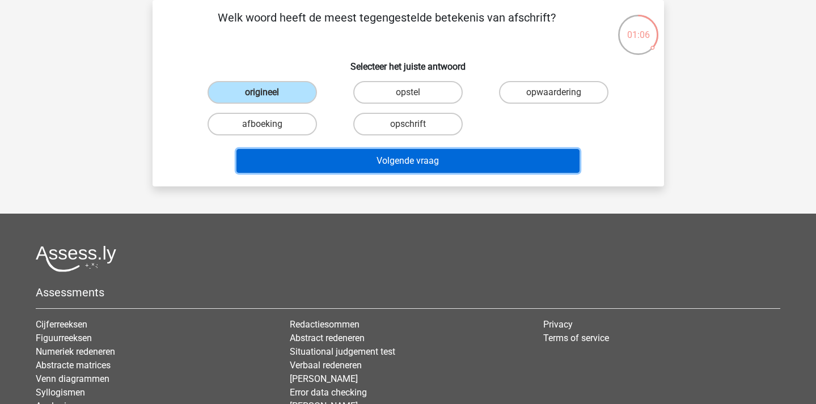
click at [348, 161] on button "Volgende vraag" at bounding box center [408, 161] width 343 height 24
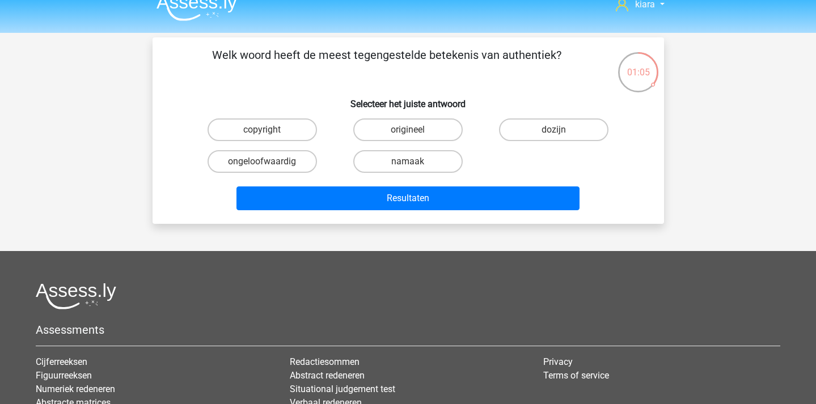
scroll to position [12, 0]
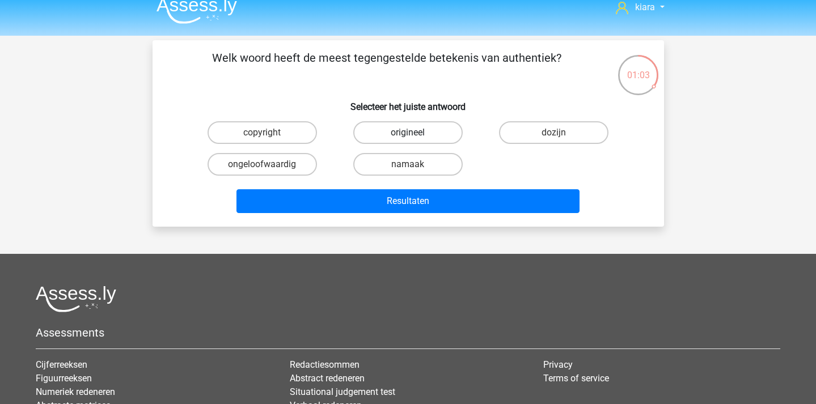
click at [416, 136] on label "origineel" at bounding box center [407, 132] width 109 height 23
click at [415, 136] on input "origineel" at bounding box center [411, 136] width 7 height 7
radio input "true"
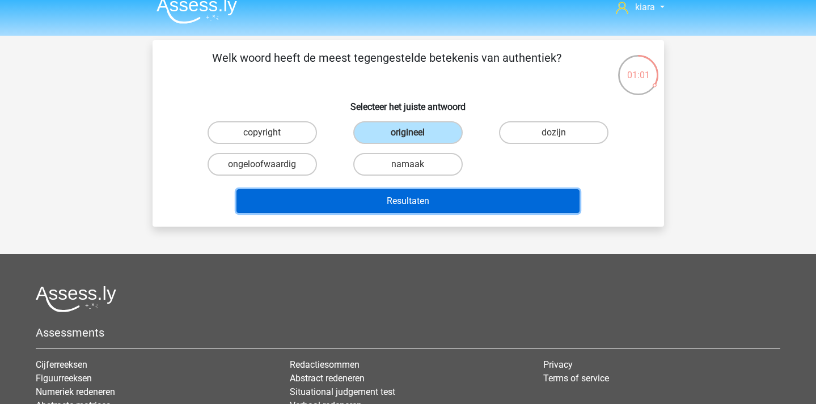
click at [499, 204] on button "Resultaten" at bounding box center [408, 201] width 343 height 24
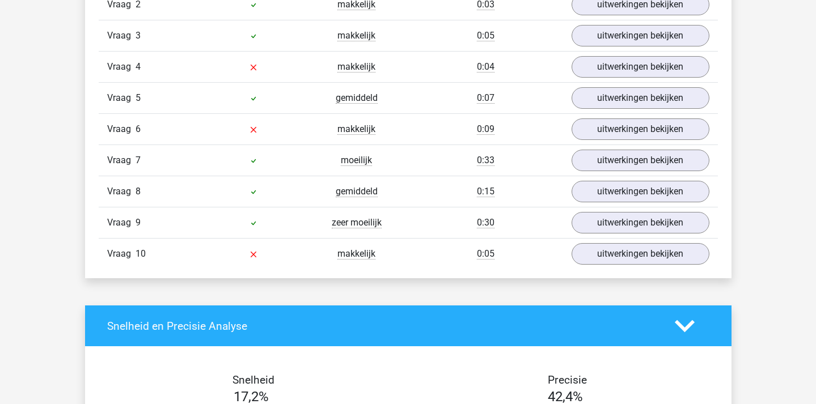
scroll to position [819, 0]
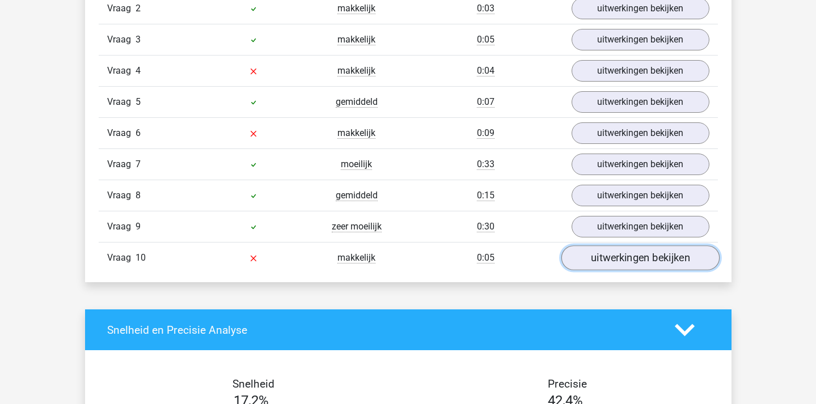
click at [622, 258] on link "uitwerkingen bekijken" at bounding box center [640, 258] width 158 height 25
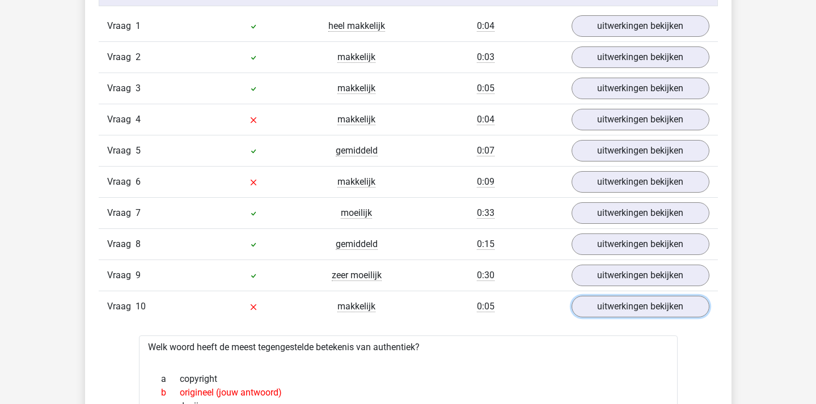
scroll to position [767, 0]
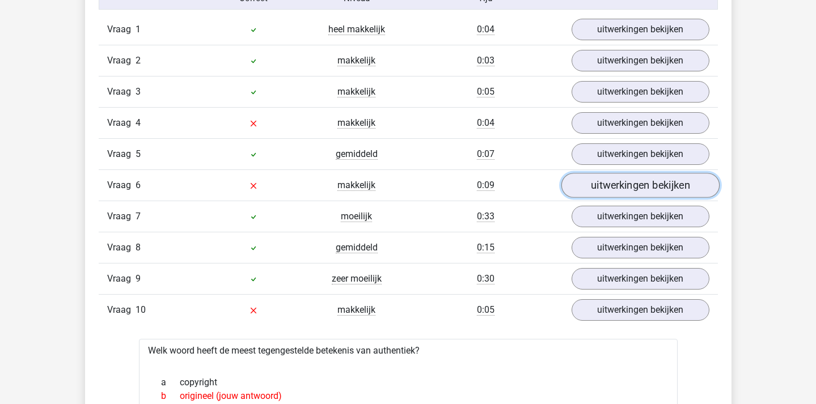
click at [610, 188] on link "uitwerkingen bekijken" at bounding box center [640, 185] width 158 height 25
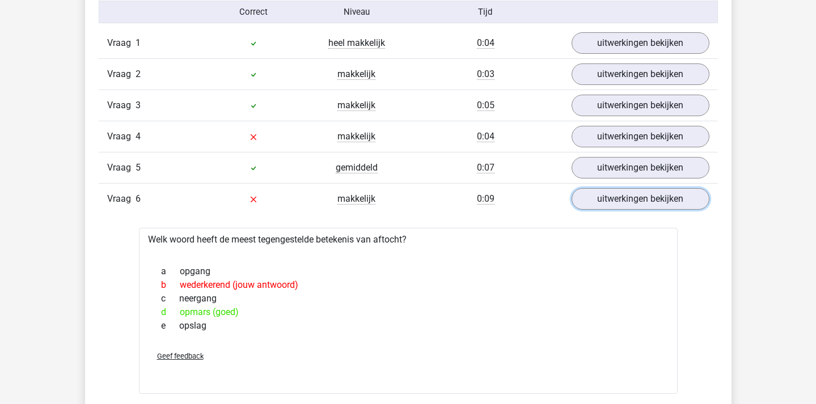
scroll to position [757, 0]
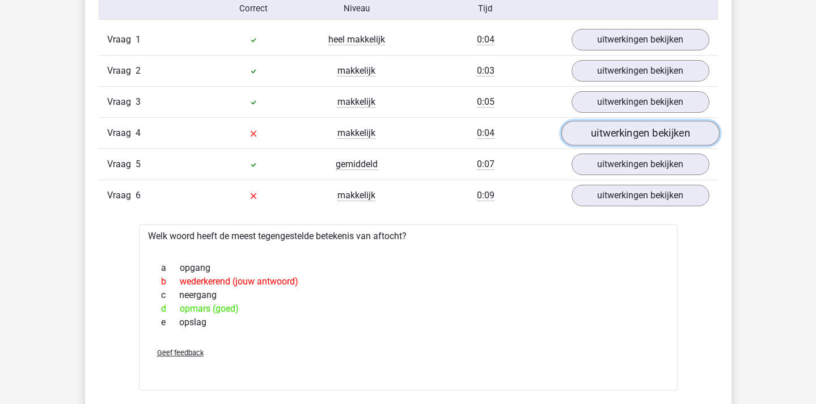
click at [600, 136] on link "uitwerkingen bekijken" at bounding box center [640, 133] width 158 height 25
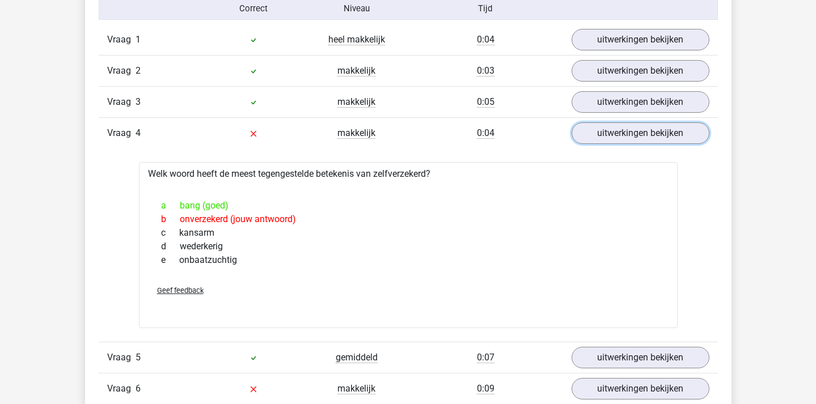
scroll to position [768, 0]
